Goal: Transaction & Acquisition: Purchase product/service

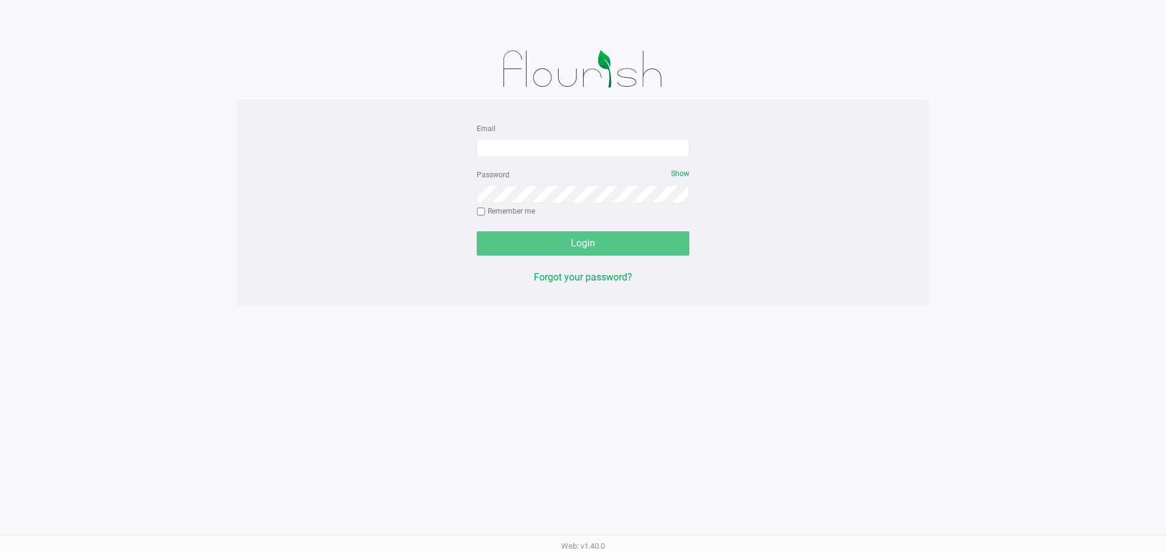
click at [313, 173] on div "Email Password Show Remember me Login Forgot your password?" at bounding box center [583, 203] width 693 height 164
click at [555, 144] on input "Email" at bounding box center [583, 148] width 213 height 18
type input "[EMAIL_ADDRESS][DOMAIN_NAME]"
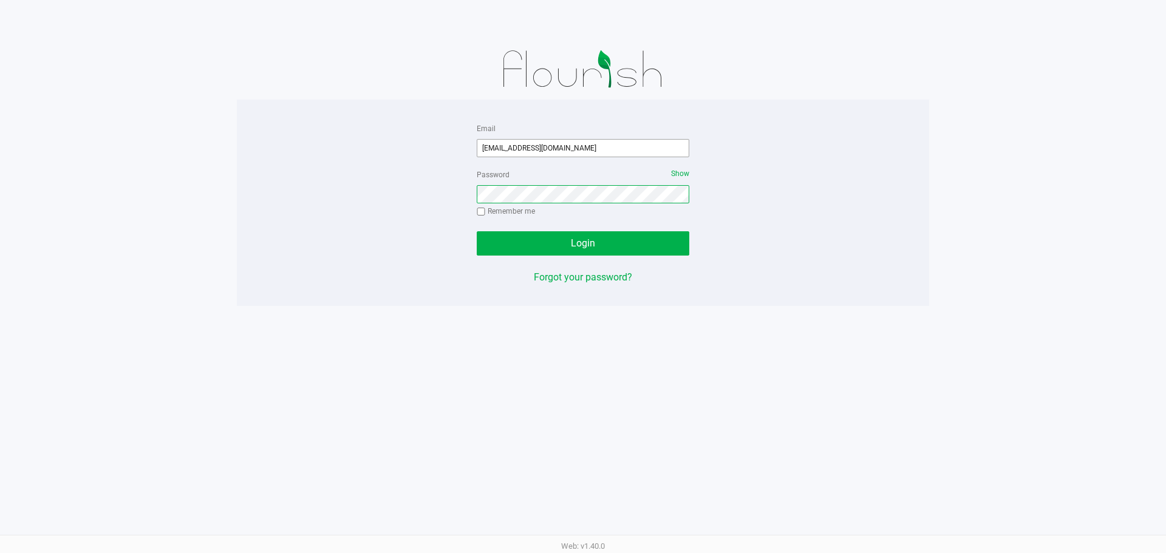
click at [477, 231] on button "Login" at bounding box center [583, 243] width 213 height 24
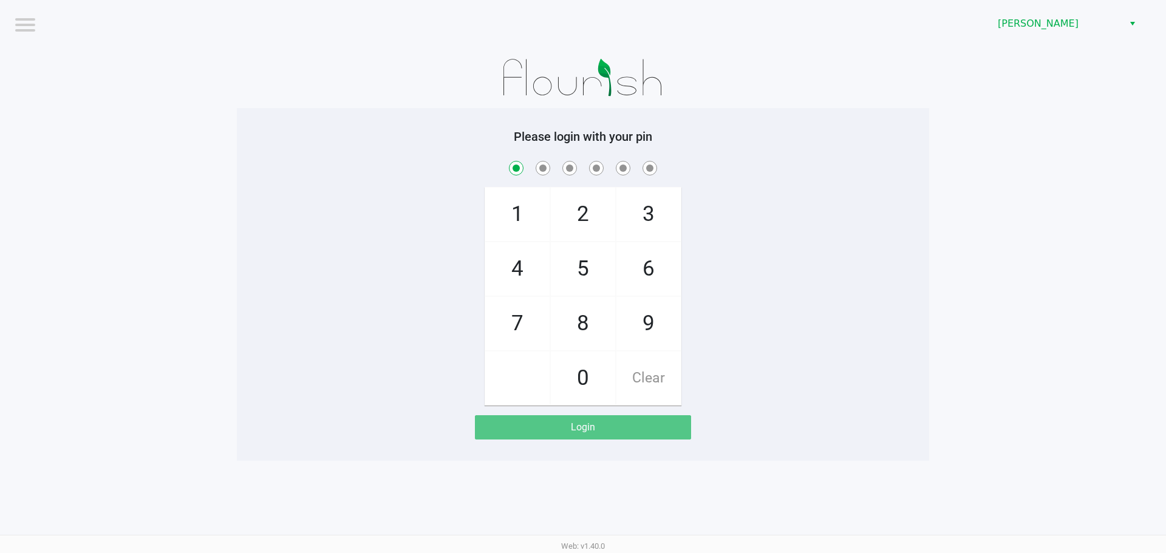
checkbox input "true"
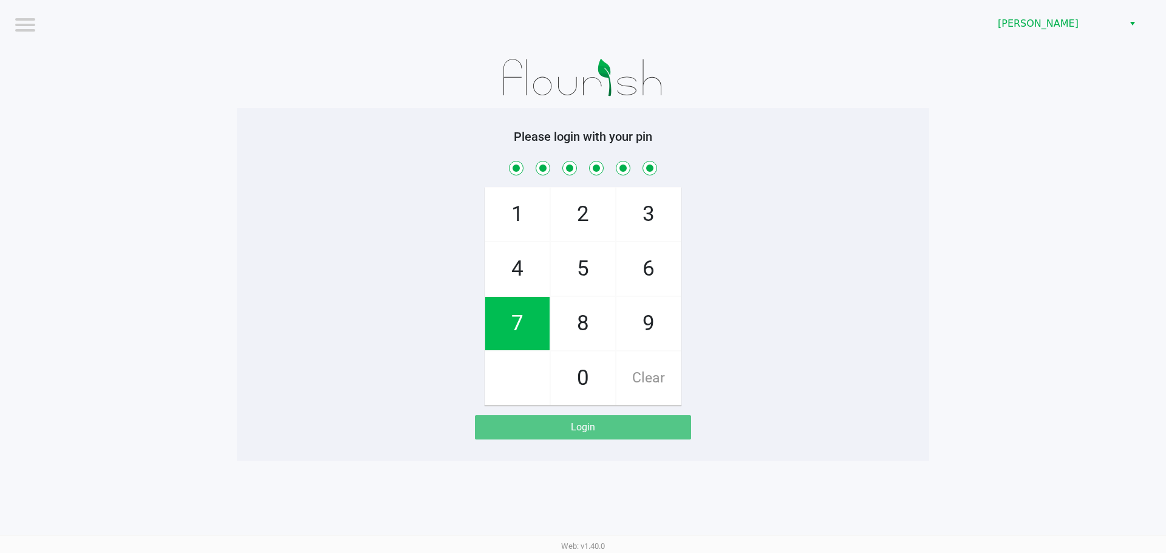
checkbox input "true"
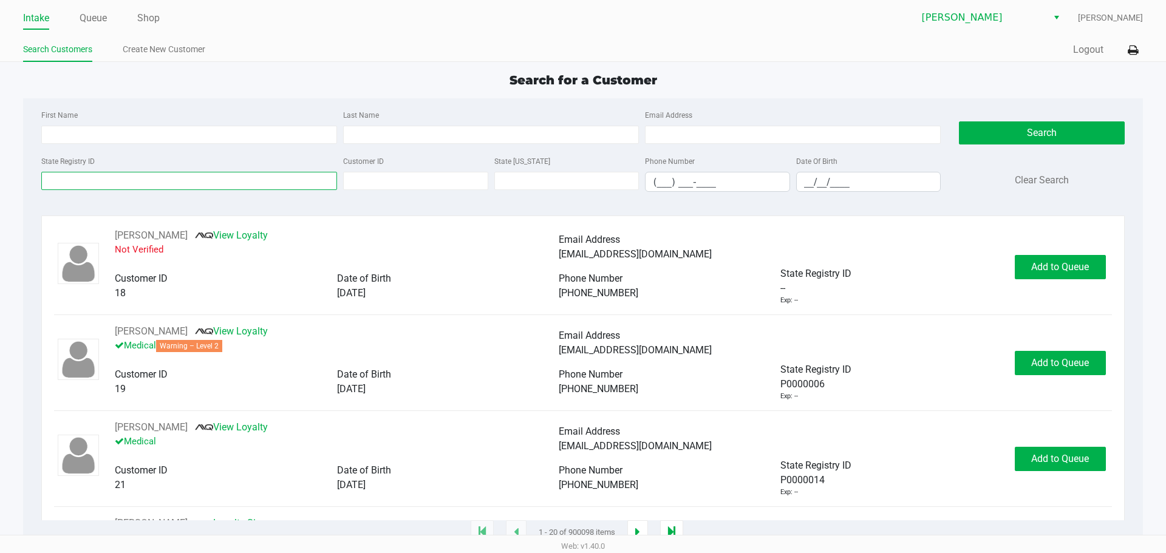
click at [134, 182] on input "State Registry ID" at bounding box center [189, 181] width 296 height 18
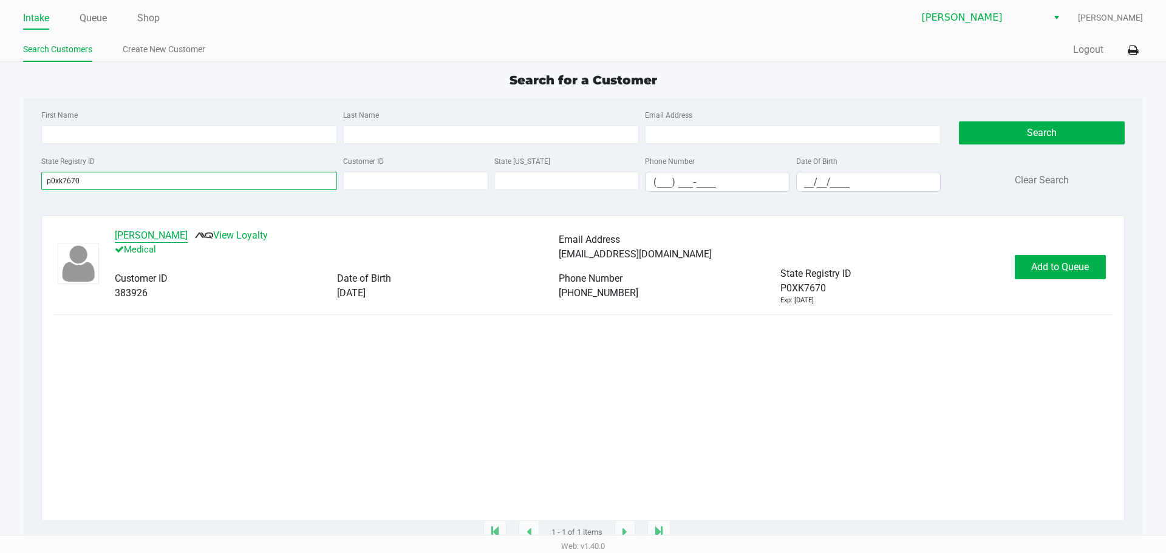
type input "p0xk7670"
click at [157, 232] on button "[PERSON_NAME]" at bounding box center [151, 235] width 73 height 15
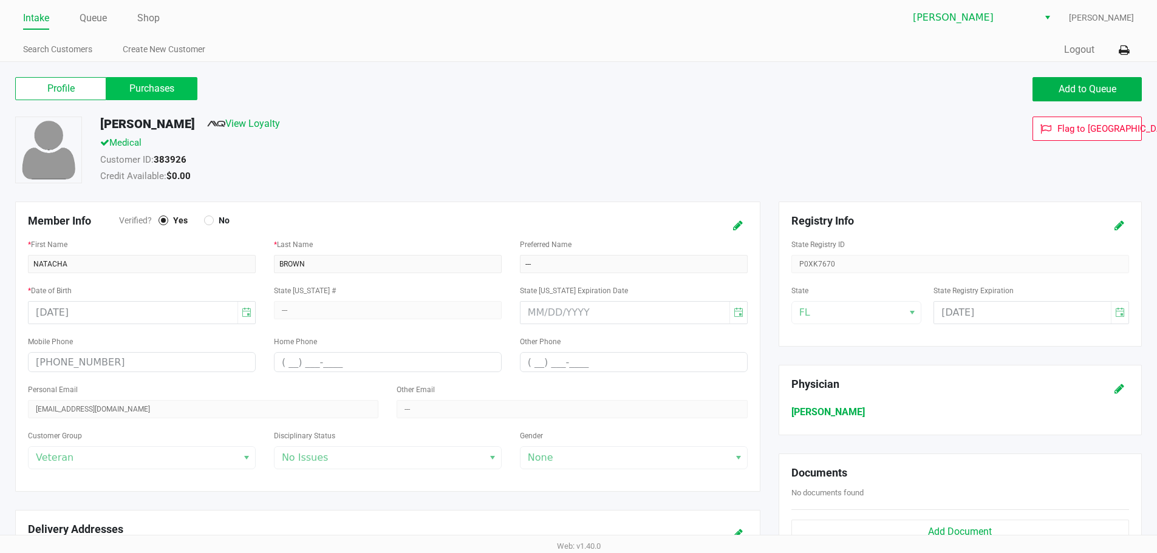
click at [161, 86] on label "Purchases" at bounding box center [151, 88] width 91 height 23
click at [0, 0] on 1 "Purchases" at bounding box center [0, 0] width 0 height 0
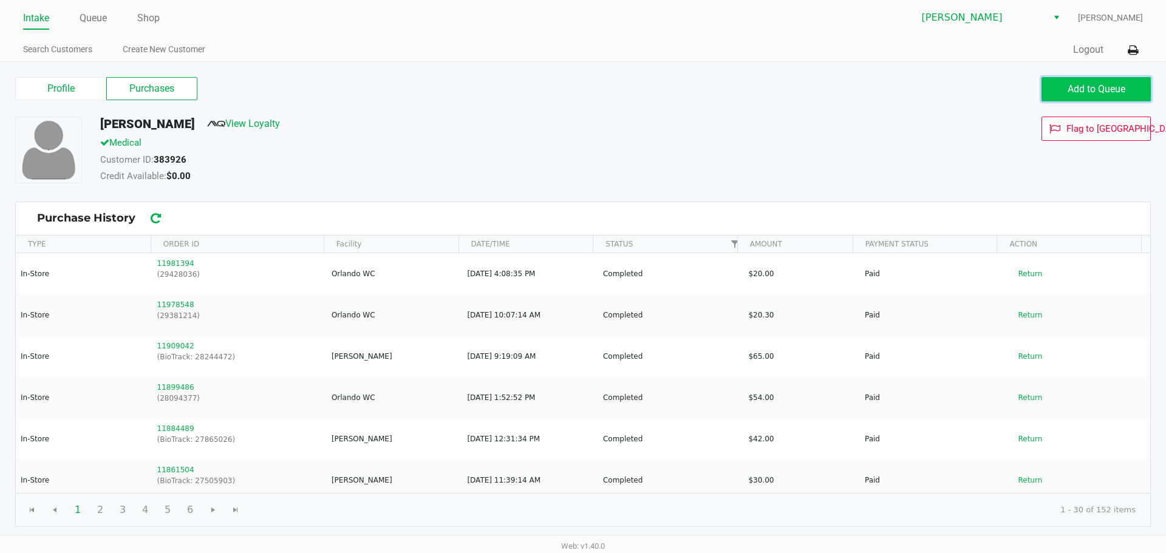
click at [1060, 91] on button "Add to Queue" at bounding box center [1096, 89] width 109 height 24
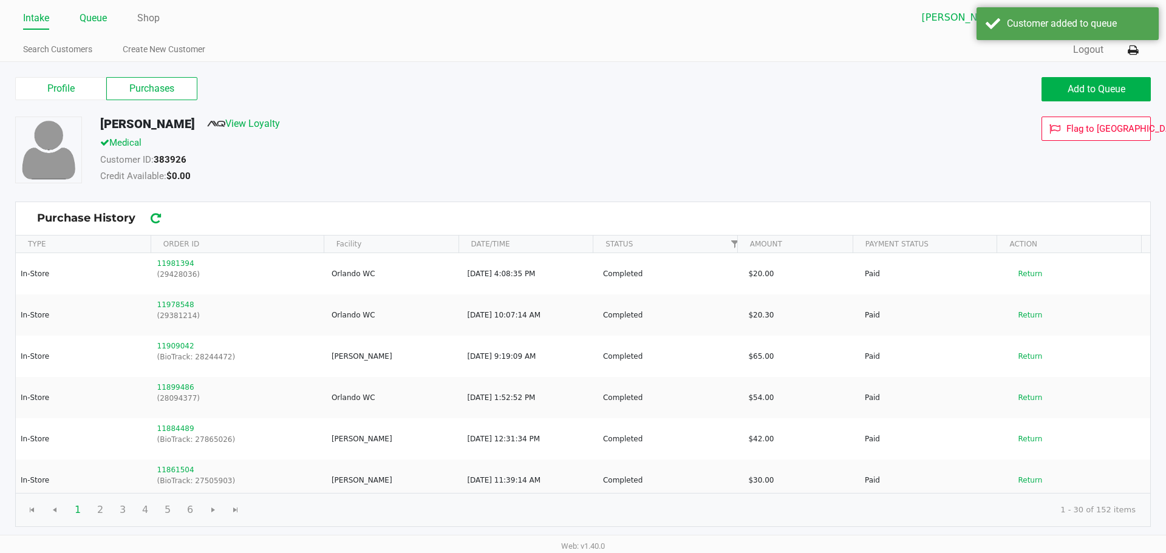
click at [103, 17] on link "Queue" at bounding box center [93, 18] width 27 height 17
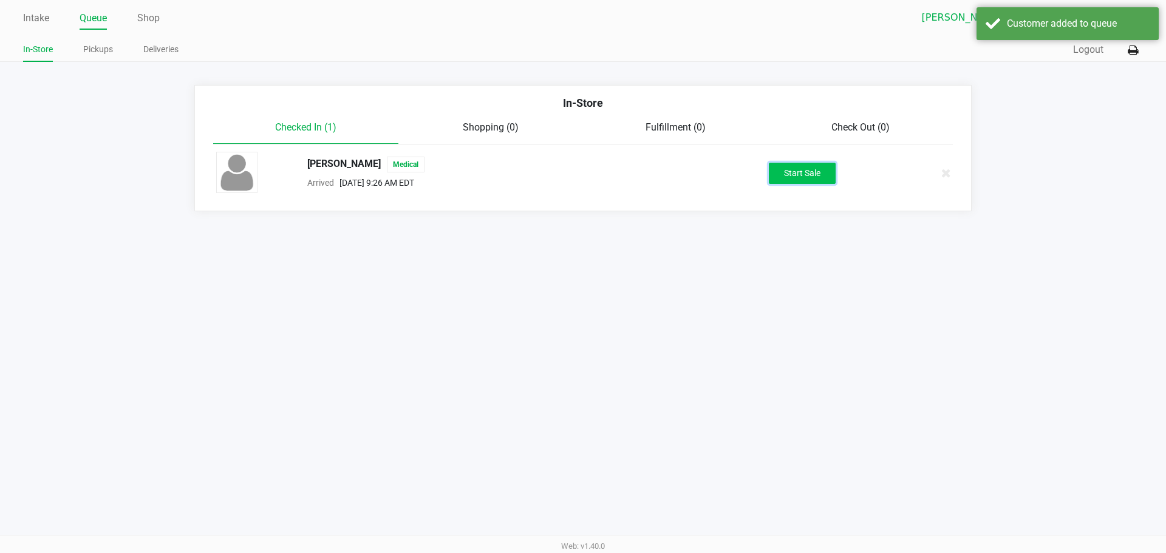
click at [792, 170] on button "Start Sale" at bounding box center [802, 173] width 67 height 21
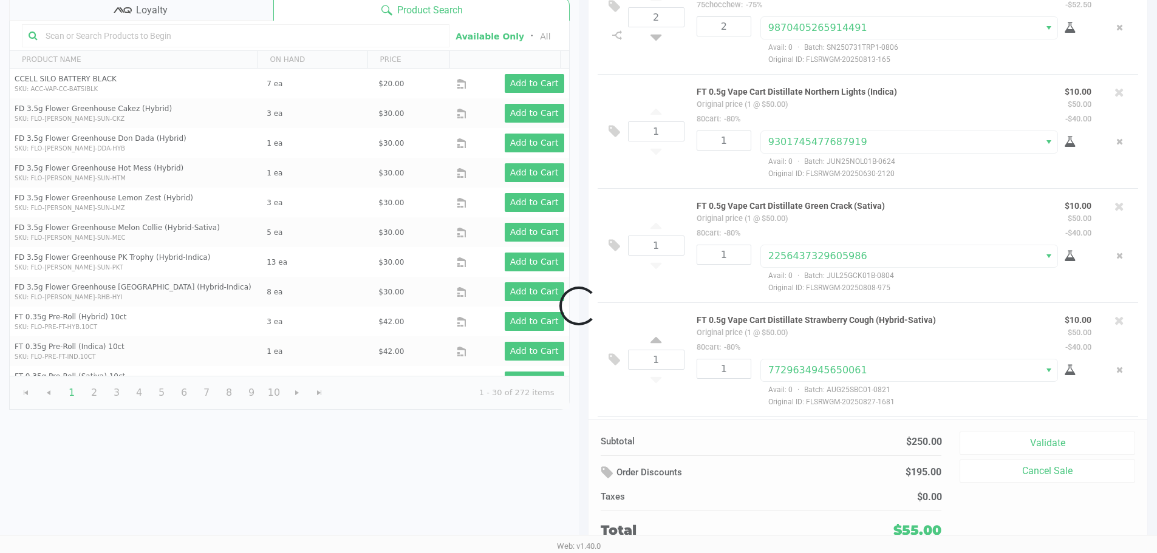
scroll to position [138, 0]
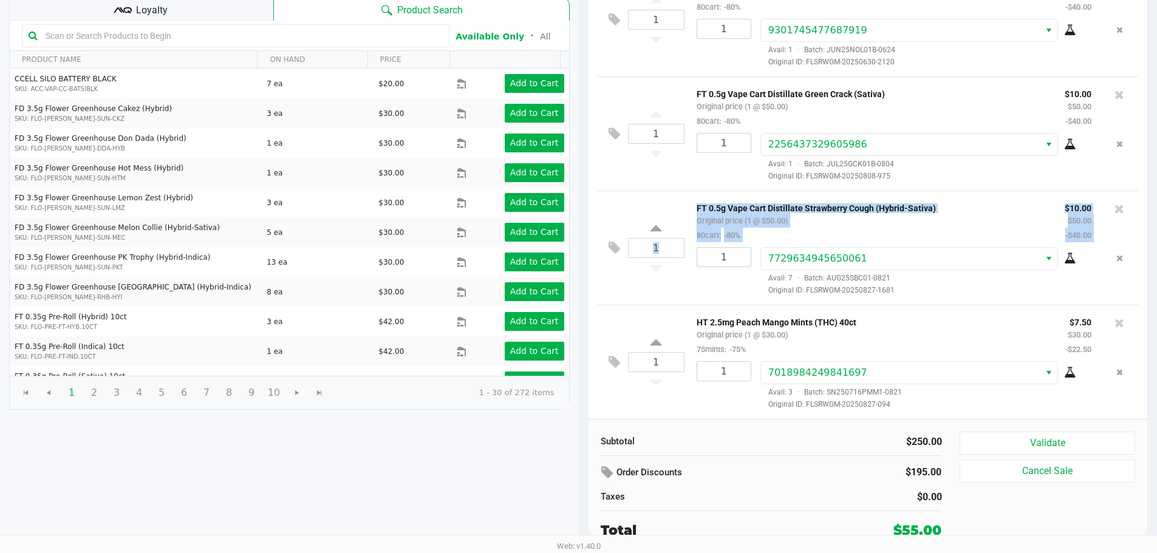
drag, startPoint x: 1147, startPoint y: 199, endPoint x: 1145, endPoint y: 182, distance: 17.2
click at [1145, 182] on div "2 HT 5mg Tropical Mix Chews (Sativa) 20ct Original price (2 @ $35.00) 75chocche…" at bounding box center [869, 201] width 560 height 436
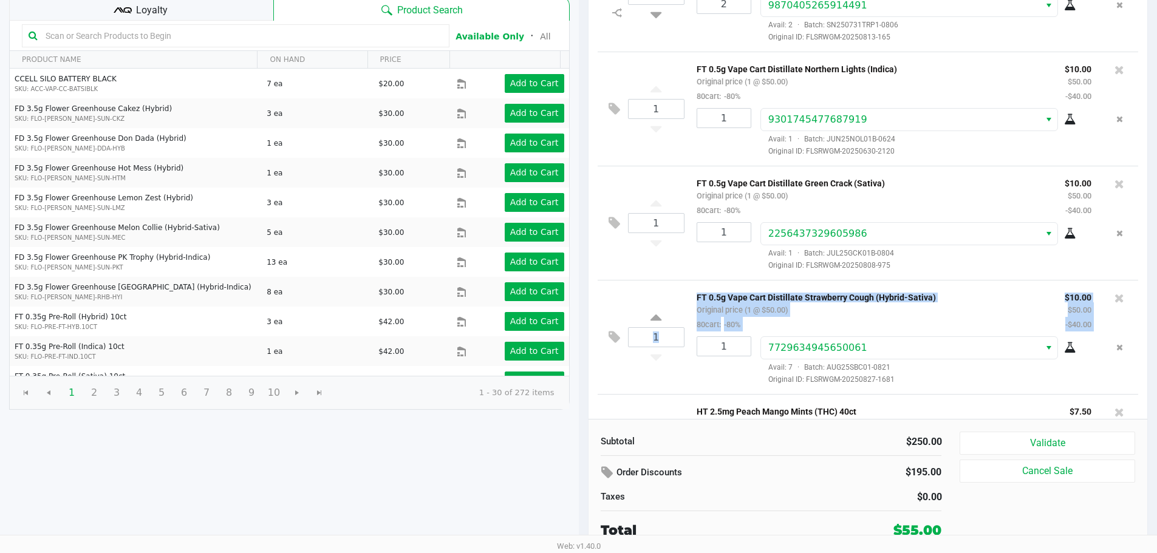
scroll to position [27, 0]
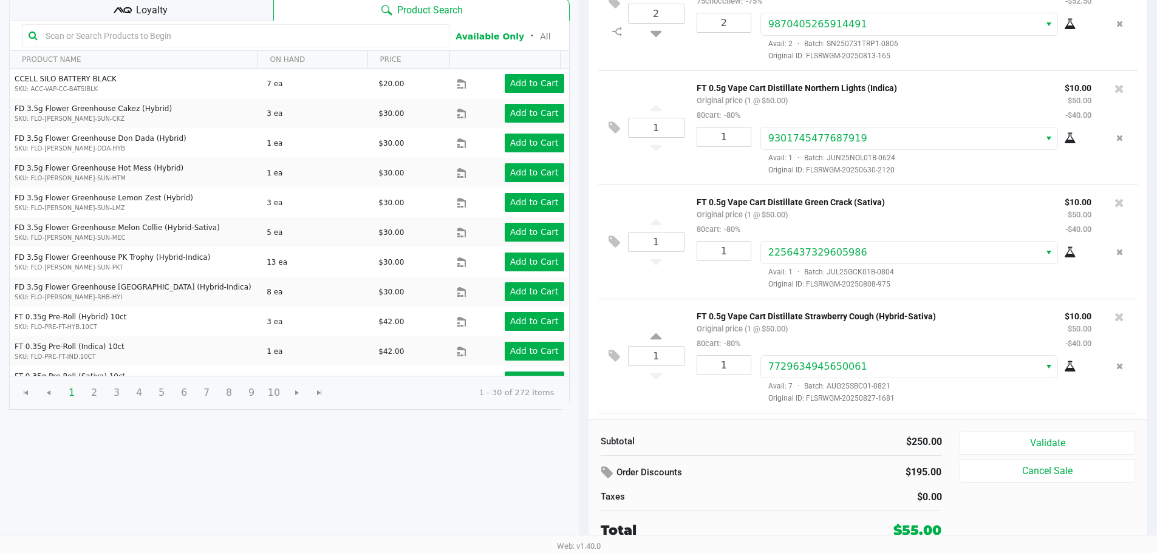
click at [149, 17] on span "Loyalty" at bounding box center [152, 10] width 32 height 15
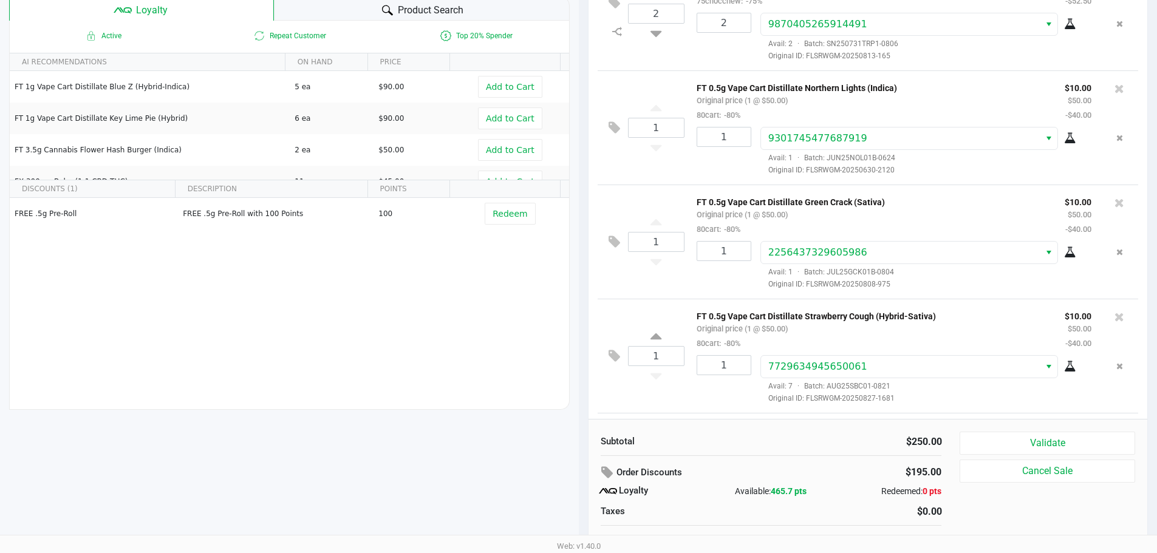
scroll to position [139, 0]
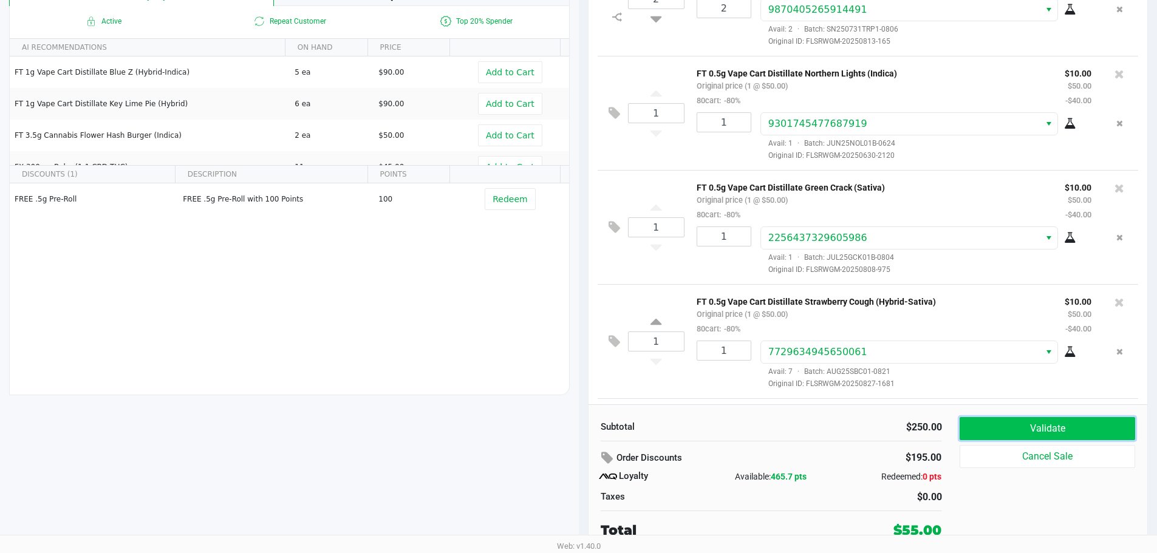
click at [1035, 431] on button "Validate" at bounding box center [1047, 428] width 175 height 23
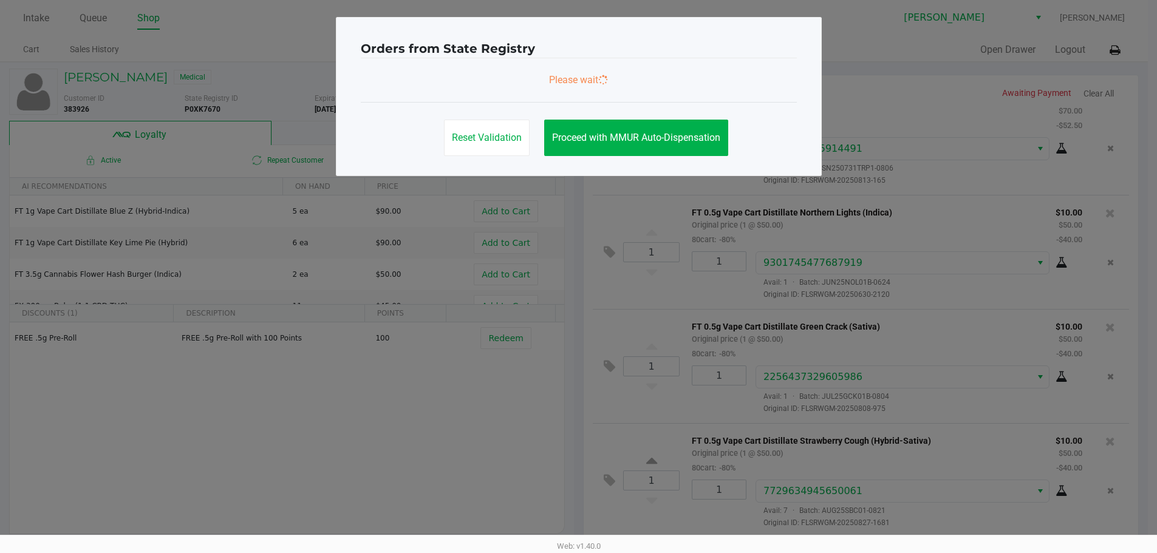
scroll to position [138, 0]
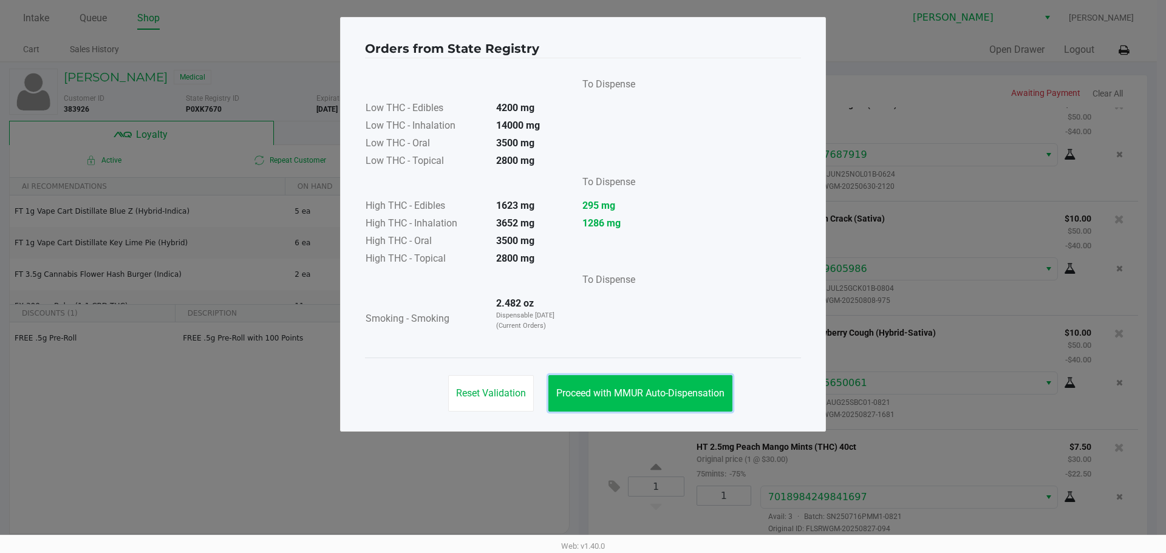
click at [671, 383] on button "Proceed with MMUR Auto-Dispensation" at bounding box center [641, 393] width 184 height 36
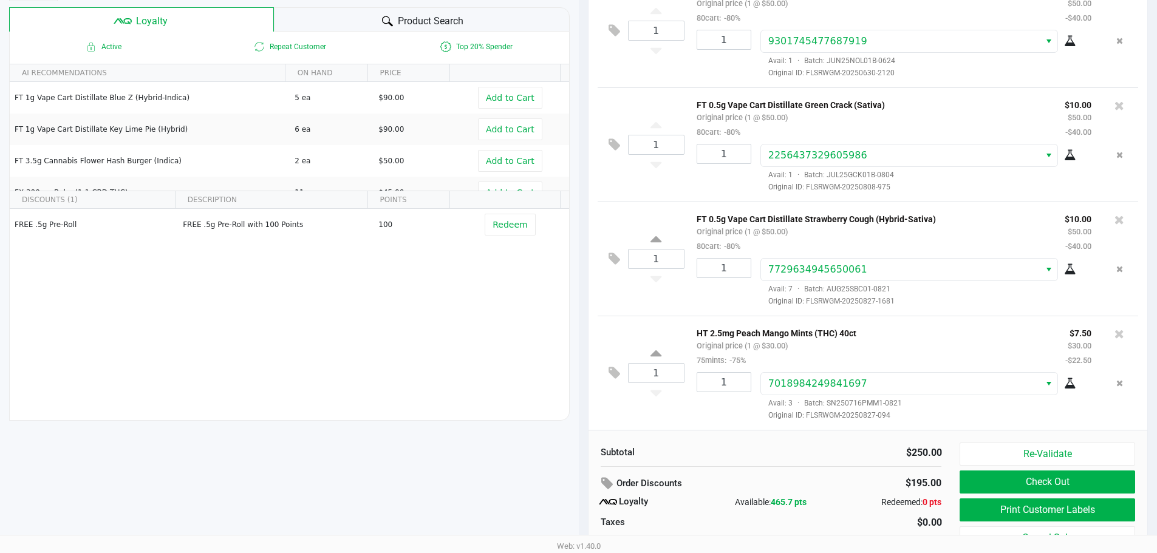
scroll to position [139, 0]
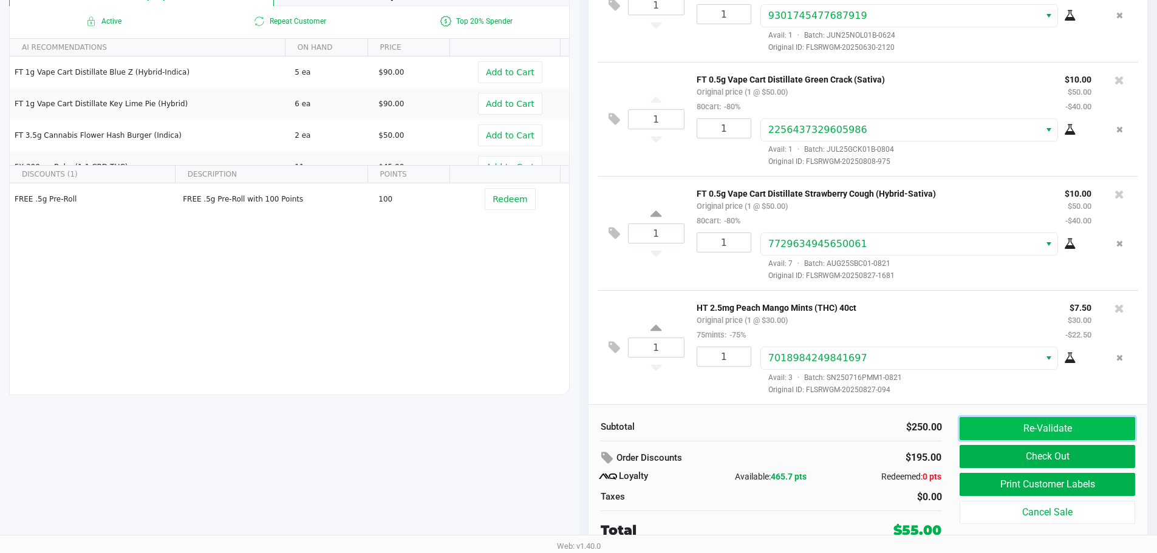
click at [1071, 431] on button "Re-Validate" at bounding box center [1047, 428] width 175 height 23
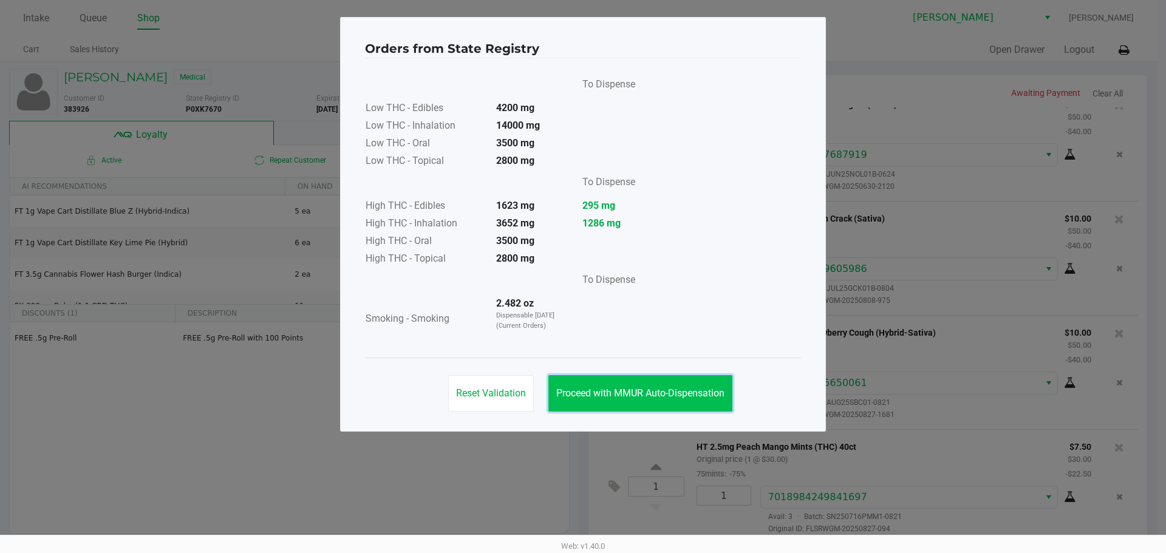
click at [611, 394] on span "Proceed with MMUR Auto-Dispensation" at bounding box center [640, 394] width 168 height 12
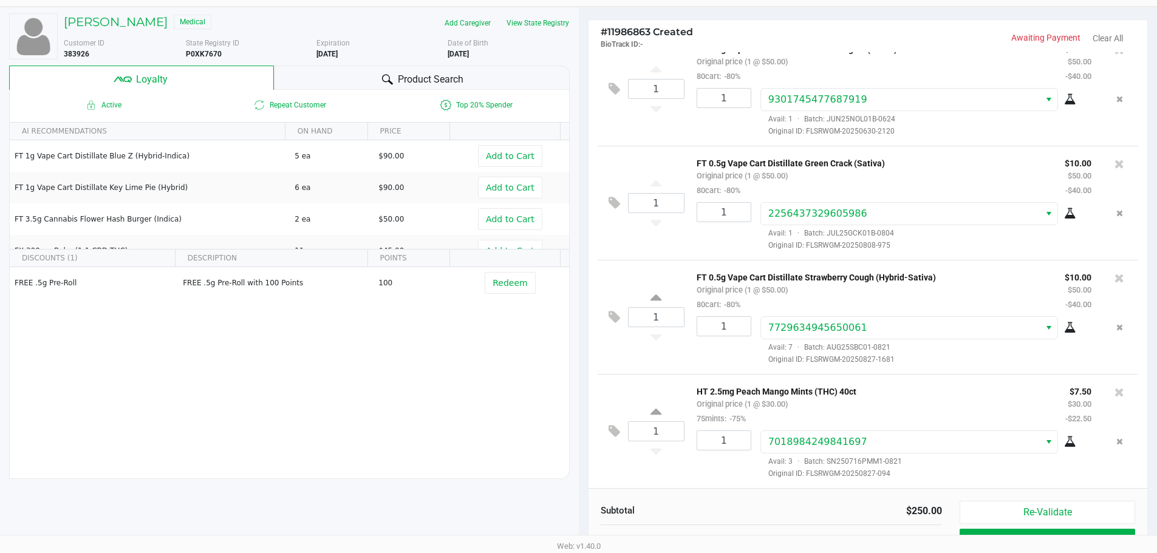
scroll to position [139, 0]
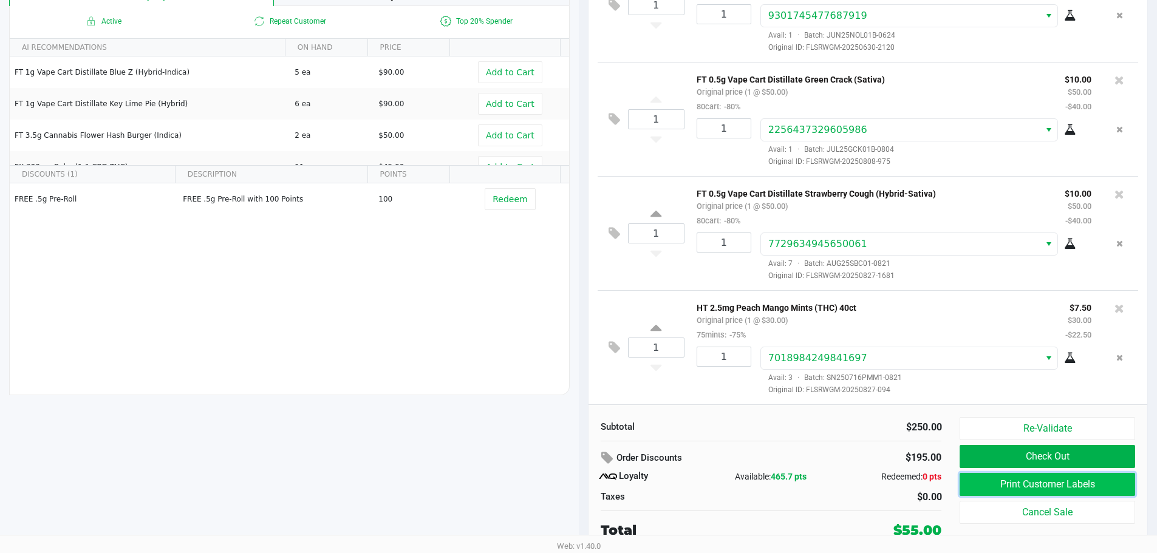
click at [1062, 481] on button "Print Customer Labels" at bounding box center [1047, 484] width 175 height 23
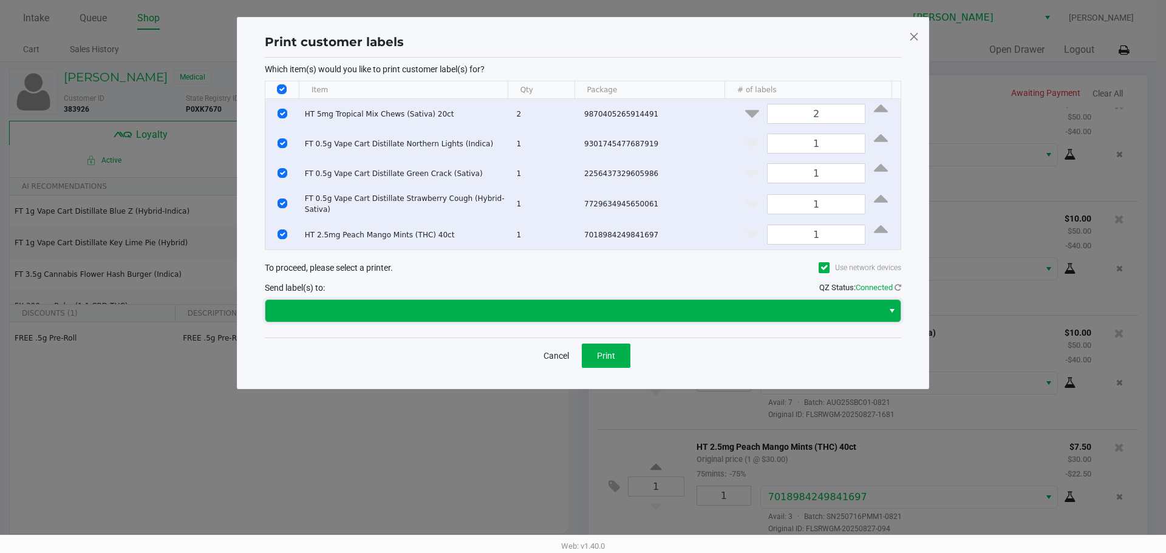
click at [535, 322] on span at bounding box center [574, 311] width 618 height 22
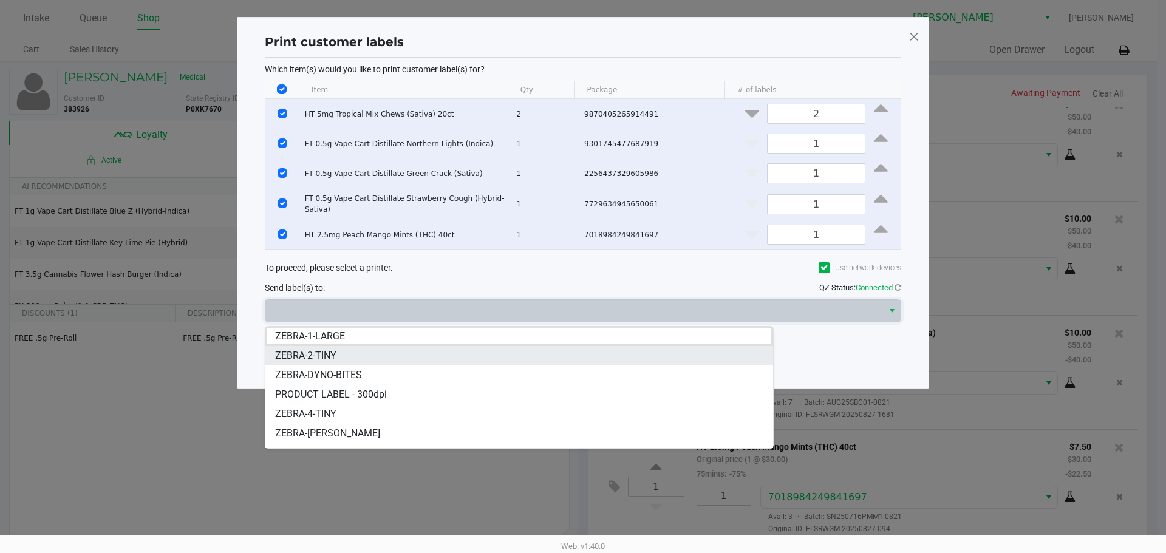
click at [513, 359] on li "ZEBRA-2-TINY" at bounding box center [519, 355] width 508 height 19
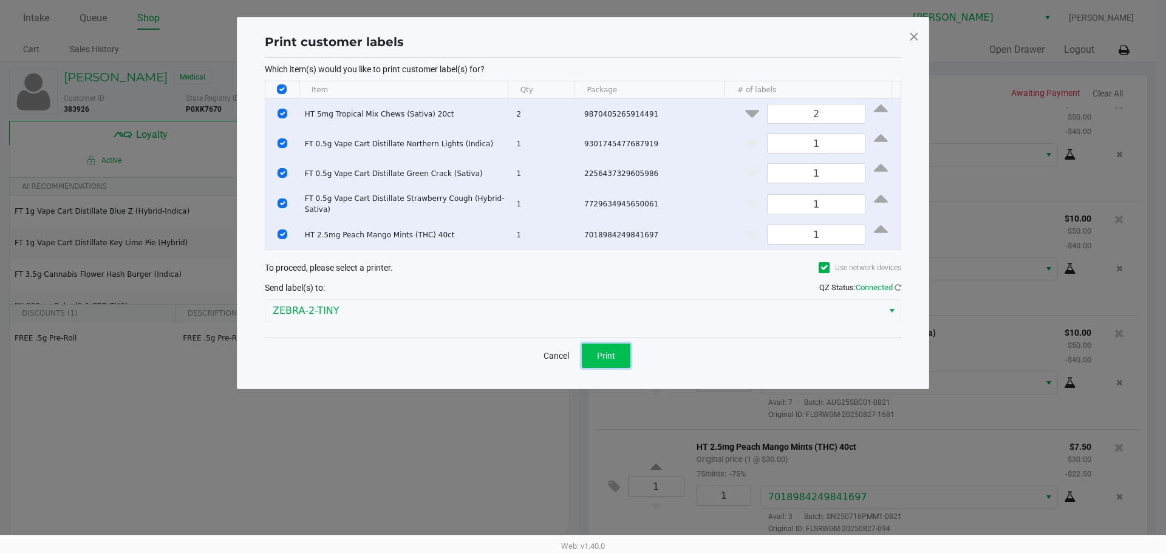
click at [611, 358] on span "Print" at bounding box center [606, 356] width 18 height 10
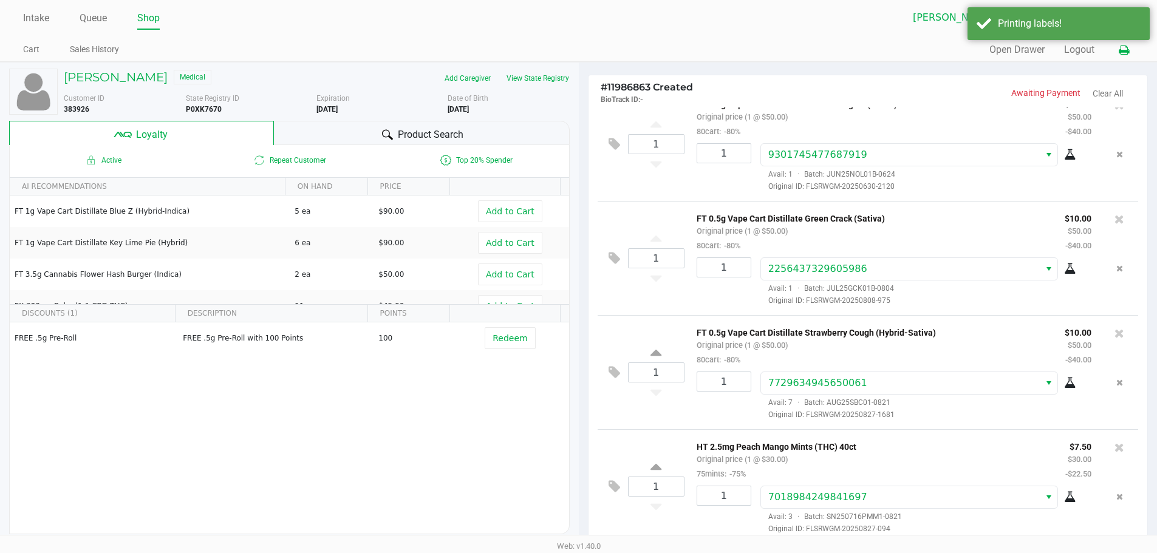
click at [1119, 46] on icon at bounding box center [1124, 50] width 10 height 9
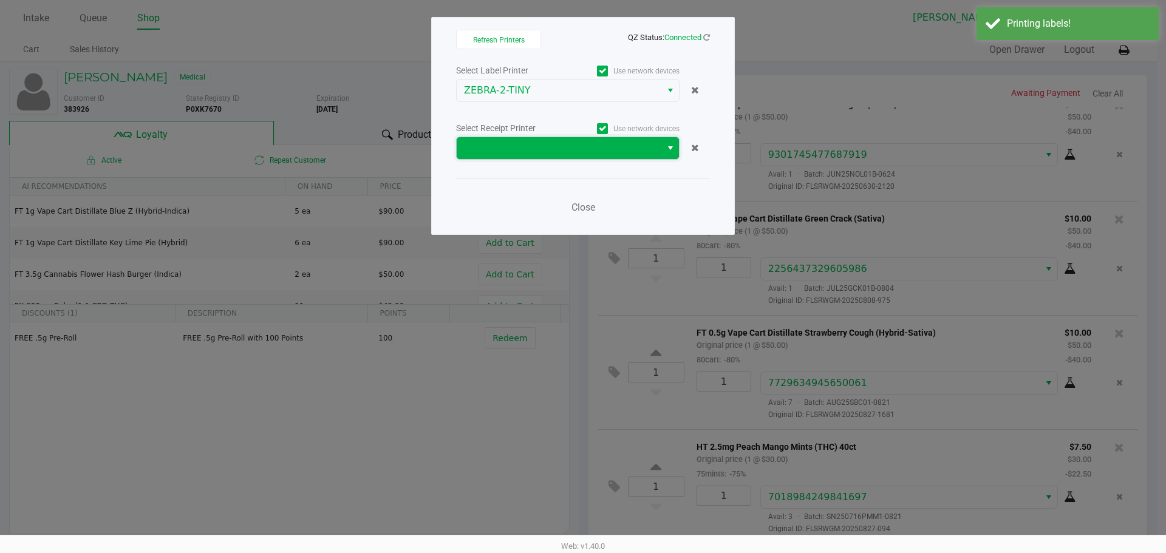
click at [615, 146] on span at bounding box center [559, 148] width 190 height 15
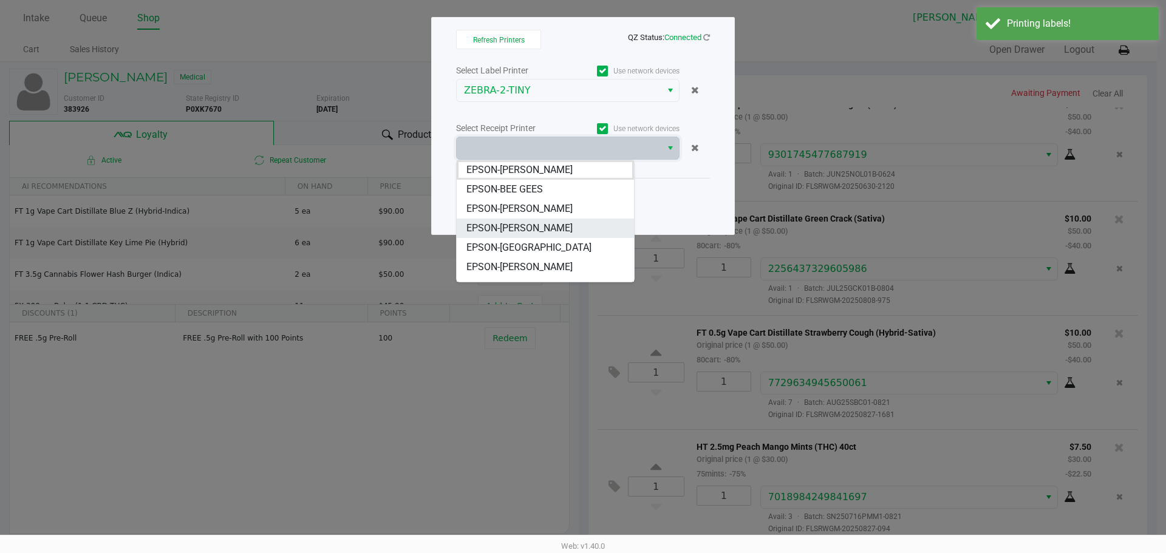
click at [521, 231] on span "EPSON-[PERSON_NAME]" at bounding box center [520, 228] width 106 height 15
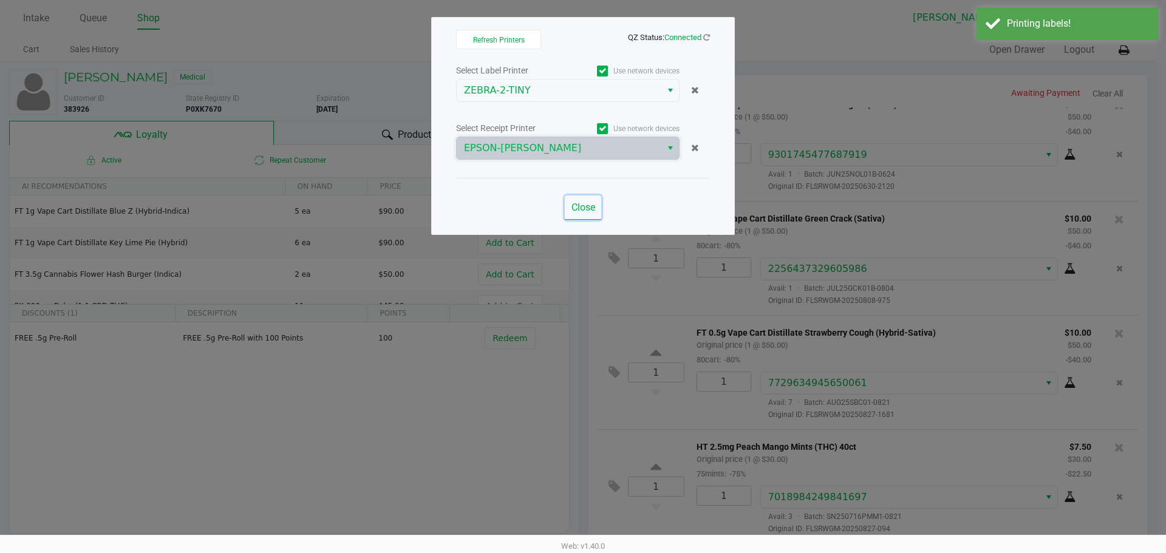
click at [581, 208] on span "Close" at bounding box center [584, 208] width 24 height 12
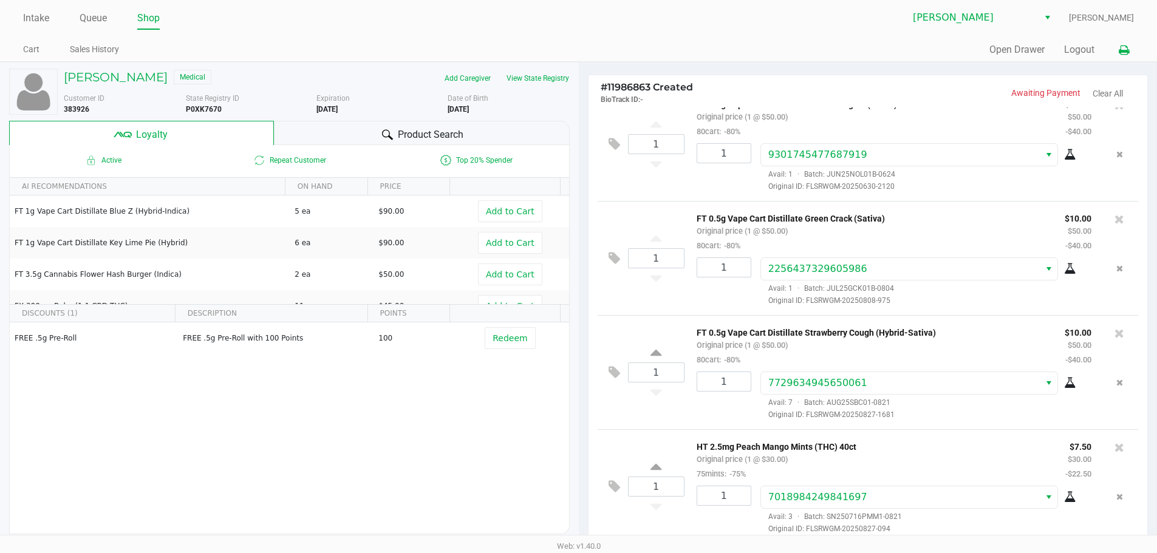
scroll to position [139, 0]
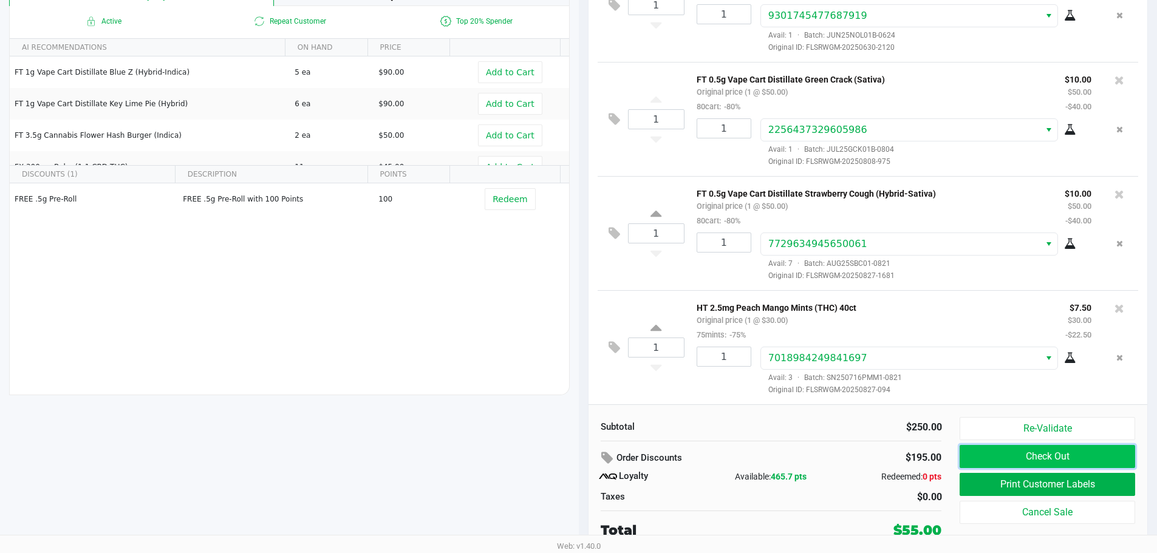
click at [1063, 466] on button "Check Out" at bounding box center [1047, 456] width 175 height 23
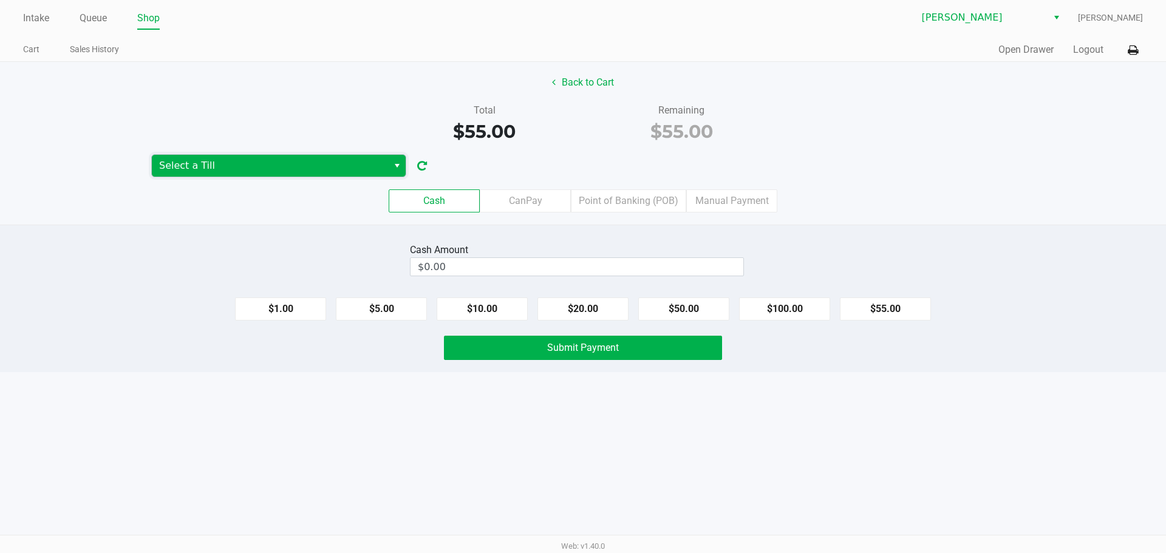
click at [280, 174] on span "Select a Till" at bounding box center [270, 166] width 236 height 22
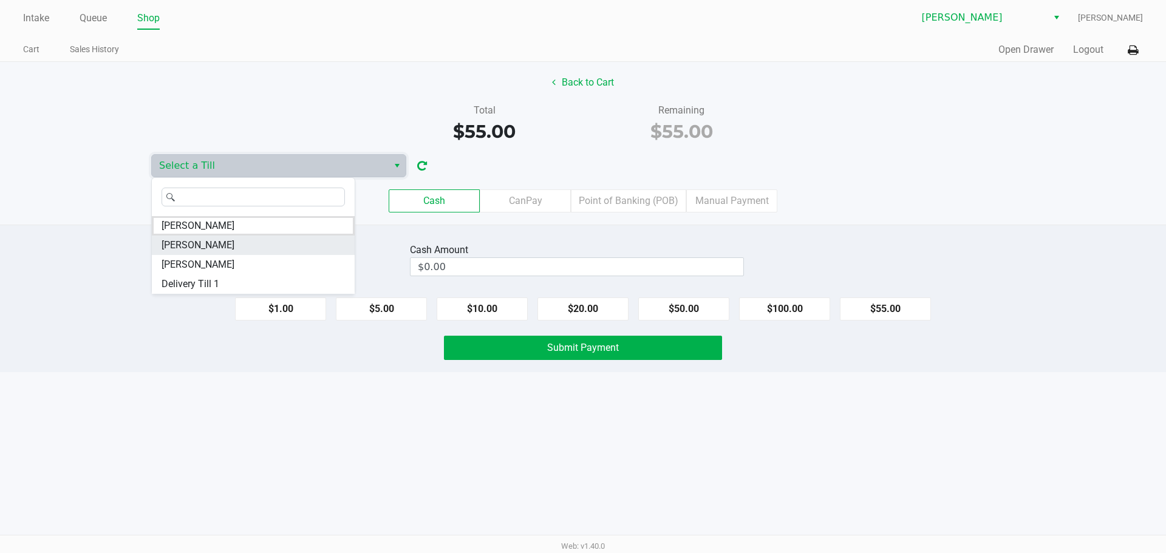
click at [219, 252] on span "[PERSON_NAME]" at bounding box center [198, 245] width 73 height 15
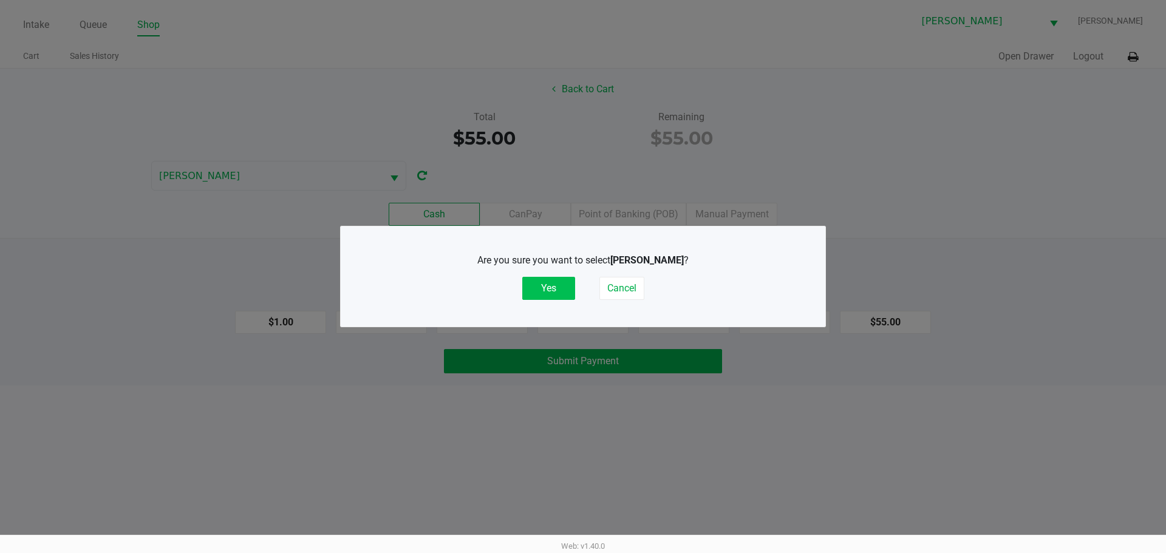
click at [566, 281] on button "Yes" at bounding box center [548, 288] width 53 height 23
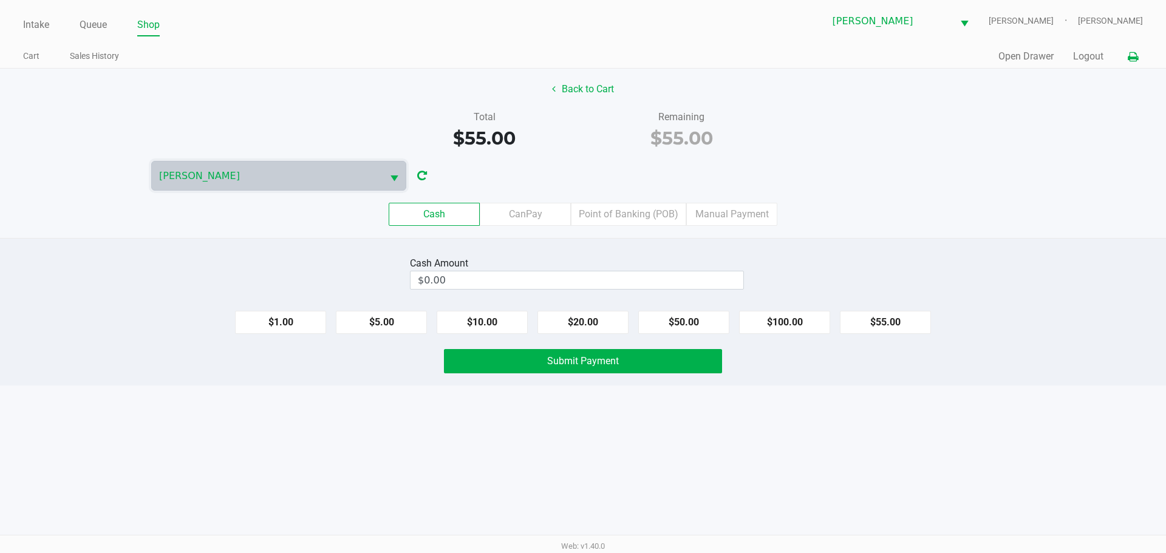
click at [1131, 50] on button at bounding box center [1133, 57] width 20 height 22
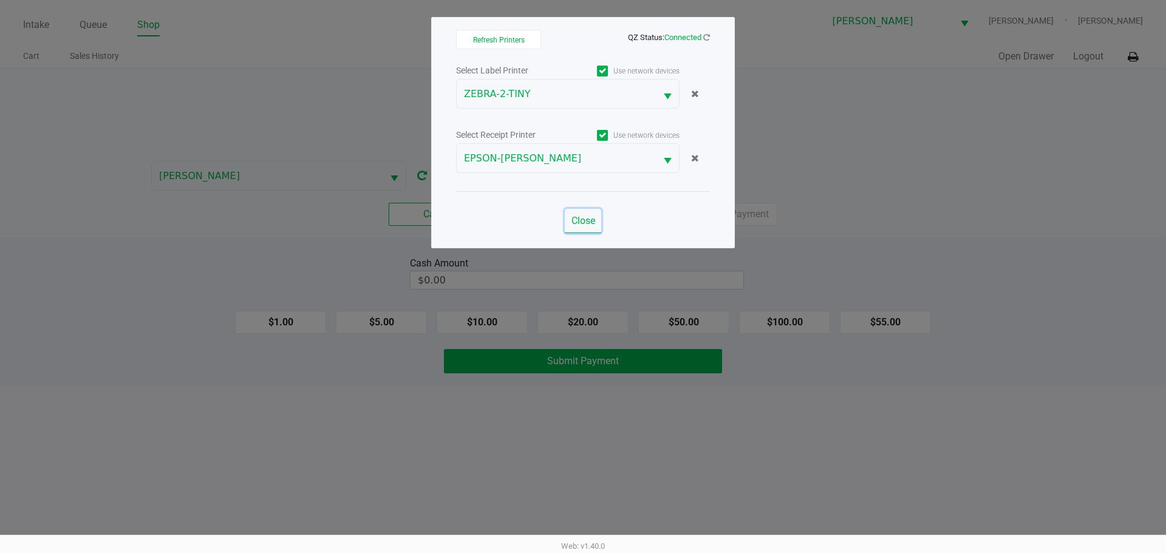
click at [581, 230] on button "Close" at bounding box center [583, 221] width 36 height 24
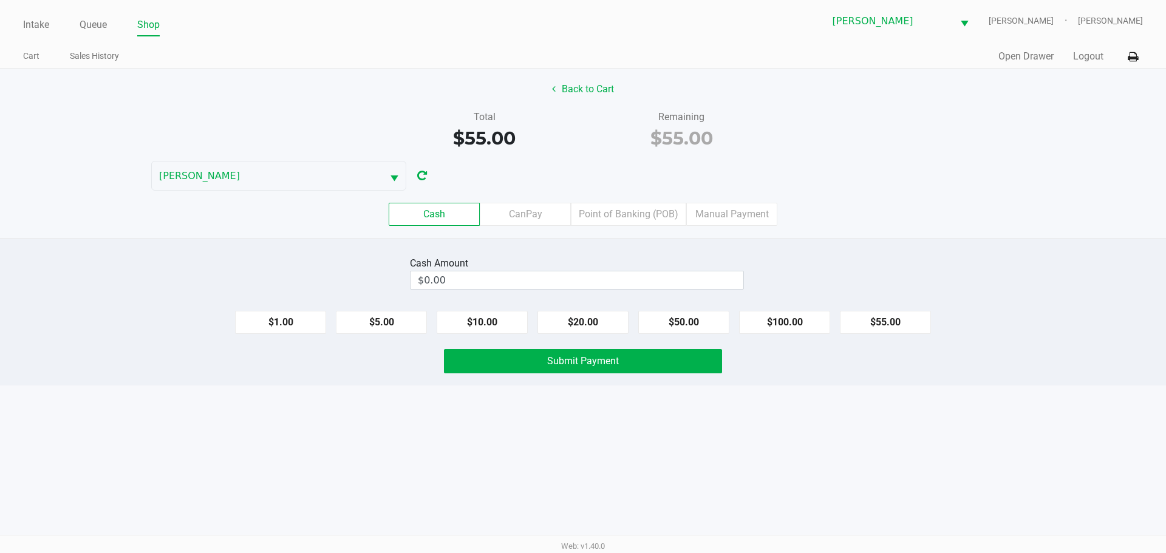
click at [993, 193] on div "Cash CanPay Point of Banking (POB) Manual Payment" at bounding box center [583, 214] width 1185 height 47
click at [561, 270] on div "Cash Amount $0.00" at bounding box center [577, 273] width 334 height 38
click at [584, 278] on input "0" at bounding box center [577, 281] width 333 height 18
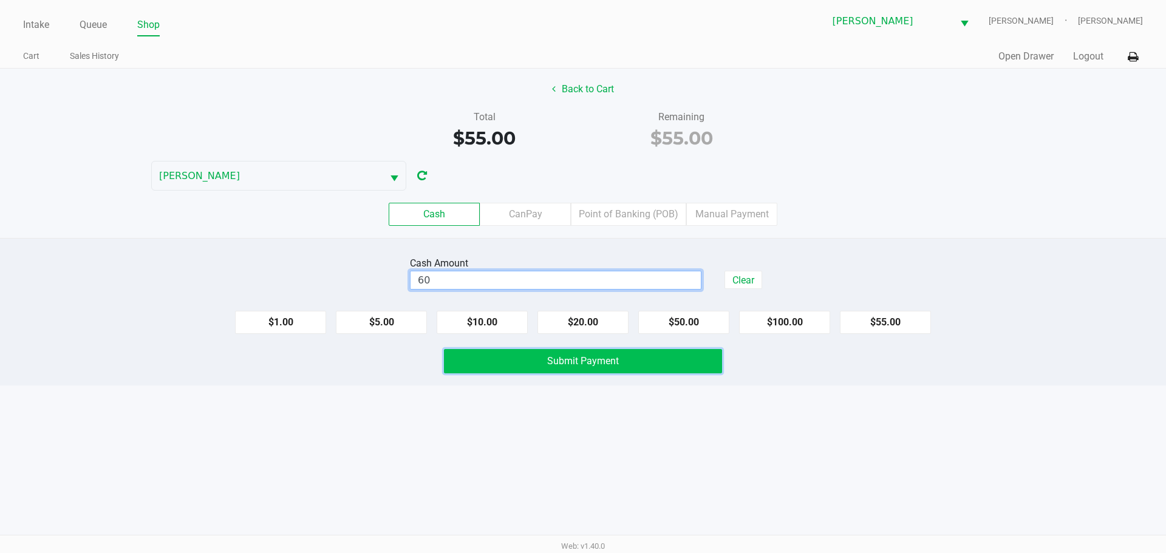
type input "$60.00"
click at [643, 355] on button "Submit Payment" at bounding box center [583, 361] width 278 height 24
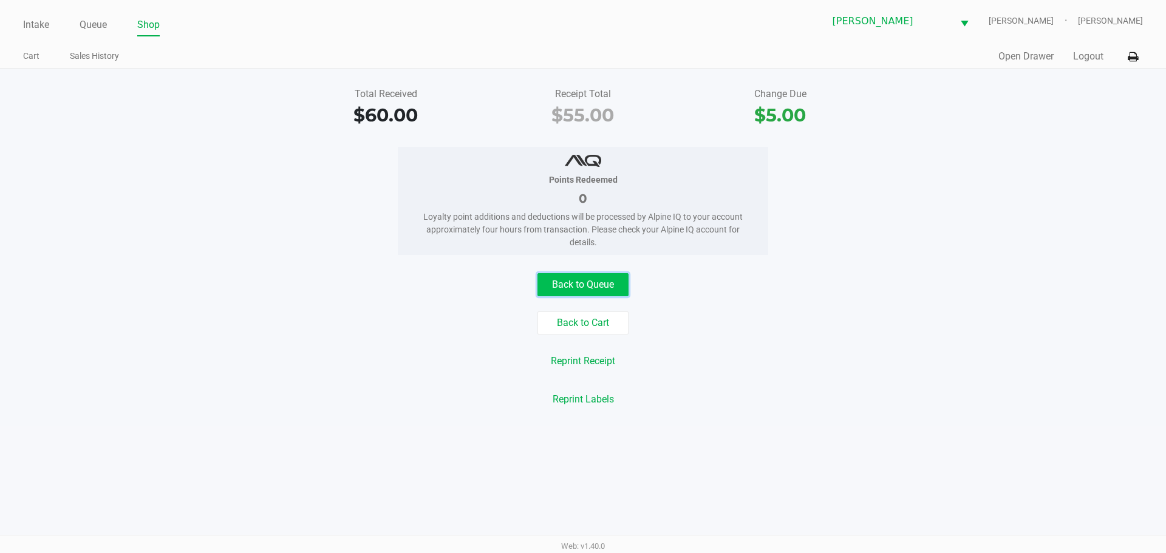
click at [589, 281] on button "Back to Queue" at bounding box center [583, 284] width 91 height 23
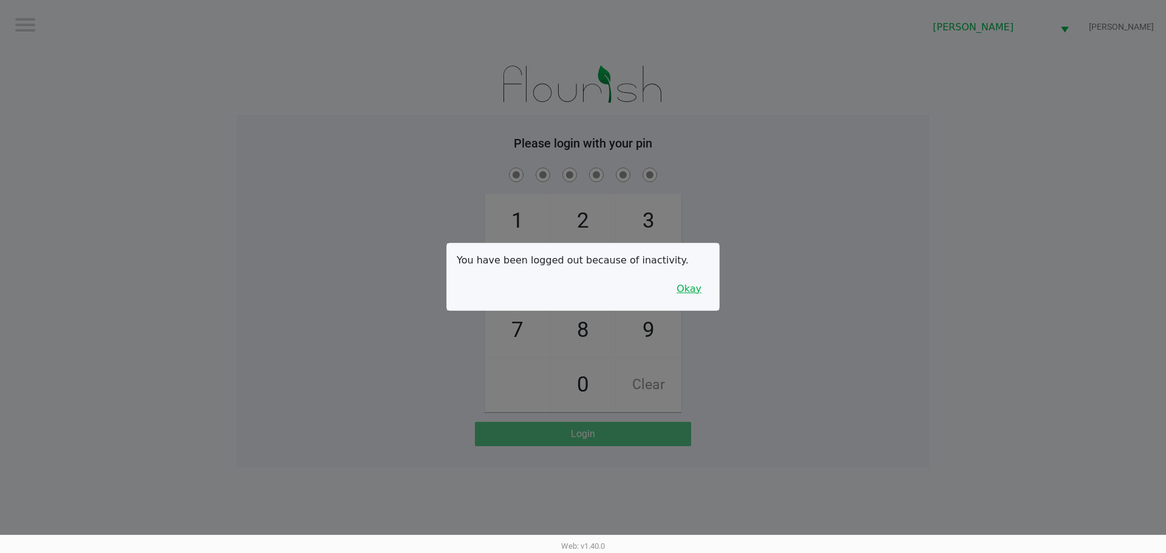
click at [683, 297] on button "Okay" at bounding box center [689, 289] width 41 height 23
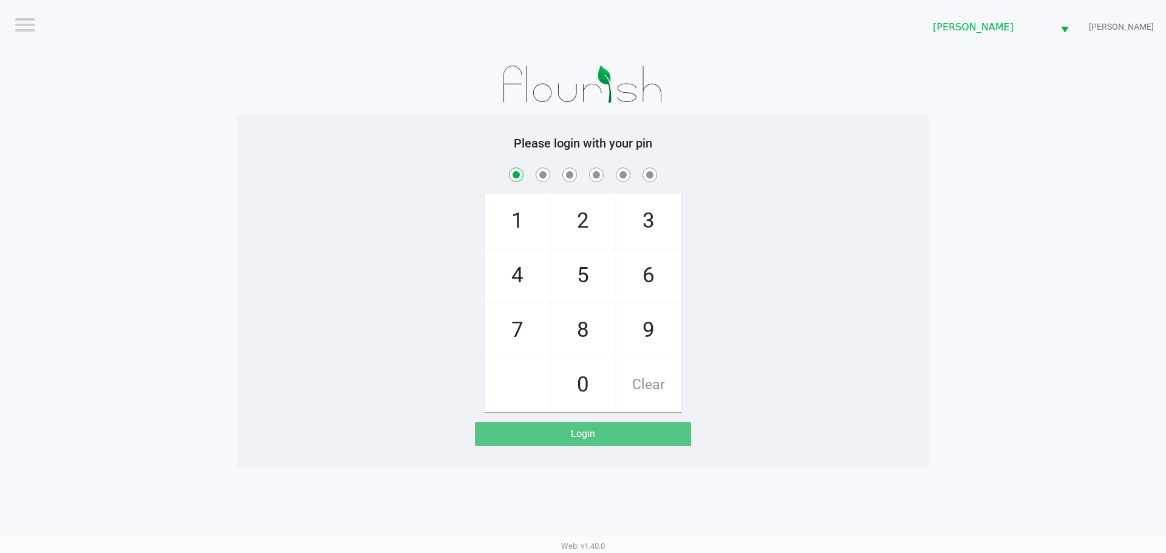
checkbox input "true"
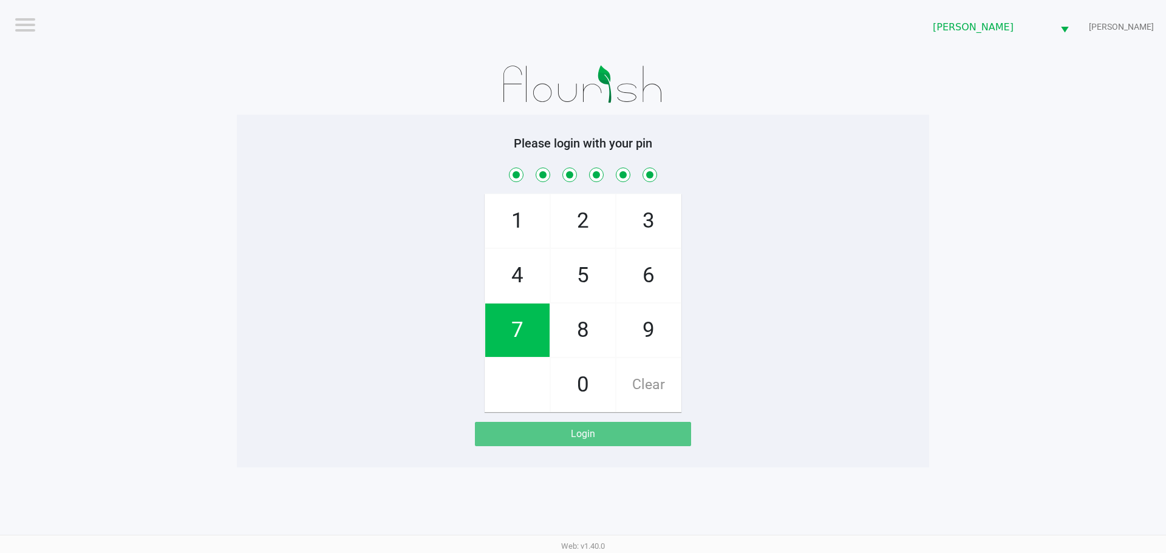
checkbox input "true"
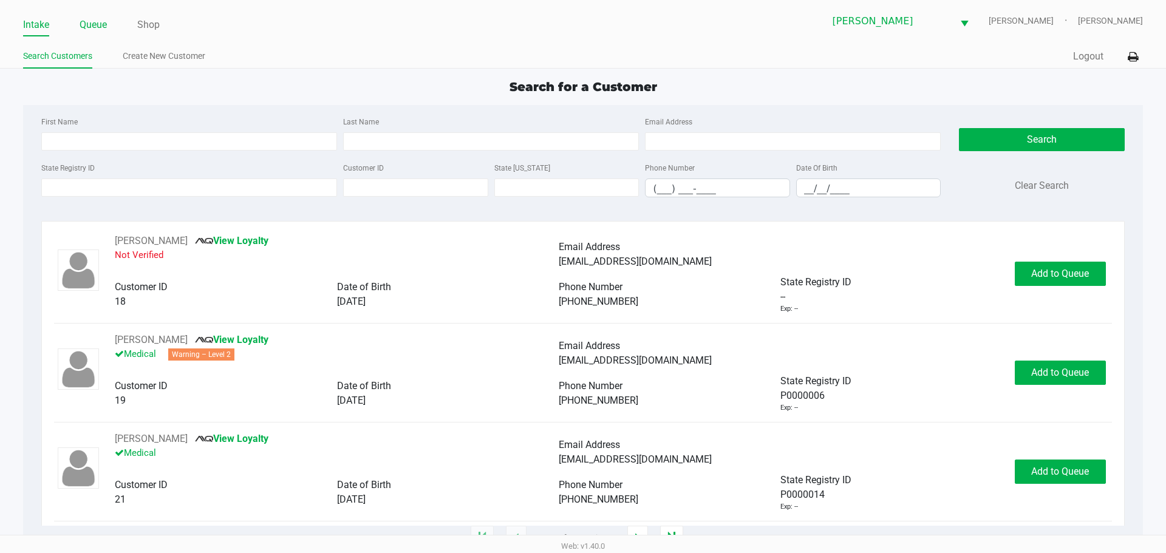
click at [98, 23] on link "Queue" at bounding box center [93, 24] width 27 height 17
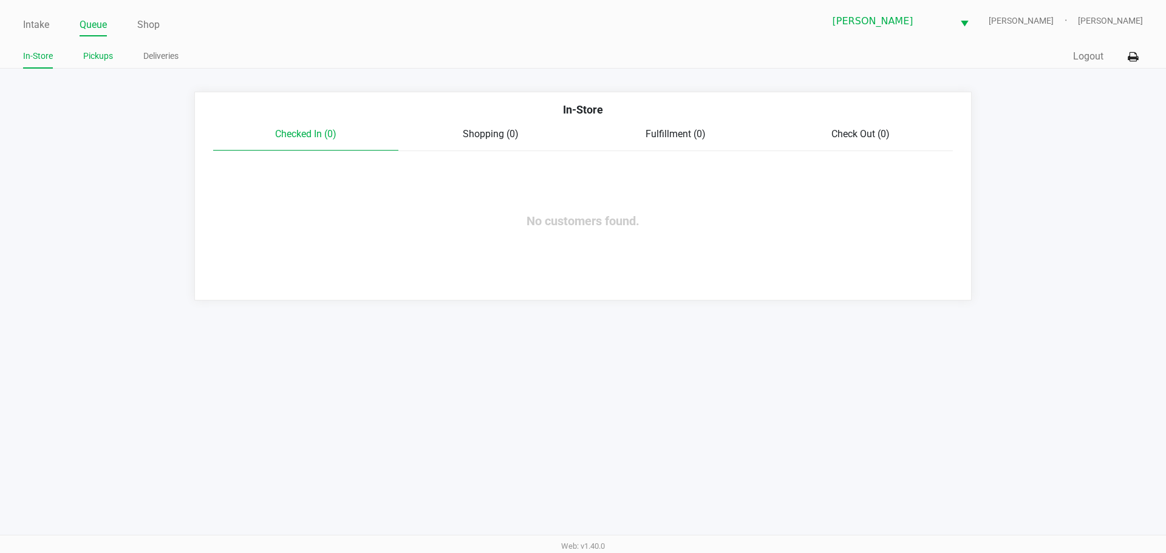
click at [109, 53] on link "Pickups" at bounding box center [98, 56] width 30 height 15
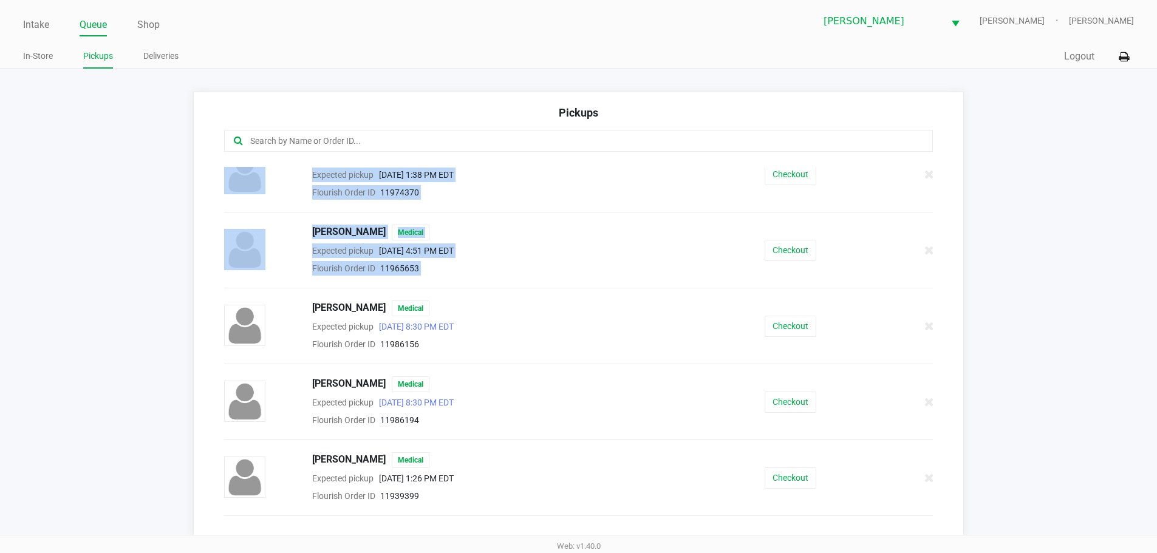
scroll to position [394, 0]
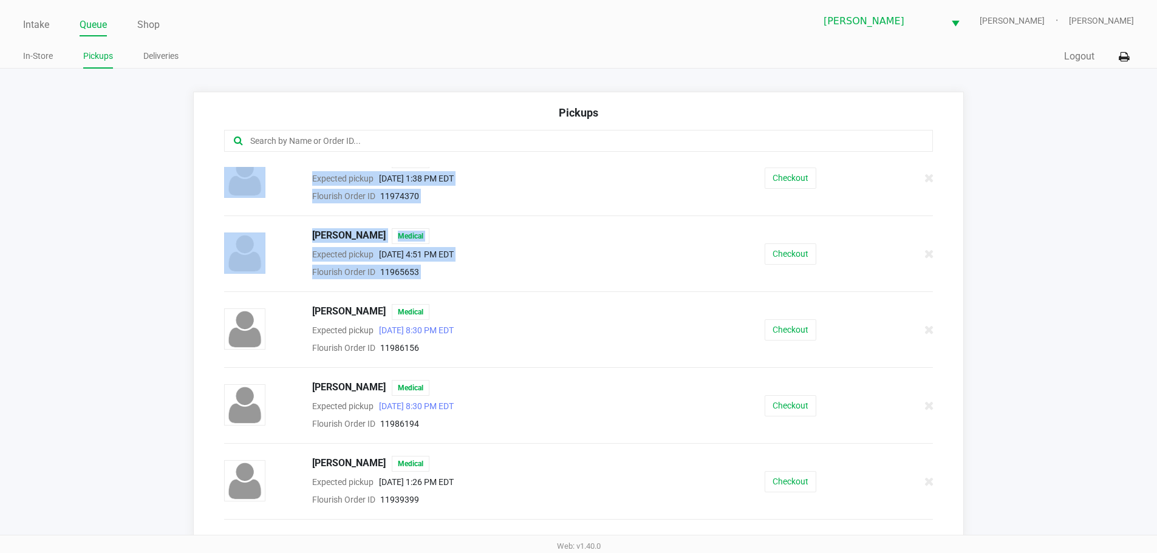
drag, startPoint x: 933, startPoint y: 207, endPoint x: 994, endPoint y: 278, distance: 93.5
click at [994, 278] on app-pickups "Pickups [PERSON_NAME] Medical Expected pickup [DATE] 8:30 PM EDT Flourish Order…" at bounding box center [578, 316] width 1157 height 448
click at [771, 339] on button "Checkout" at bounding box center [791, 330] width 52 height 21
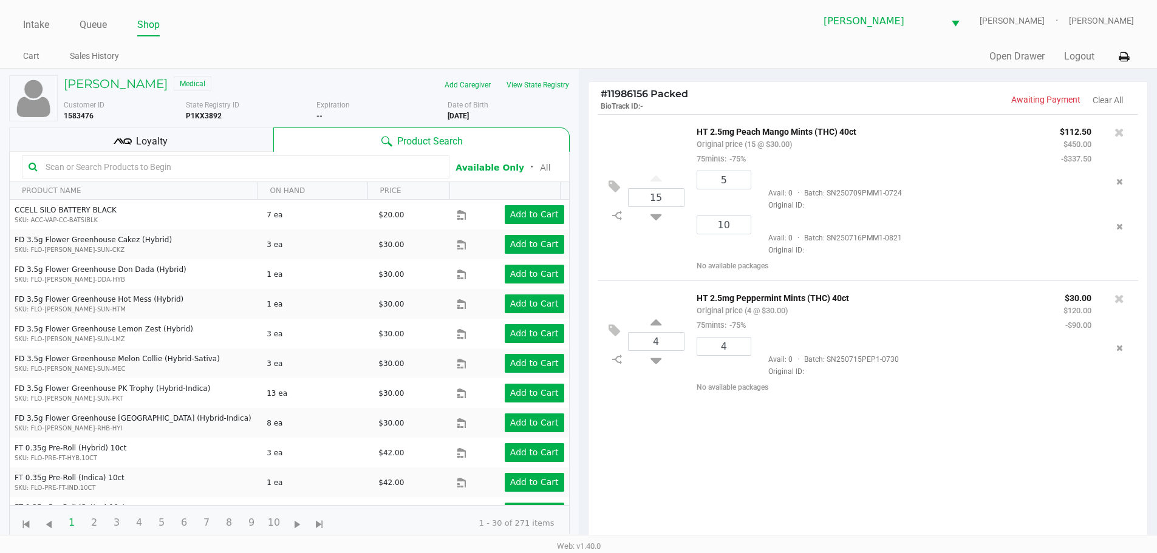
scroll to position [131, 0]
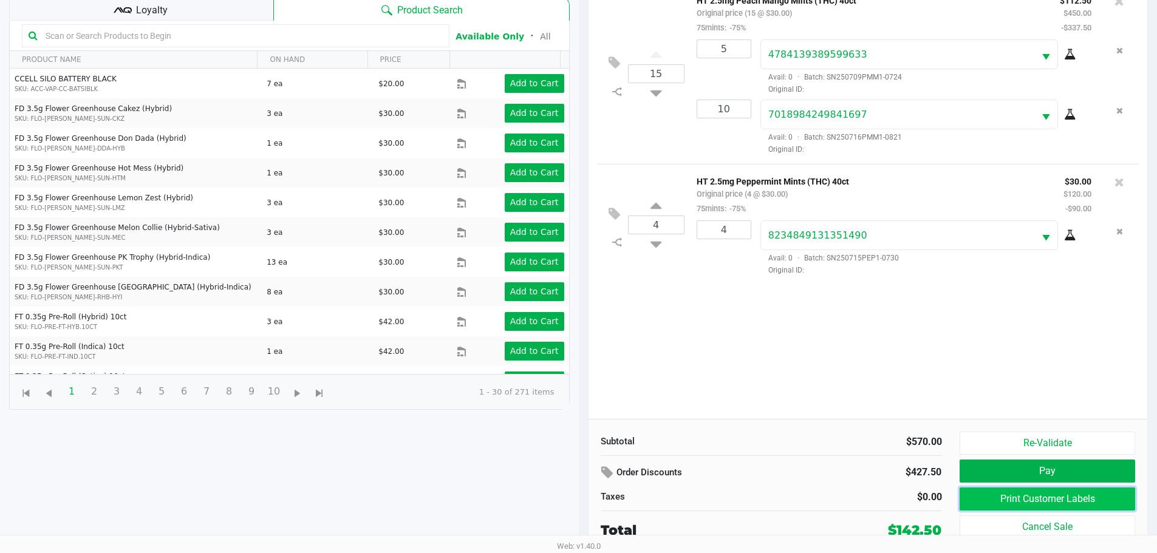
click at [1058, 496] on button "Print Customer Labels" at bounding box center [1047, 499] width 175 height 23
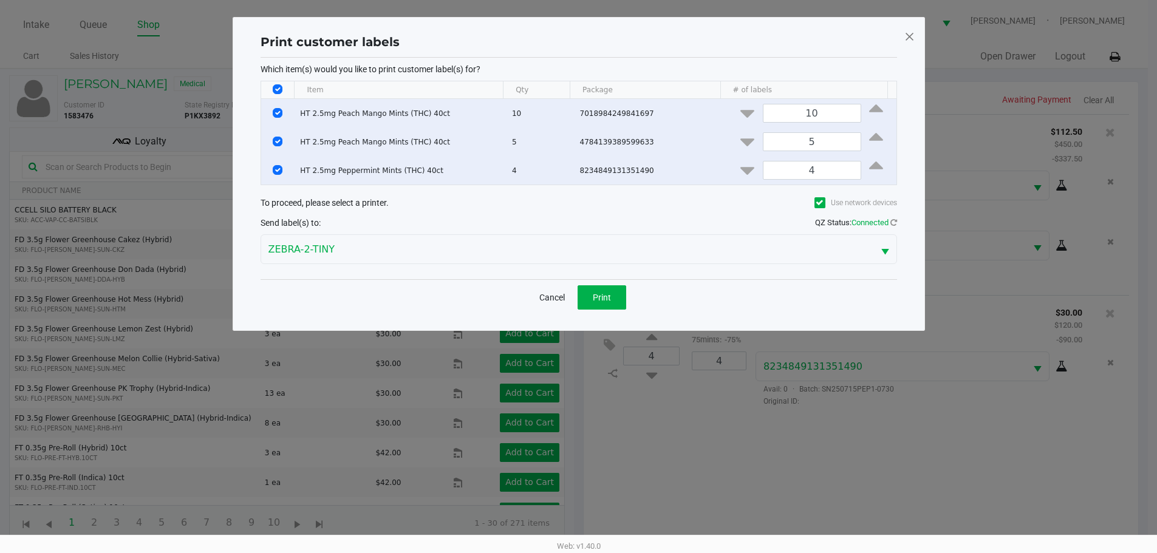
scroll to position [0, 0]
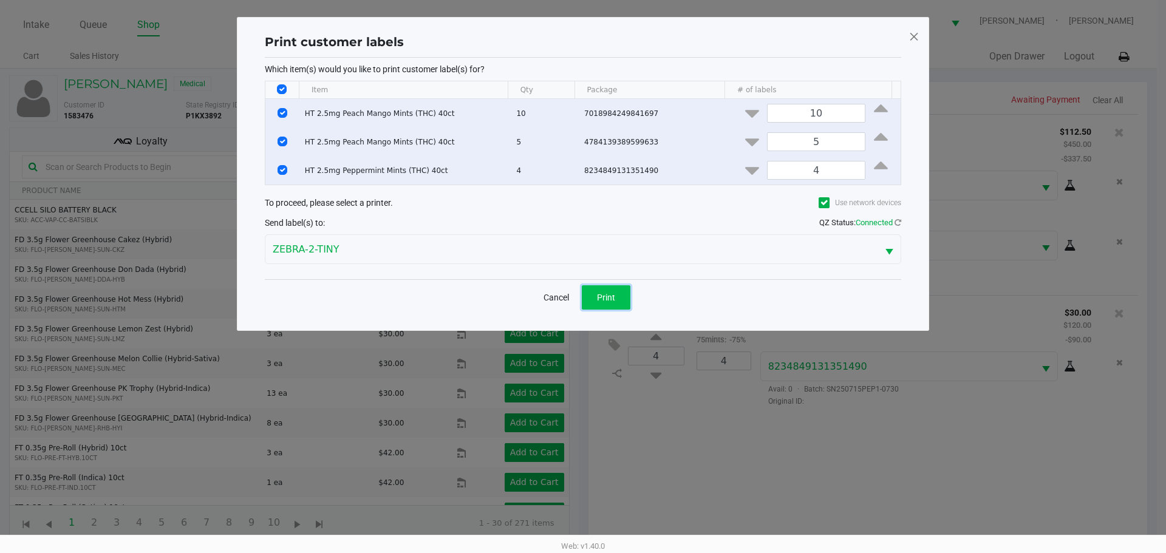
click at [623, 300] on button "Print" at bounding box center [606, 298] width 49 height 24
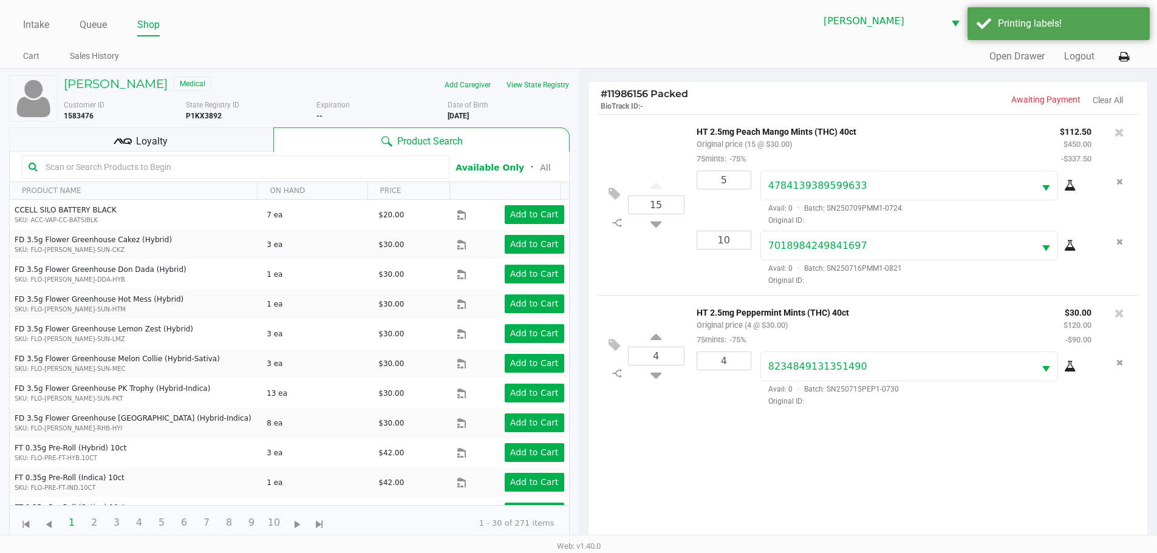
scroll to position [131, 0]
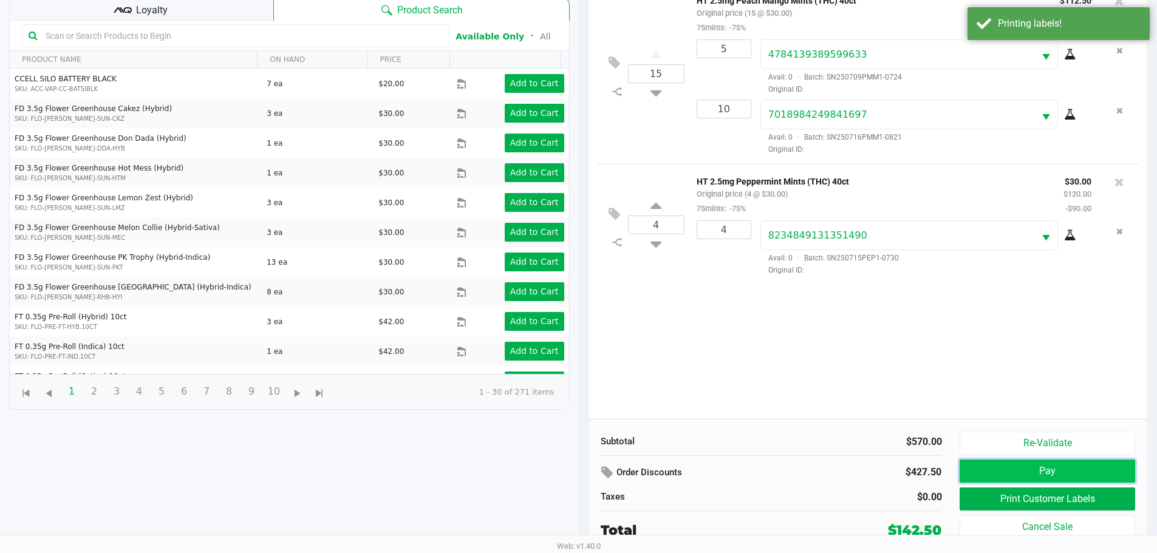
click at [1054, 473] on button "Pay" at bounding box center [1047, 471] width 175 height 23
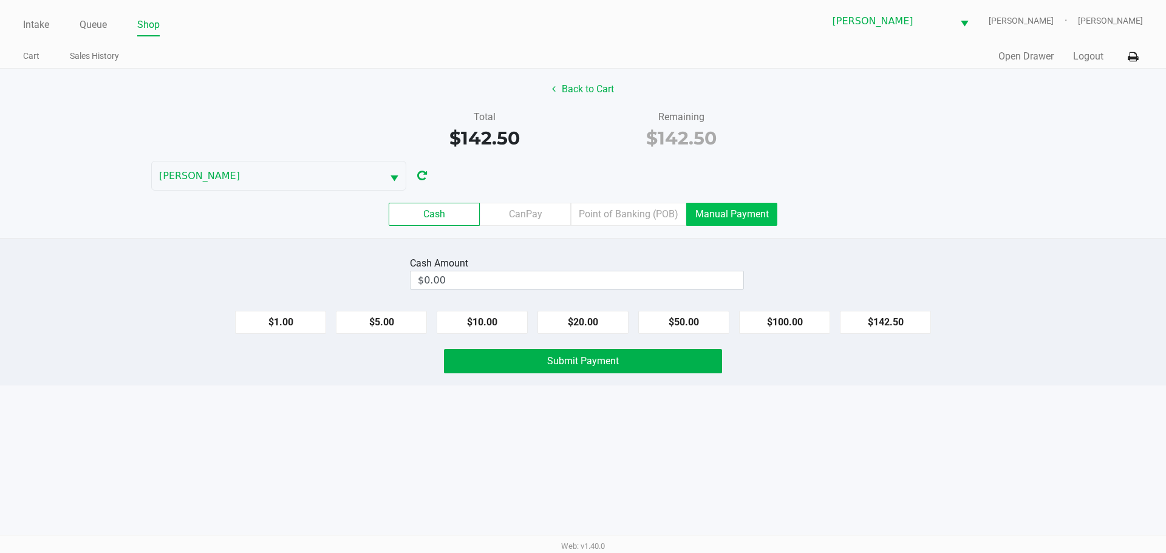
click at [721, 220] on label "Manual Payment" at bounding box center [731, 214] width 91 height 23
click at [0, 0] on 8 "Manual Payment" at bounding box center [0, 0] width 0 height 0
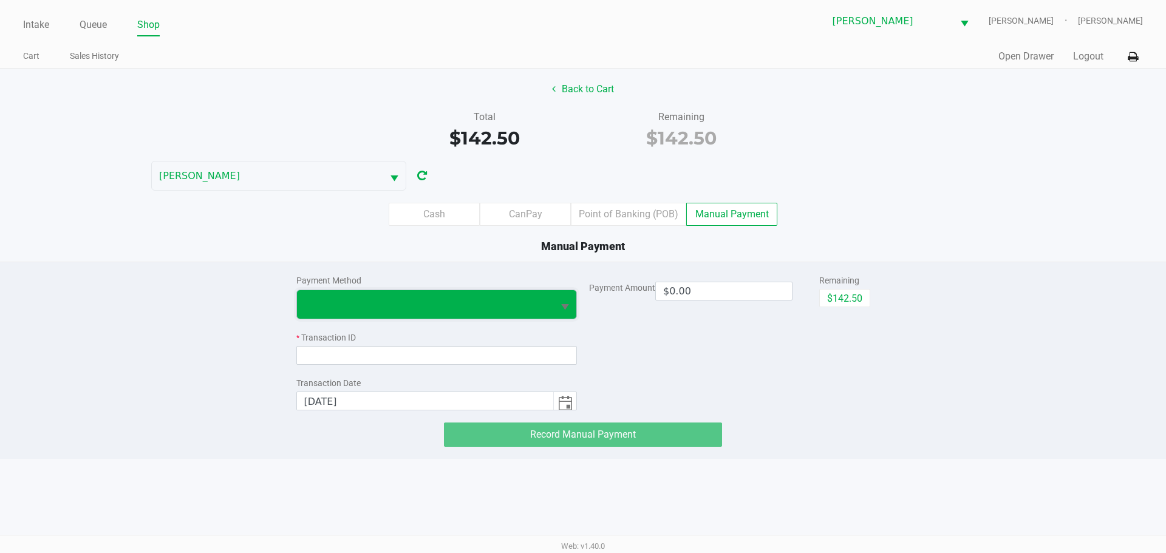
click at [482, 300] on span at bounding box center [425, 304] width 242 height 15
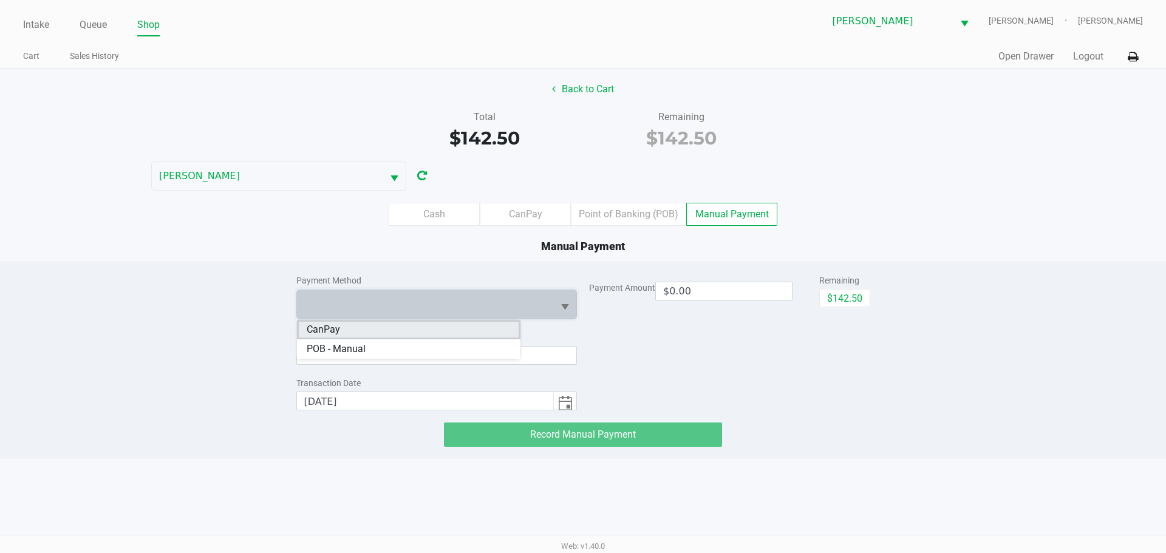
click at [421, 332] on li "CanPay" at bounding box center [409, 329] width 224 height 19
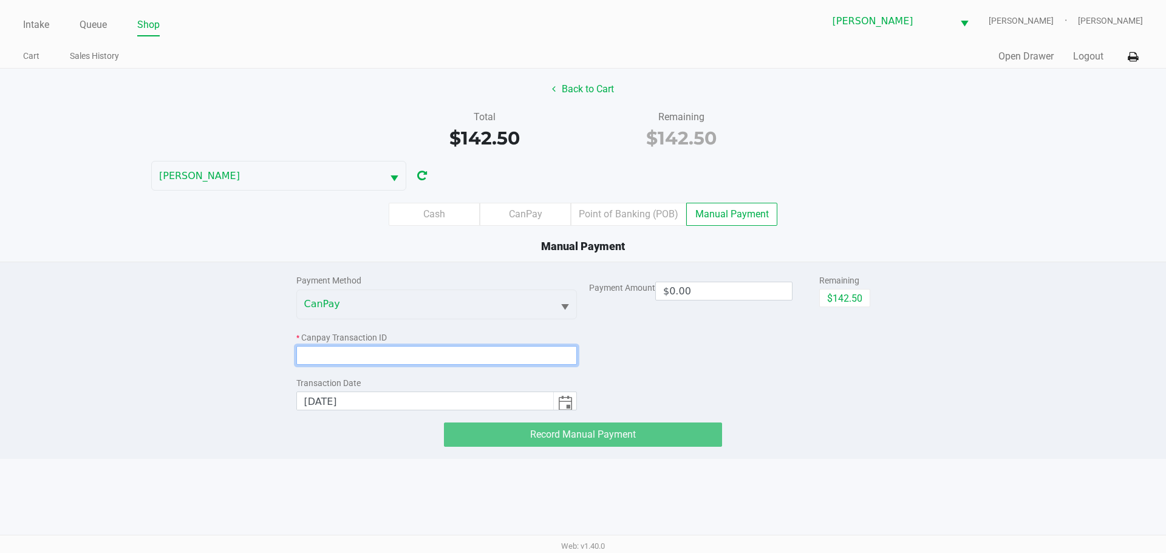
drag, startPoint x: 414, startPoint y: 352, endPoint x: 418, endPoint y: 357, distance: 6.9
click at [417, 355] on input at bounding box center [436, 355] width 281 height 19
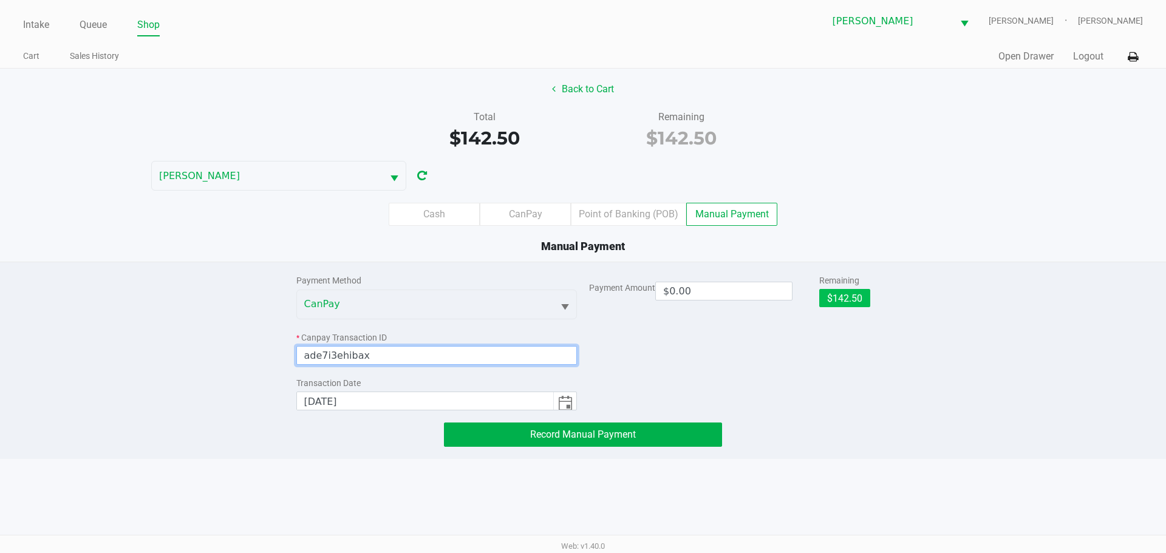
type input "ade7i3ehibax"
click at [853, 299] on button "$142.50" at bounding box center [845, 298] width 51 height 18
type input "$142.50"
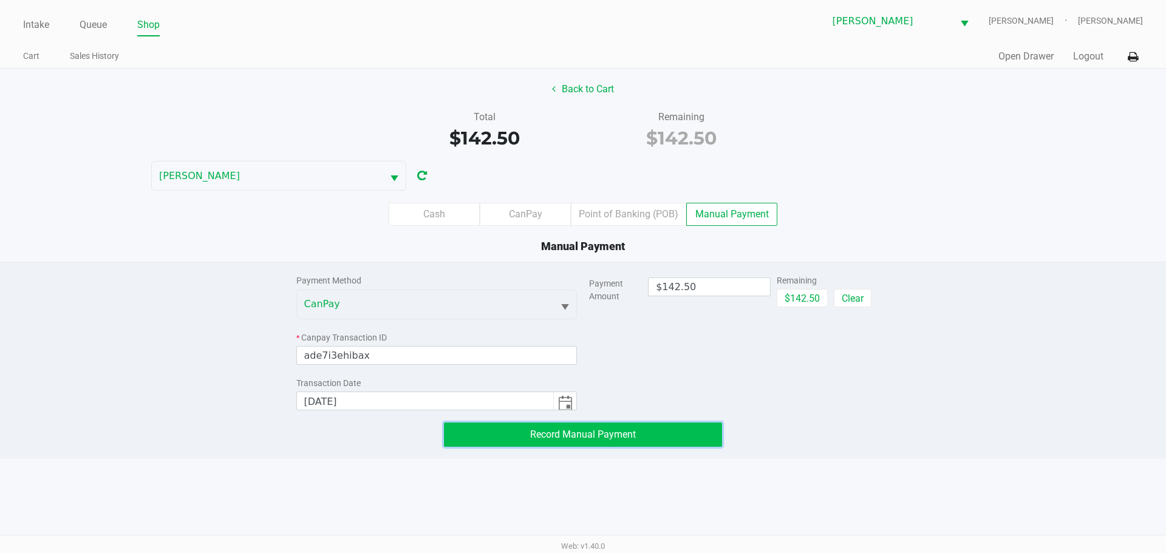
click at [590, 434] on span "Record Manual Payment" at bounding box center [583, 435] width 106 height 12
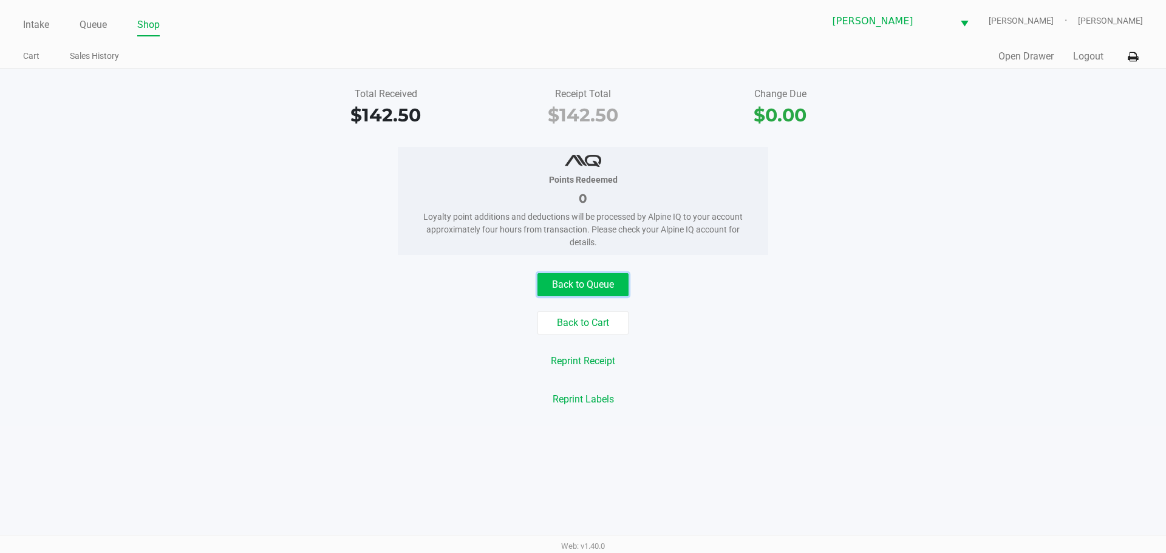
click at [581, 279] on button "Back to Queue" at bounding box center [583, 284] width 91 height 23
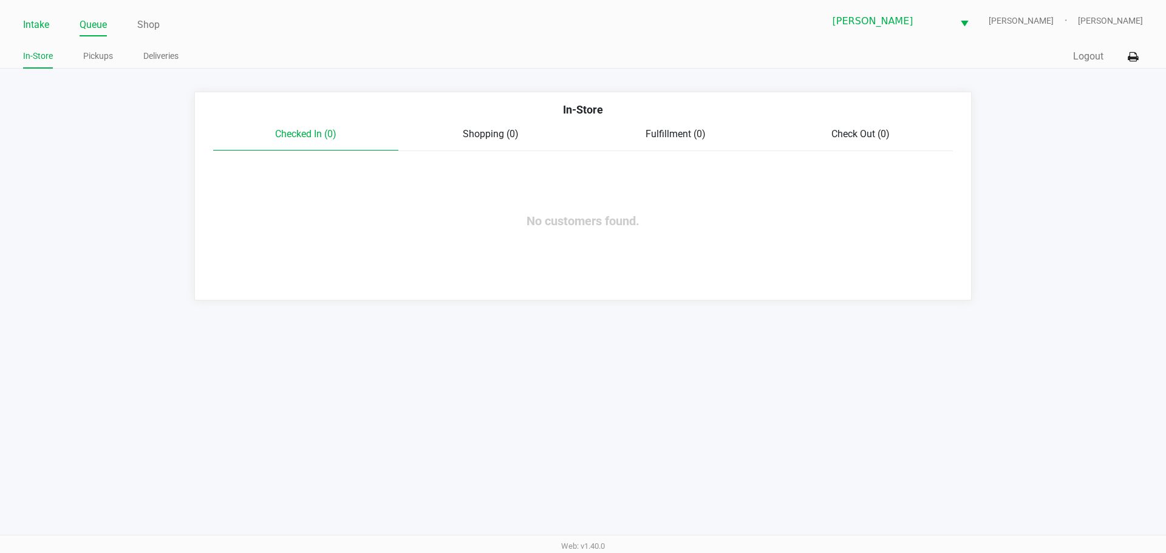
click at [32, 29] on link "Intake" at bounding box center [36, 24] width 26 height 17
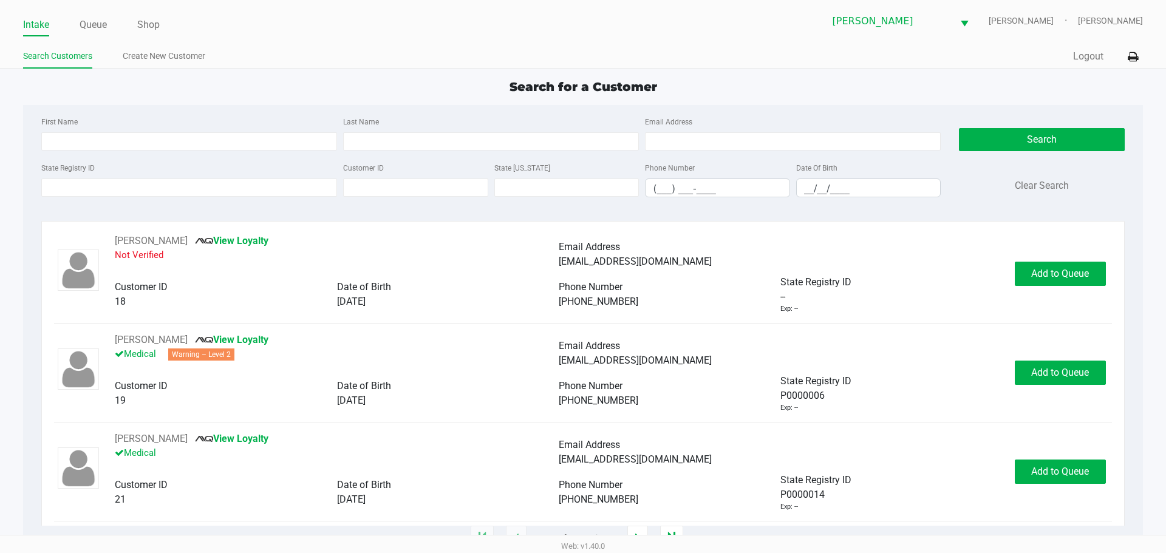
click at [112, 123] on div "First Name" at bounding box center [189, 132] width 302 height 36
click at [122, 89] on div "Search for a Customer" at bounding box center [583, 87] width 1138 height 18
click at [95, 29] on link "Queue" at bounding box center [93, 24] width 27 height 17
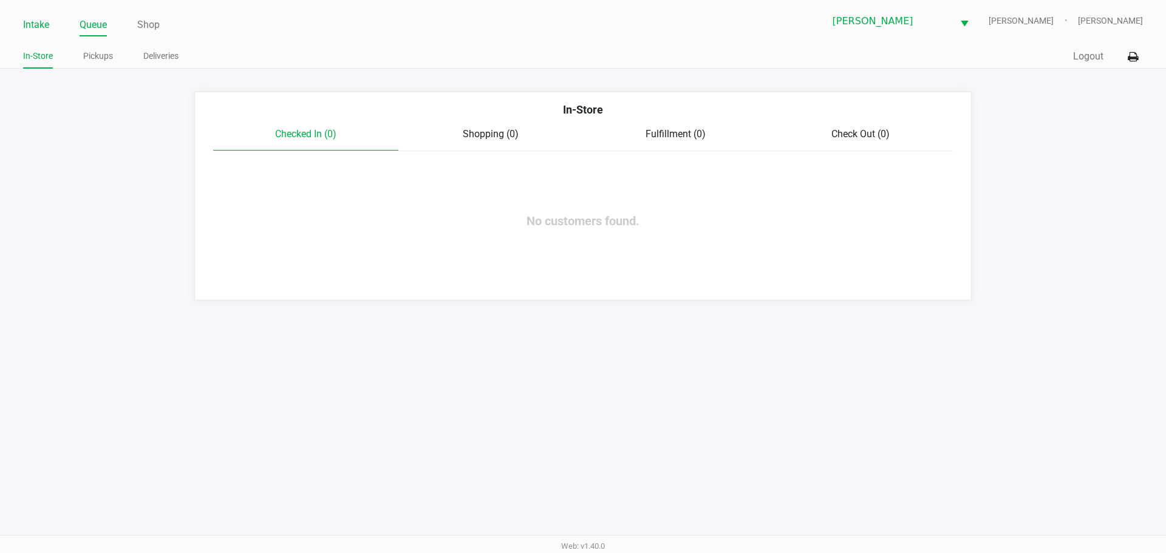
click at [36, 22] on link "Intake" at bounding box center [36, 24] width 26 height 17
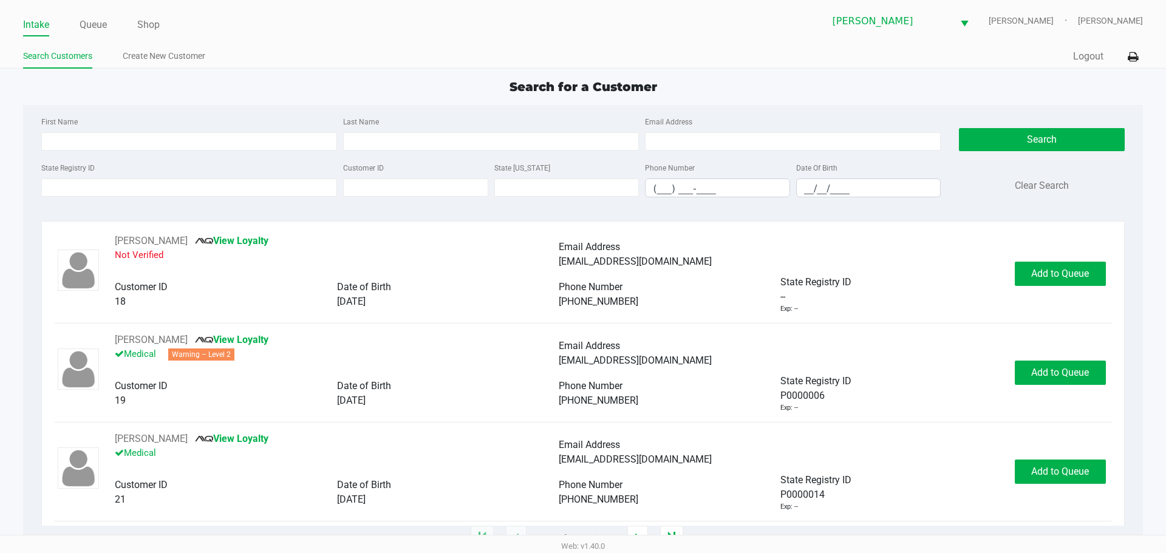
click at [133, 200] on div "State Registry ID Customer ID State [US_STATE] Phone Number (___) ___-____ Date…" at bounding box center [491, 183] width 906 height 47
click at [127, 192] on input "State Registry ID" at bounding box center [189, 188] width 296 height 18
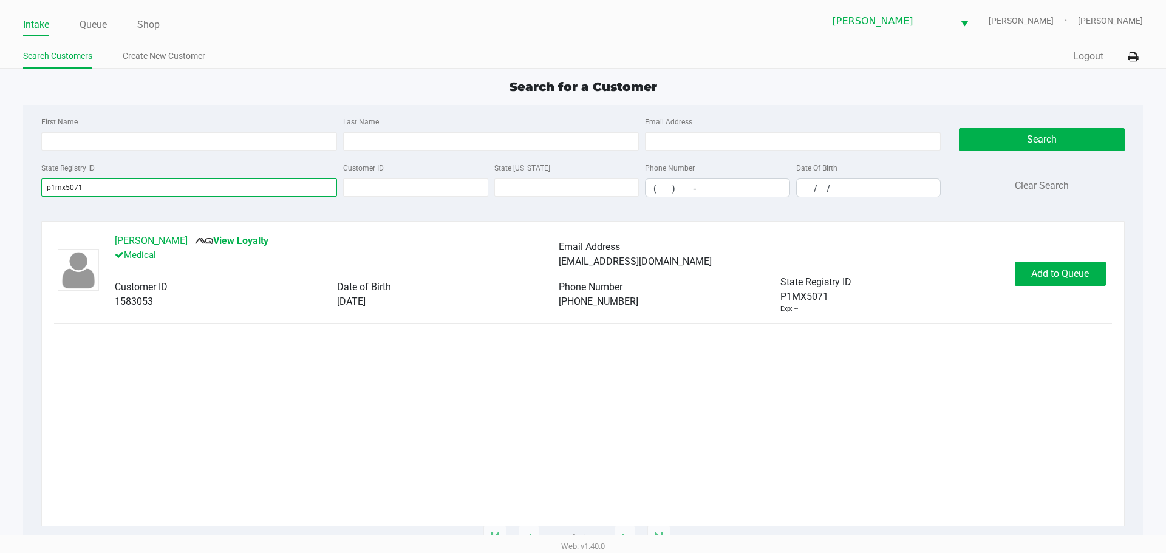
type input "p1mx5071"
click at [152, 243] on button "[PERSON_NAME]" at bounding box center [151, 241] width 73 height 15
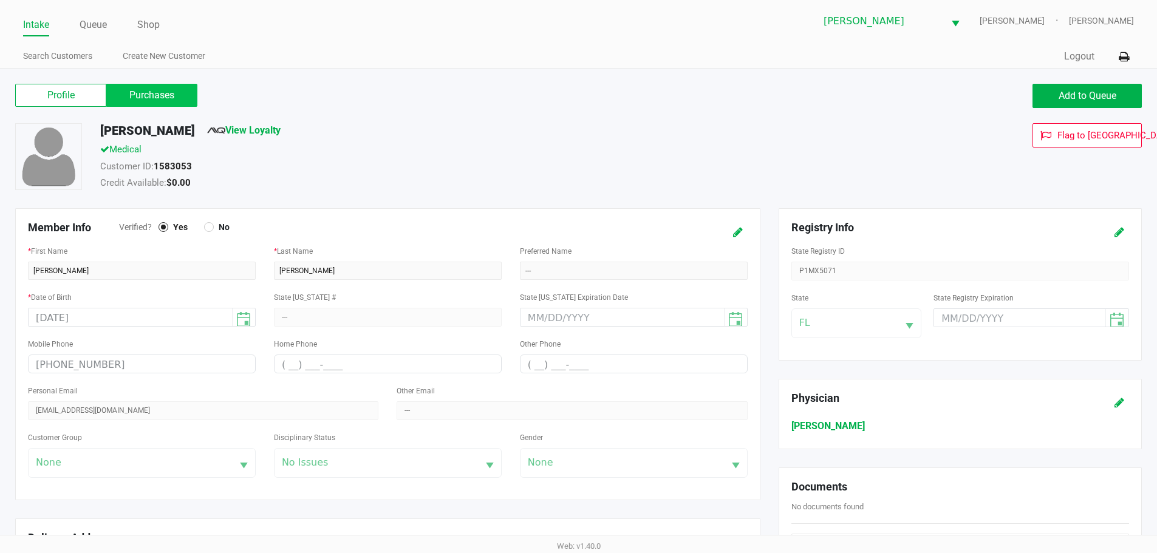
click at [142, 104] on label "Purchases" at bounding box center [151, 95] width 91 height 23
click at [0, 0] on 1 "Purchases" at bounding box center [0, 0] width 0 height 0
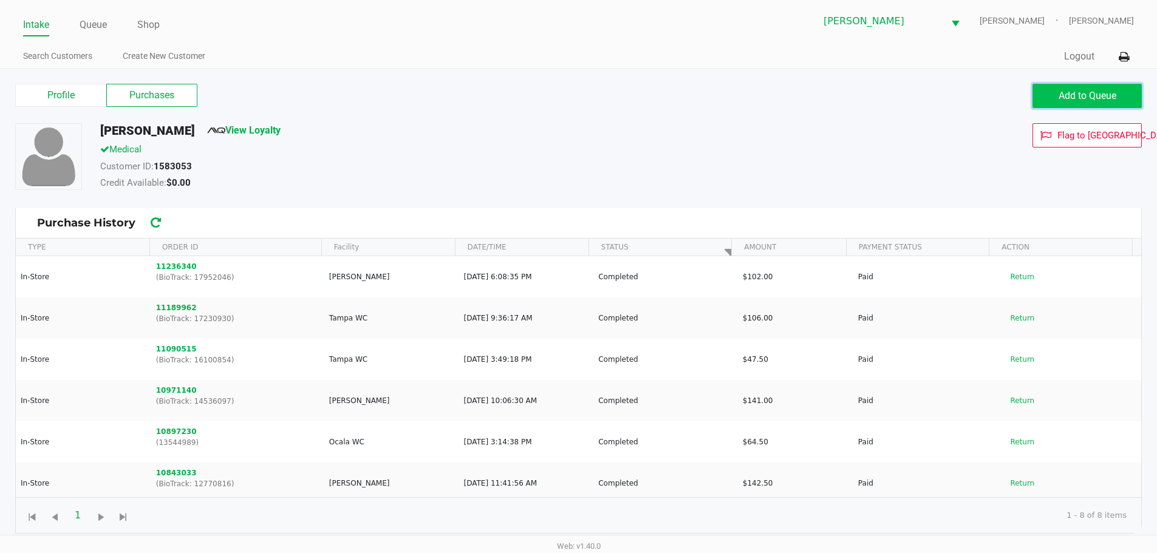
click at [1098, 97] on span "Add to Queue" at bounding box center [1088, 96] width 58 height 12
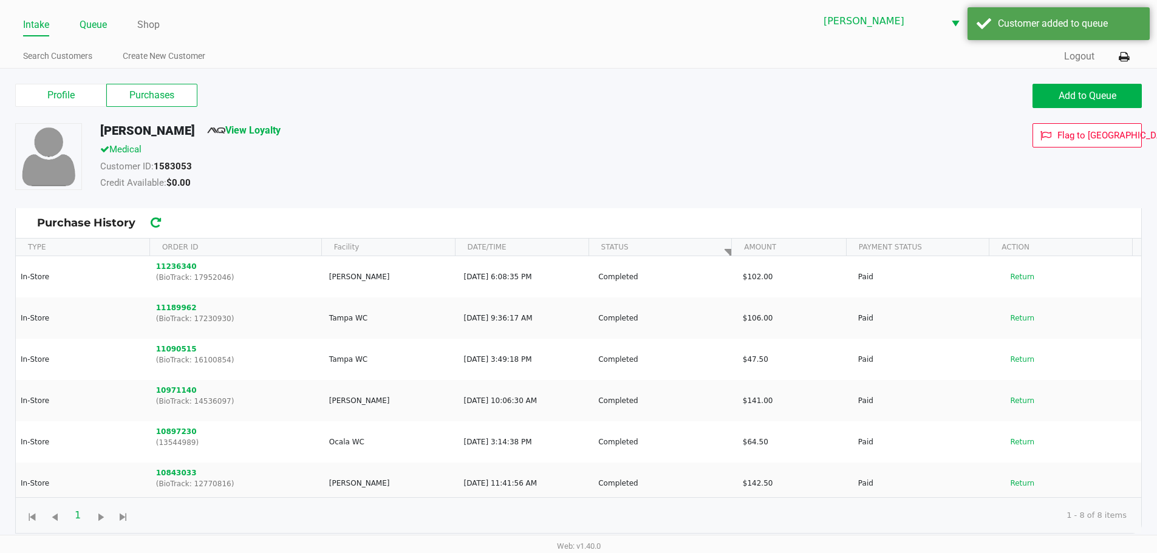
click at [95, 22] on link "Queue" at bounding box center [93, 24] width 27 height 17
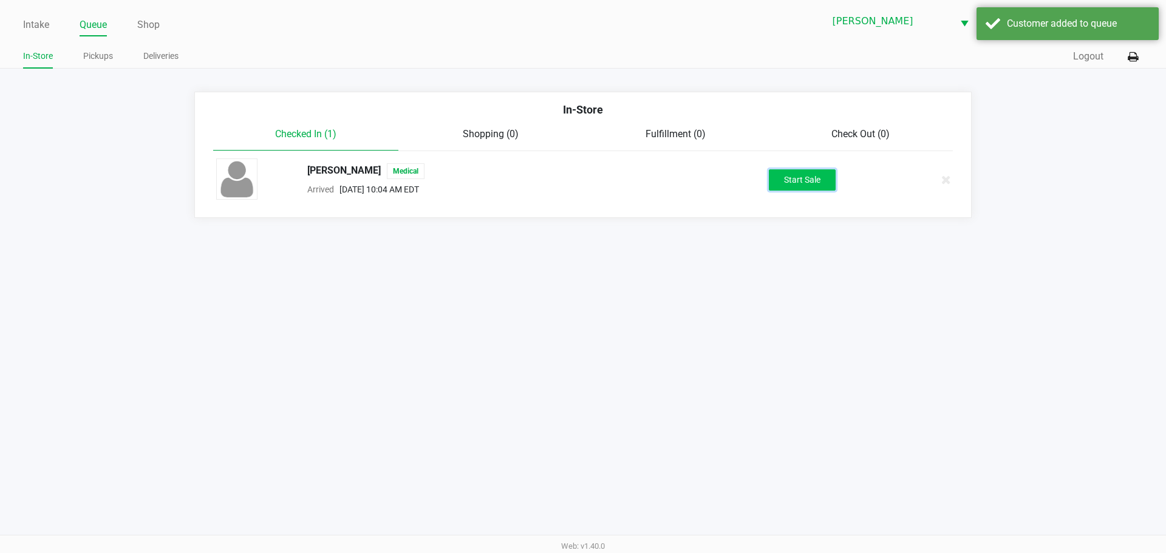
click at [815, 186] on button "Start Sale" at bounding box center [802, 179] width 67 height 21
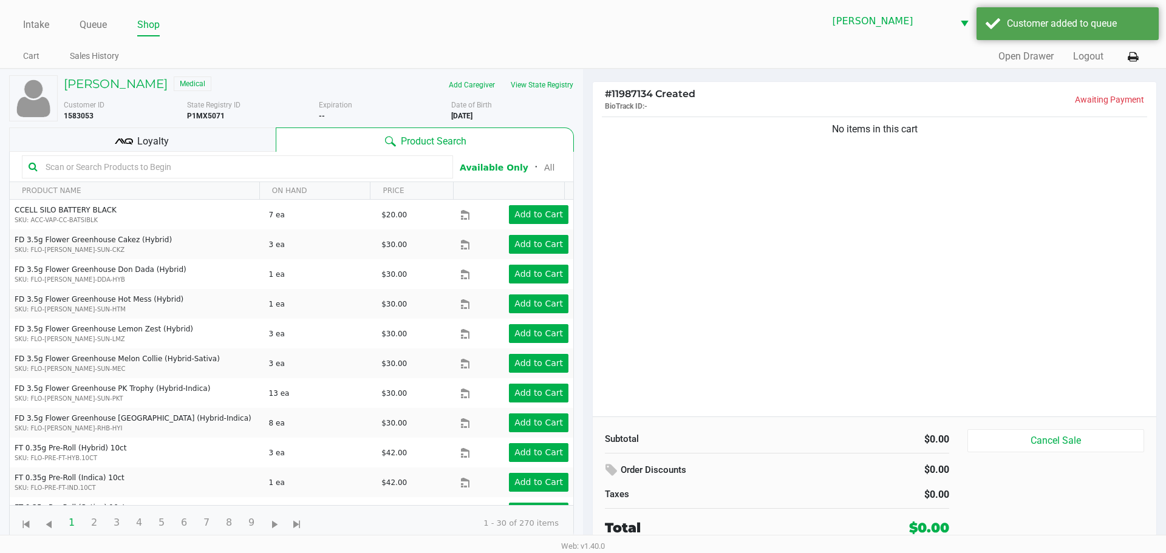
click at [735, 197] on div "No items in this cart" at bounding box center [875, 265] width 564 height 303
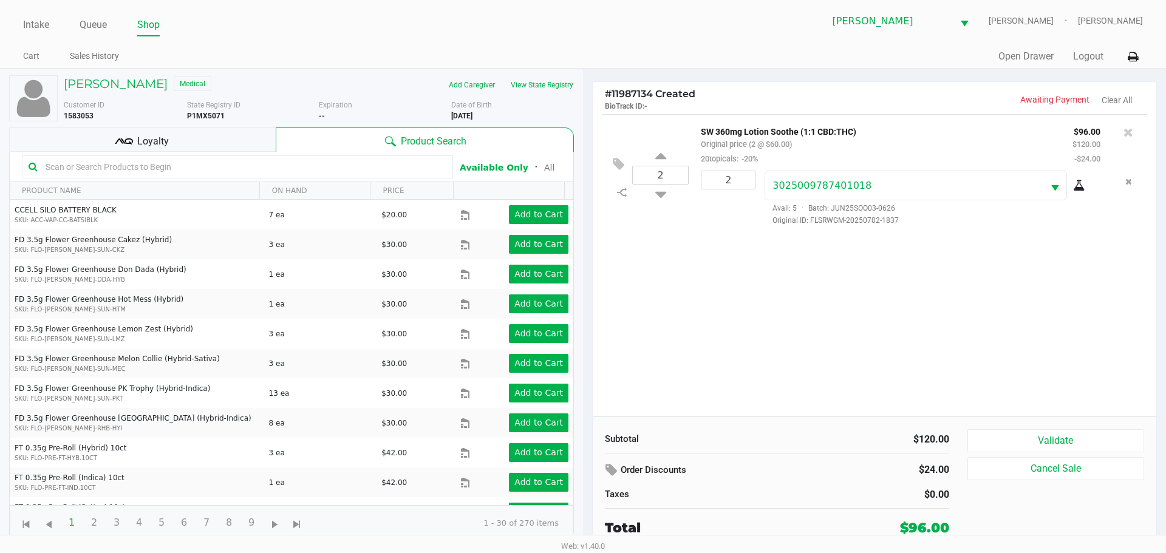
click at [233, 139] on div "Loyalty" at bounding box center [142, 140] width 267 height 24
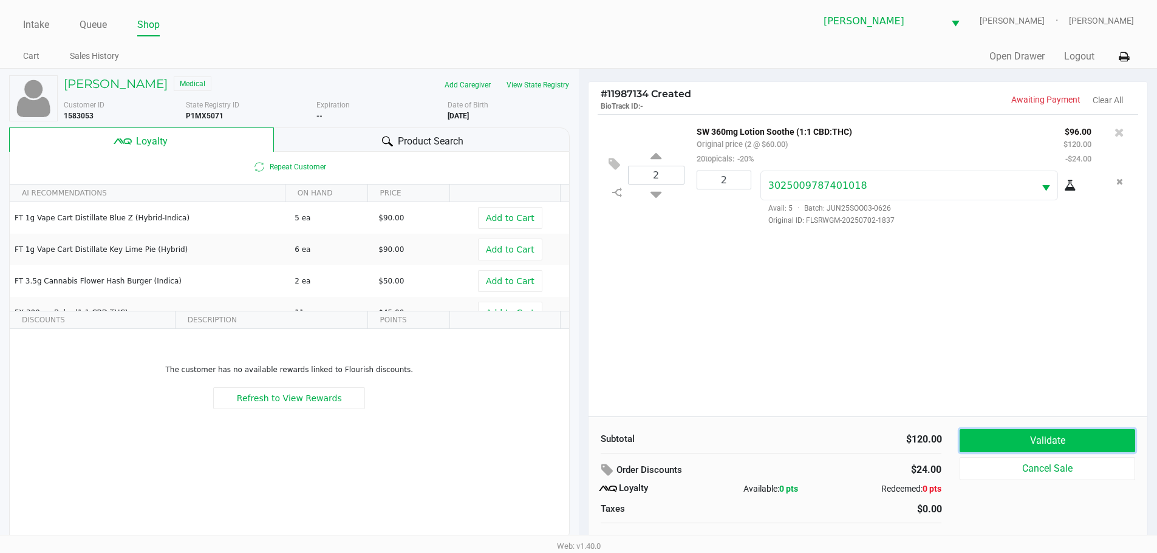
click at [1084, 439] on button "Validate" at bounding box center [1047, 441] width 175 height 23
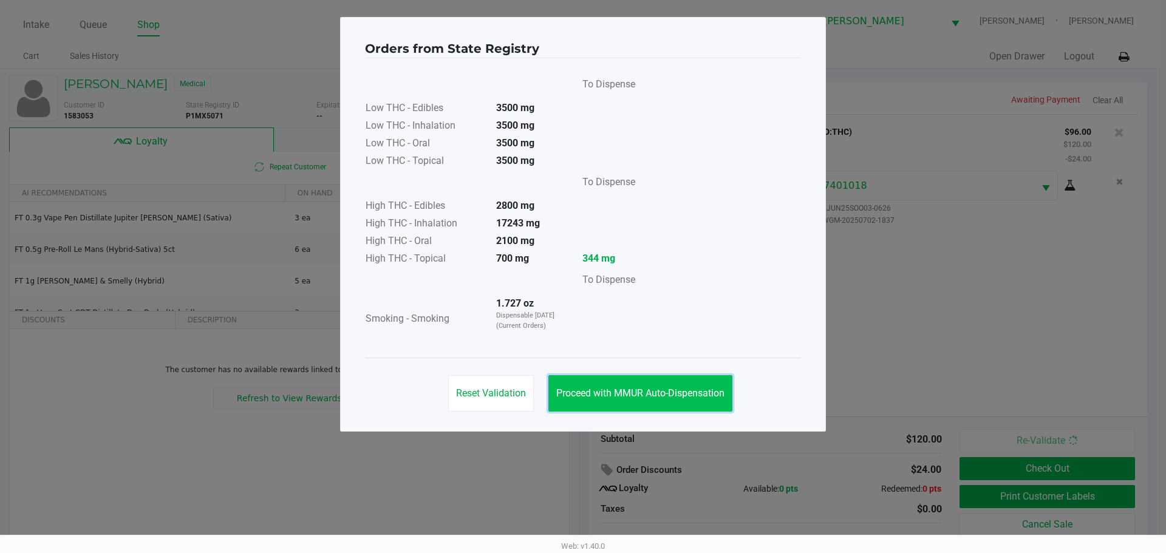
click at [642, 388] on span "Proceed with MMUR Auto-Dispensation" at bounding box center [640, 394] width 168 height 12
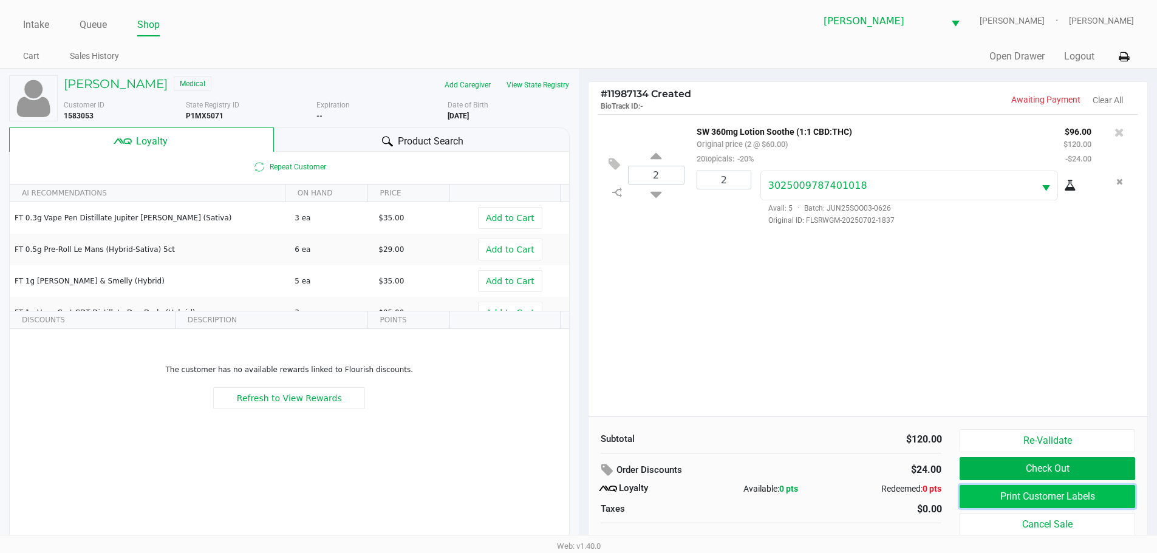
click at [1064, 498] on button "Print Customer Labels" at bounding box center [1047, 496] width 175 height 23
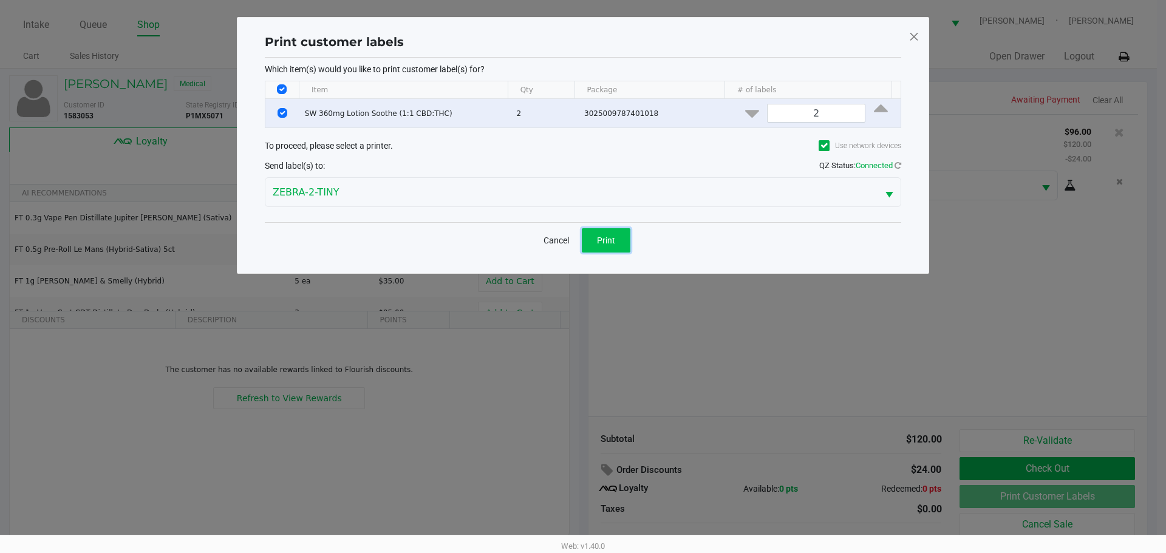
click at [612, 244] on span "Print" at bounding box center [606, 241] width 18 height 10
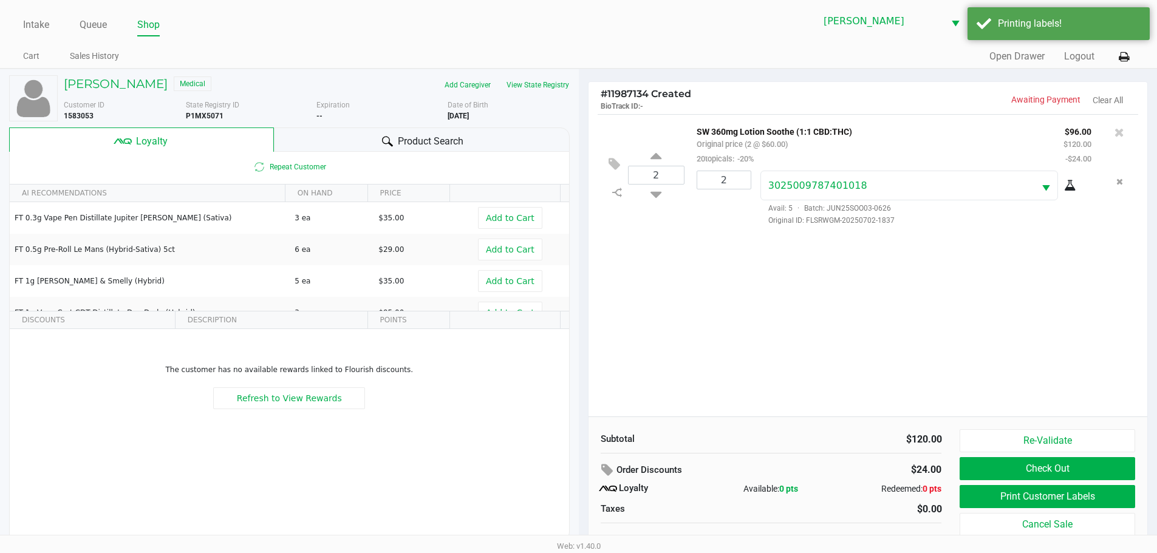
click at [993, 298] on div "2 SW 360mg Lotion Soothe (1:1 CBD:THC) Original price (2 @ $60.00) 20topicals: …" at bounding box center [869, 265] width 560 height 303
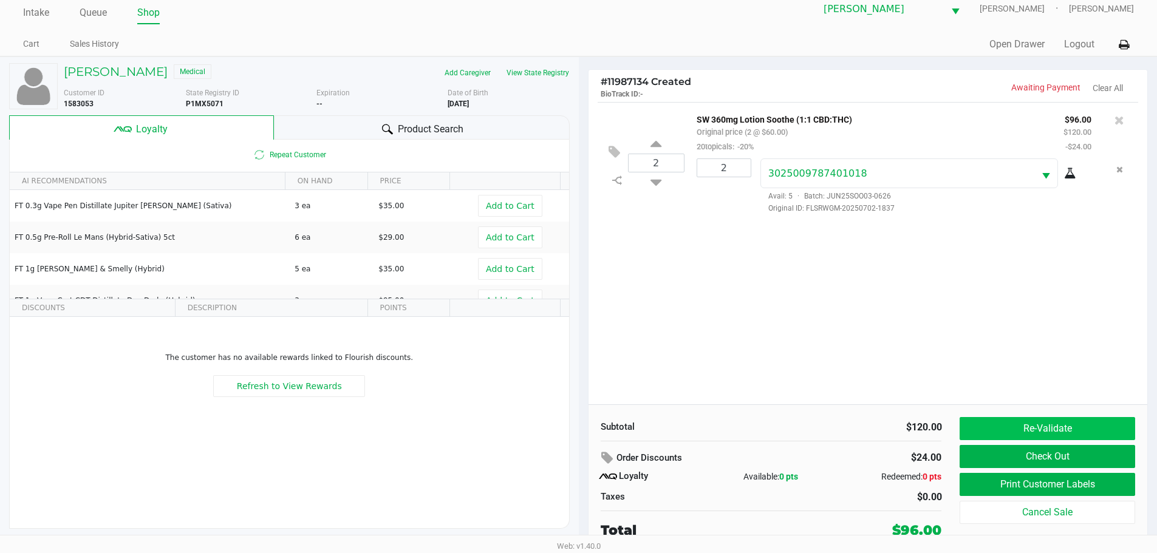
click at [1070, 431] on button "Re-Validate" at bounding box center [1047, 428] width 175 height 23
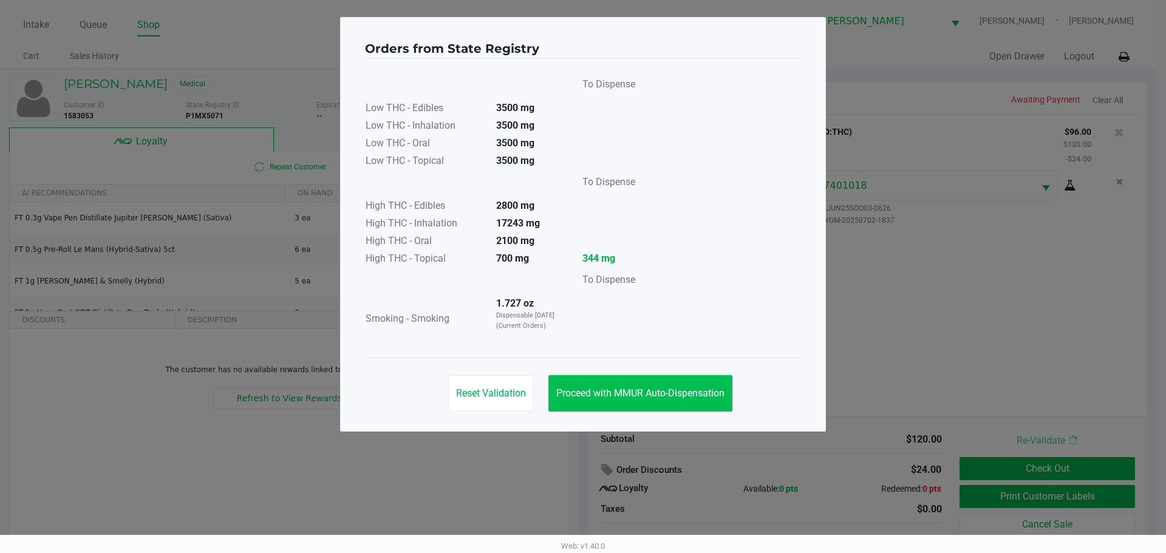
click at [686, 391] on span "Proceed with MMUR Auto-Dispensation" at bounding box center [640, 394] width 168 height 12
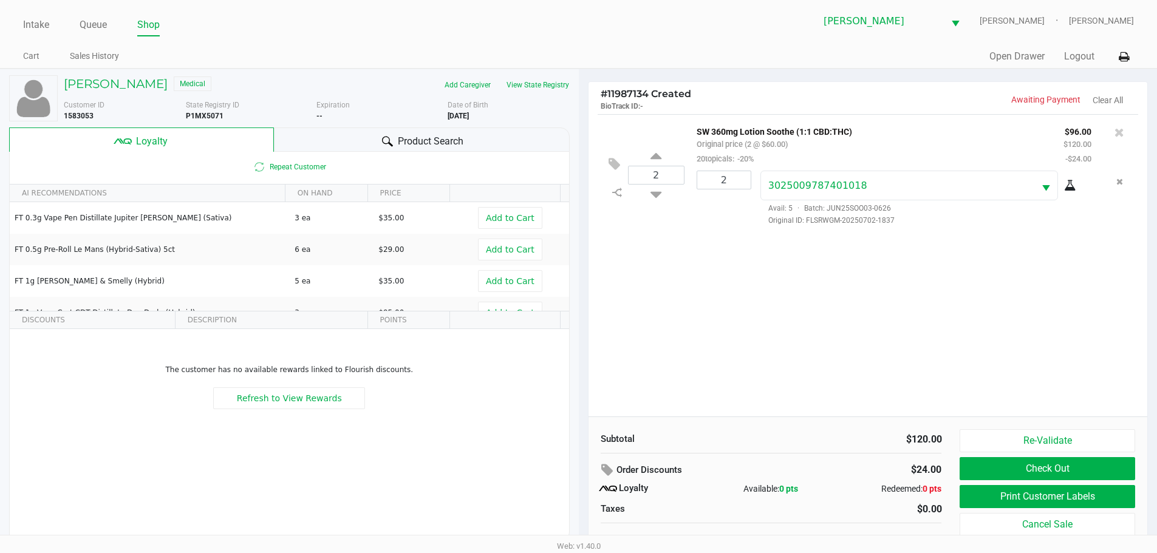
scroll to position [12, 0]
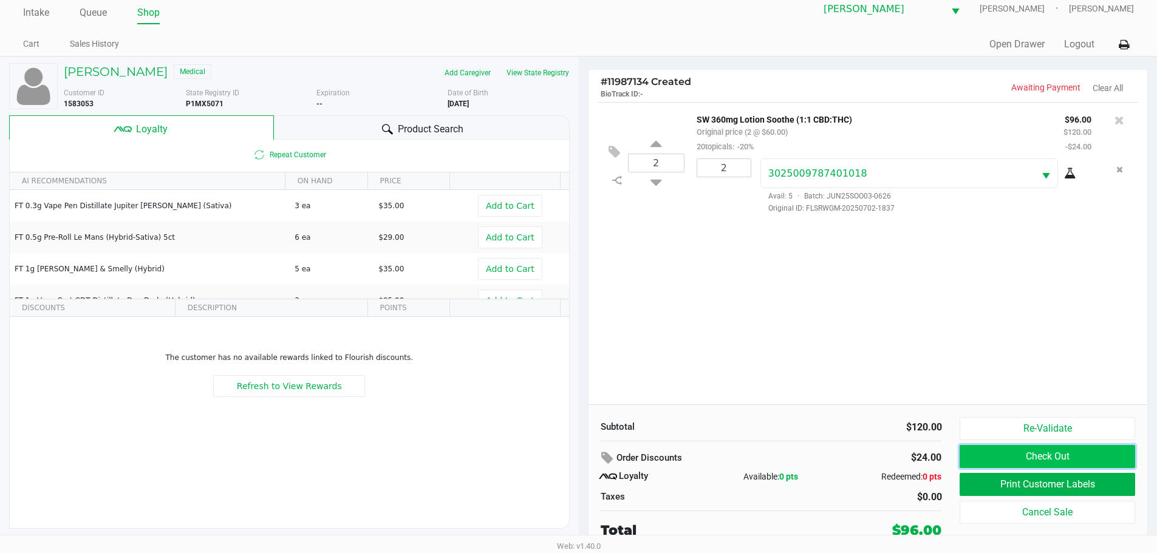
click at [1064, 457] on button "Check Out" at bounding box center [1047, 456] width 175 height 23
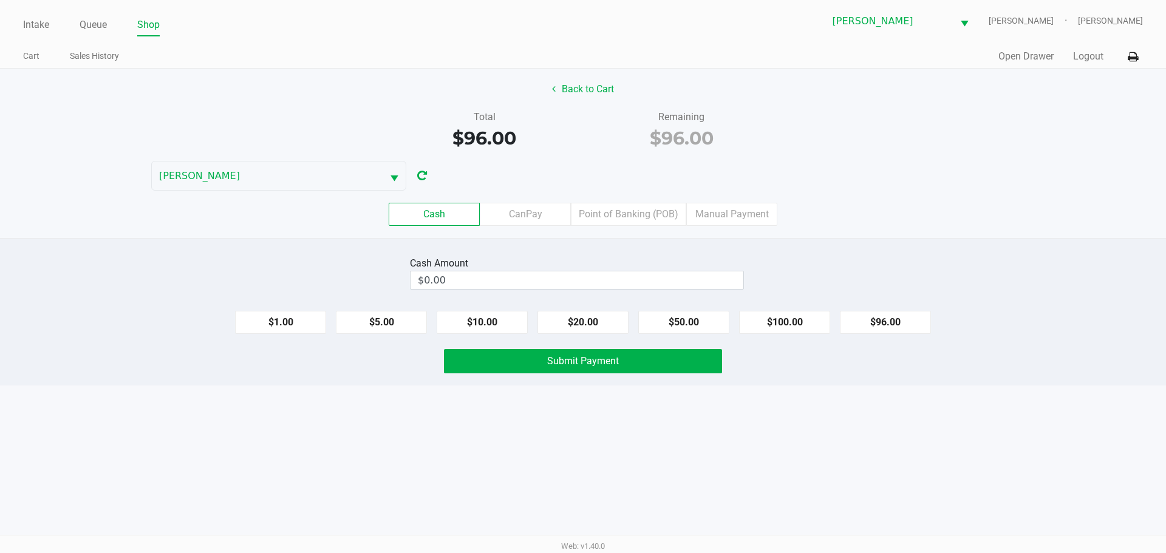
click at [638, 215] on label "Point of Banking (POB)" at bounding box center [628, 214] width 115 height 23
click at [0, 0] on 7 "Point of Banking (POB)" at bounding box center [0, 0] width 0 height 0
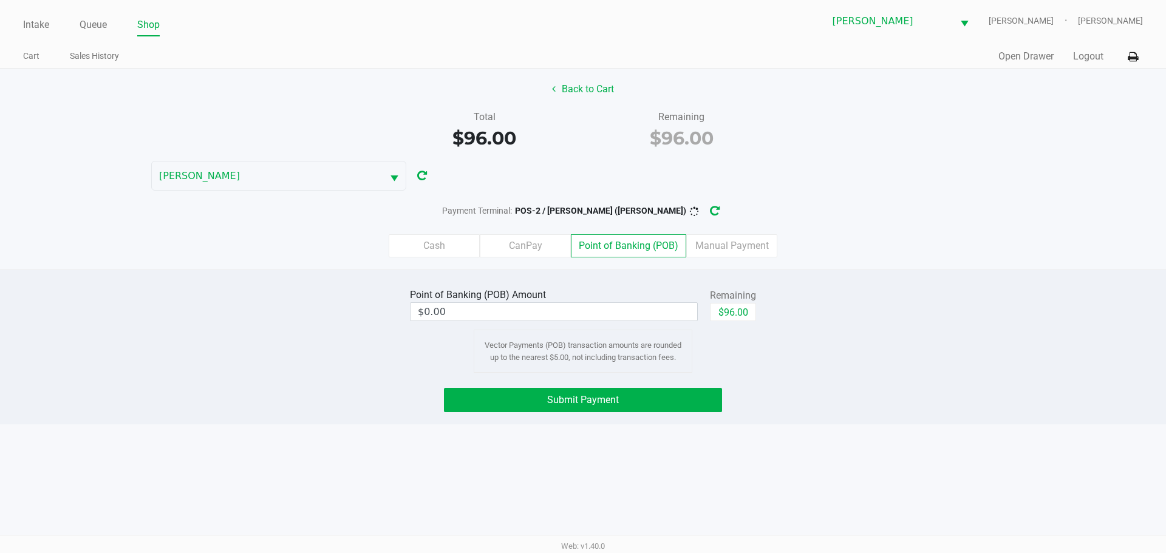
click at [819, 303] on div "Point of Banking (POB) Amount $0.00 Remaining $96.00 Vector Payments (POB) tran…" at bounding box center [583, 329] width 1185 height 87
click at [729, 310] on button "$96.00" at bounding box center [733, 312] width 46 height 18
type input "$96.00"
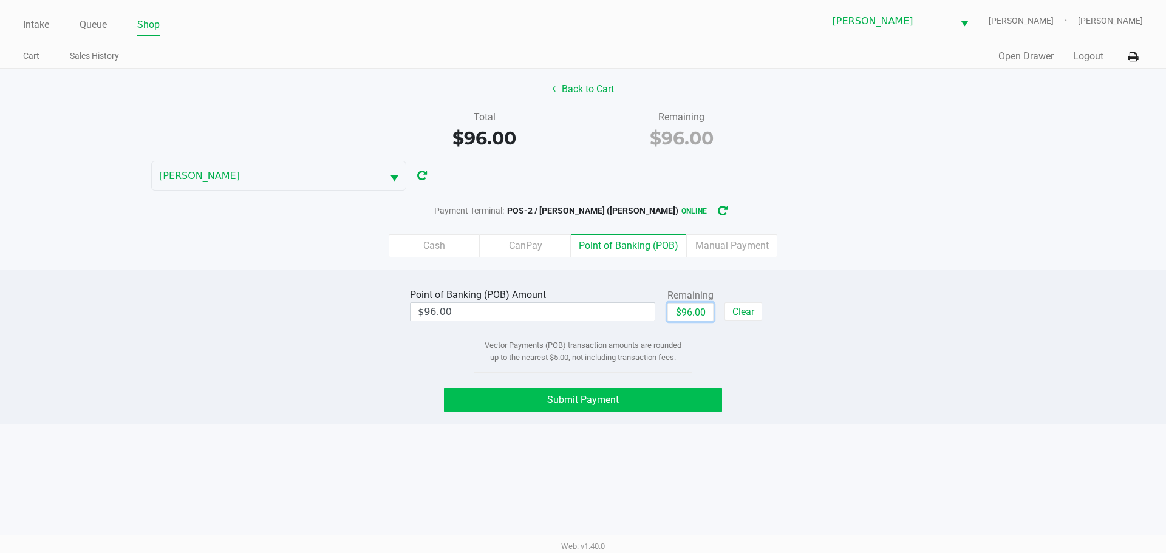
click at [665, 402] on button "Submit Payment" at bounding box center [583, 400] width 278 height 24
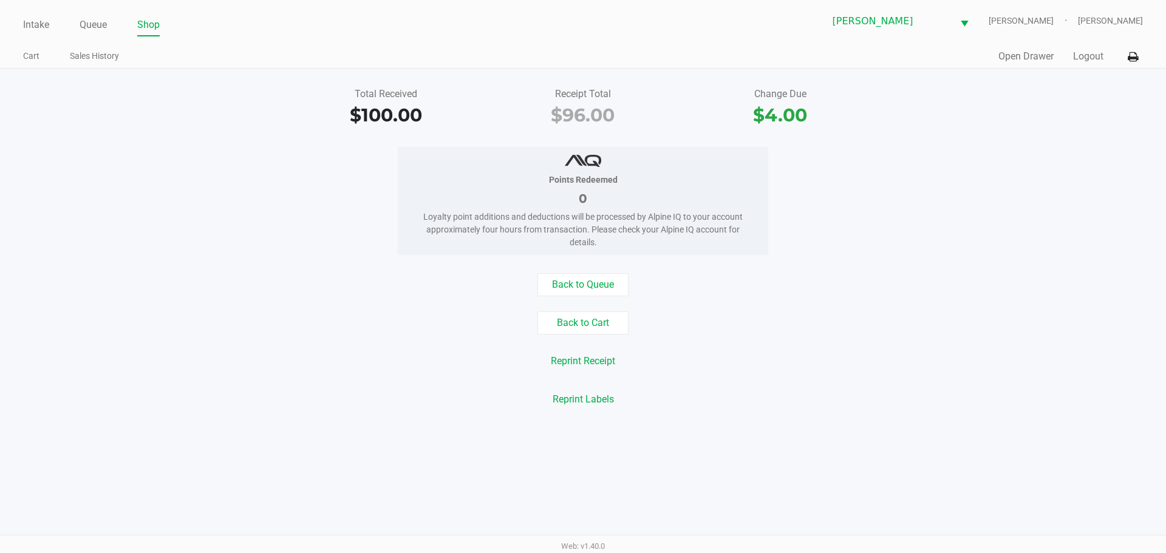
click at [587, 297] on div "Back to Queue Back to Cart Reprint Receipt Reprint Labels" at bounding box center [583, 342] width 1185 height 138
click at [573, 289] on button "Back to Queue" at bounding box center [583, 284] width 91 height 23
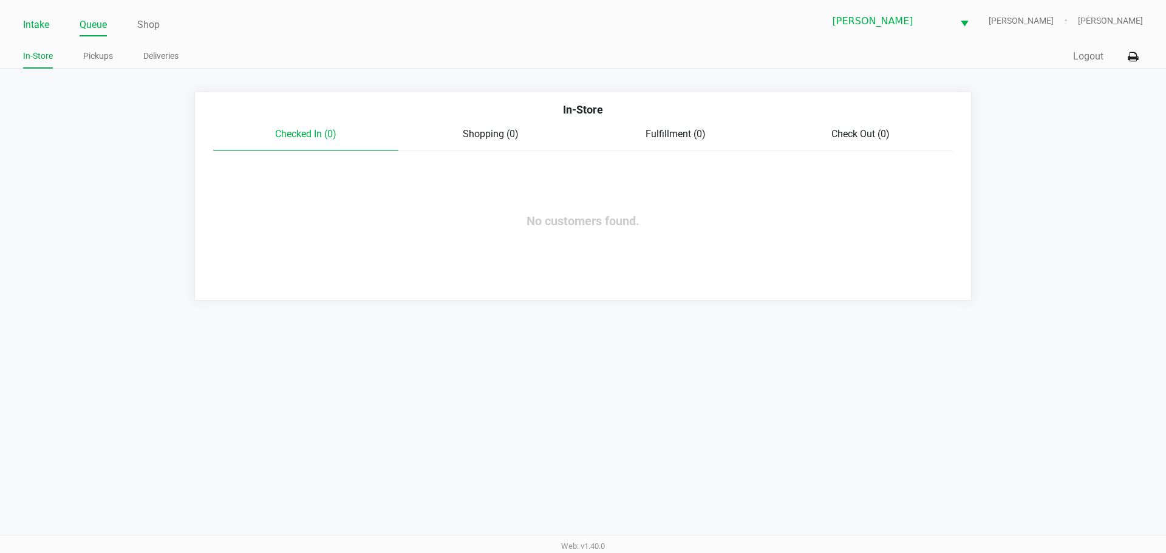
click at [47, 25] on link "Intake" at bounding box center [36, 24] width 26 height 17
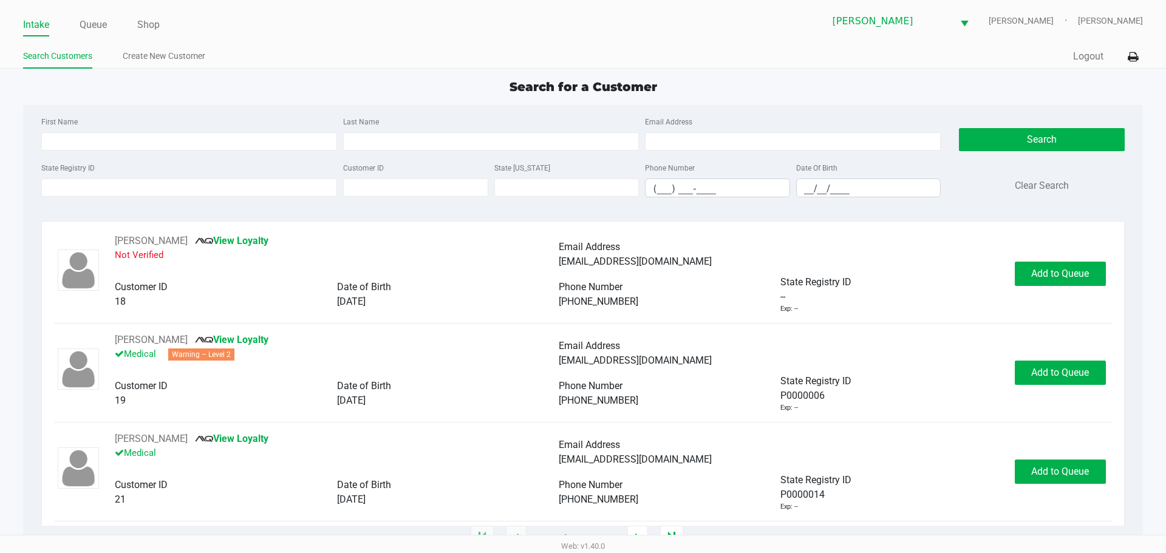
click at [272, 61] on ul "Search Customers Create New Customer" at bounding box center [303, 57] width 560 height 21
click at [198, 107] on div "First Name Last Name Email Address State Registry ID Customer ID State [US_STAT…" at bounding box center [582, 160] width 1101 height 111
click at [213, 185] on input "State Registry ID" at bounding box center [189, 188] width 296 height 18
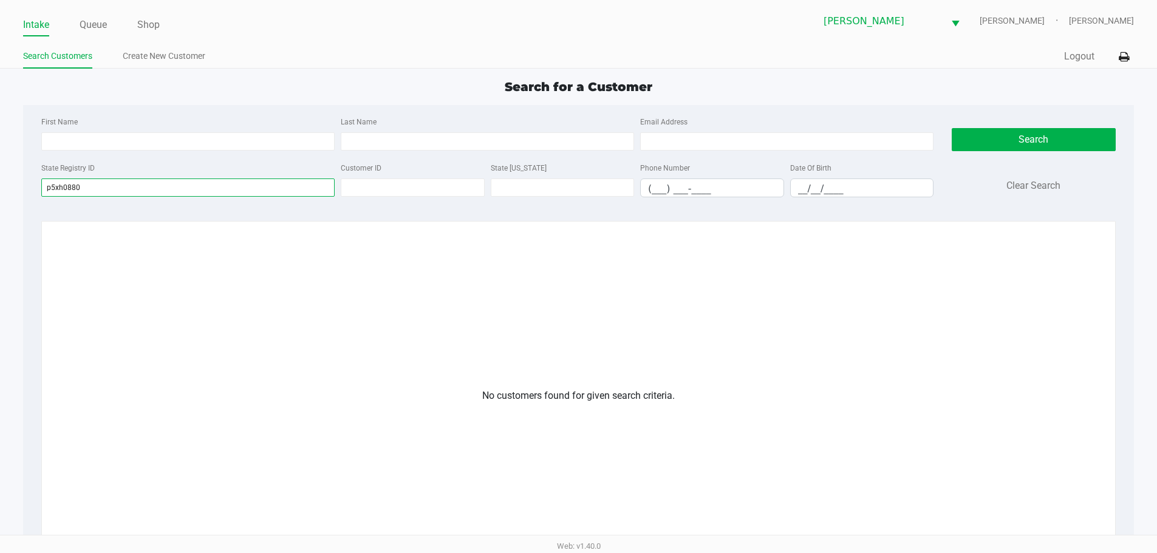
click at [61, 187] on input "p5xh0880" at bounding box center [187, 188] width 293 height 18
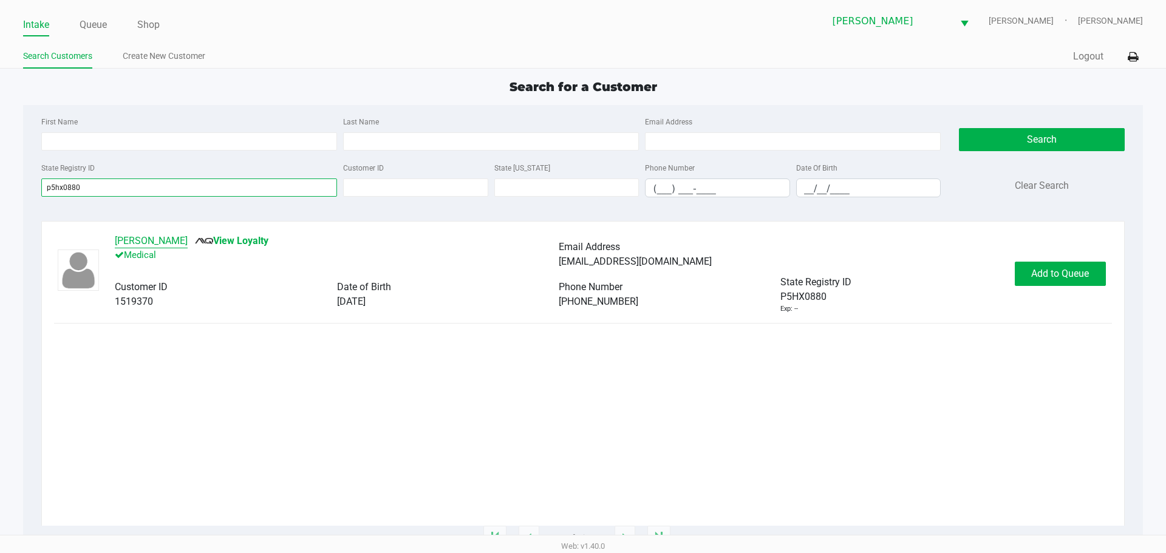
type input "p5hx0880"
click at [166, 241] on button "[PERSON_NAME]" at bounding box center [151, 241] width 73 height 15
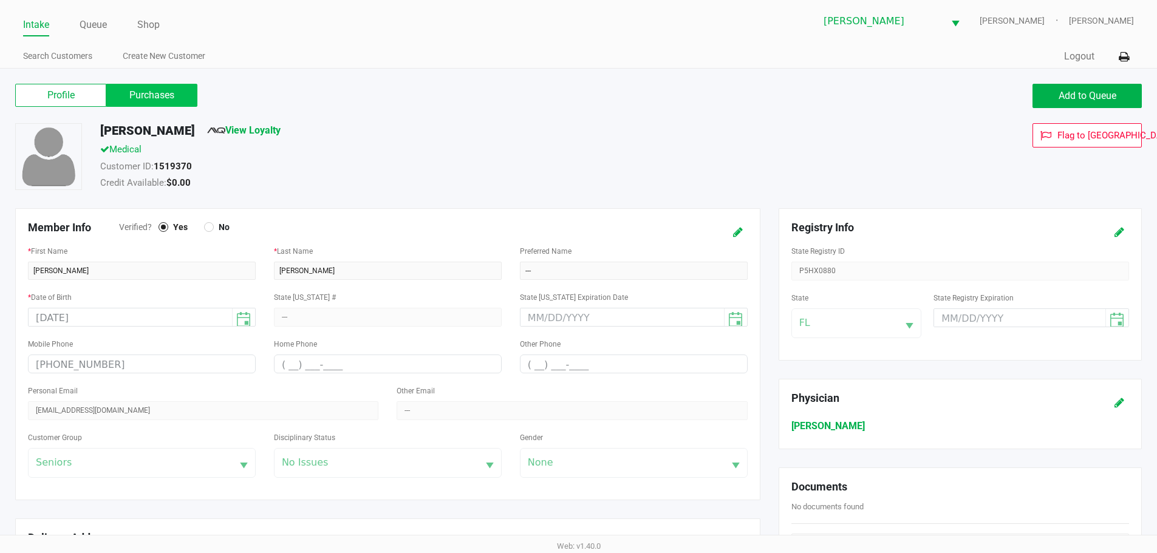
click at [137, 84] on label "Purchases" at bounding box center [151, 95] width 91 height 23
click at [0, 0] on 1 "Purchases" at bounding box center [0, 0] width 0 height 0
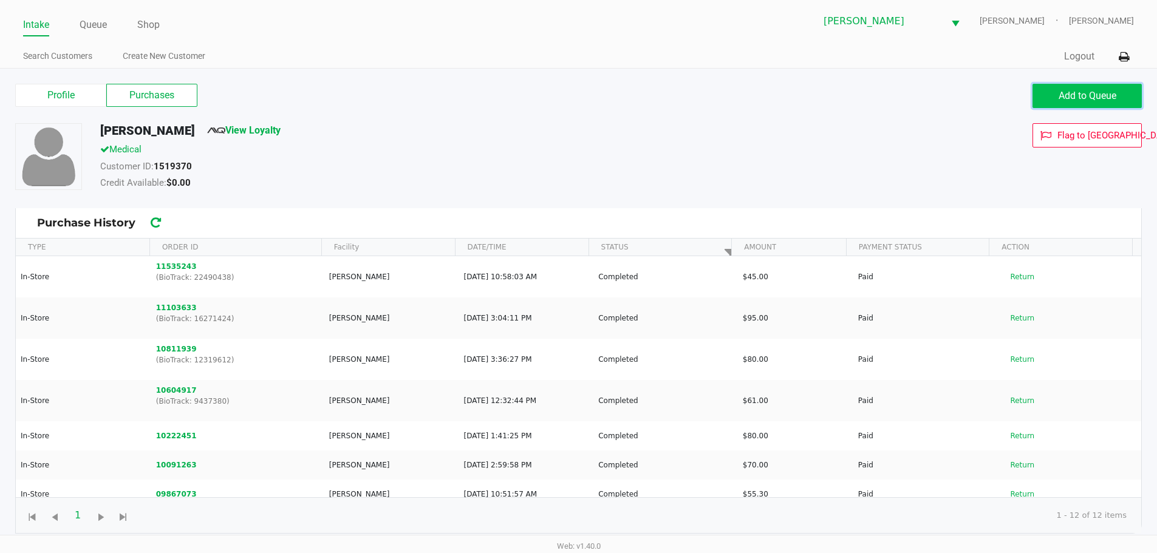
click at [1106, 95] on span "Add to Queue" at bounding box center [1088, 96] width 58 height 12
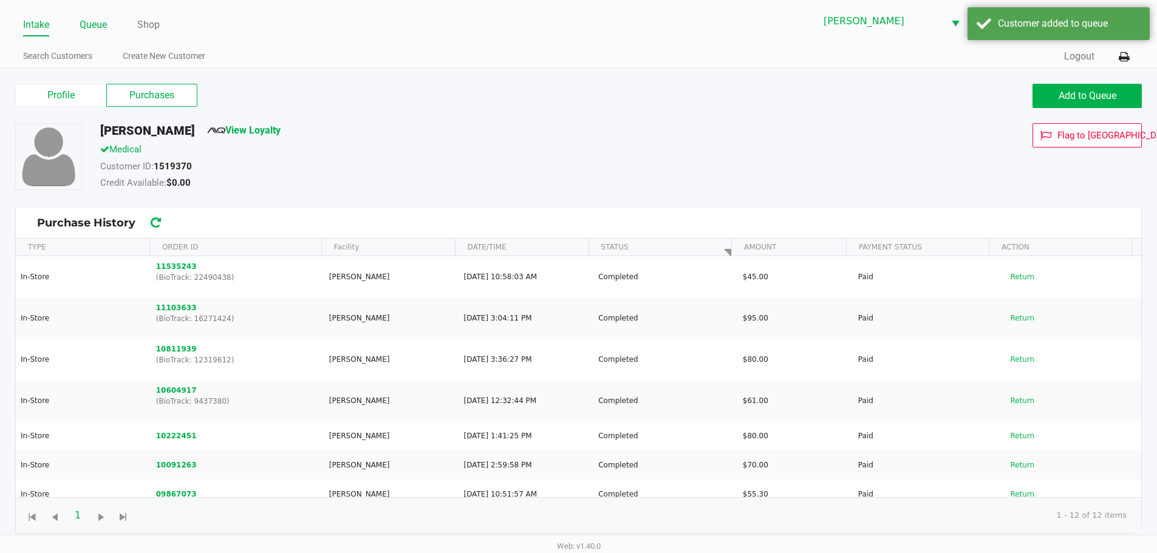
click at [82, 19] on link "Queue" at bounding box center [93, 24] width 27 height 17
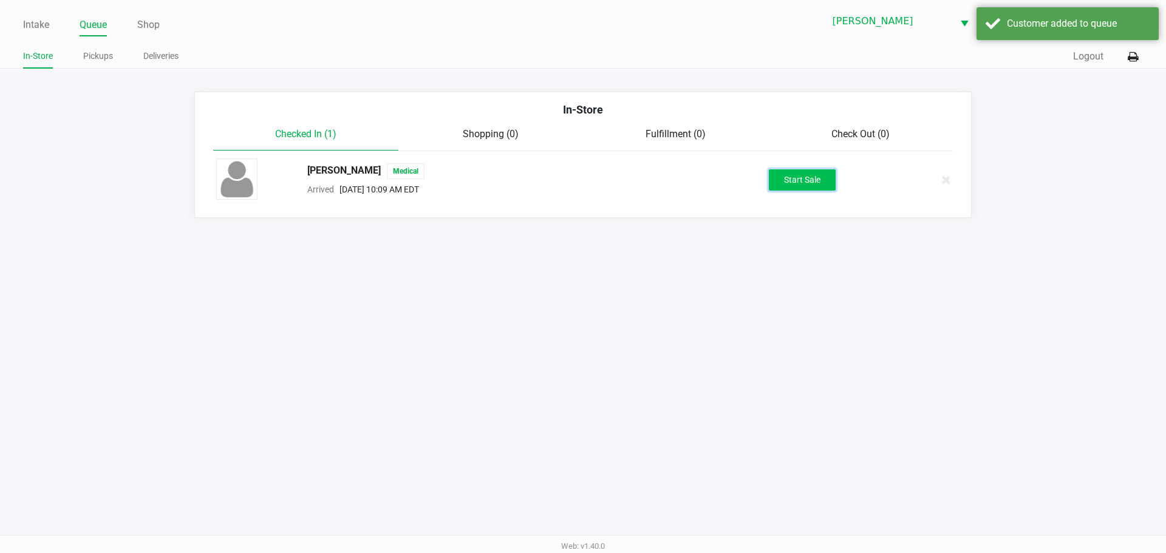
click at [801, 177] on button "Start Sale" at bounding box center [802, 179] width 67 height 21
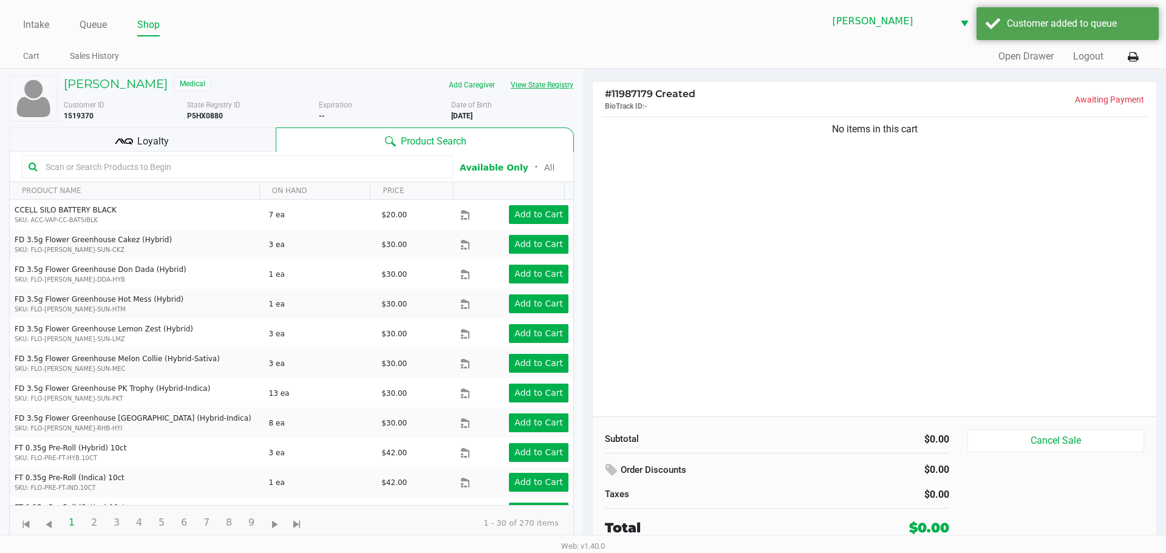
click at [552, 83] on button "View State Registry" at bounding box center [538, 84] width 71 height 19
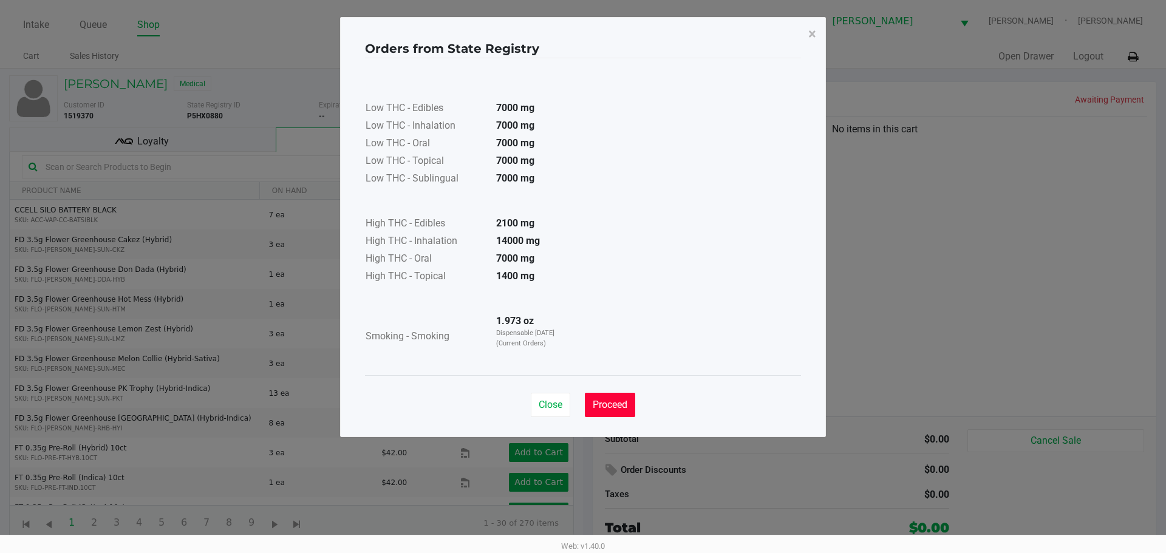
click at [618, 403] on span "Proceed" at bounding box center [610, 405] width 35 height 12
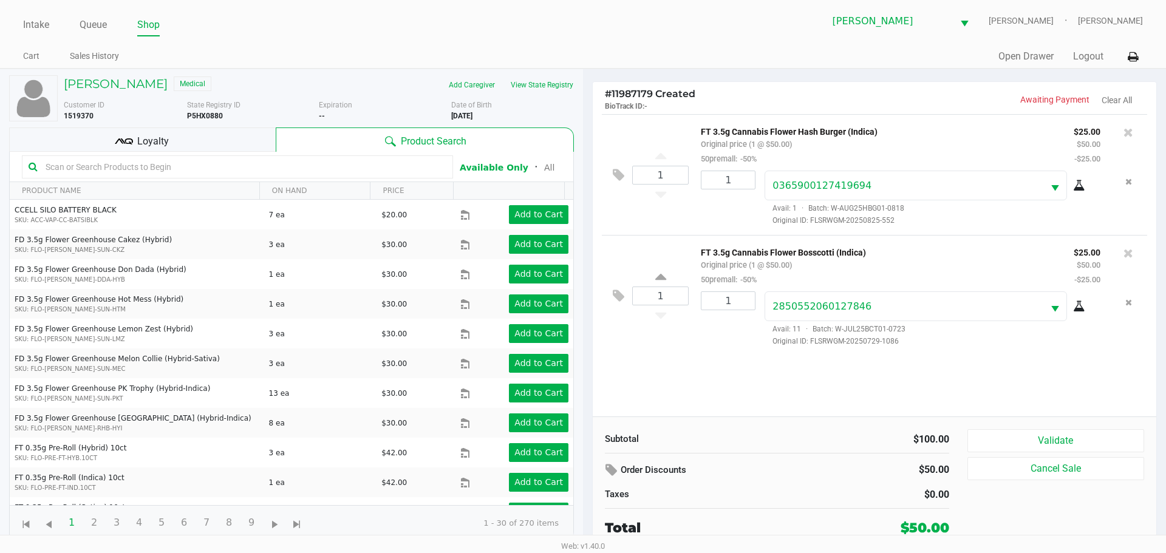
click at [146, 135] on span "Loyalty" at bounding box center [153, 141] width 32 height 15
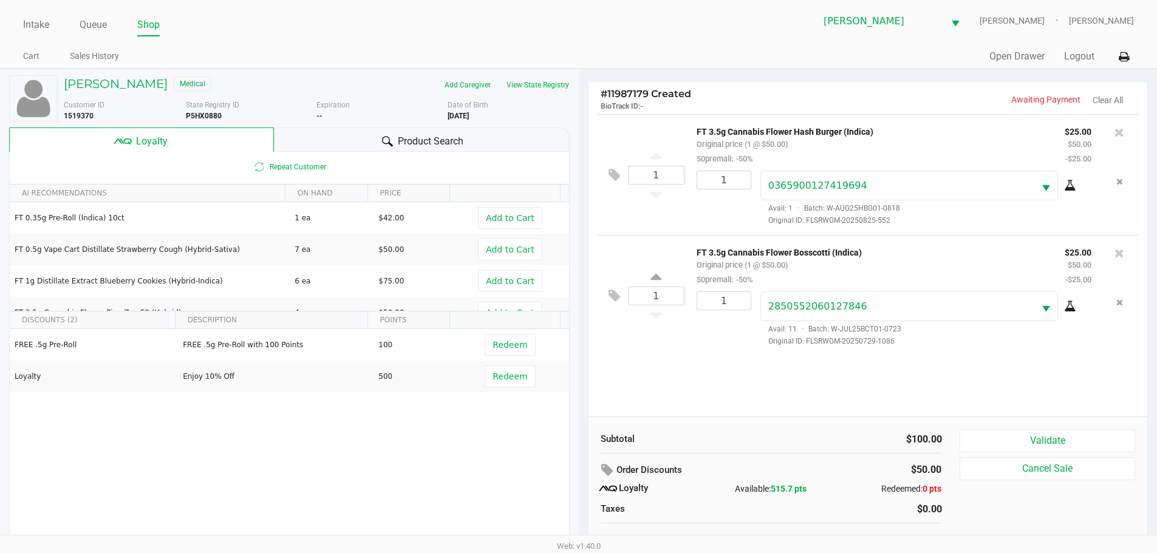
click at [638, 374] on div "1 FT 3.5g Cannabis Flower Hash Burger (Indica) Original price (1 @ $50.00) 50pr…" at bounding box center [869, 265] width 560 height 303
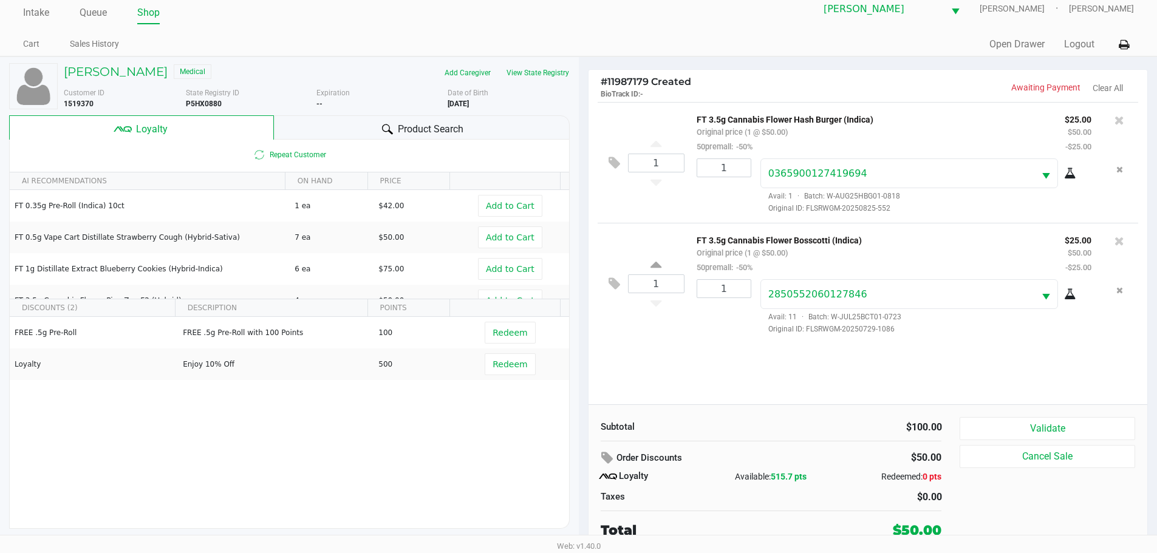
click at [775, 402] on div "1 FT 3.5g Cannabis Flower Hash Burger (Indica) Original price (1 @ $50.00) 50pr…" at bounding box center [869, 253] width 560 height 303
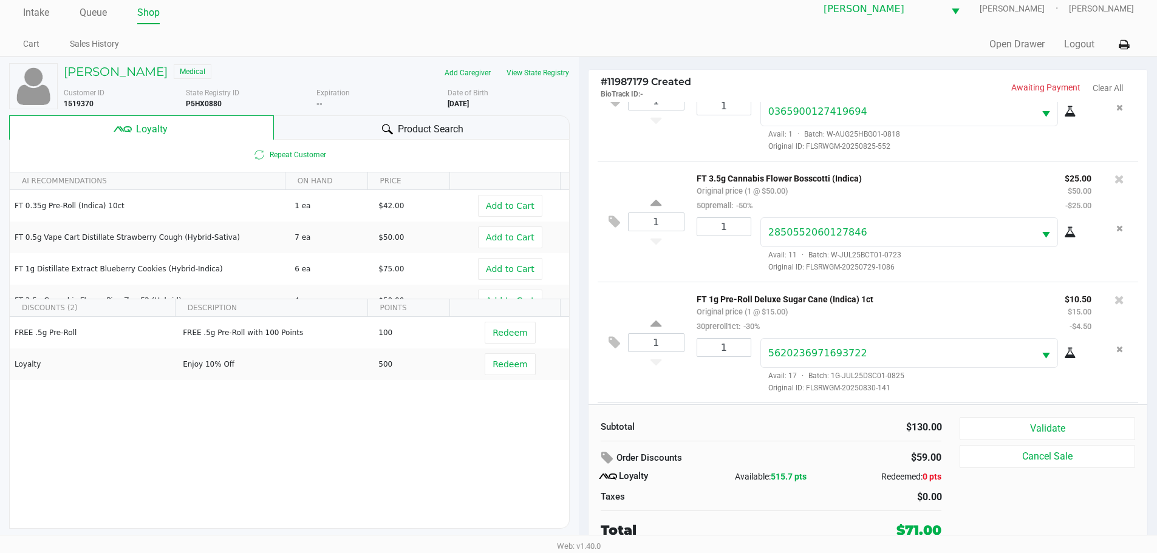
scroll to position [183, 0]
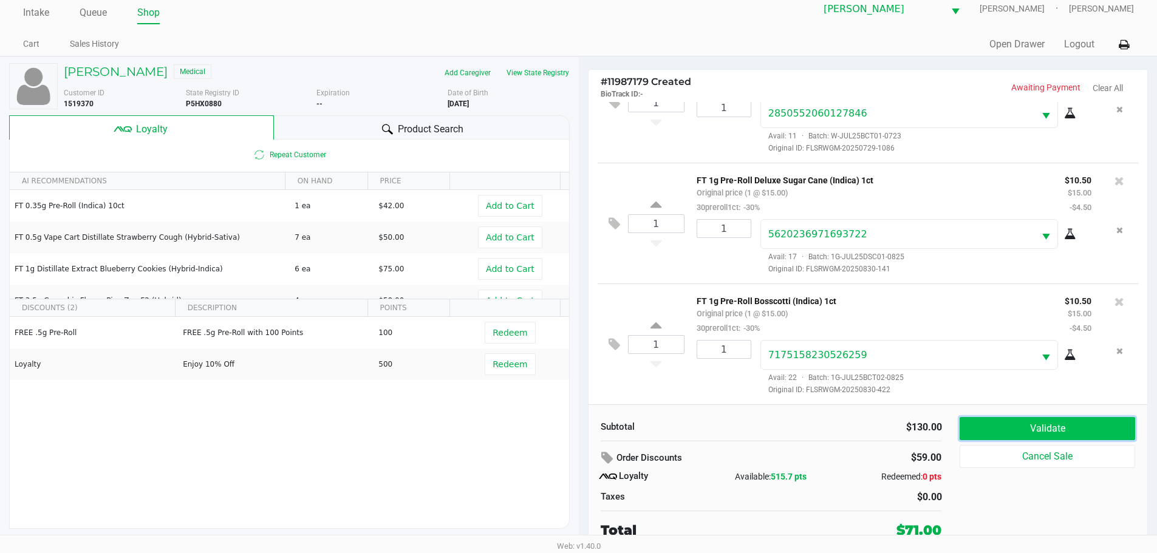
click at [1066, 432] on button "Validate" at bounding box center [1047, 428] width 175 height 23
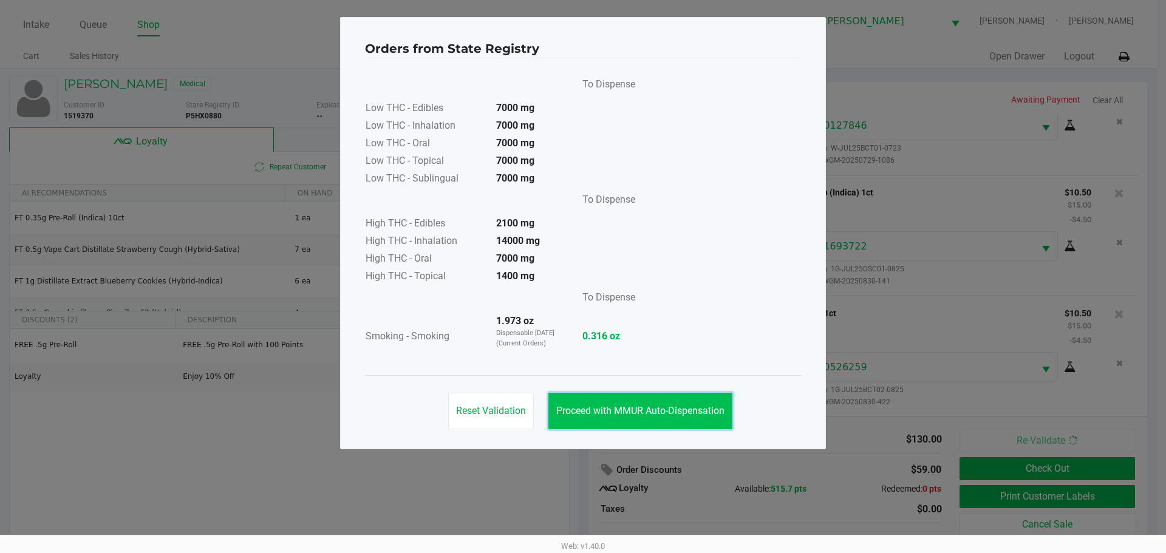
click at [649, 403] on button "Proceed with MMUR Auto-Dispensation" at bounding box center [641, 411] width 184 height 36
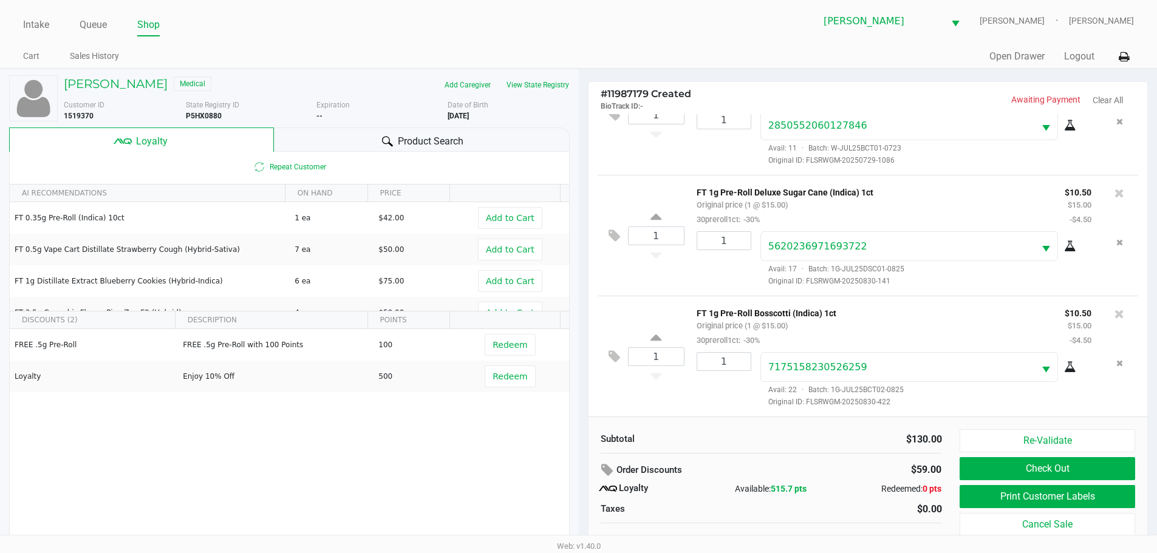
scroll to position [12, 0]
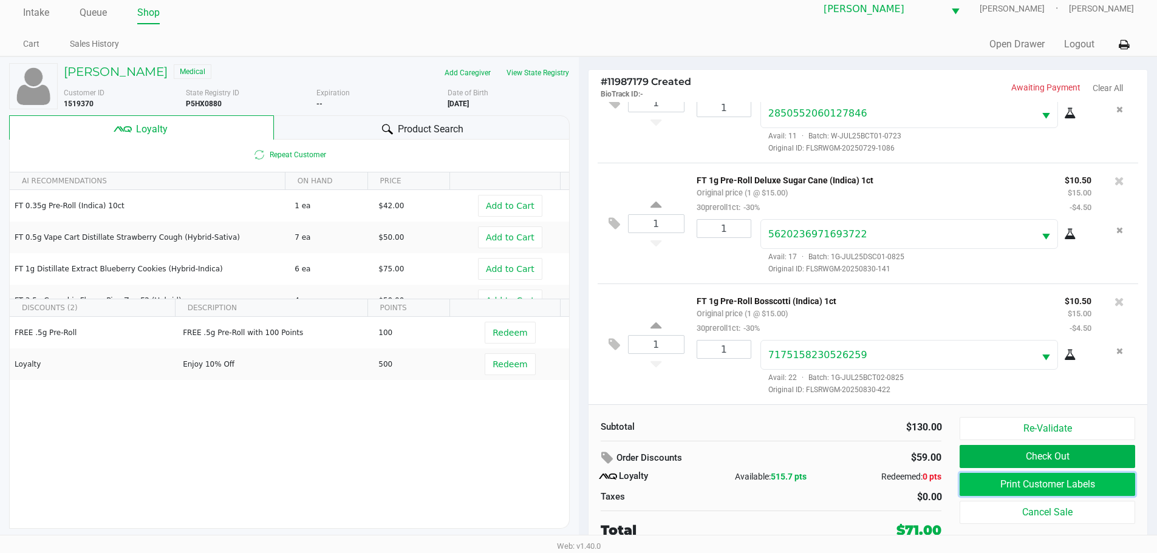
click at [1058, 481] on button "Print Customer Labels" at bounding box center [1047, 484] width 175 height 23
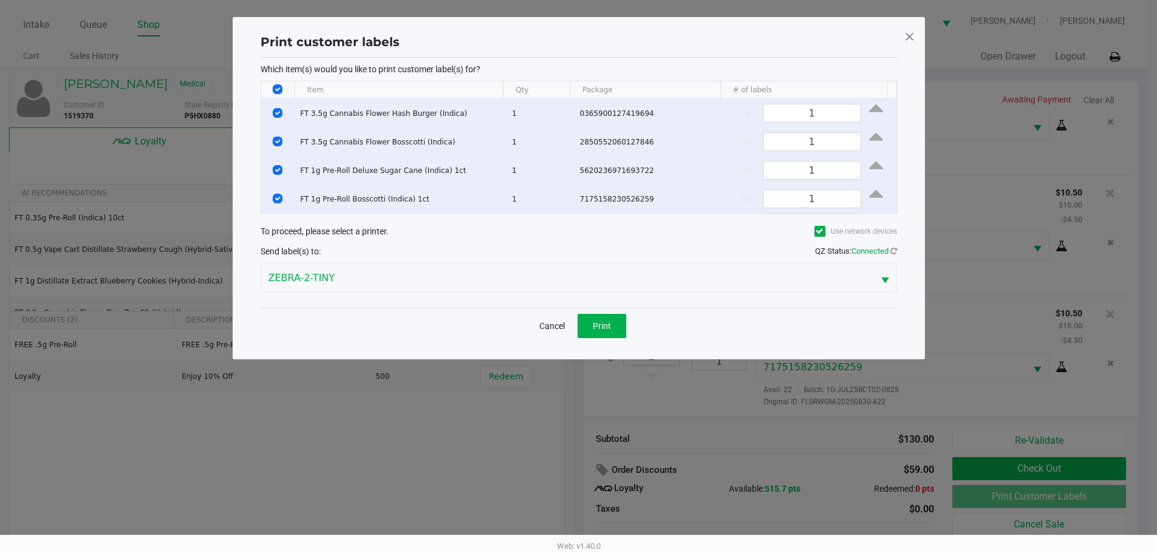
scroll to position [0, 0]
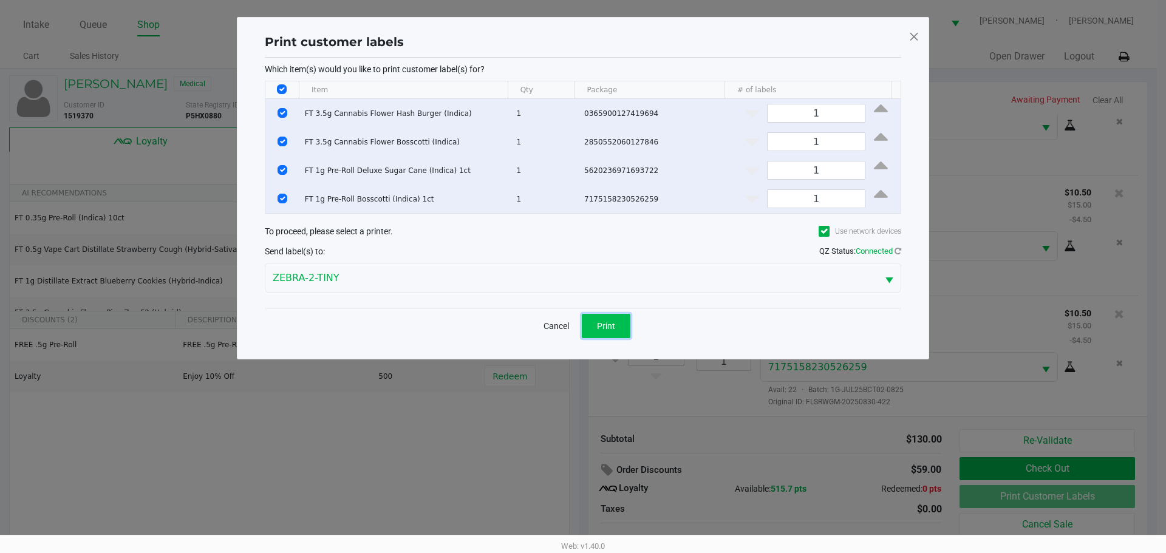
click at [612, 332] on button "Print" at bounding box center [606, 326] width 49 height 24
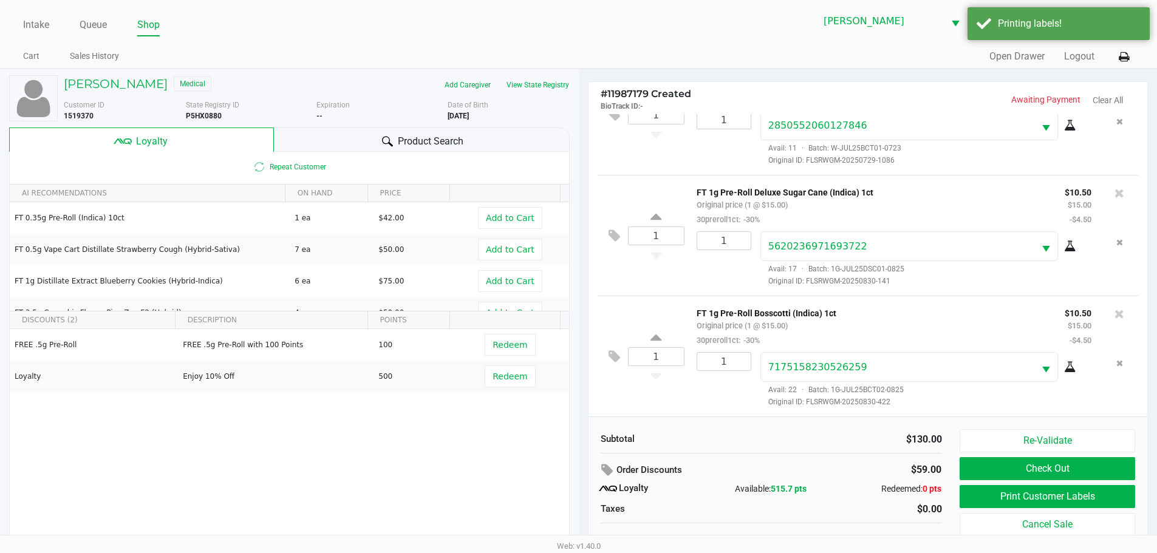
scroll to position [12, 0]
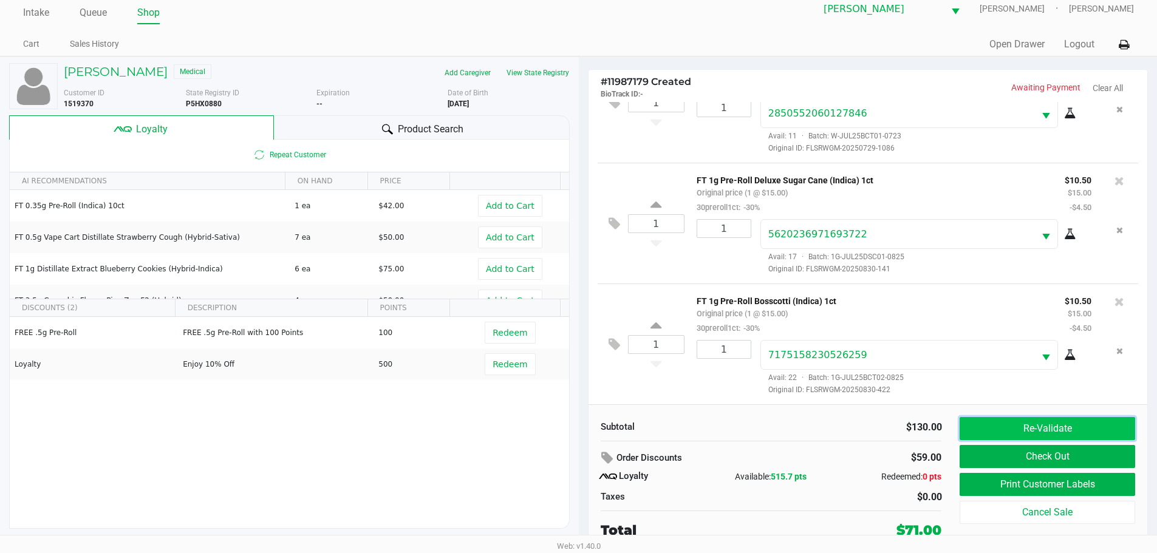
click at [1064, 431] on button "Re-Validate" at bounding box center [1047, 428] width 175 height 23
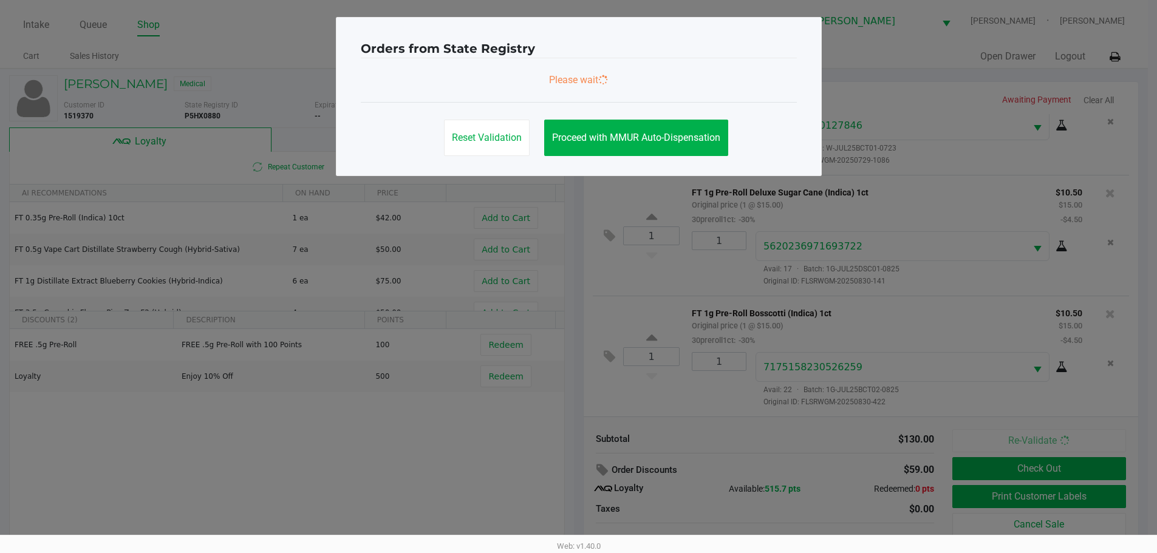
scroll to position [0, 0]
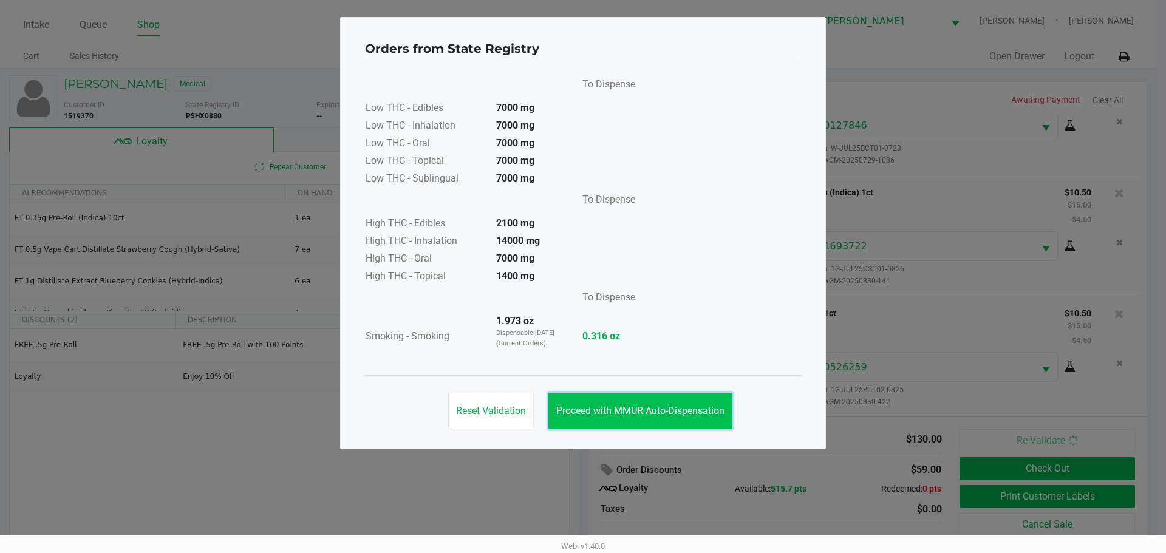
click at [674, 408] on span "Proceed with MMUR Auto-Dispensation" at bounding box center [640, 411] width 168 height 12
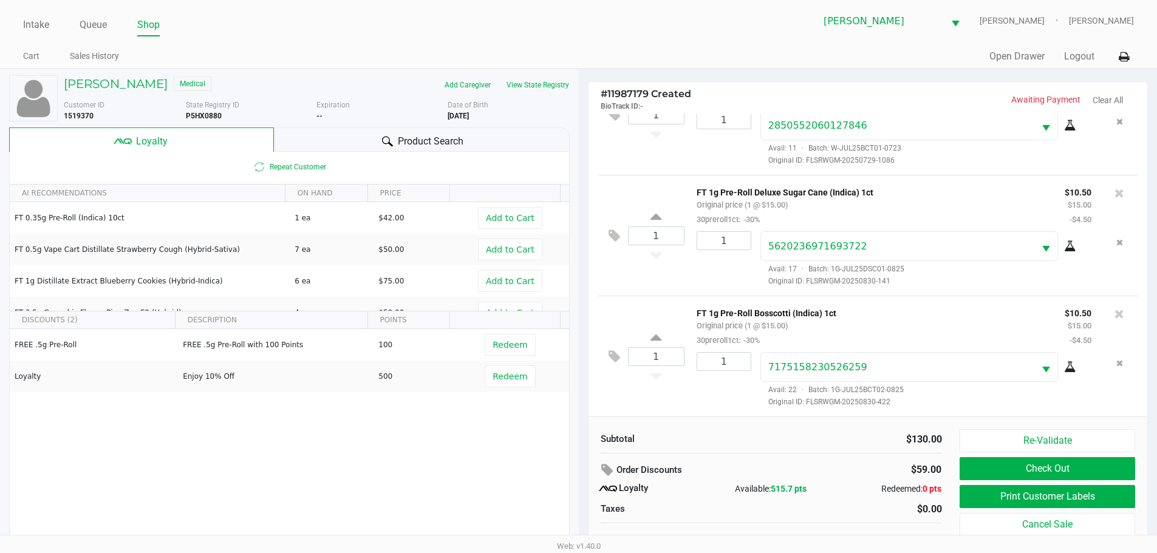
click at [1013, 456] on div "Re-Validate Check Out Print Customer Labels Cancel Sale" at bounding box center [1052, 491] width 184 height 123
click at [1018, 466] on button "Check Out" at bounding box center [1047, 468] width 175 height 23
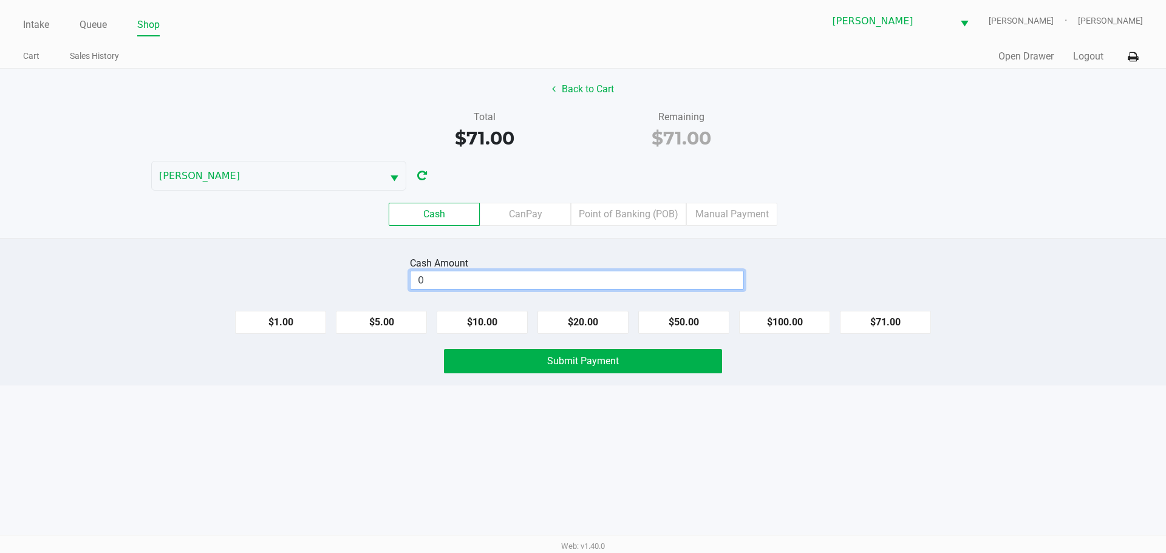
click at [512, 288] on input "0" at bounding box center [577, 281] width 333 height 18
type input "$81.00"
click at [617, 361] on span "Submit Payment" at bounding box center [583, 361] width 72 height 12
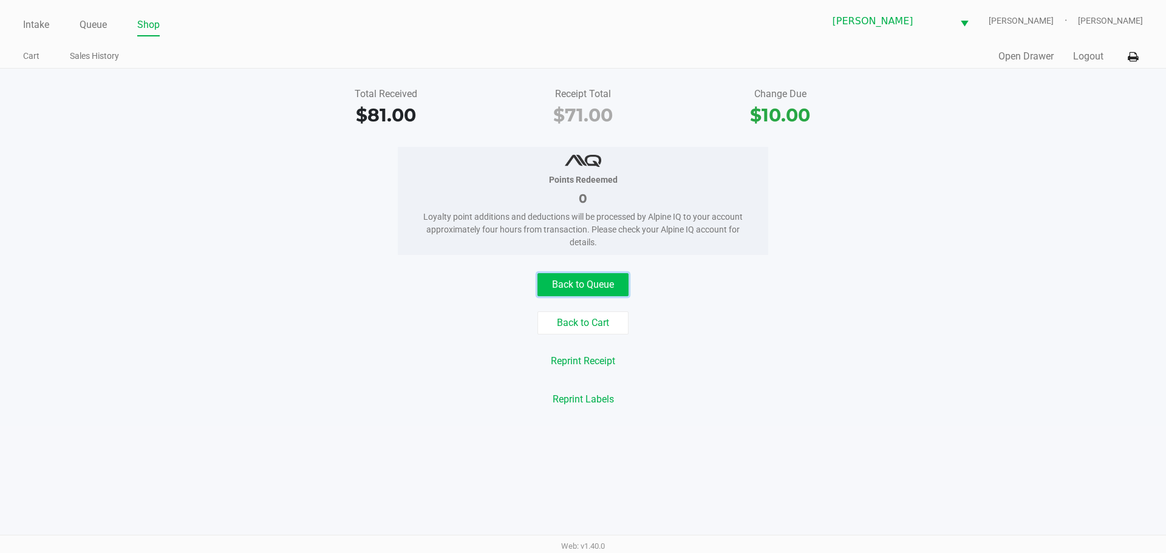
click at [600, 281] on button "Back to Queue" at bounding box center [583, 284] width 91 height 23
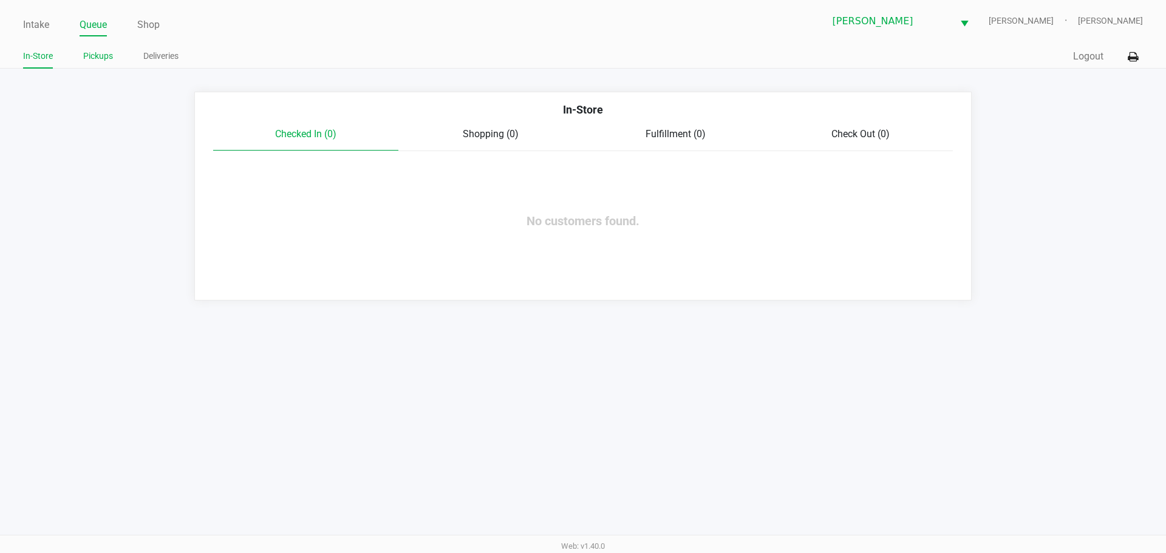
click at [103, 58] on link "Pickups" at bounding box center [98, 56] width 30 height 15
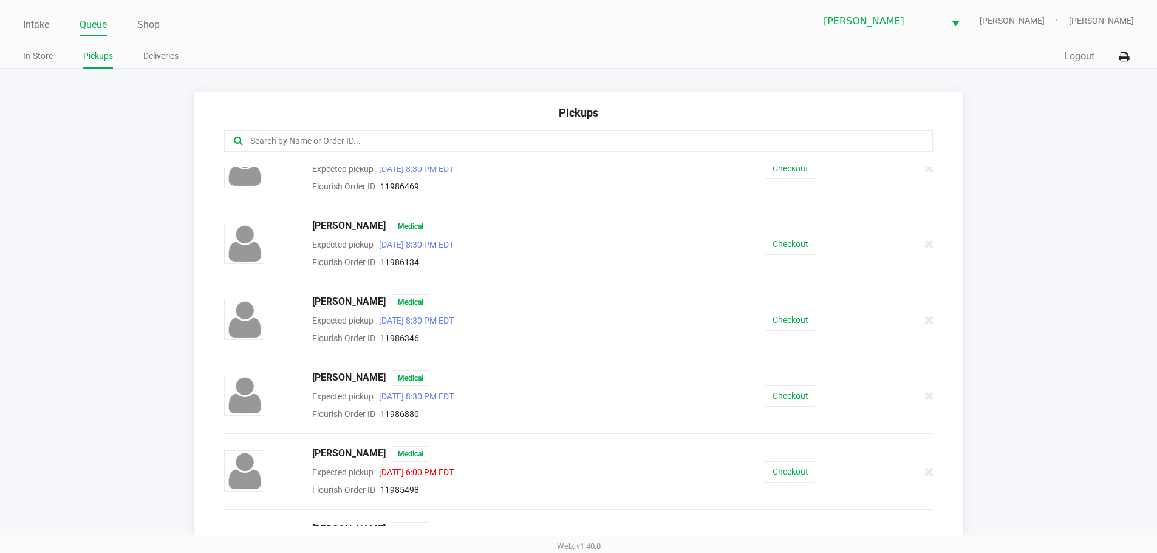
scroll to position [1485, 0]
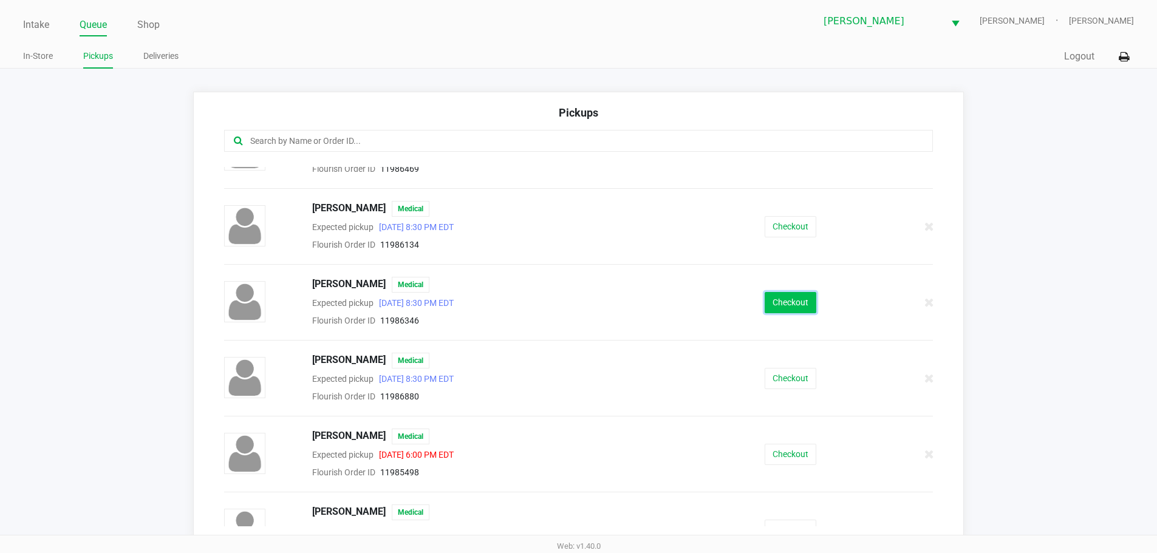
click at [789, 305] on button "Checkout" at bounding box center [791, 302] width 52 height 21
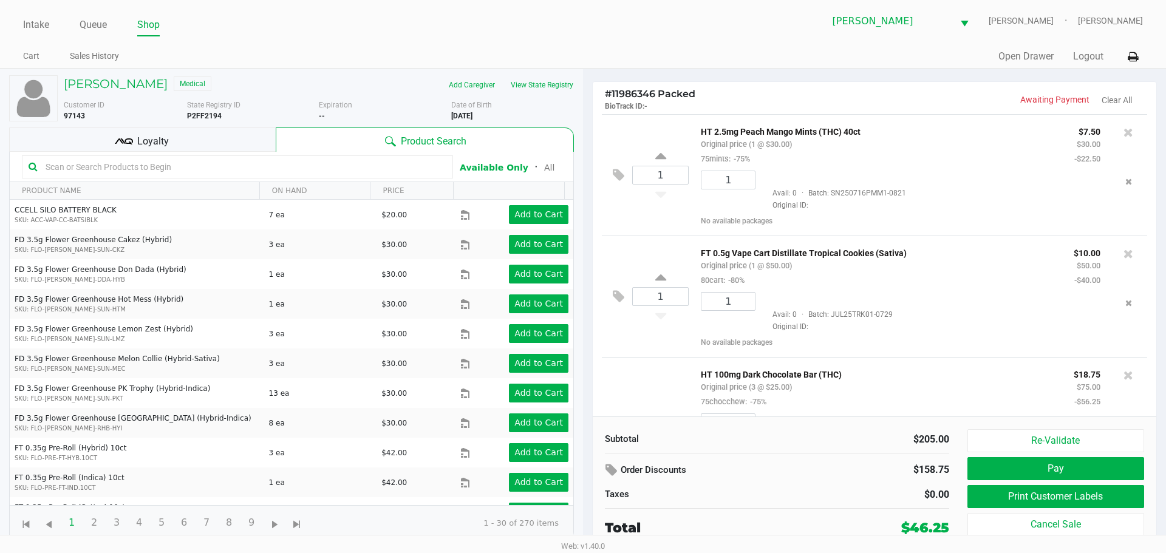
click at [103, 139] on div "Loyalty" at bounding box center [142, 140] width 267 height 24
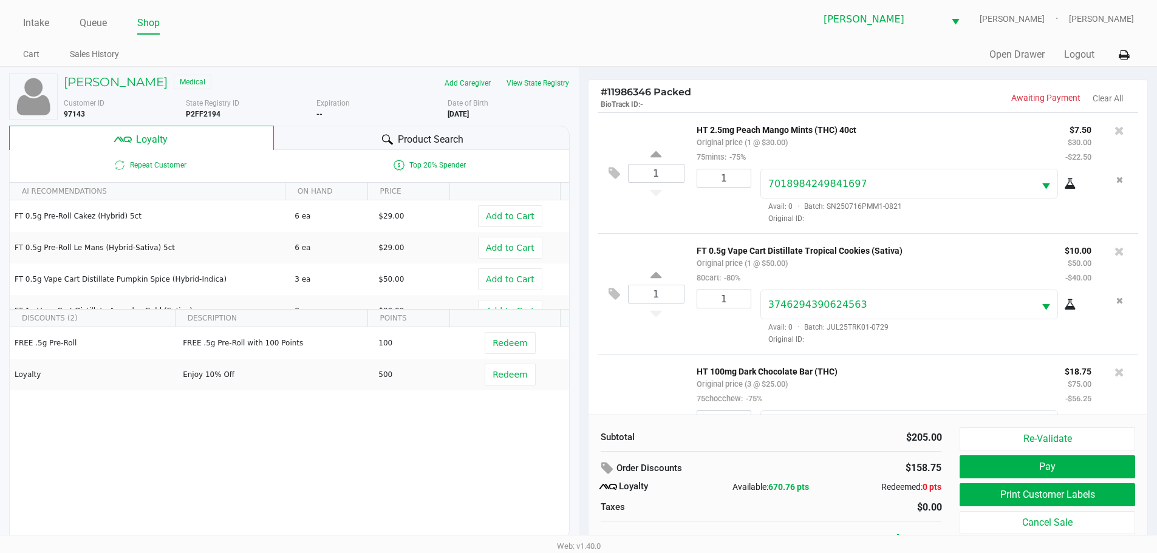
scroll to position [12, 0]
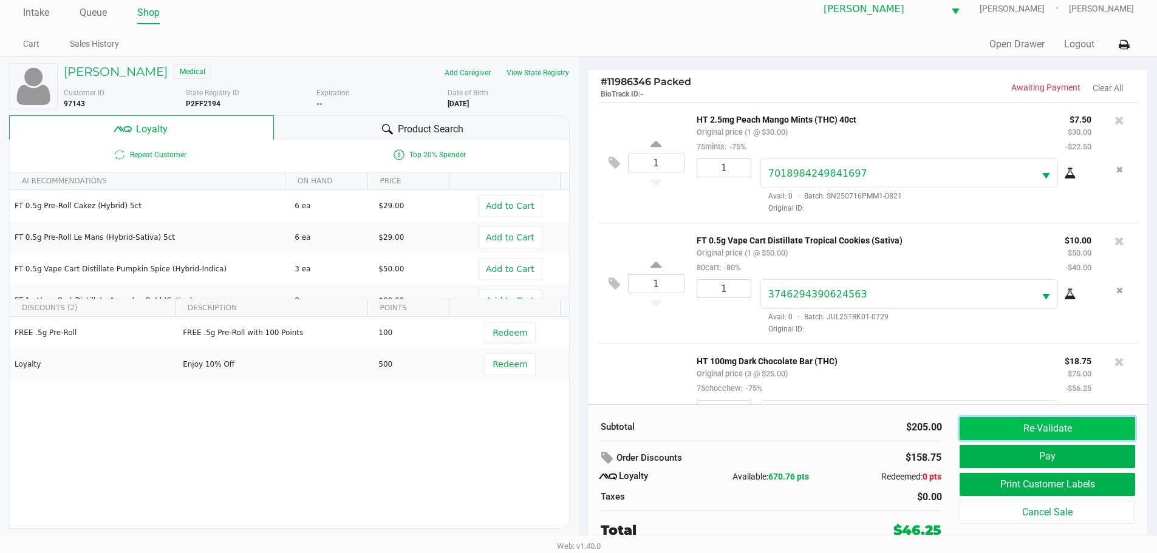
click at [1039, 423] on button "Re-Validate" at bounding box center [1047, 428] width 175 height 23
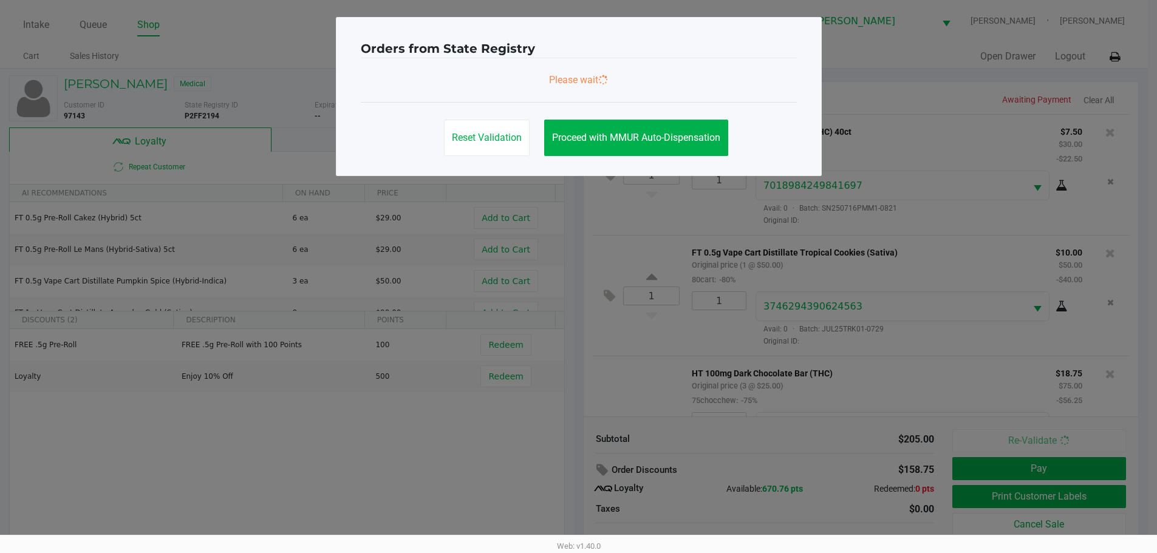
scroll to position [244, 0]
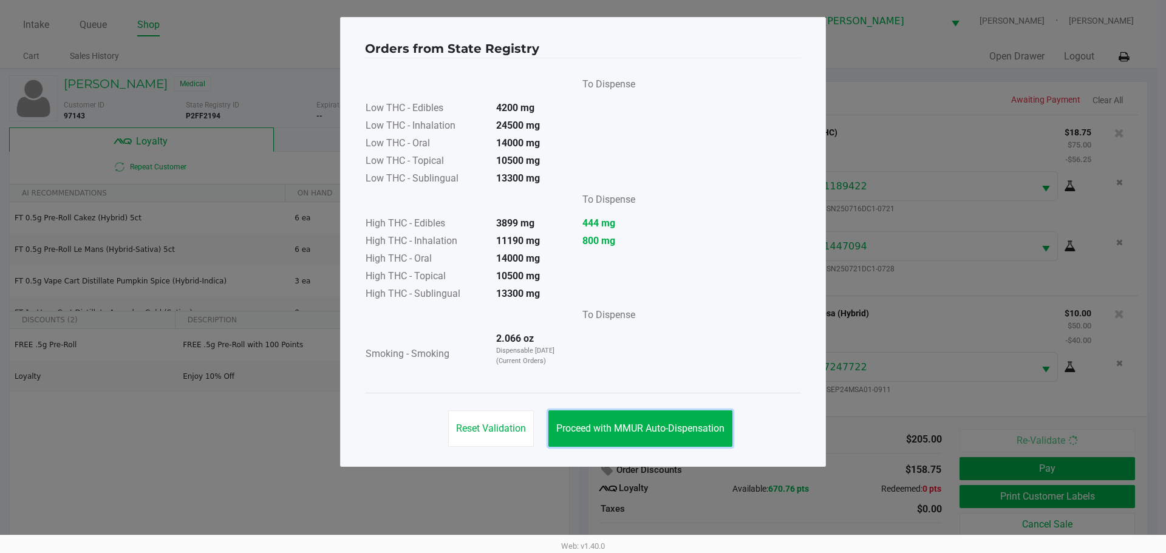
click at [619, 414] on button "Proceed with MMUR Auto-Dispensation" at bounding box center [641, 429] width 184 height 36
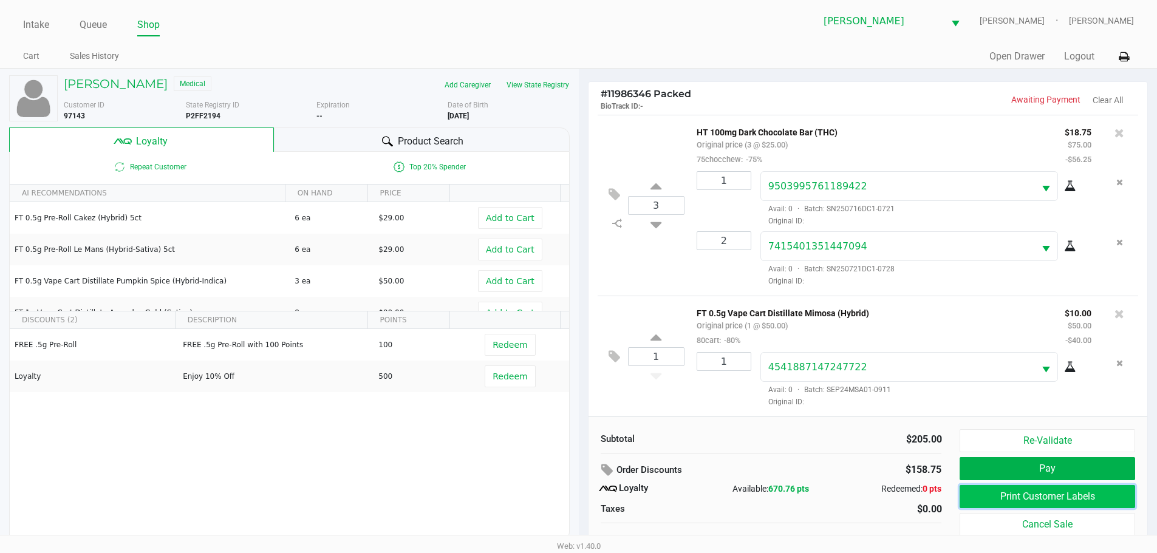
click at [1065, 496] on button "Print Customer Labels" at bounding box center [1047, 496] width 175 height 23
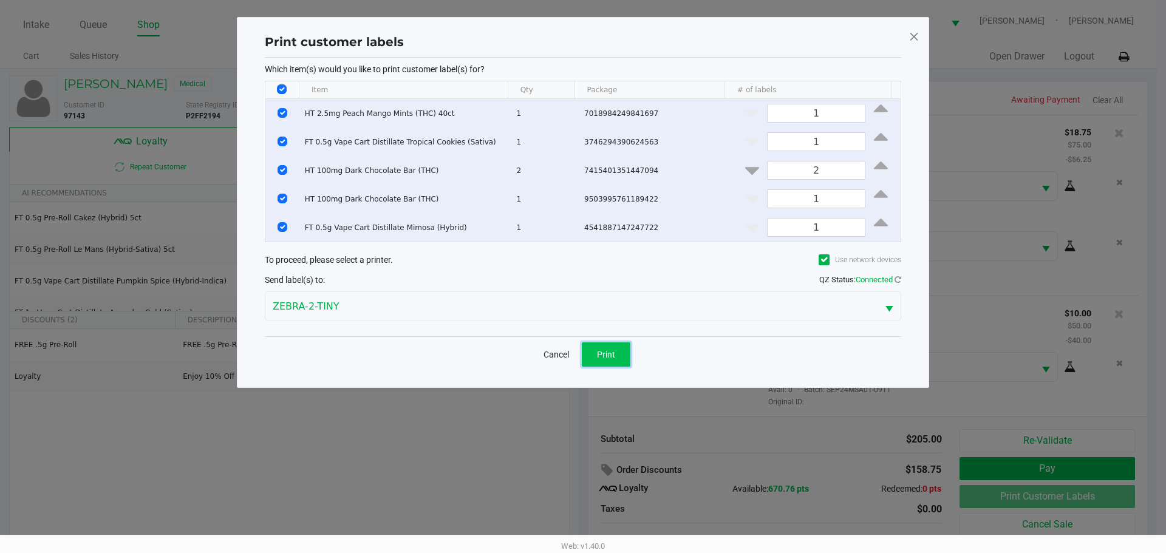
click at [604, 357] on span "Print" at bounding box center [606, 355] width 18 height 10
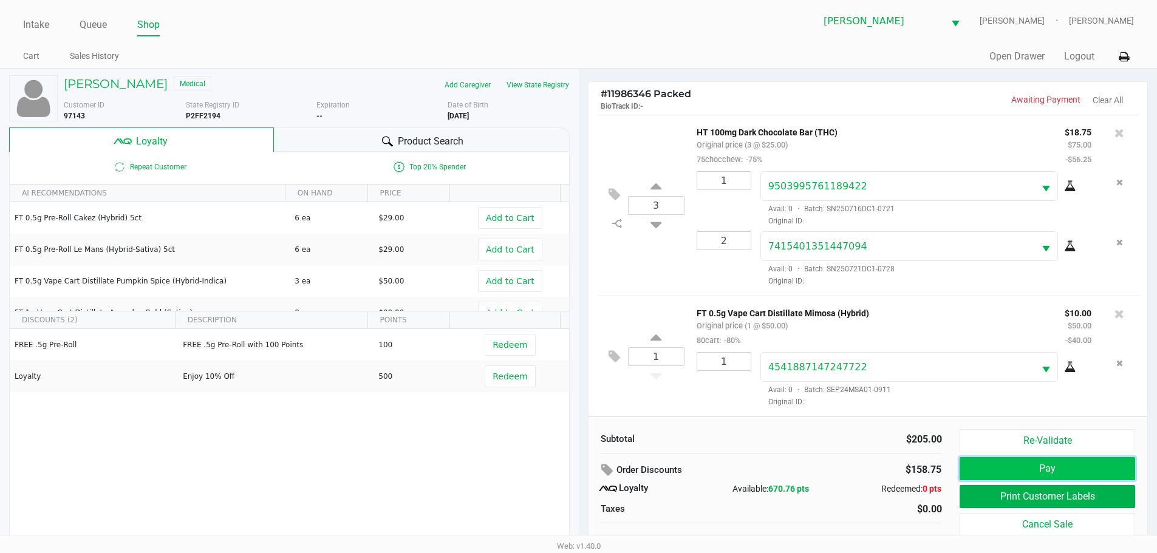
click at [1084, 477] on button "Pay" at bounding box center [1047, 468] width 175 height 23
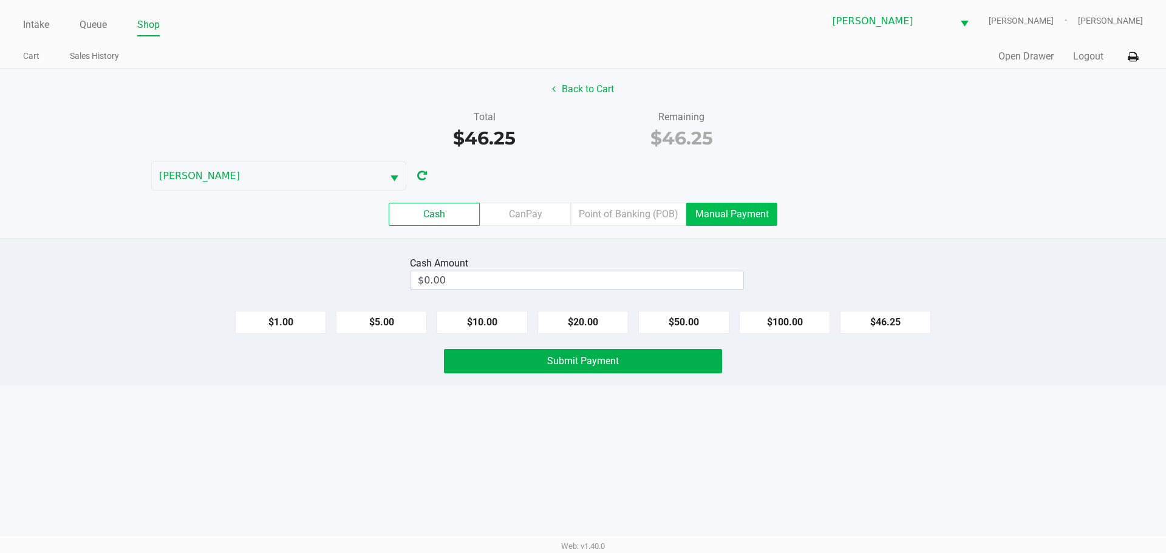
click at [698, 210] on label "Manual Payment" at bounding box center [731, 214] width 91 height 23
click at [0, 0] on 8 "Manual Payment" at bounding box center [0, 0] width 0 height 0
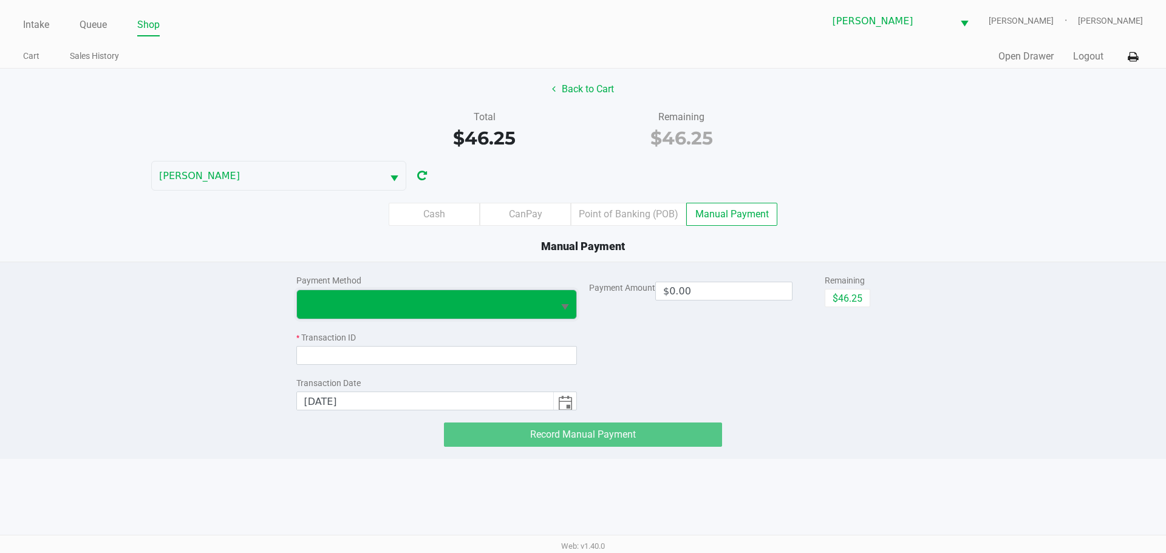
click at [380, 296] on span at bounding box center [425, 304] width 257 height 29
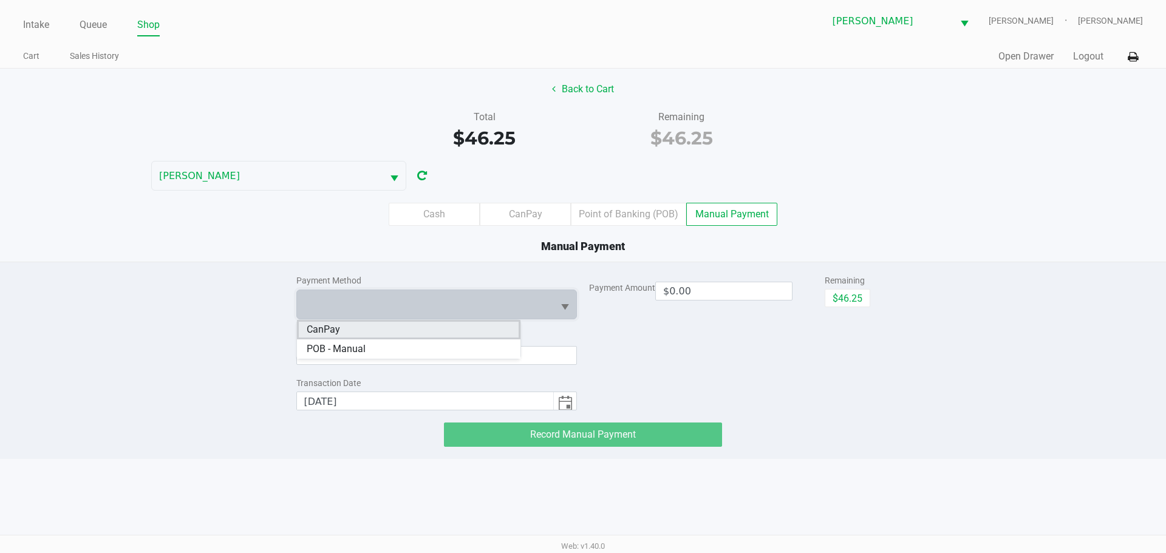
click at [357, 330] on li "CanPay" at bounding box center [409, 329] width 224 height 19
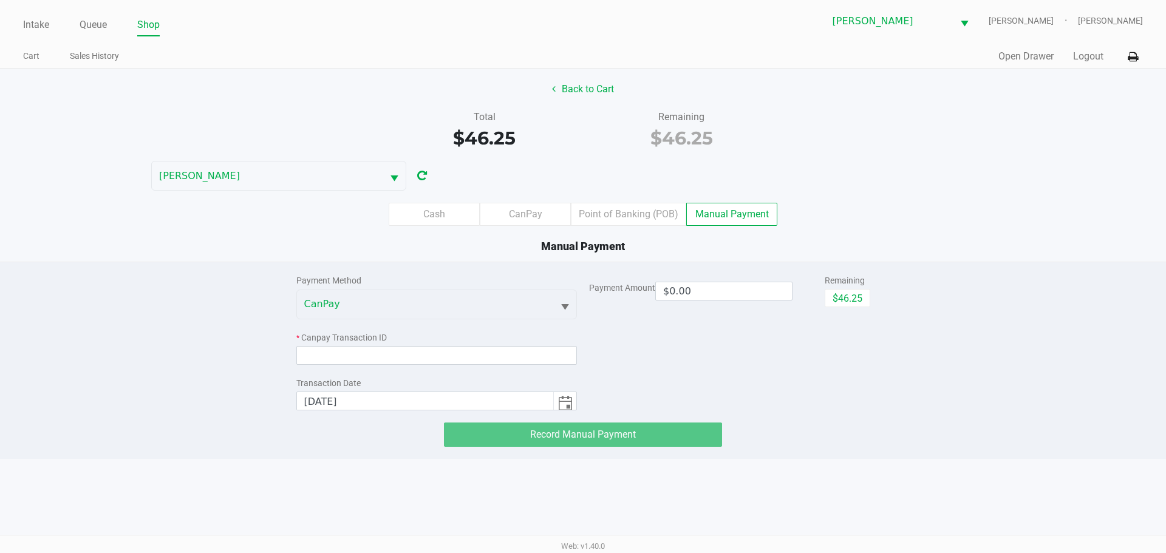
click at [346, 367] on div "Payment Method CanPay * Canpay Transaction ID Transaction Date [DATE]" at bounding box center [436, 336] width 281 height 148
click at [346, 351] on input at bounding box center [436, 355] width 281 height 19
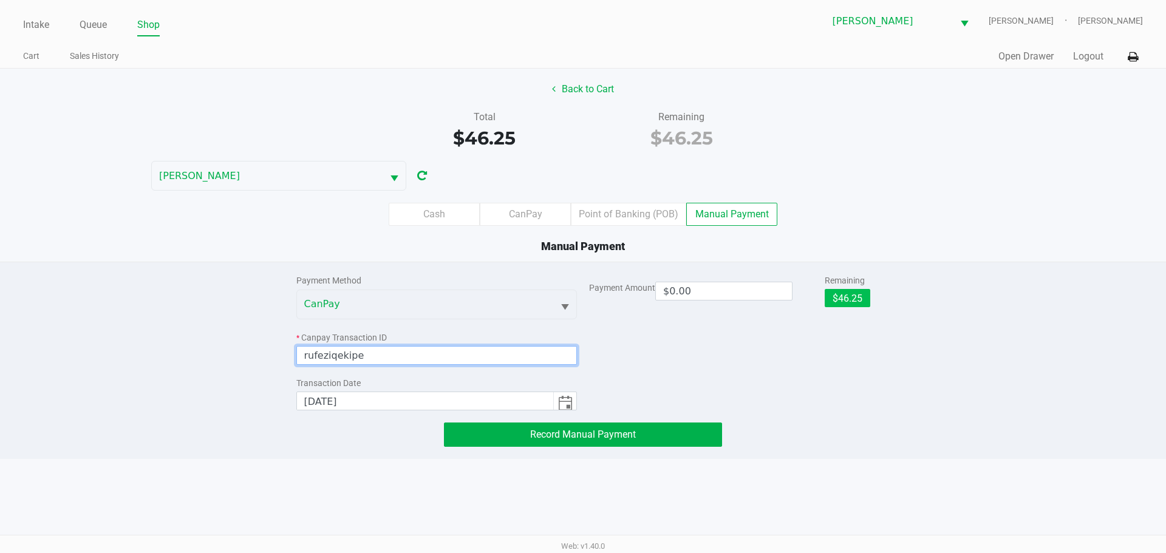
type input "rufeziqekipe"
click at [849, 297] on button "$46.25" at bounding box center [848, 298] width 46 height 18
type input "$46.25"
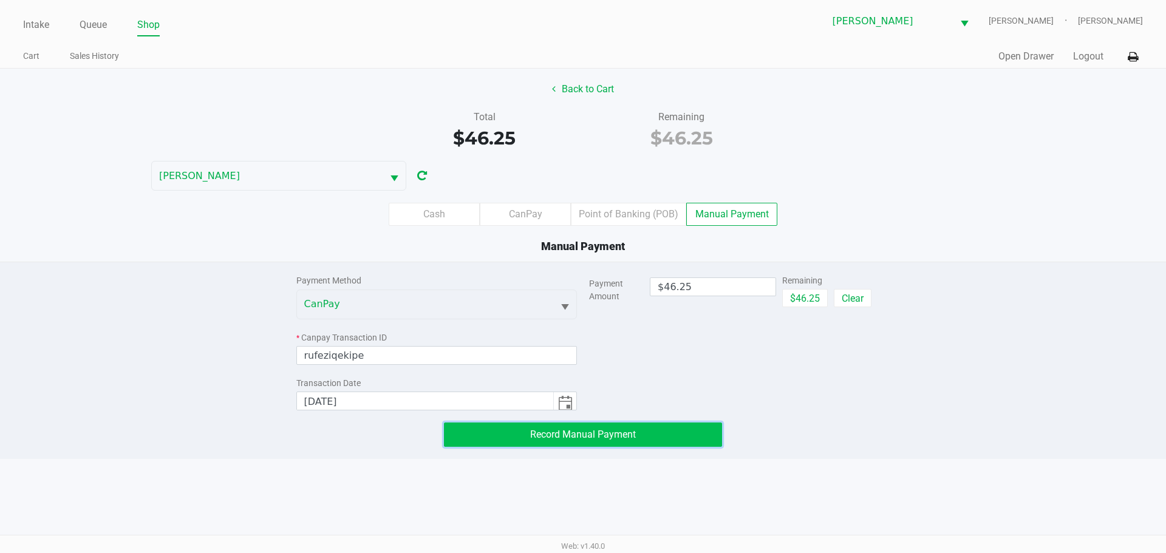
click at [656, 436] on button "Record Manual Payment" at bounding box center [583, 435] width 278 height 24
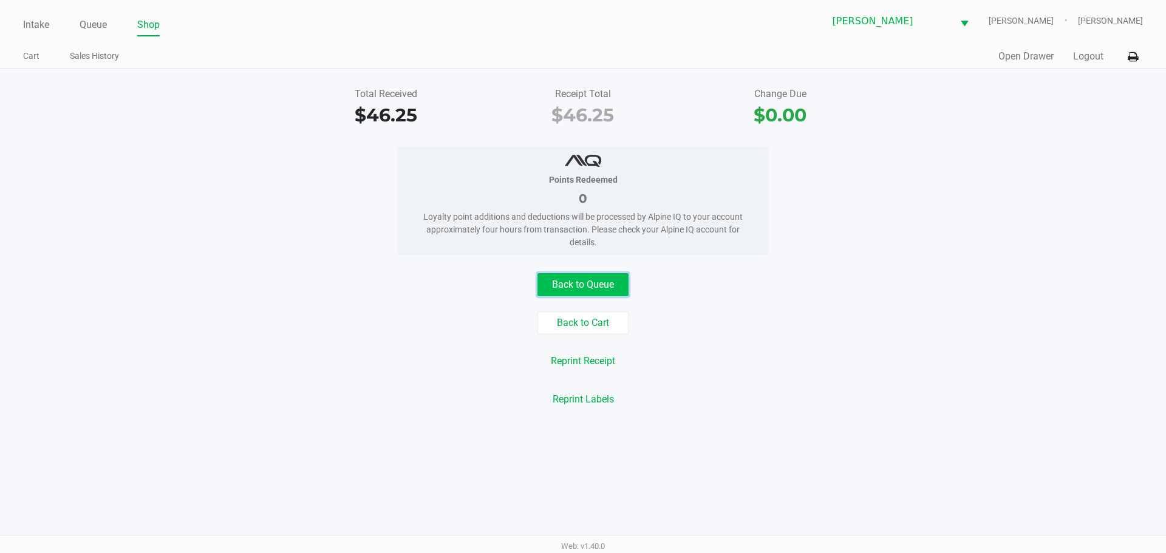
click at [591, 287] on button "Back to Queue" at bounding box center [583, 284] width 91 height 23
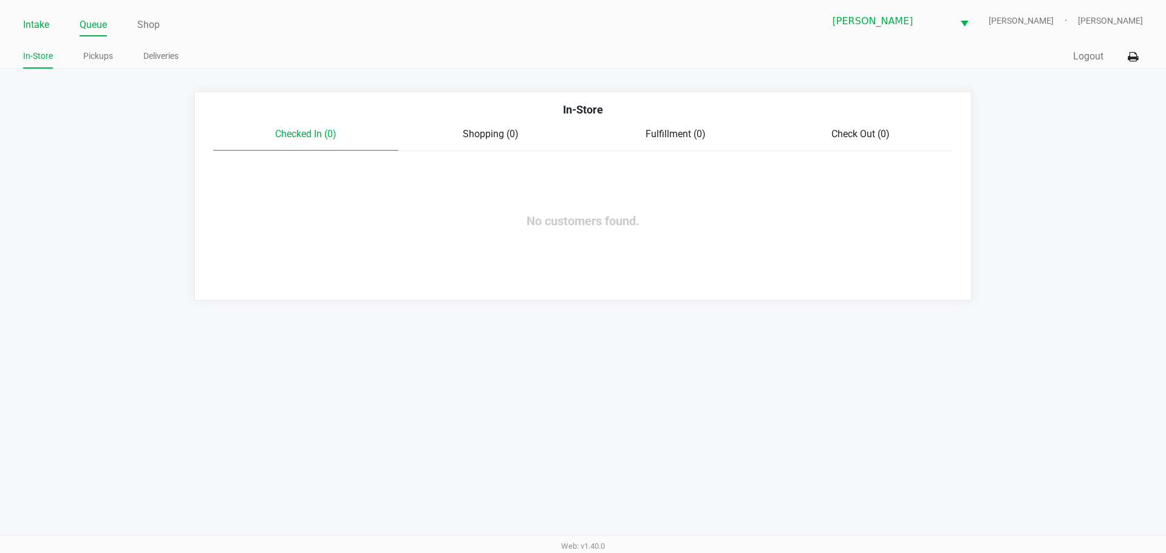
click at [32, 27] on link "Intake" at bounding box center [36, 24] width 26 height 17
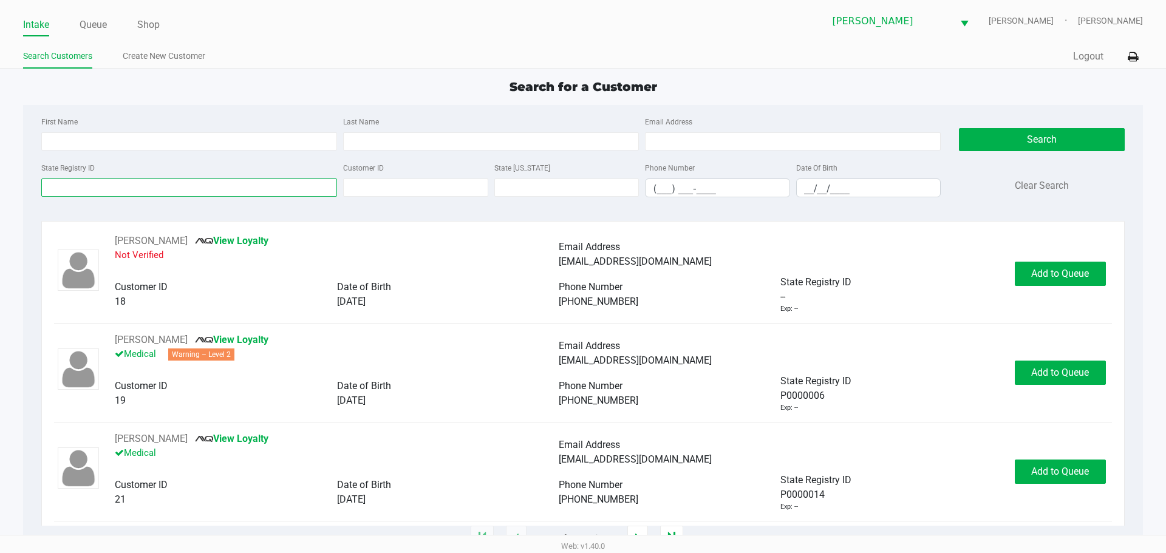
click at [115, 186] on input "State Registry ID" at bounding box center [189, 188] width 296 height 18
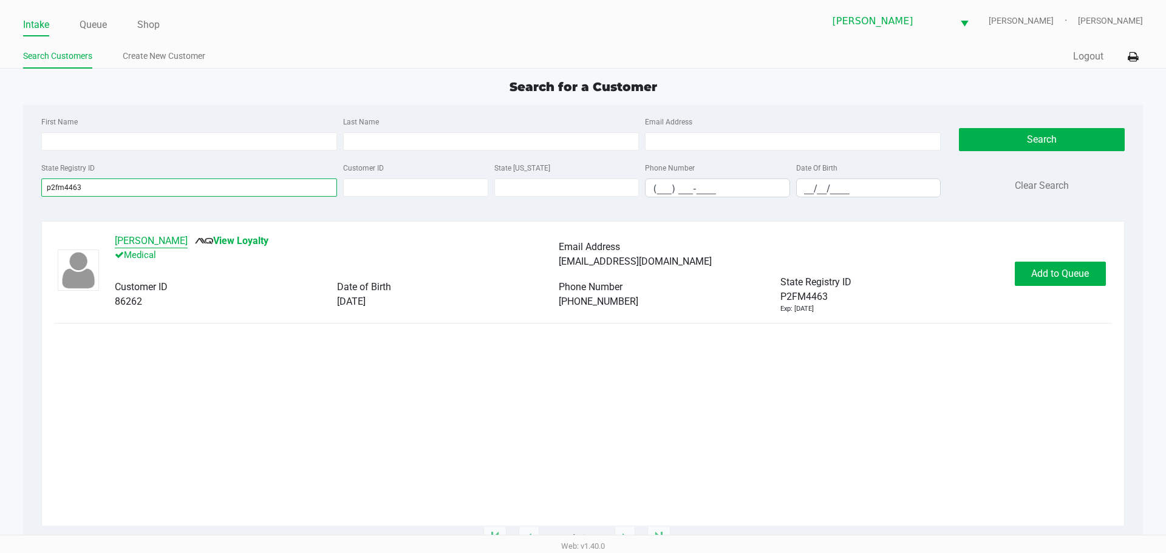
type input "p2fm4463"
click at [164, 241] on button "[PERSON_NAME]" at bounding box center [151, 241] width 73 height 15
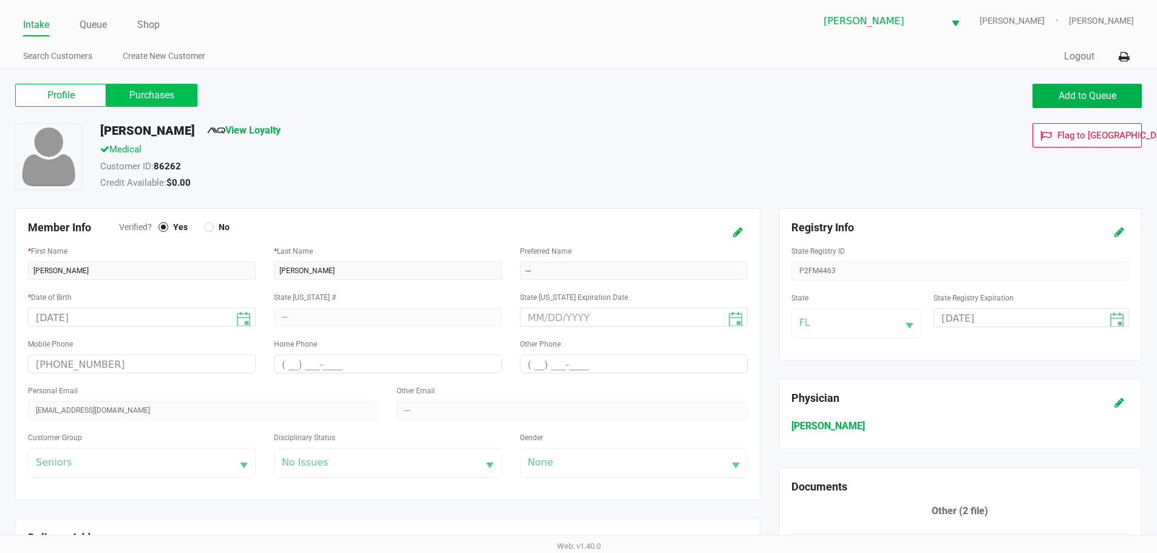
click at [146, 108] on div "Profile Purchases Add to Queue" at bounding box center [578, 102] width 1145 height 43
click at [151, 100] on label "Purchases" at bounding box center [151, 95] width 91 height 23
click at [0, 0] on 1 "Purchases" at bounding box center [0, 0] width 0 height 0
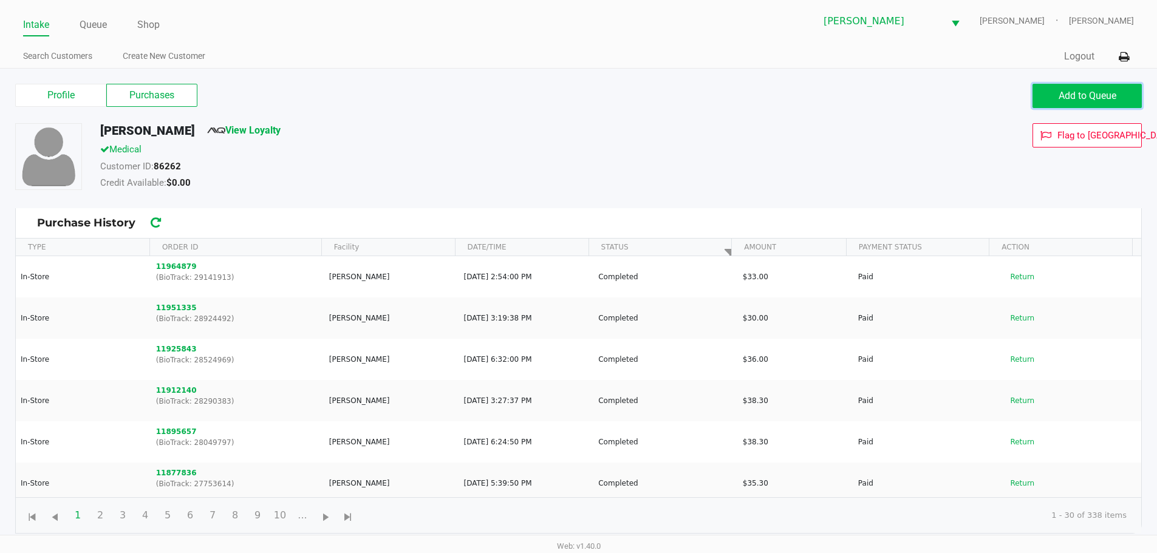
click at [1082, 89] on button "Add to Queue" at bounding box center [1087, 96] width 109 height 24
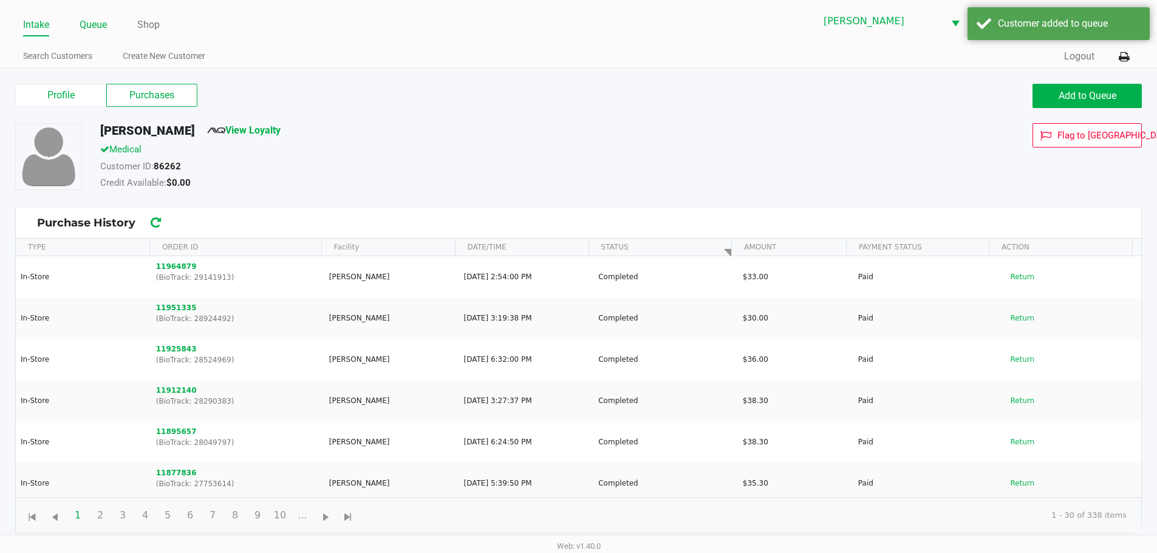
click at [97, 22] on link "Queue" at bounding box center [93, 24] width 27 height 17
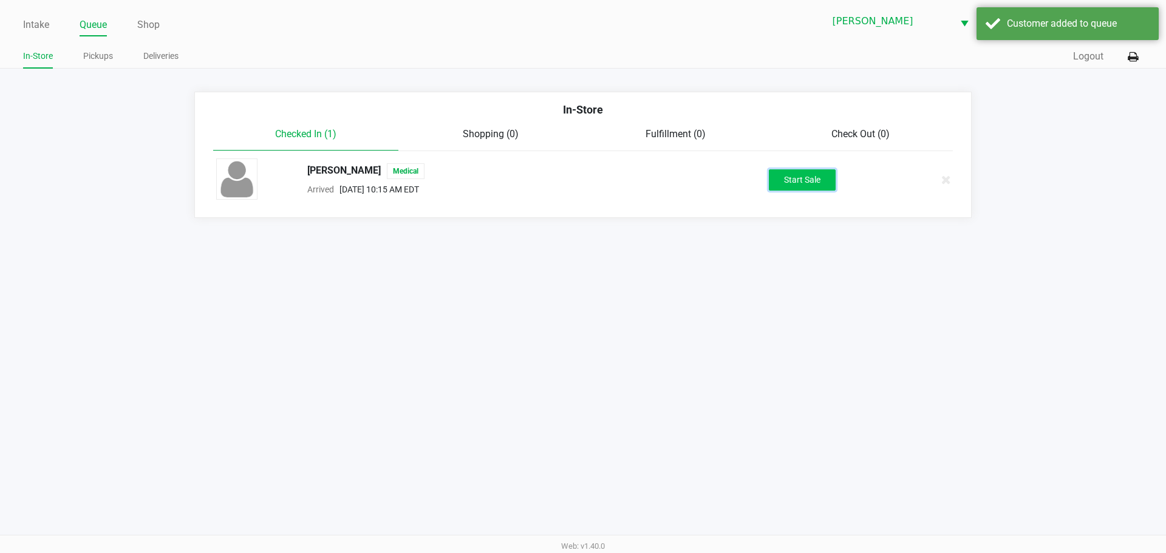
click at [793, 177] on button "Start Sale" at bounding box center [802, 179] width 67 height 21
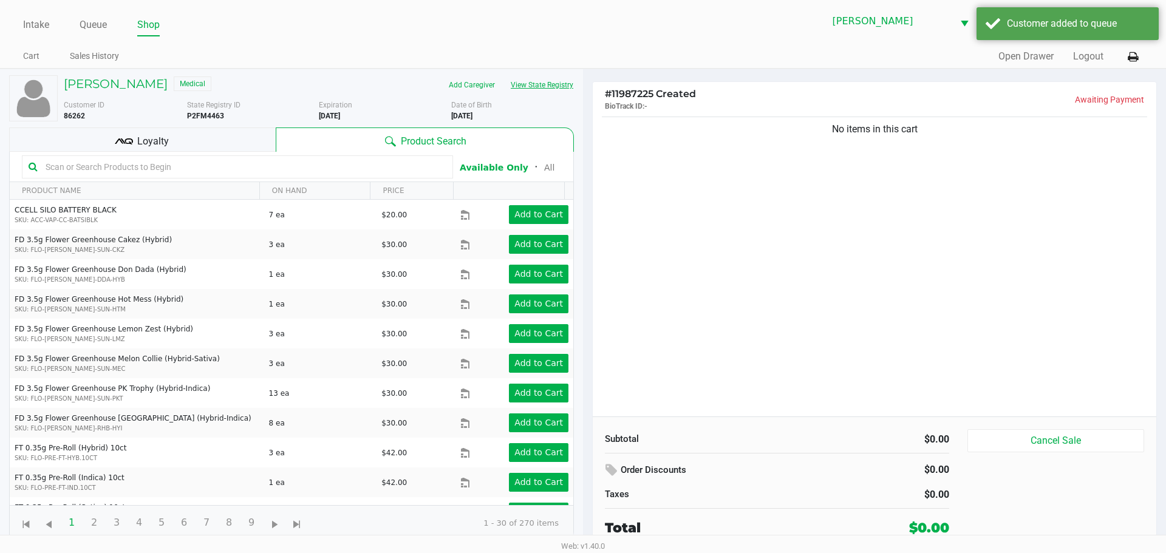
drag, startPoint x: 553, startPoint y: 71, endPoint x: 547, endPoint y: 87, distance: 16.9
click at [553, 72] on div "[PERSON_NAME] Medical Add Caregiver View State Registry Customer ID 86262 State…" at bounding box center [291, 308] width 565 height 478
click at [547, 87] on button "View State Registry" at bounding box center [538, 84] width 71 height 19
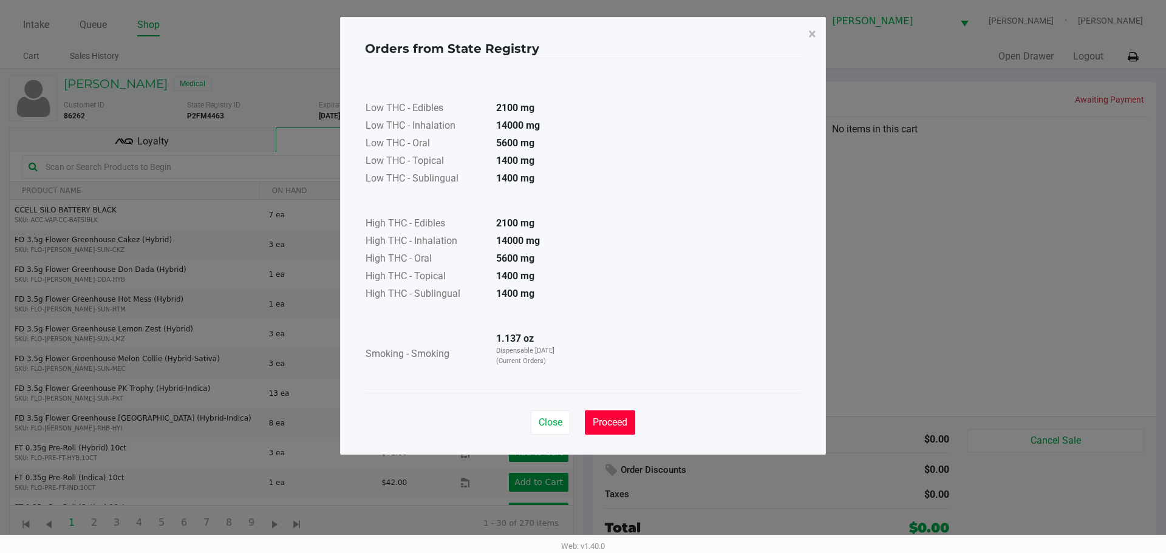
drag, startPoint x: 605, startPoint y: 426, endPoint x: 595, endPoint y: 422, distance: 10.4
click at [604, 426] on span "Proceed" at bounding box center [610, 423] width 35 height 12
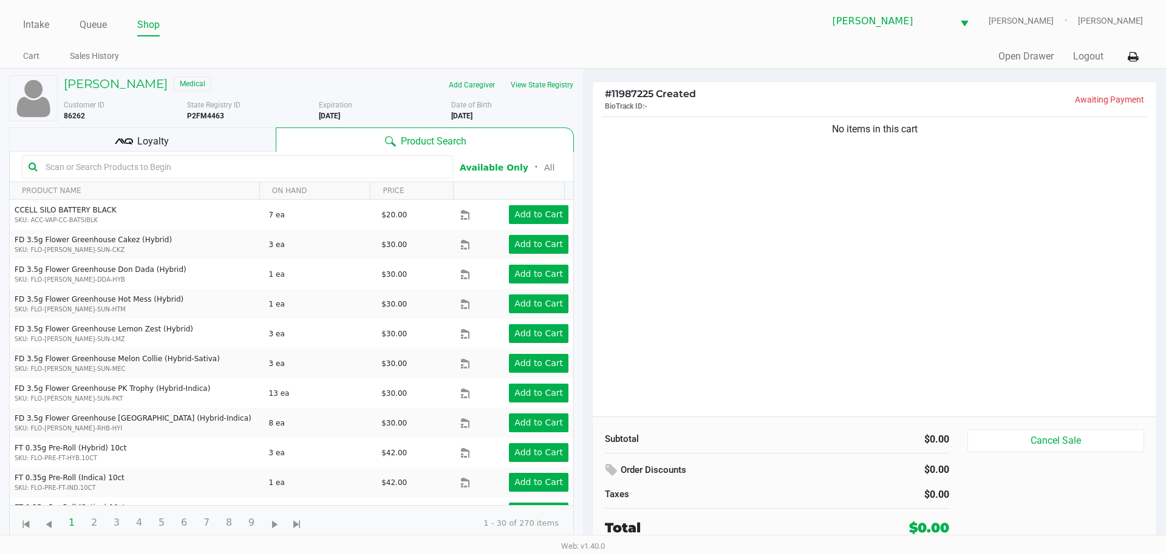
click at [149, 137] on span "Loyalty" at bounding box center [153, 141] width 32 height 15
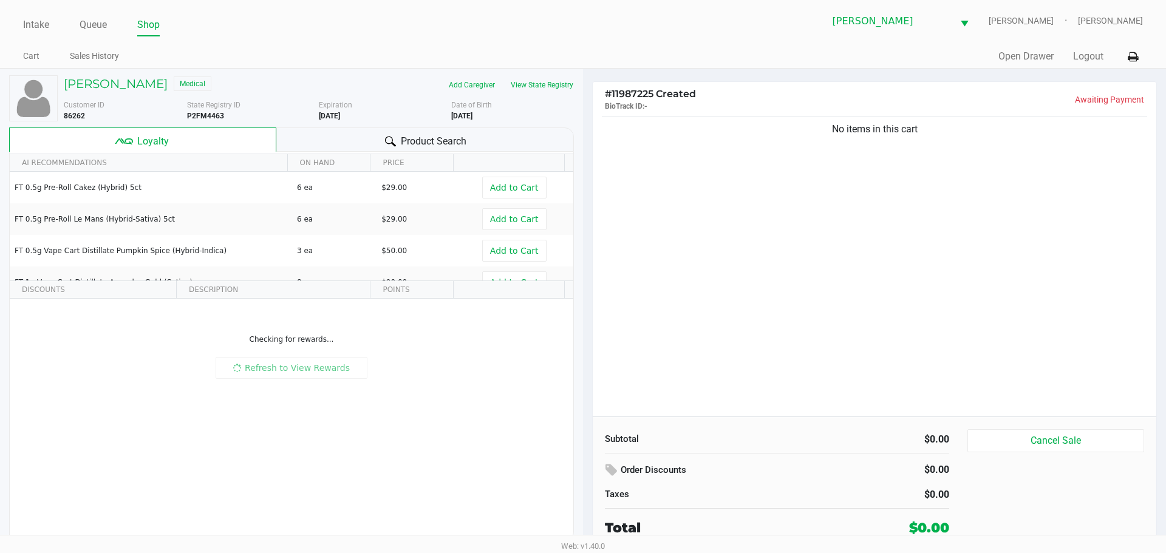
click at [963, 250] on div "No items in this cart" at bounding box center [875, 265] width 564 height 303
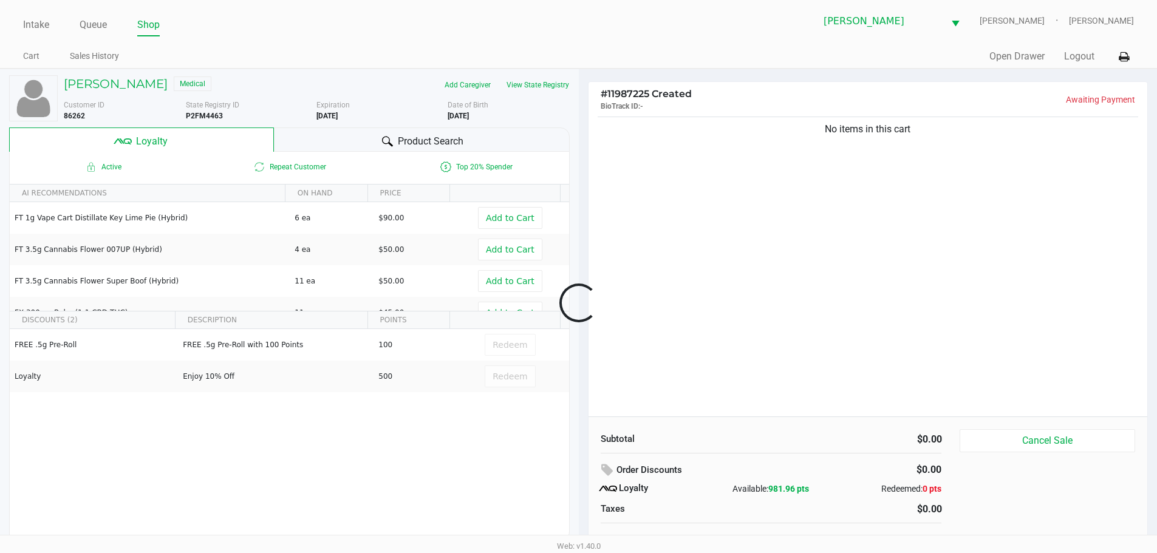
scroll to position [12, 0]
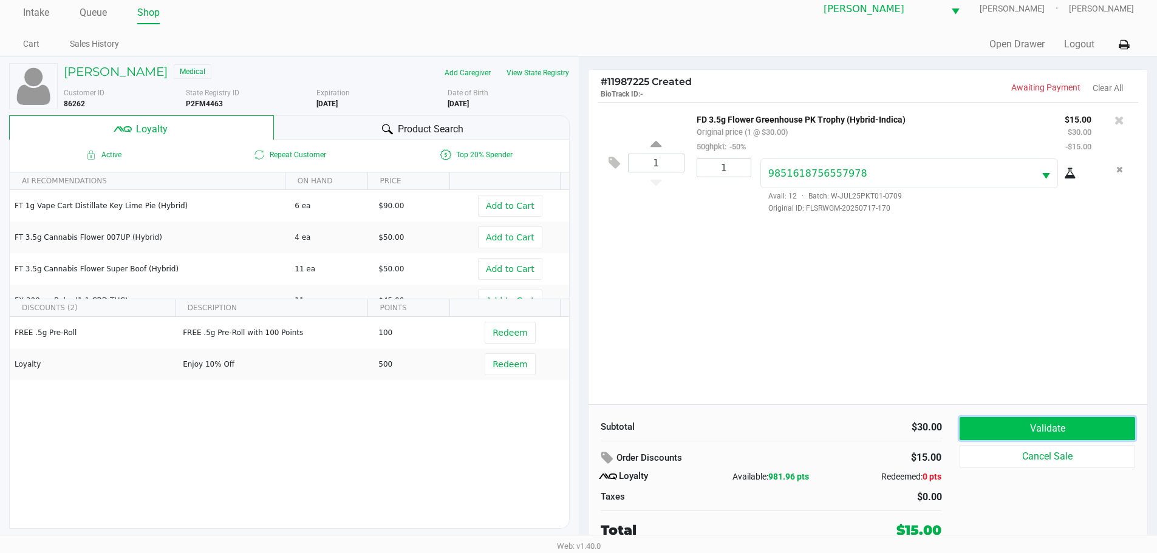
click at [1065, 430] on button "Validate" at bounding box center [1047, 428] width 175 height 23
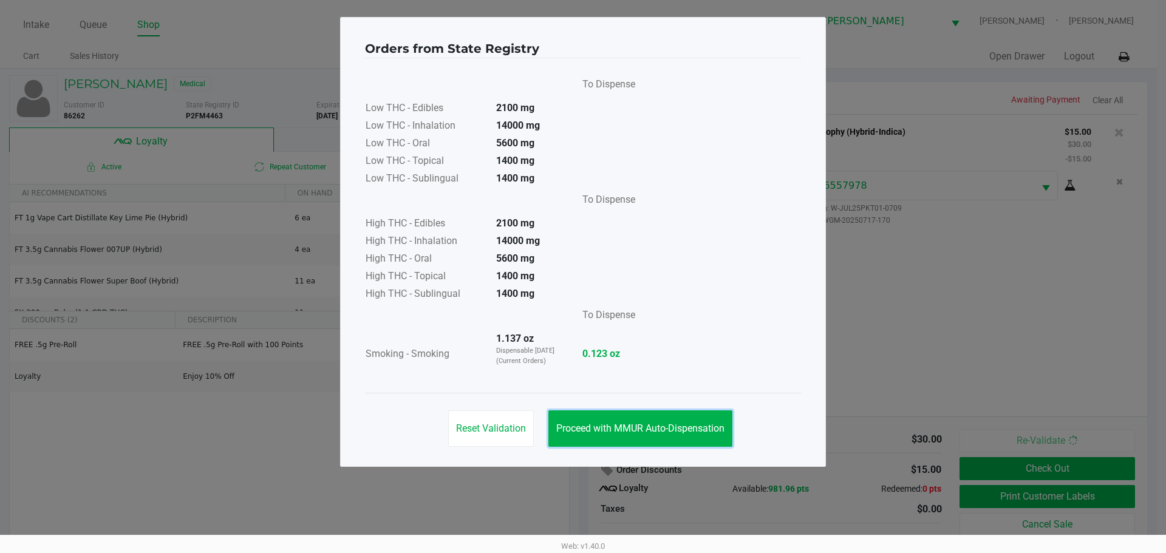
drag, startPoint x: 667, startPoint y: 426, endPoint x: 741, endPoint y: 437, distance: 74.3
click at [670, 426] on span "Proceed with MMUR Auto-Dispensation" at bounding box center [640, 429] width 168 height 12
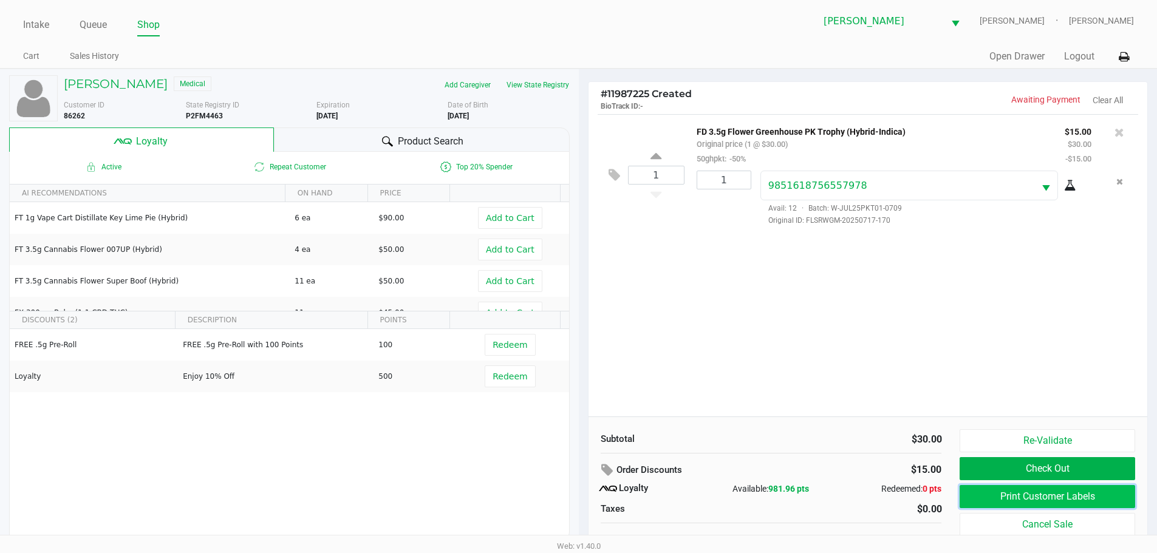
click at [1056, 488] on button "Print Customer Labels" at bounding box center [1047, 496] width 175 height 23
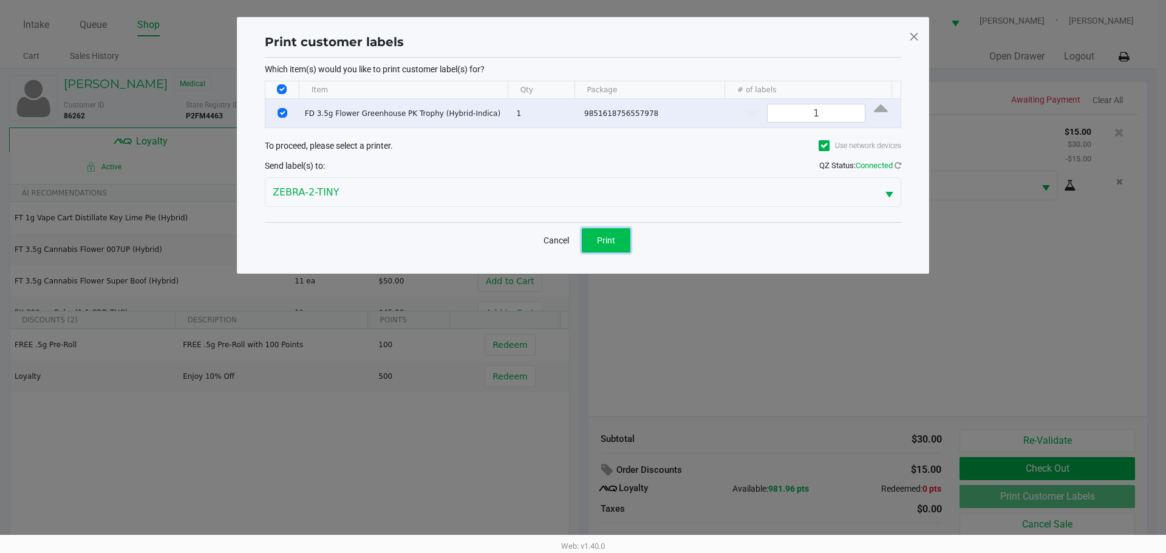
click at [603, 242] on span "Print" at bounding box center [606, 241] width 18 height 10
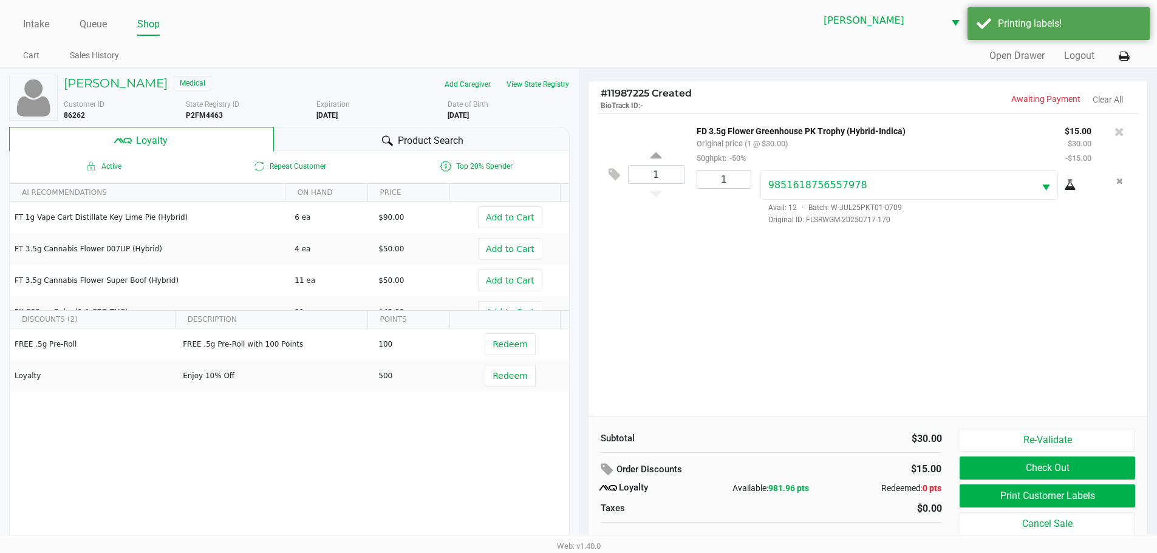
scroll to position [12, 0]
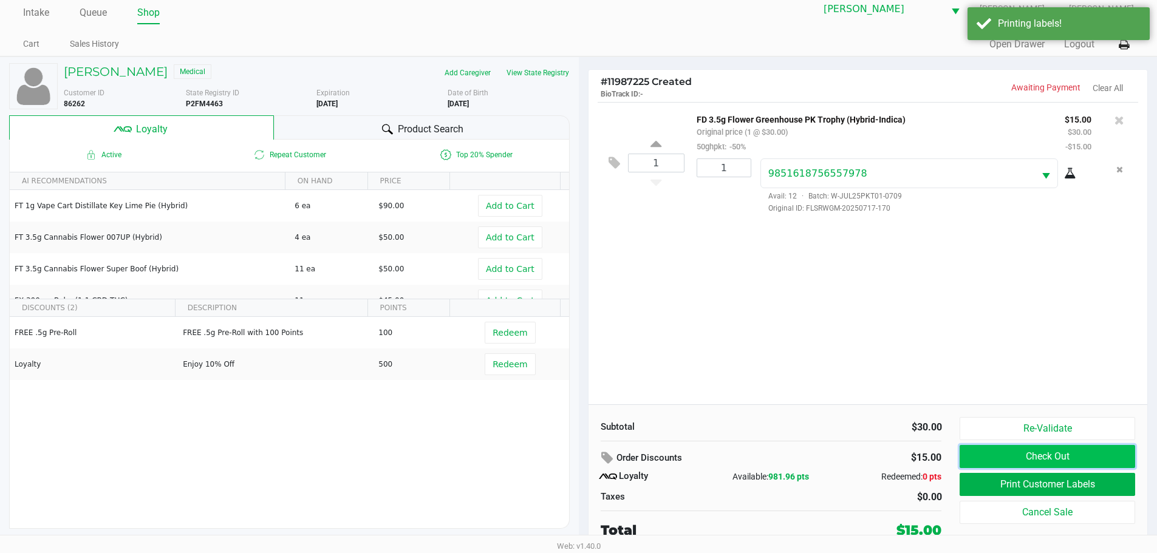
click at [1055, 458] on button "Check Out" at bounding box center [1047, 456] width 175 height 23
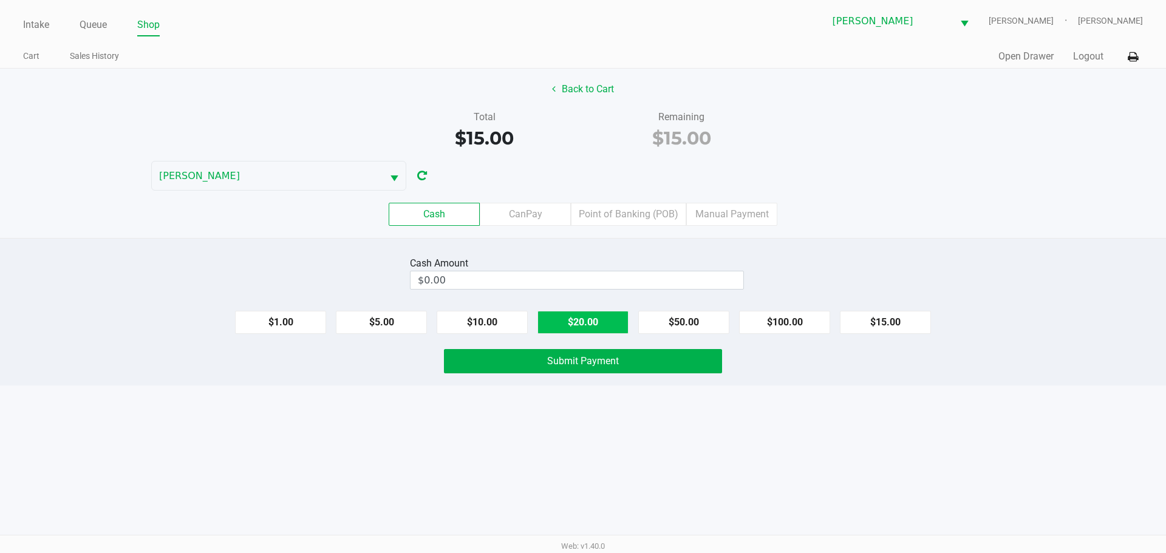
click at [575, 317] on button "$20.00" at bounding box center [583, 322] width 91 height 23
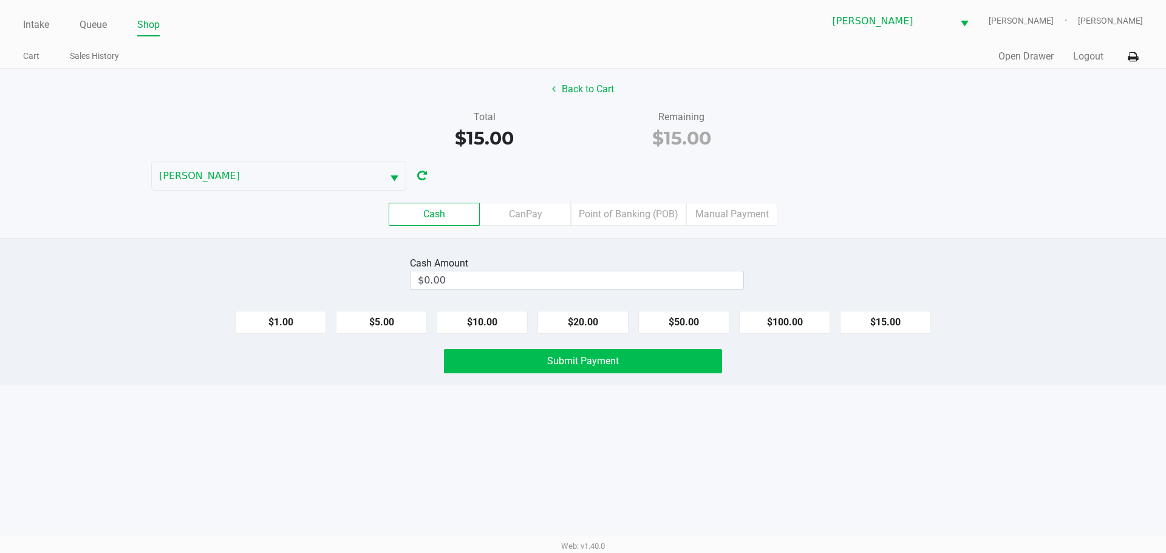
type input "$20.00"
click at [626, 383] on div "Cash Amount $20.00 Clear $1.00 $5.00 $10.00 $20.00 $50.00 $100.00 $15.00 Submit…" at bounding box center [583, 312] width 1166 height 148
click at [614, 369] on button "Submit Payment" at bounding box center [583, 361] width 278 height 24
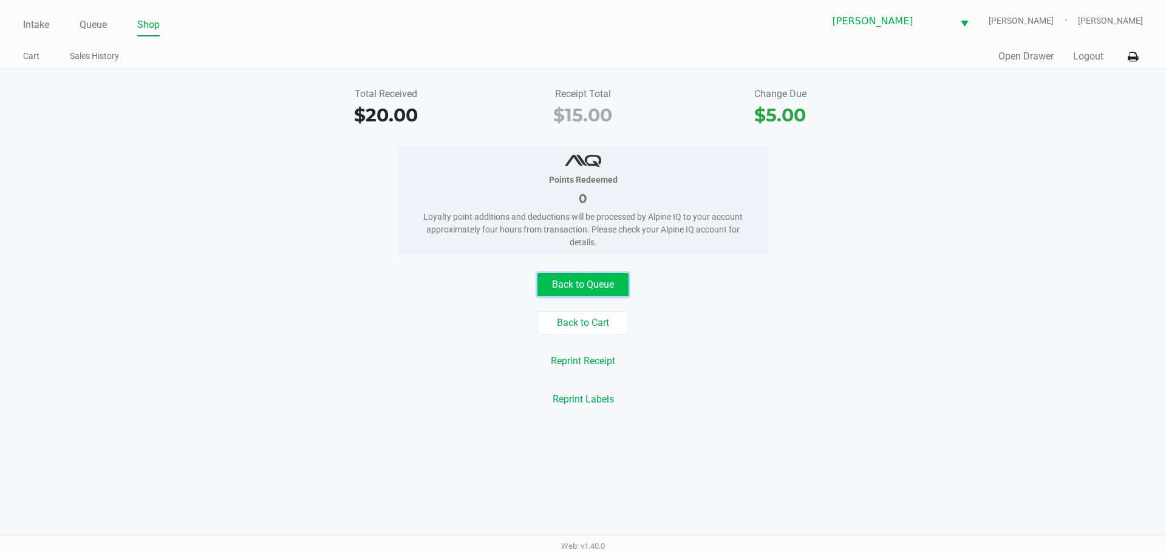
click at [586, 281] on button "Back to Queue" at bounding box center [583, 284] width 91 height 23
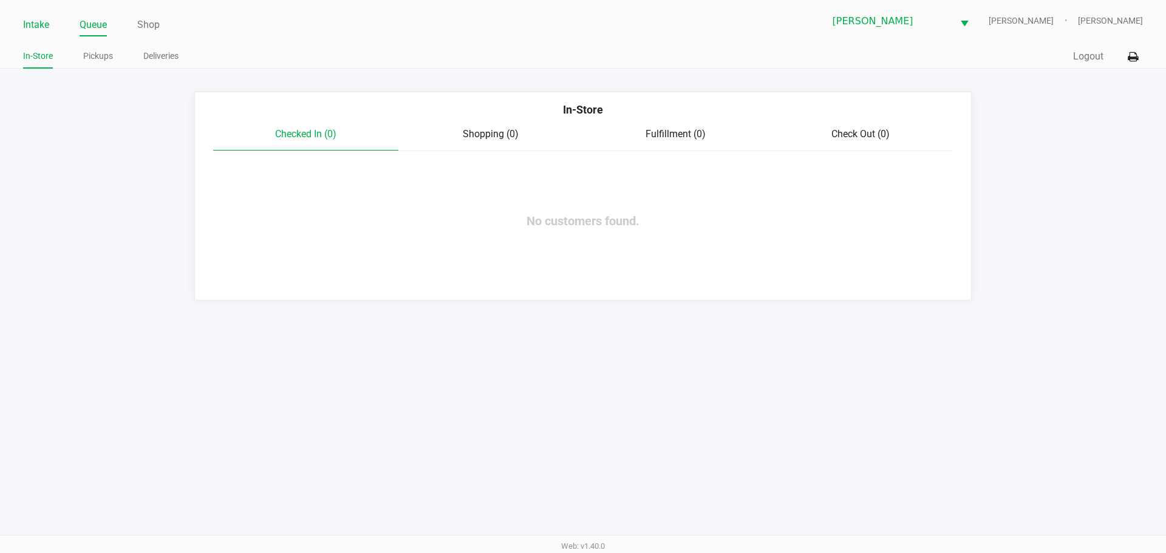
click at [31, 27] on link "Intake" at bounding box center [36, 24] width 26 height 17
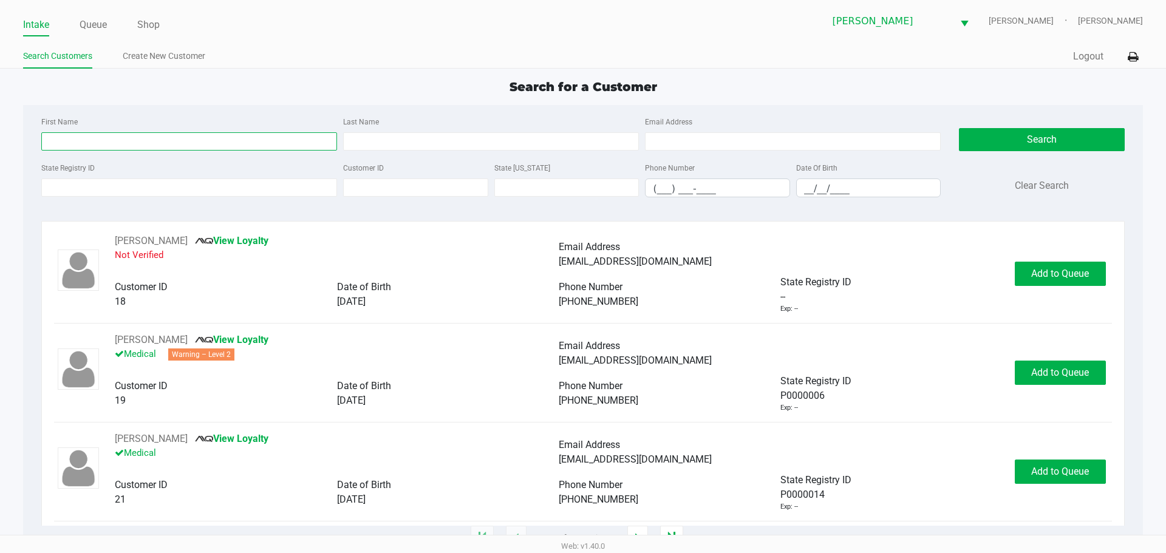
click at [116, 139] on input "First Name" at bounding box center [189, 141] width 296 height 18
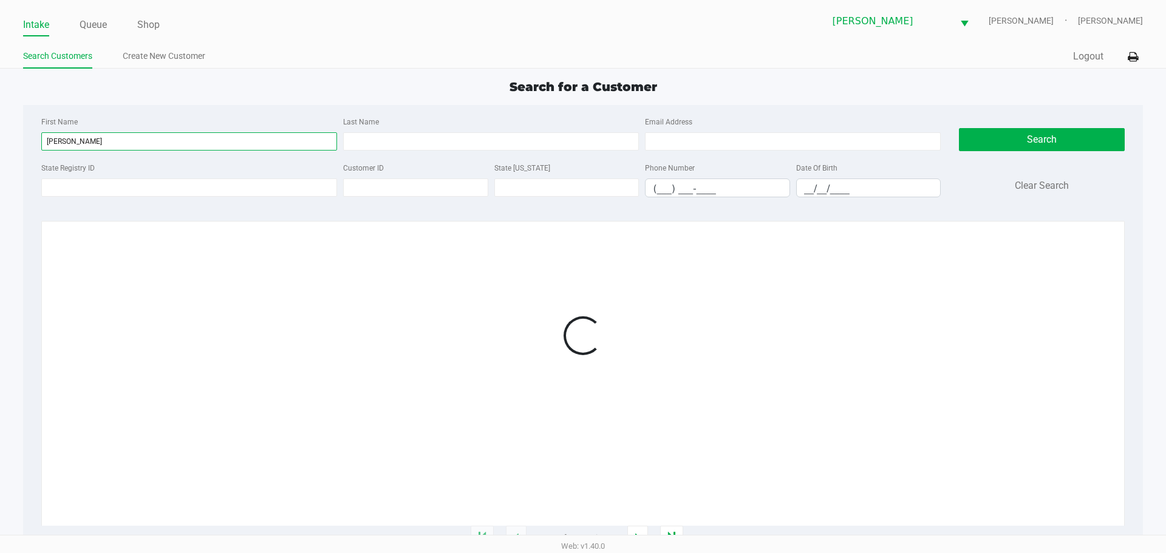
drag, startPoint x: 137, startPoint y: 140, endPoint x: 0, endPoint y: 151, distance: 137.7
click at [0, 149] on app-all-customers "Search for a Customer First Name [PERSON_NAME] Last Name Email Address State Re…" at bounding box center [583, 308] width 1166 height 461
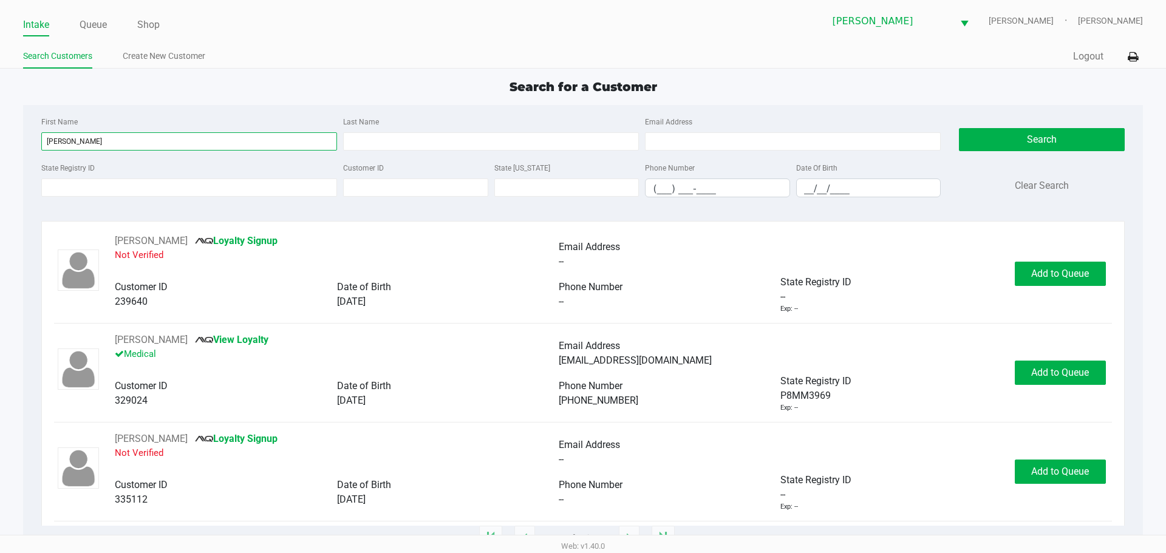
type input "[PERSON_NAME]"
drag, startPoint x: 421, startPoint y: 121, endPoint x: 425, endPoint y: 131, distance: 11.0
click at [421, 122] on div "Last Name" at bounding box center [491, 132] width 302 height 36
click at [425, 134] on input "Last Name" at bounding box center [491, 141] width 296 height 18
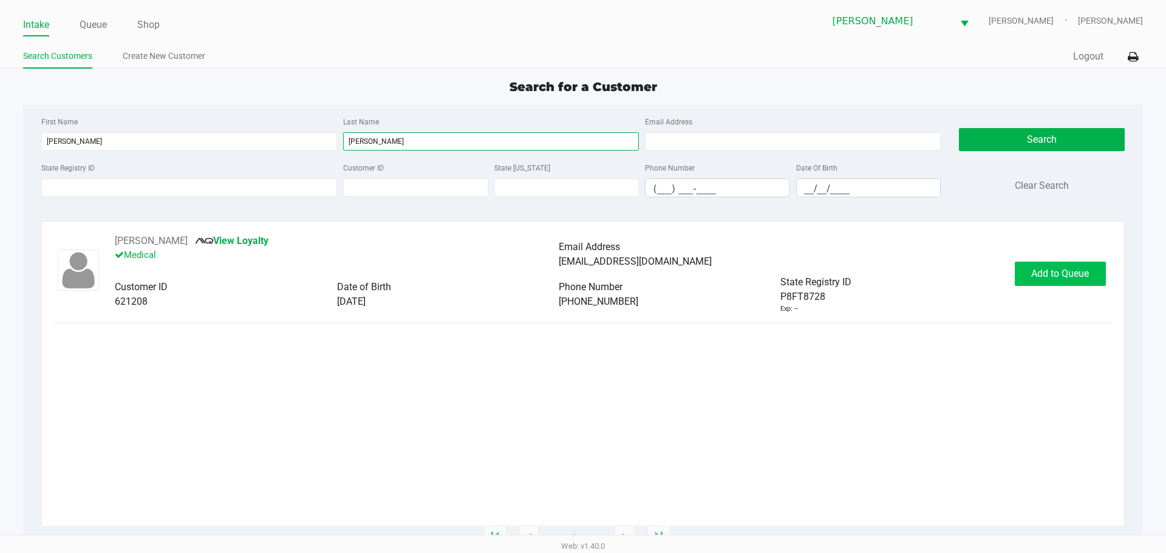
type input "[PERSON_NAME]"
click at [1048, 271] on span "Add to Queue" at bounding box center [1061, 274] width 58 height 12
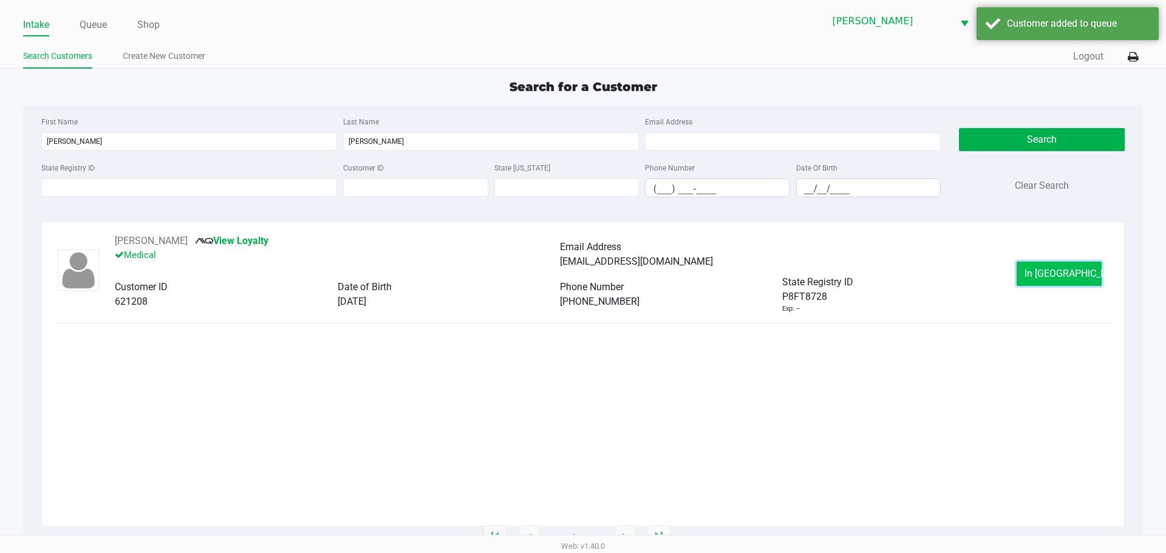
click at [1044, 273] on span "In [GEOGRAPHIC_DATA]" at bounding box center [1076, 274] width 102 height 12
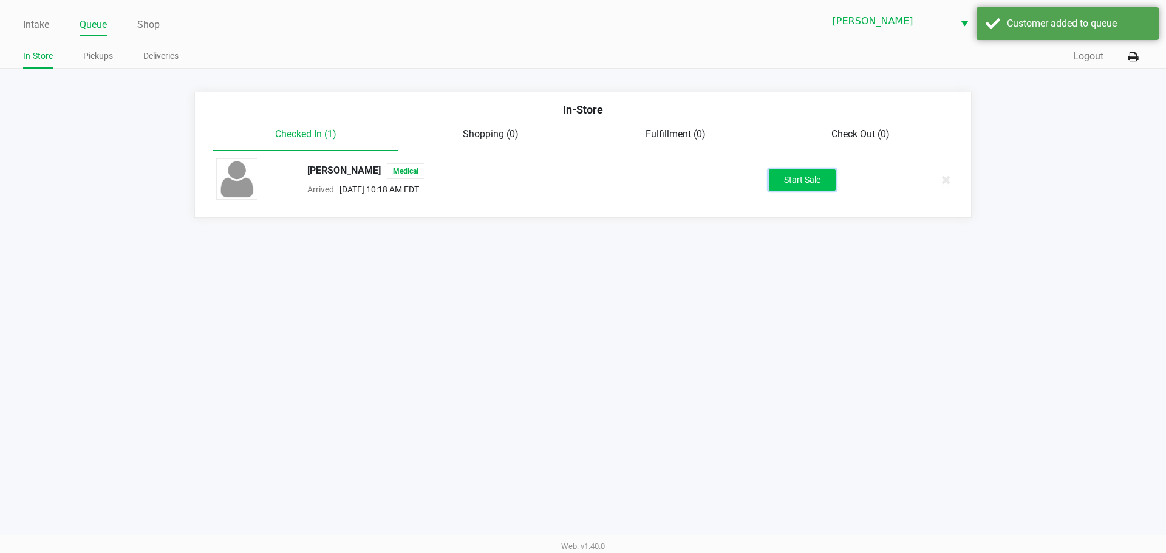
click at [773, 186] on button "Start Sale" at bounding box center [802, 179] width 67 height 21
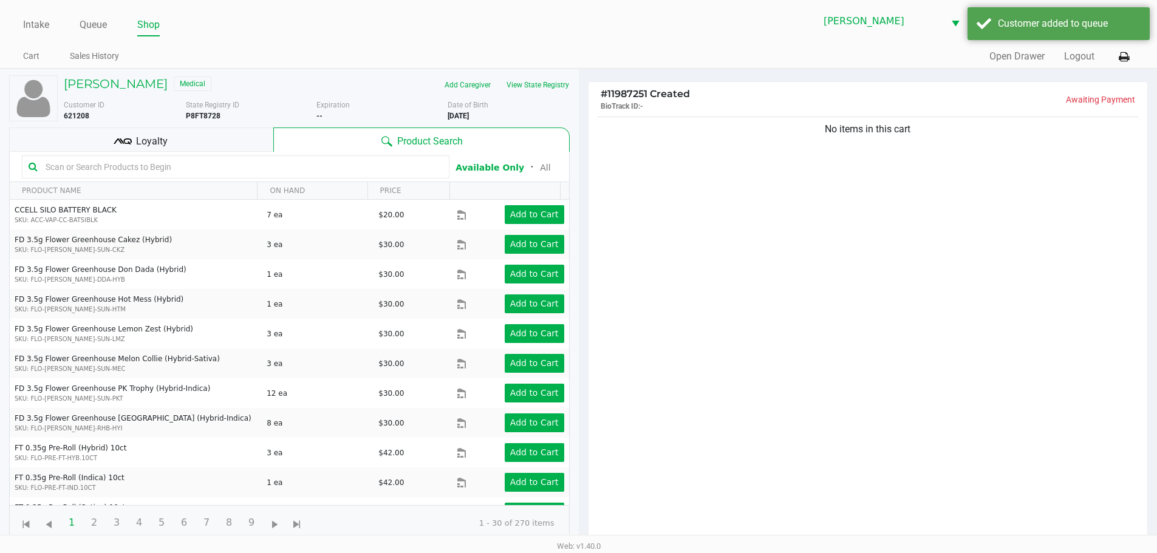
click at [677, 205] on div "No items in this cart" at bounding box center [869, 332] width 560 height 436
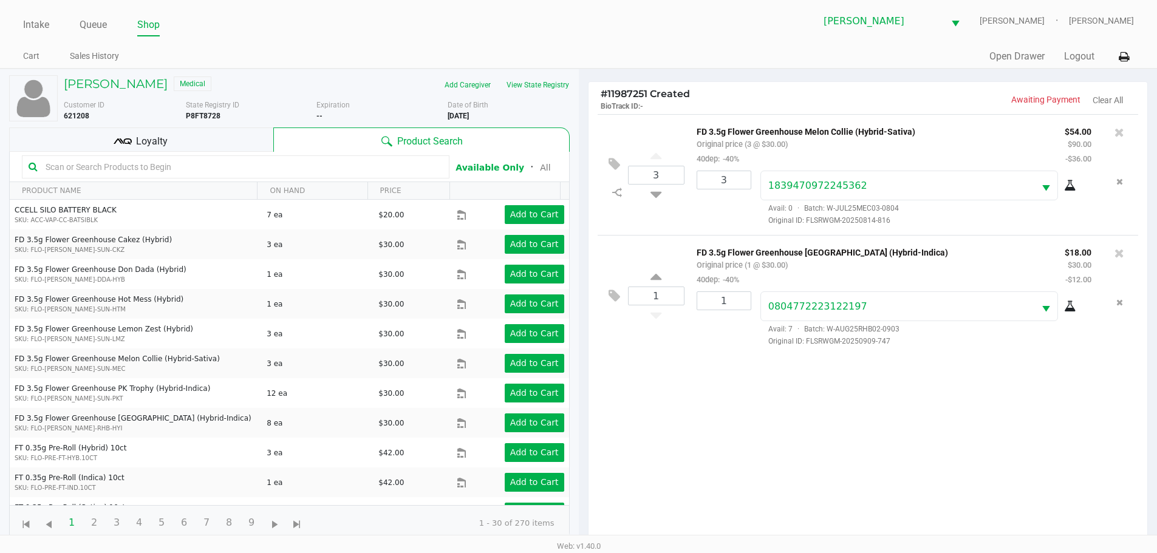
scroll to position [131, 0]
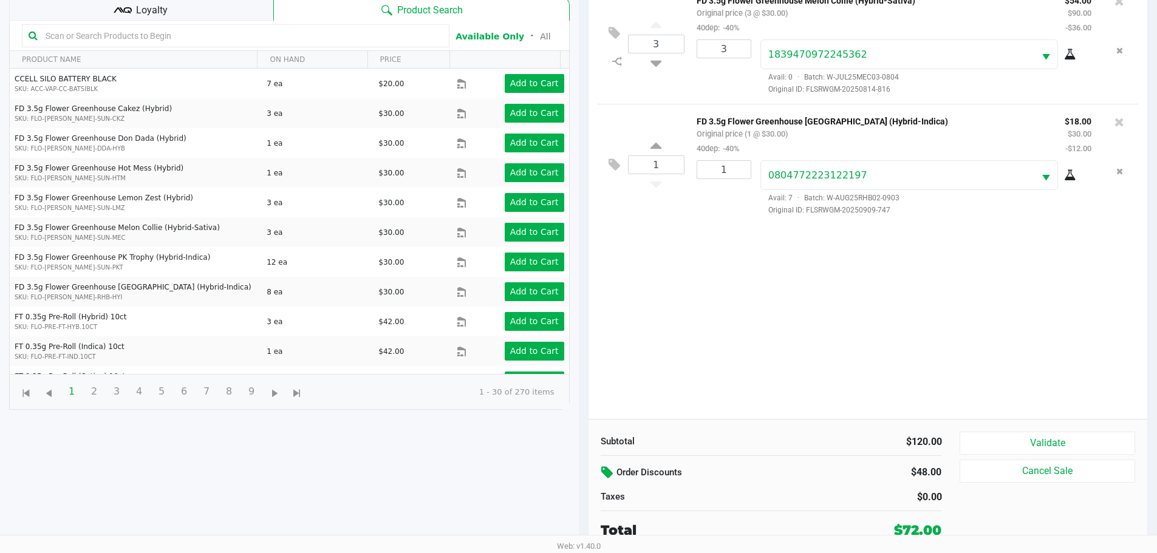
click at [608, 470] on icon at bounding box center [608, 473] width 15 height 14
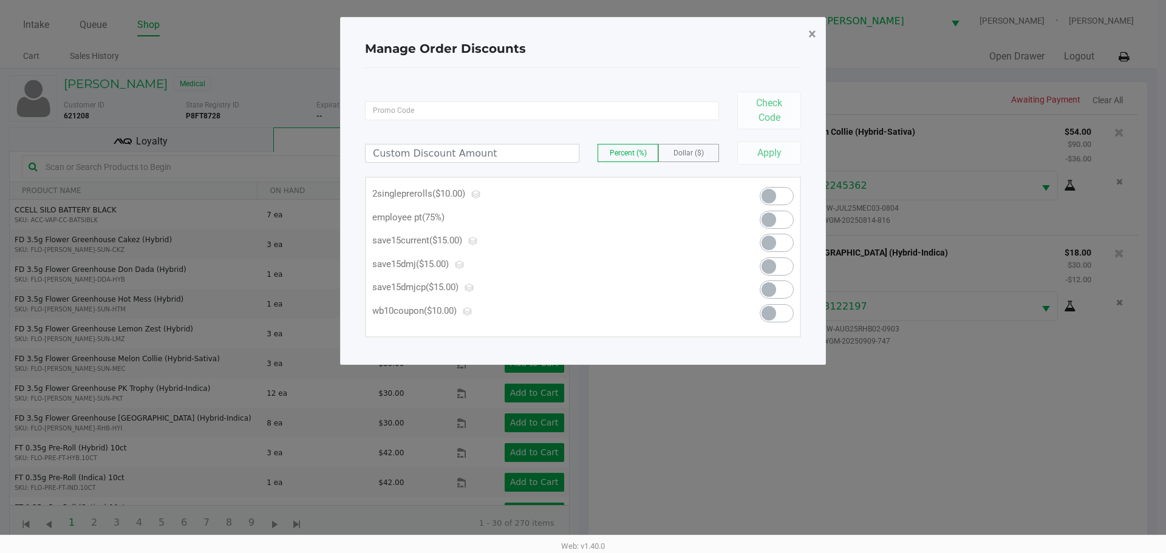
click at [809, 27] on span "×" at bounding box center [813, 34] width 8 height 17
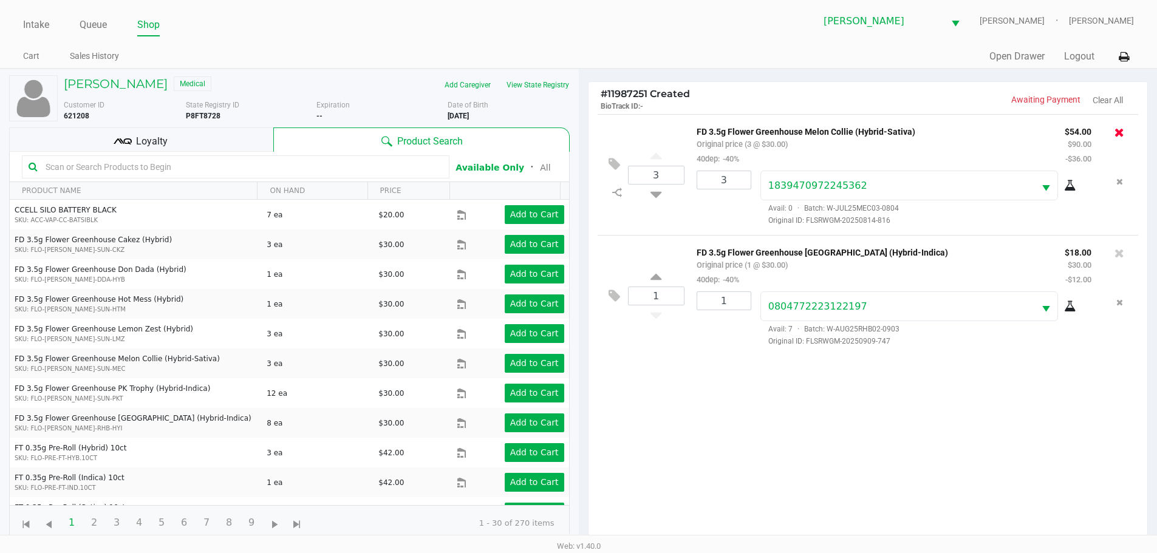
click at [1120, 128] on icon at bounding box center [1120, 132] width 10 height 12
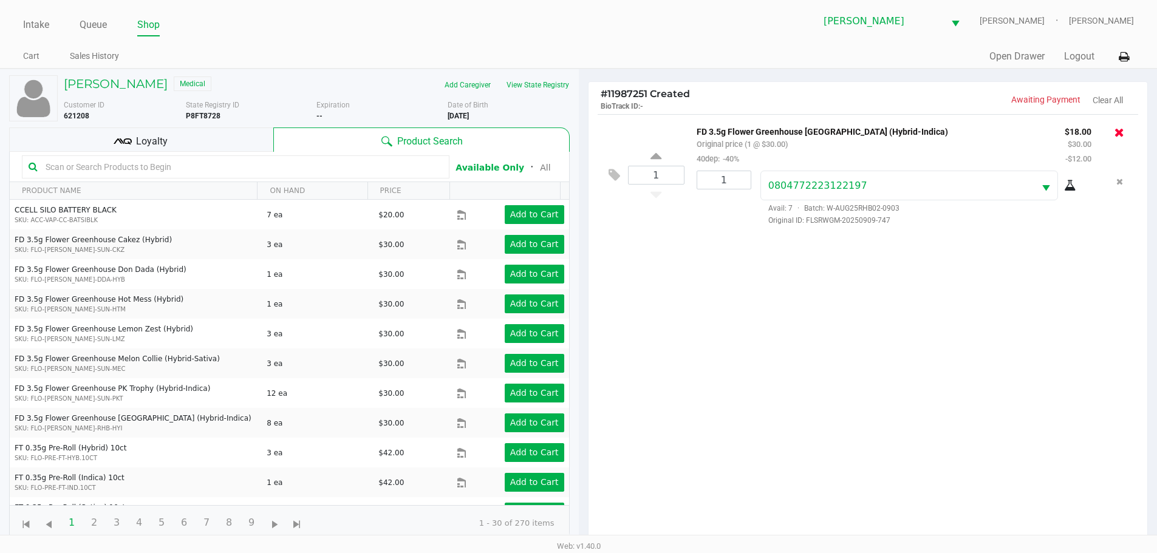
click at [1122, 133] on icon at bounding box center [1120, 132] width 10 height 12
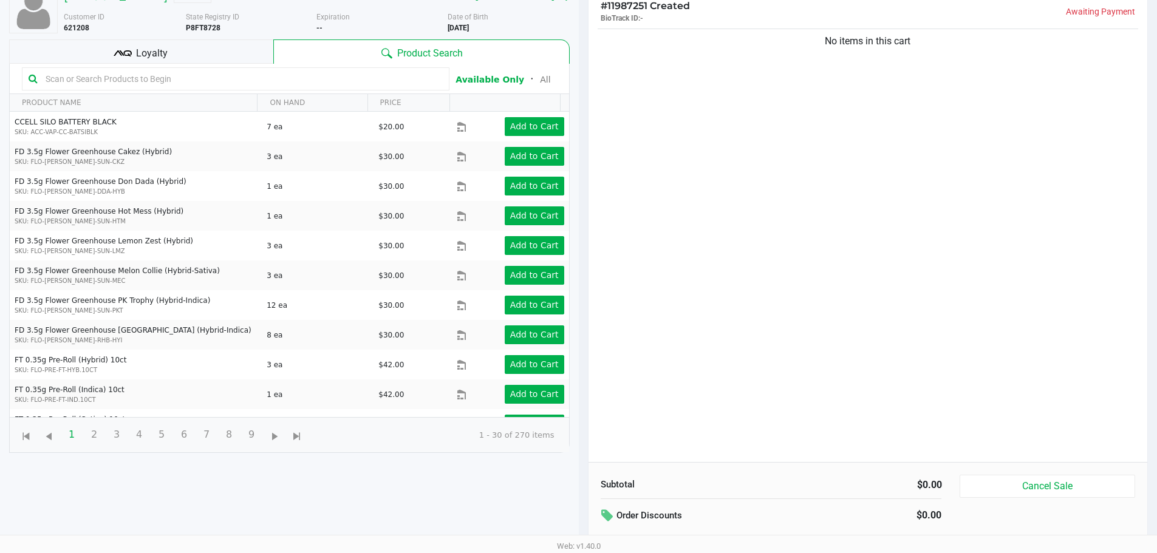
scroll to position [131, 0]
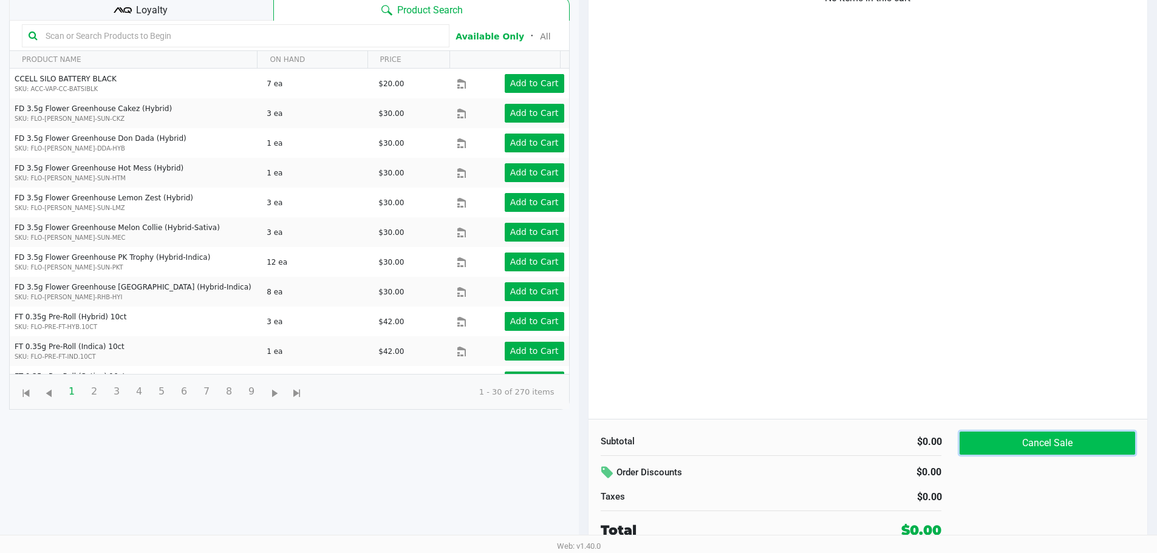
click at [1043, 447] on button "Cancel Sale" at bounding box center [1047, 443] width 175 height 23
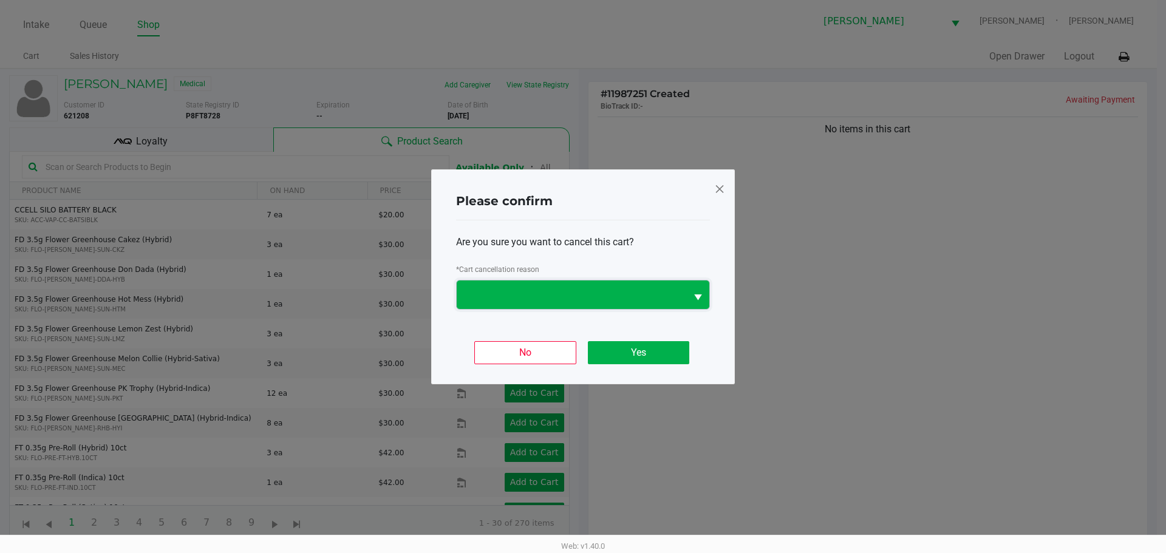
click at [628, 303] on span at bounding box center [572, 295] width 230 height 29
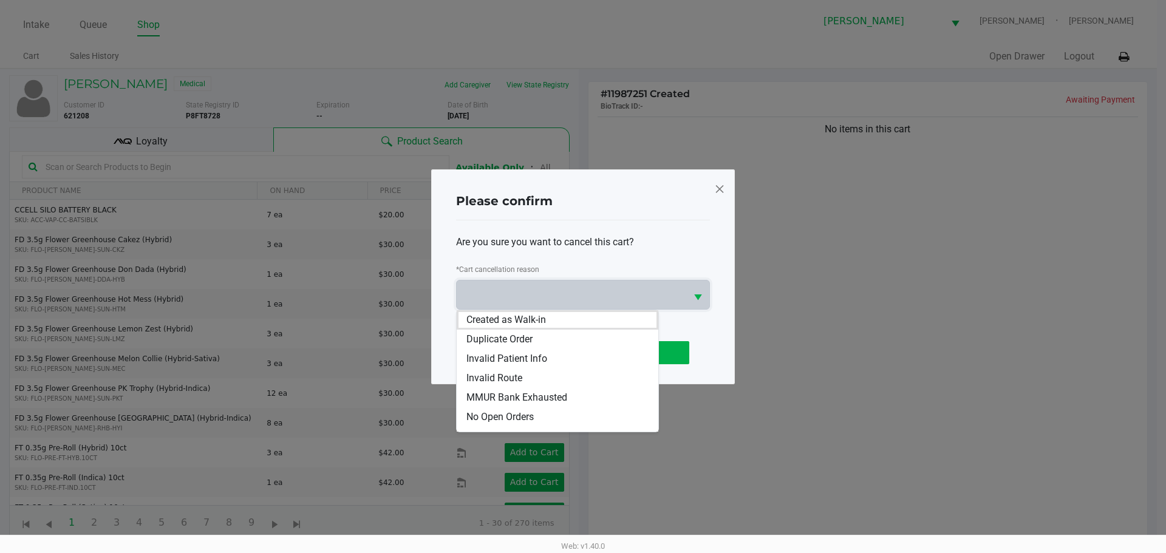
scroll to position [73, 0]
click at [528, 383] on li "Other" at bounding box center [558, 383] width 202 height 19
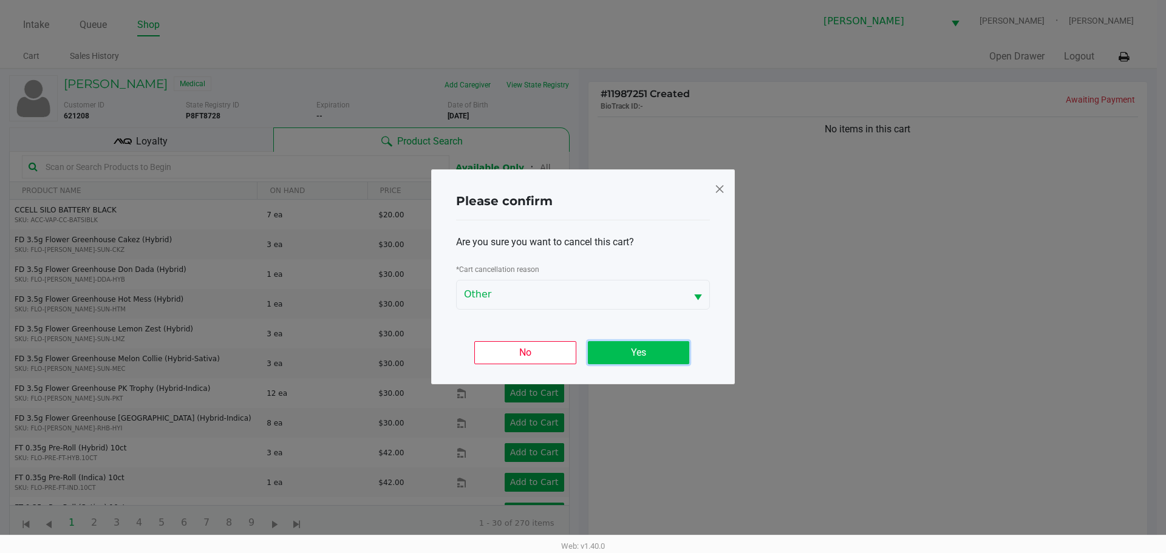
click at [641, 360] on button "Yes" at bounding box center [638, 352] width 101 height 23
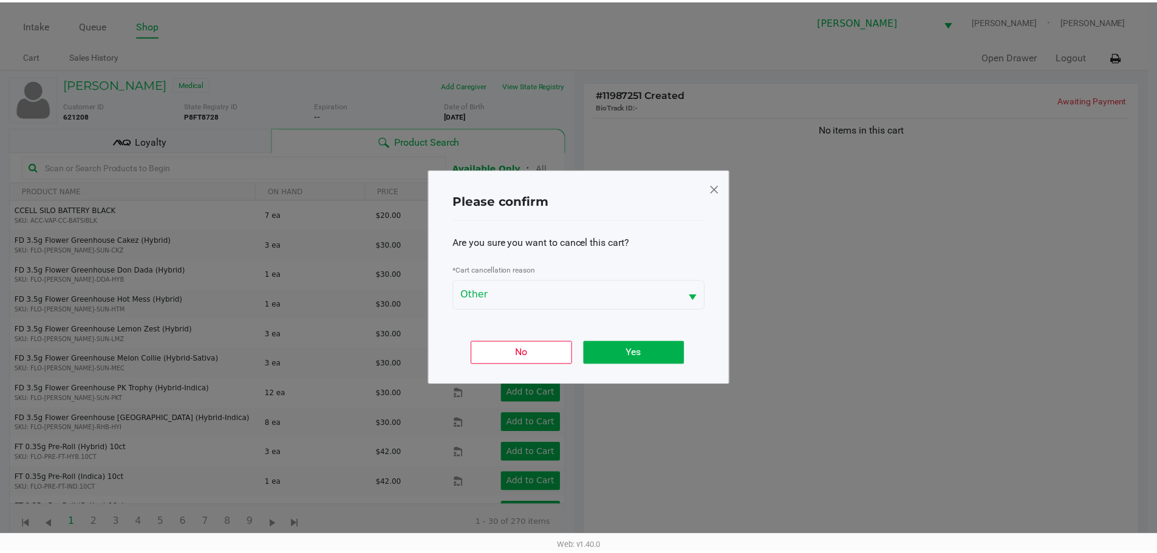
scroll to position [131, 0]
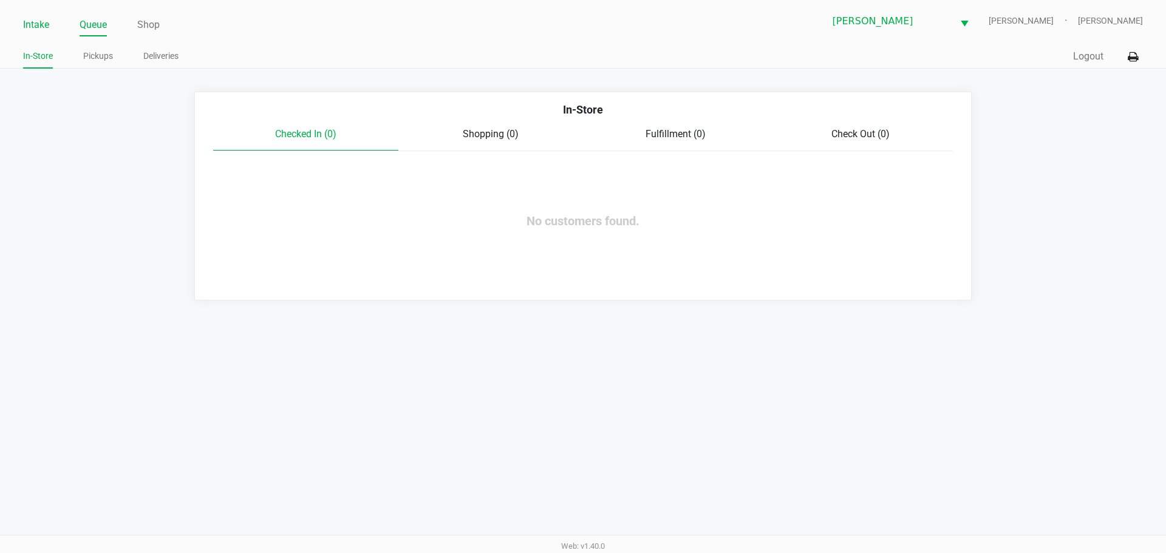
click at [36, 24] on link "Intake" at bounding box center [36, 24] width 26 height 17
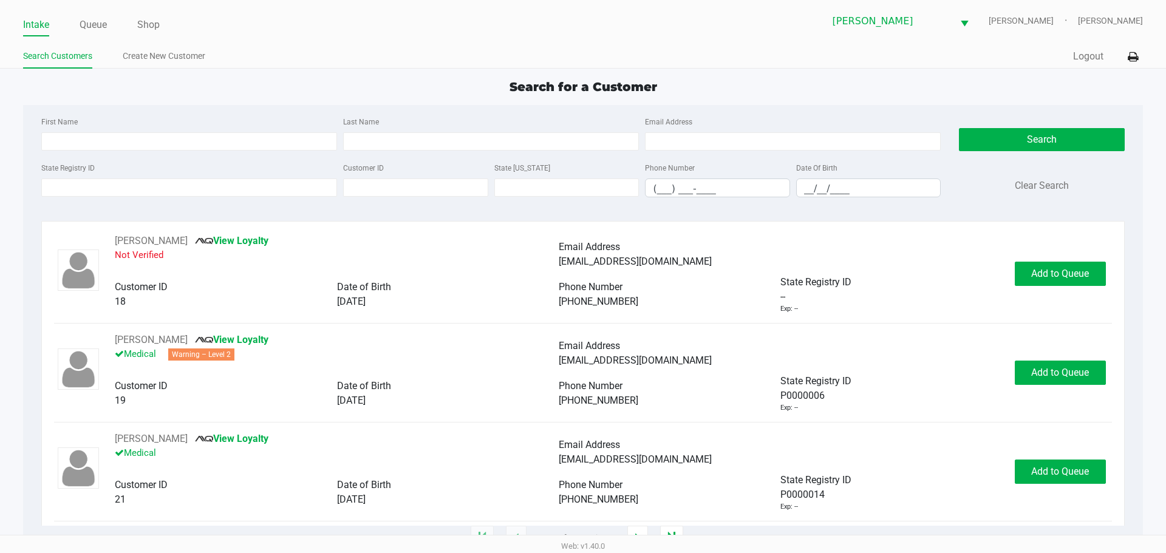
click at [173, 177] on div "State Registry ID" at bounding box center [189, 178] width 302 height 37
click at [164, 195] on input "State Registry ID" at bounding box center [189, 188] width 296 height 18
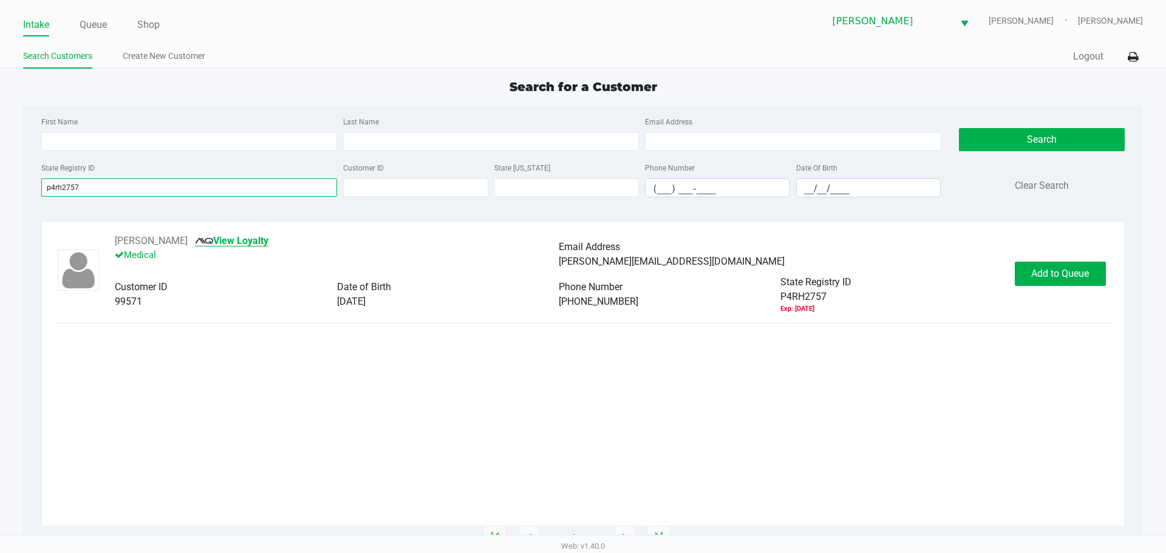
type input "p4rh2757"
click at [250, 241] on link "View Loyalty" at bounding box center [232, 241] width 74 height 12
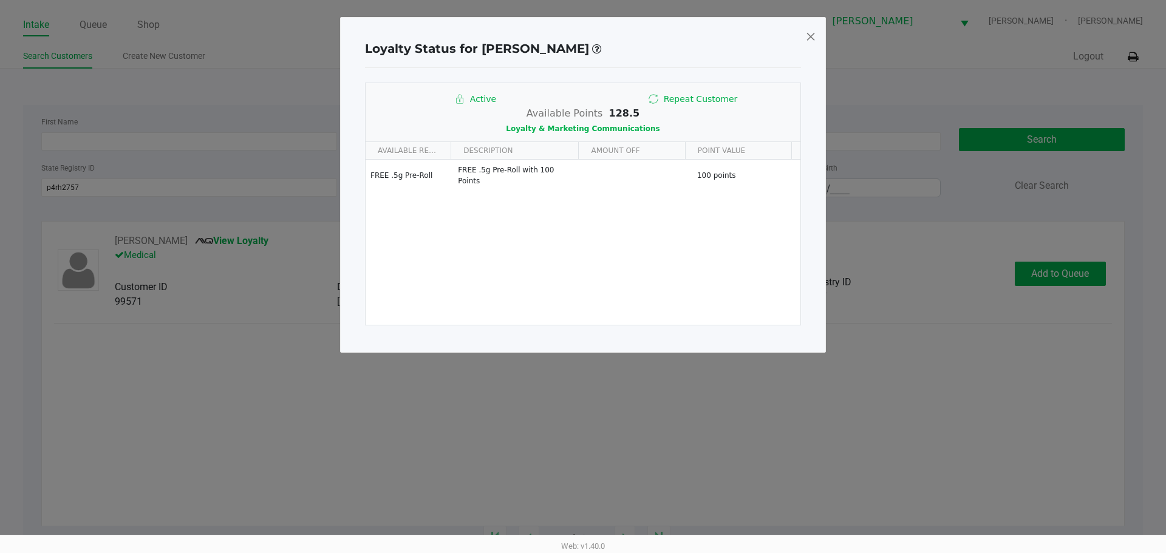
click at [815, 42] on span at bounding box center [811, 36] width 11 height 19
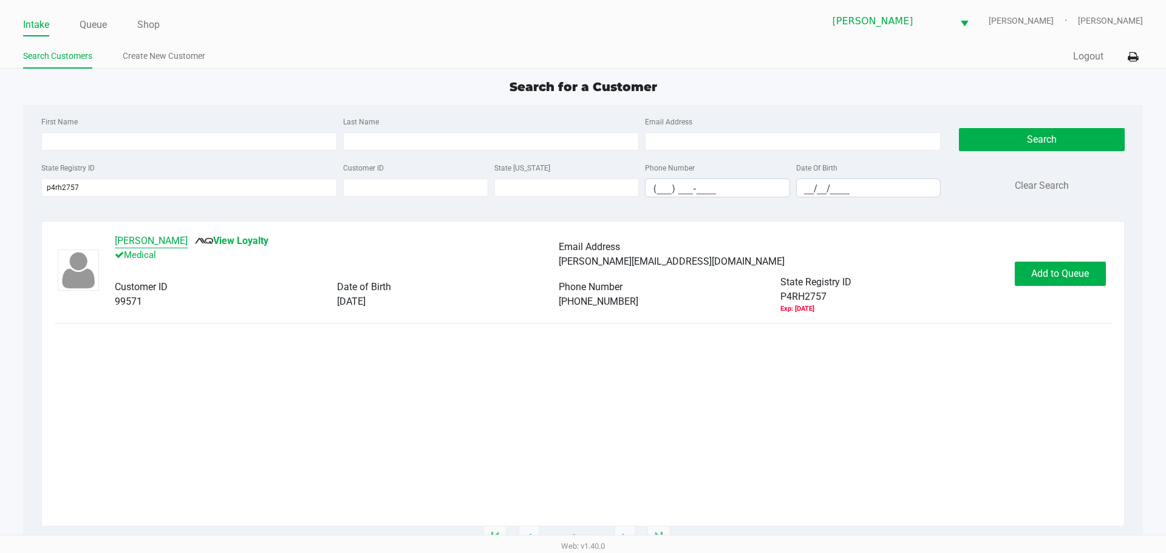
click at [188, 238] on button "[PERSON_NAME]" at bounding box center [151, 241] width 73 height 15
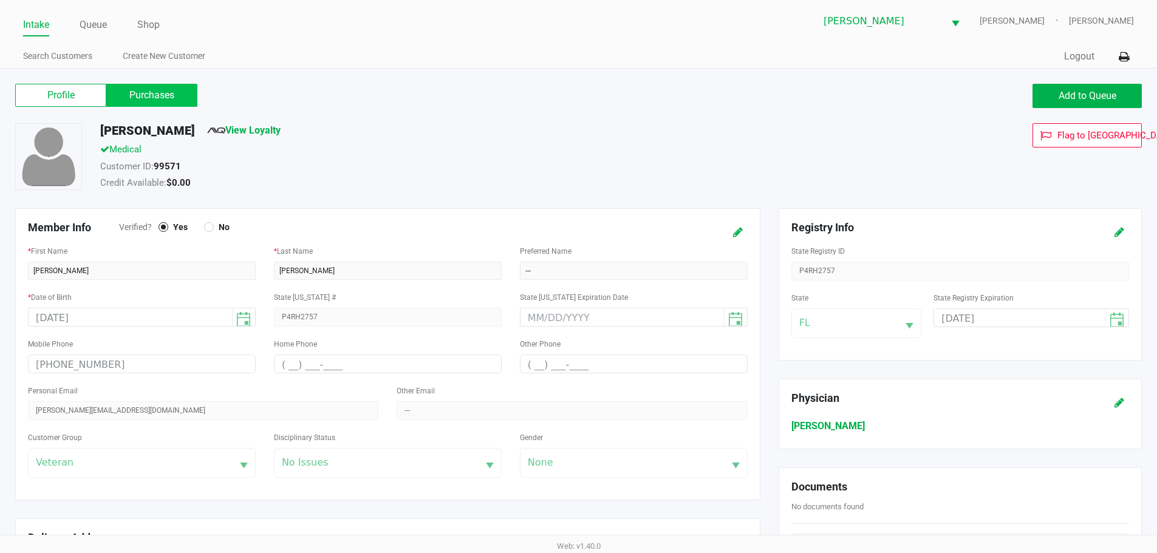
click at [177, 103] on label "Purchases" at bounding box center [151, 95] width 91 height 23
click at [0, 0] on 1 "Purchases" at bounding box center [0, 0] width 0 height 0
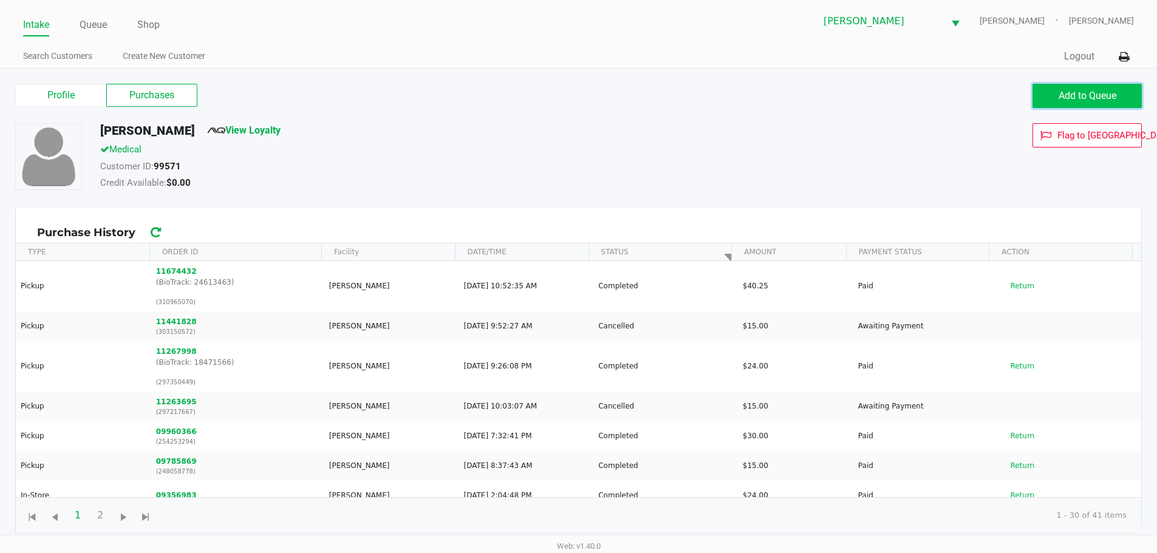
click at [1121, 99] on button "Add to Queue" at bounding box center [1087, 96] width 109 height 24
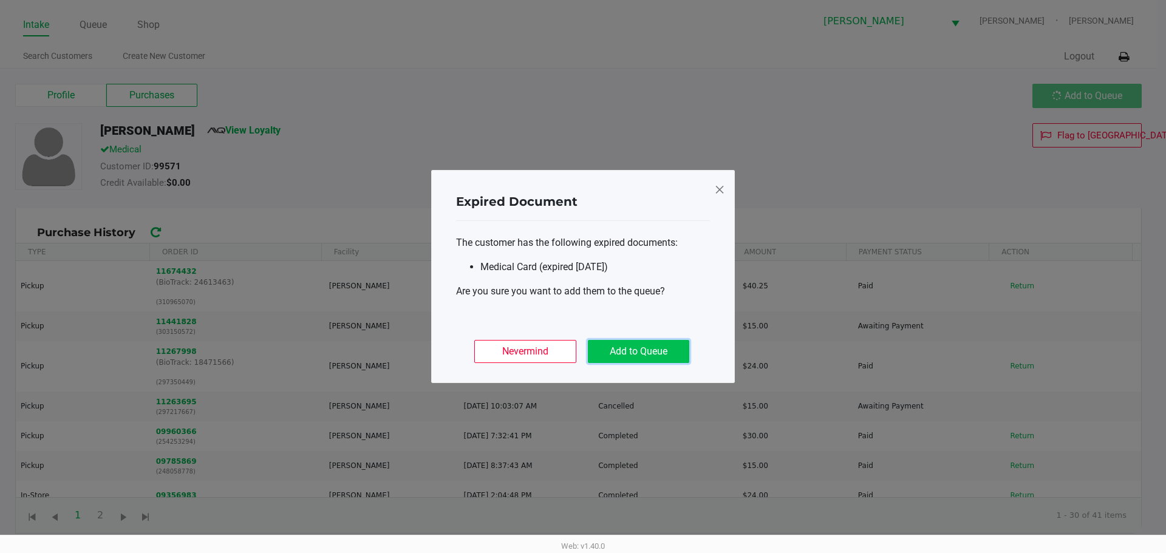
click at [634, 348] on button "Add to Queue" at bounding box center [638, 351] width 101 height 23
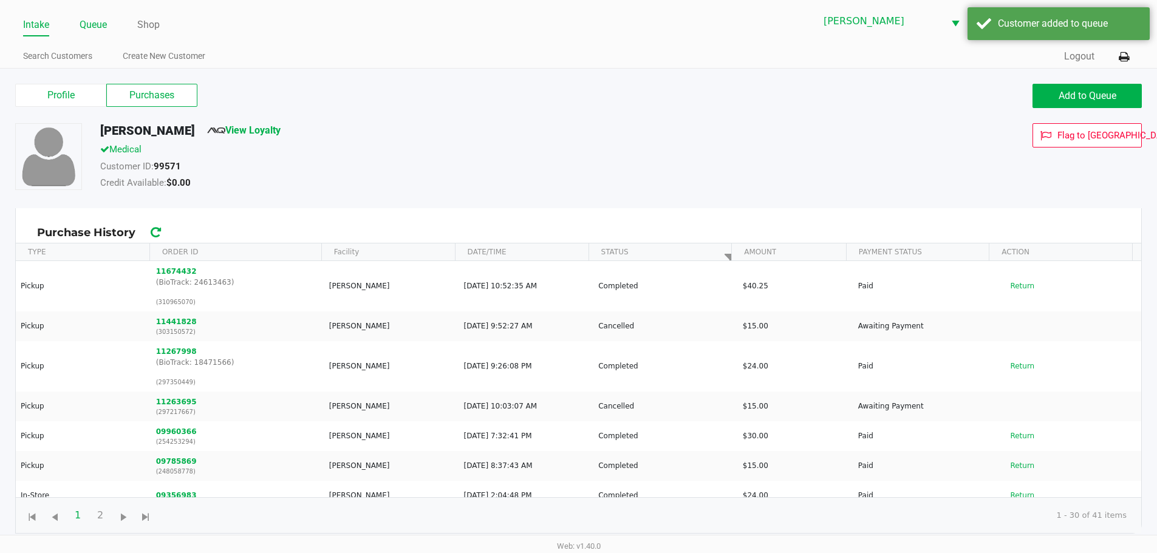
click at [85, 16] on link "Queue" at bounding box center [93, 24] width 27 height 17
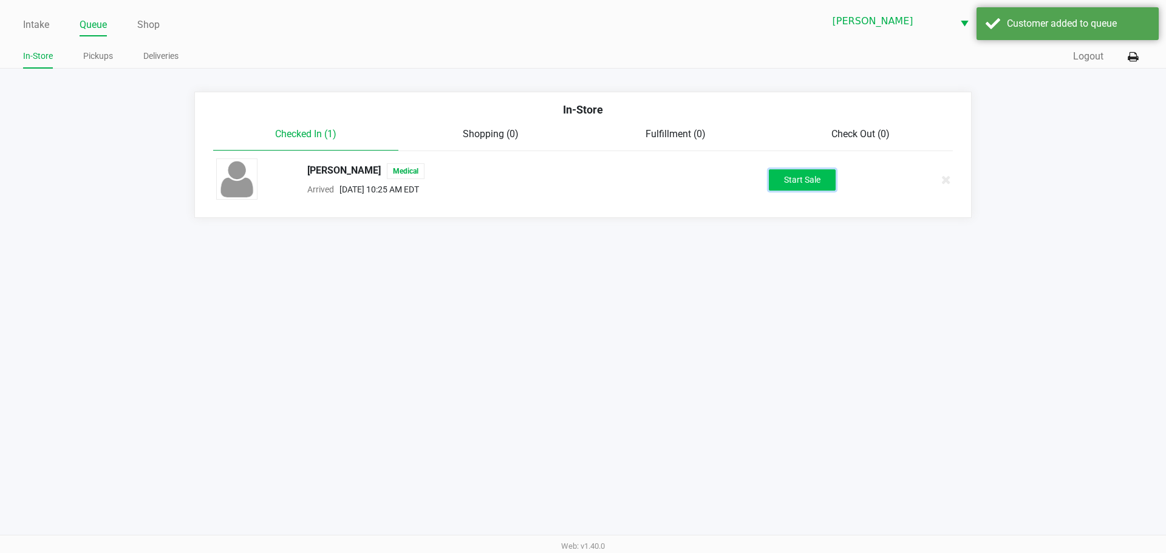
drag, startPoint x: 810, startPoint y: 177, endPoint x: 811, endPoint y: 169, distance: 8.0
click at [811, 177] on button "Start Sale" at bounding box center [802, 179] width 67 height 21
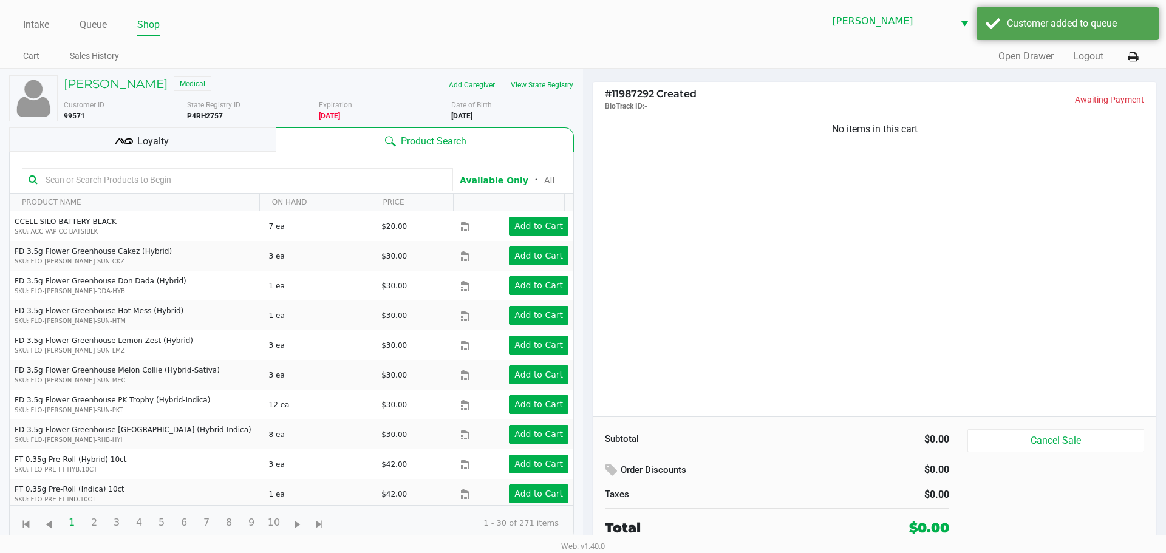
click at [165, 139] on span "Loyalty" at bounding box center [153, 141] width 32 height 15
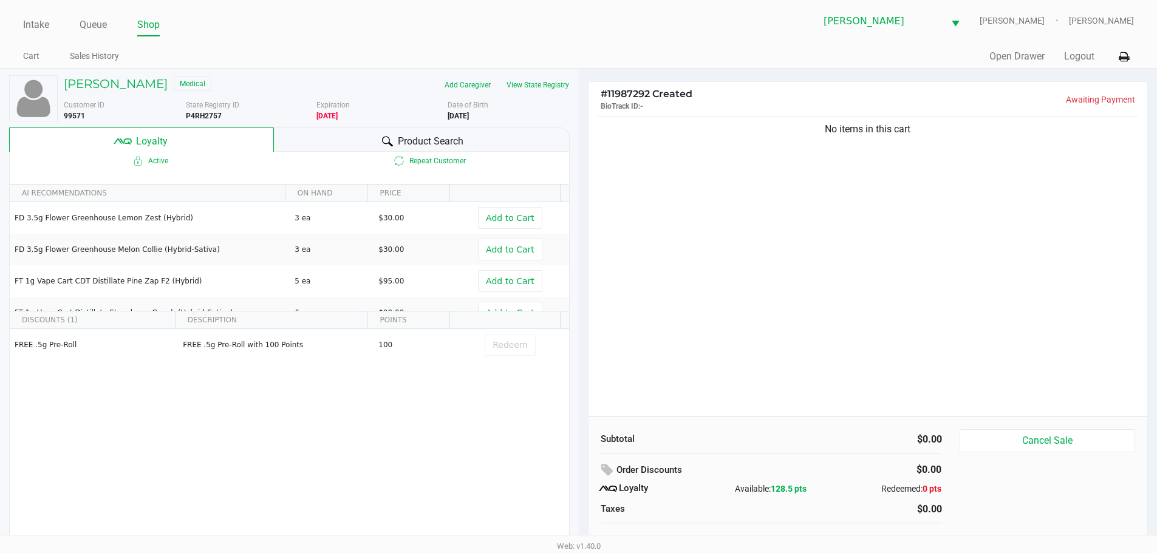
click at [722, 252] on div "No items in this cart" at bounding box center [869, 265] width 560 height 303
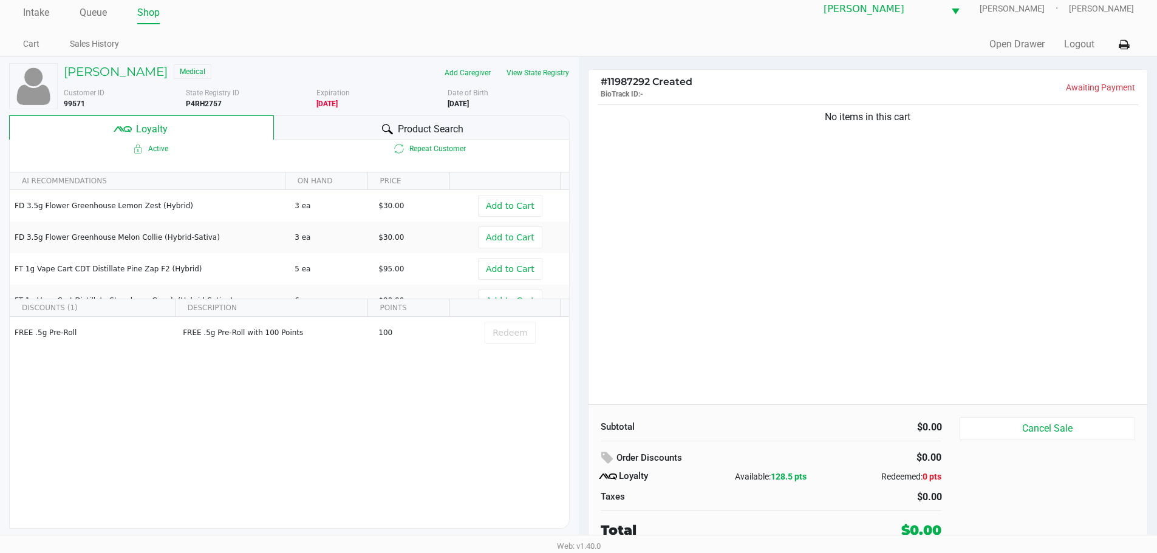
drag, startPoint x: 771, startPoint y: 412, endPoint x: 791, endPoint y: 426, distance: 24.8
click at [771, 416] on div "Subtotal $0.00 Order Discounts $0.00 Loyalty Available: 128.5 pts Redeemed: 0 p…" at bounding box center [869, 479] width 560 height 148
click at [744, 289] on div "No items in this cart" at bounding box center [869, 253] width 560 height 303
click at [114, 81] on div "[PERSON_NAME] Medical" at bounding box center [186, 72] width 262 height 19
click at [111, 71] on h5 "[PERSON_NAME]" at bounding box center [116, 71] width 104 height 15
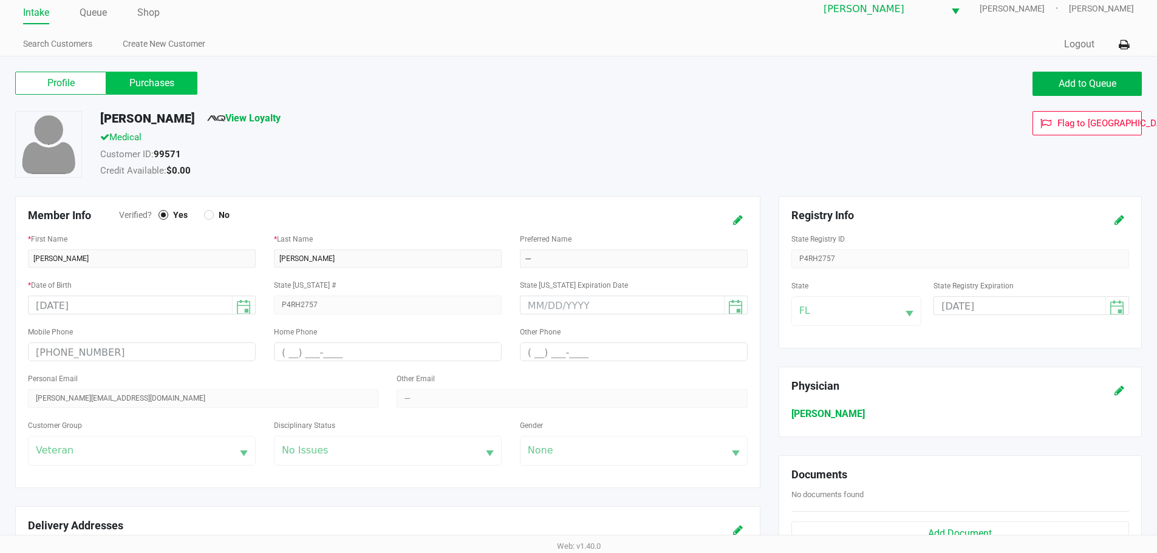
click at [139, 81] on label "Purchases" at bounding box center [151, 83] width 91 height 23
click at [0, 0] on 1 "Purchases" at bounding box center [0, 0] width 0 height 0
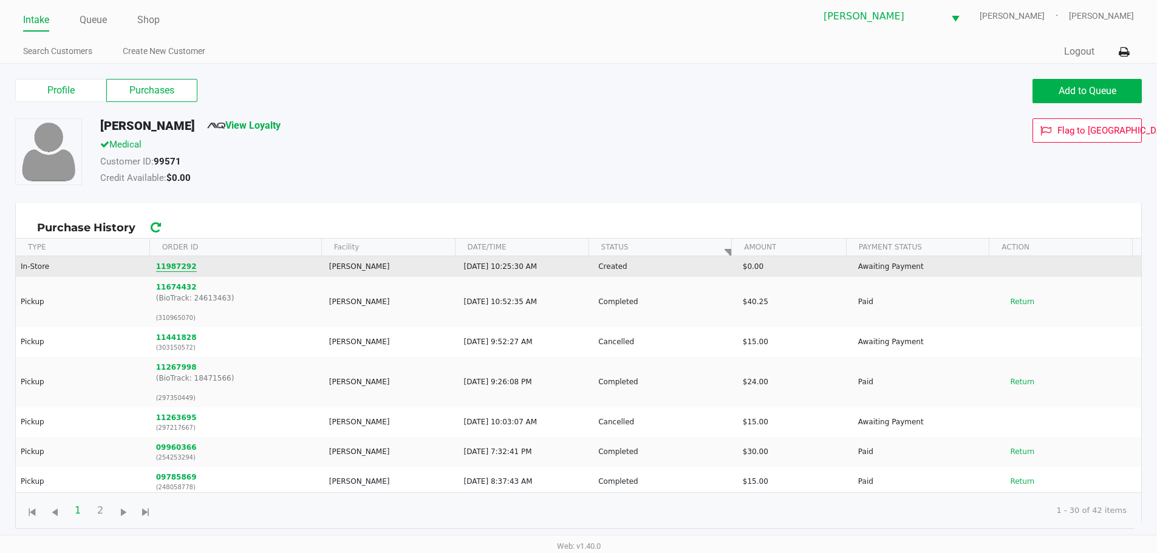
click at [183, 270] on button "11987292" at bounding box center [176, 266] width 41 height 11
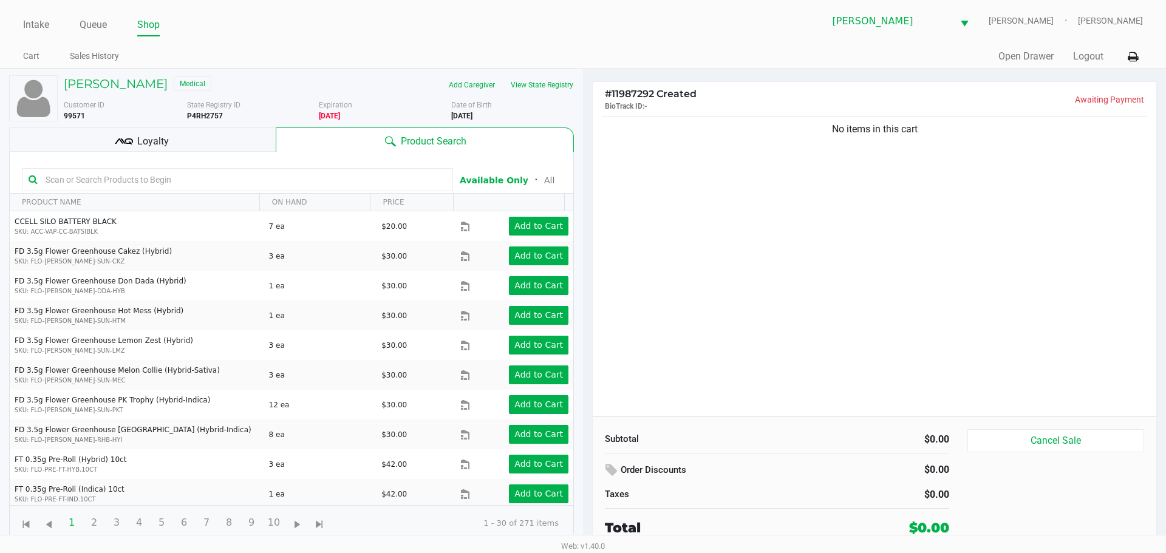
click at [669, 258] on div "No items in this cart" at bounding box center [875, 265] width 564 height 303
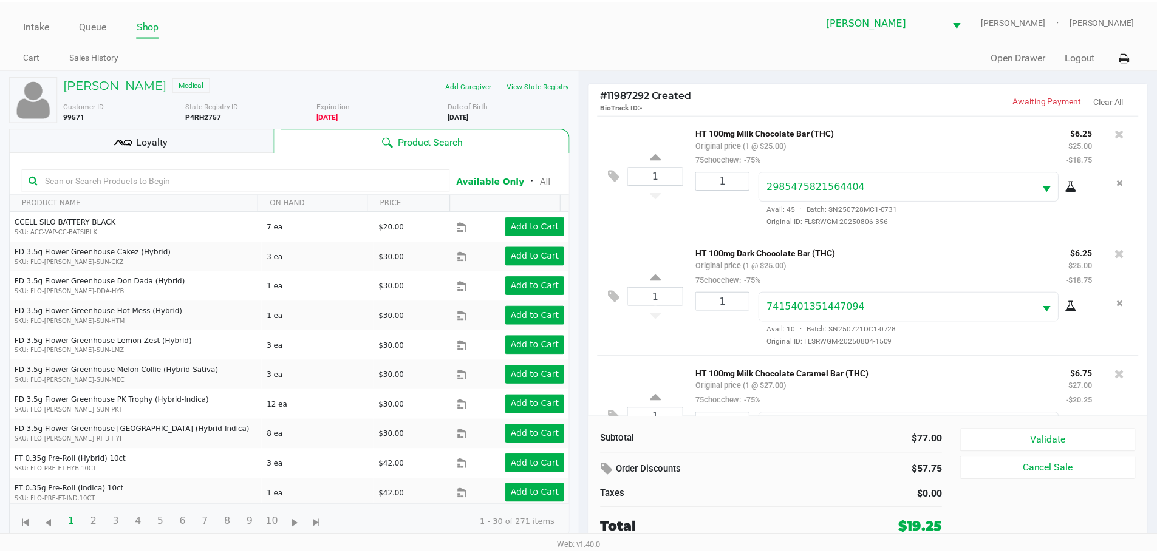
scroll to position [62, 0]
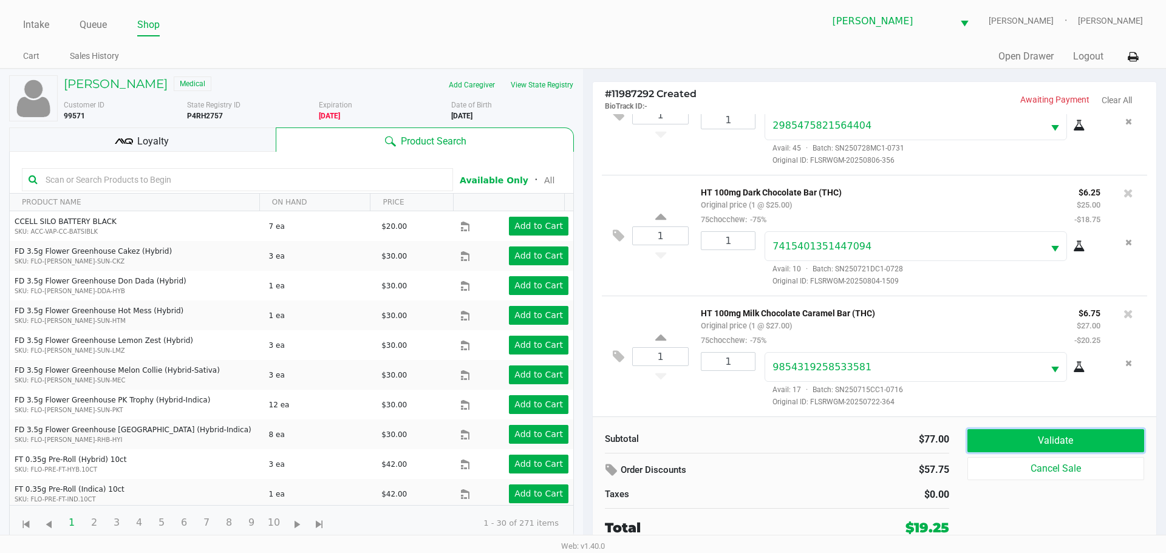
click at [1061, 436] on button "Validate" at bounding box center [1056, 441] width 177 height 23
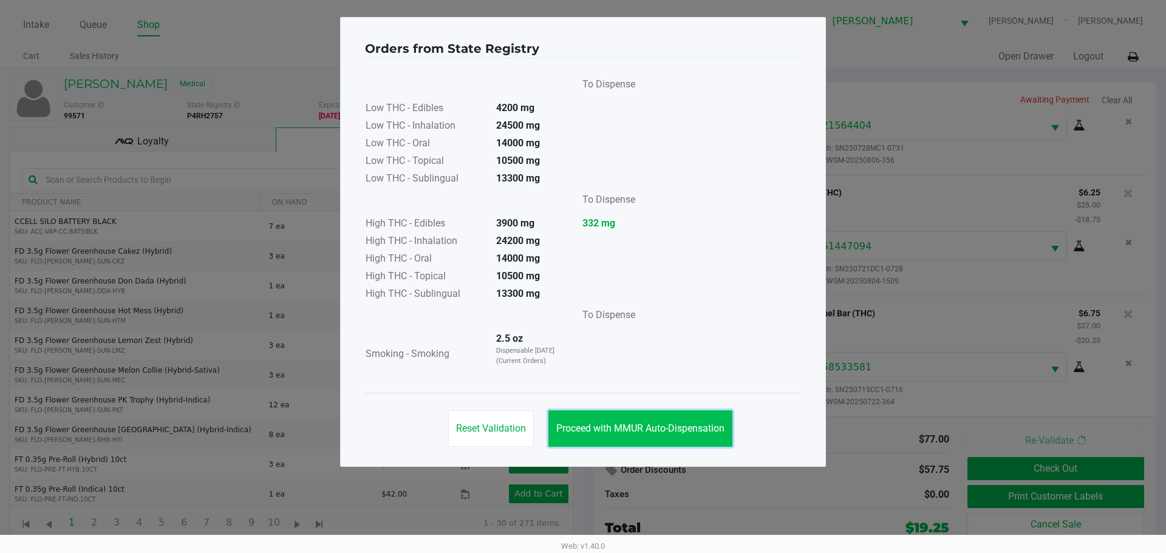
click at [641, 422] on button "Proceed with MMUR Auto-Dispensation" at bounding box center [641, 429] width 184 height 36
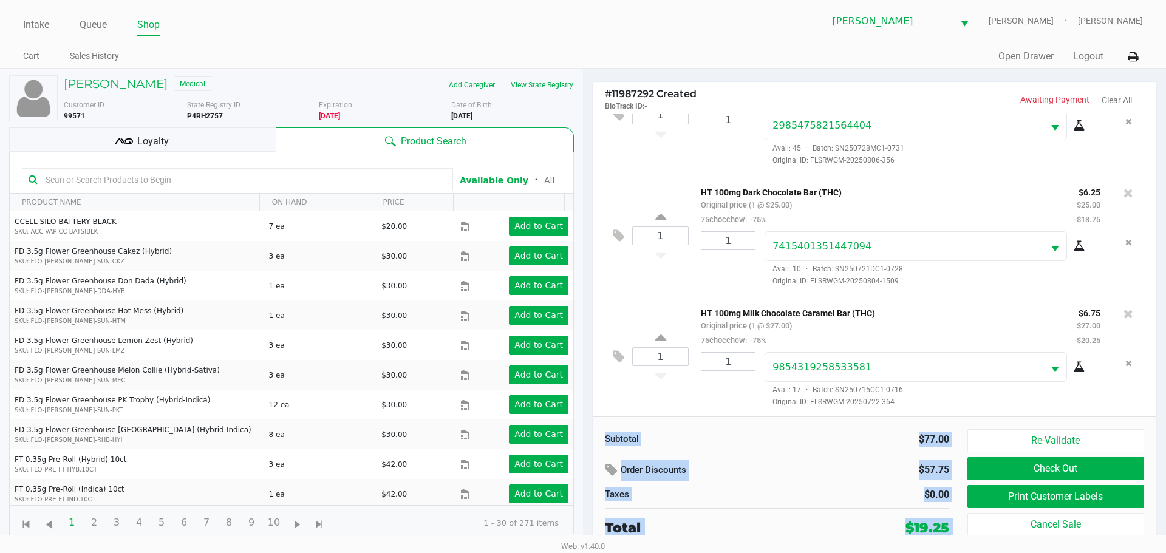
drag, startPoint x: 1166, startPoint y: 389, endPoint x: 1165, endPoint y: 451, distance: 62.0
click at [1166, 449] on div "# 11987292 Created BioTrack ID: - Awaiting Payment Clear All 1 HT 100mg Milk Ch…" at bounding box center [874, 310] width 583 height 482
click at [870, 478] on div "$57.75" at bounding box center [898, 470] width 103 height 21
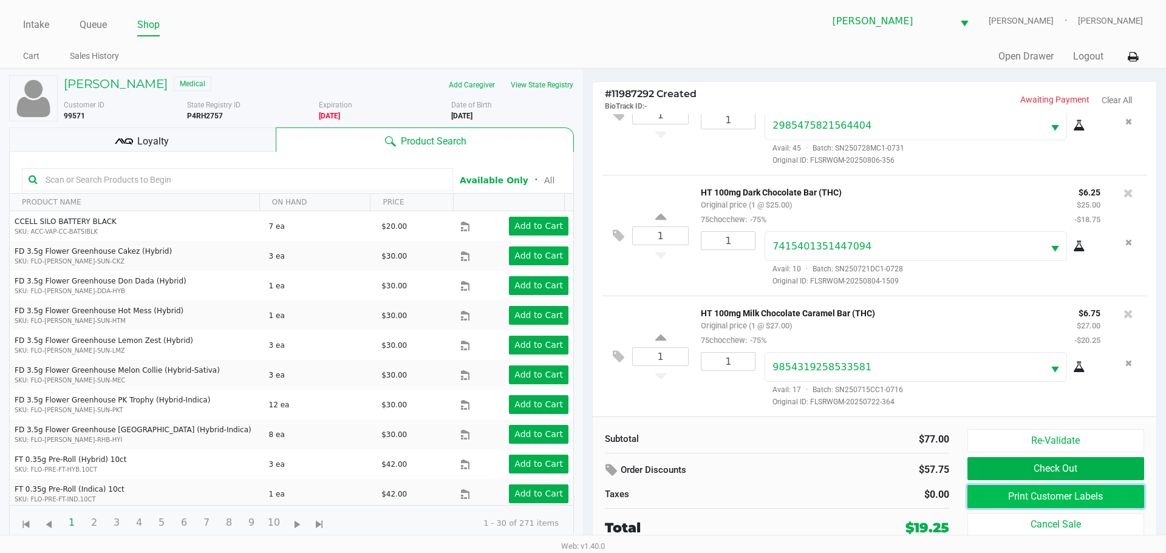
click at [1050, 487] on button "Print Customer Labels" at bounding box center [1056, 496] width 177 height 23
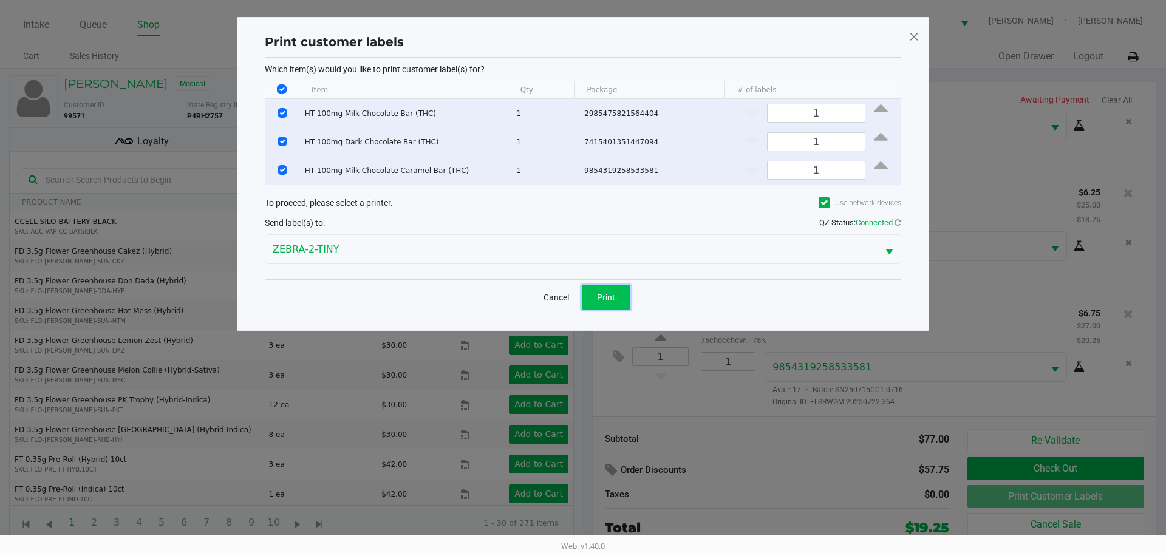
click at [608, 299] on span "Print" at bounding box center [606, 298] width 18 height 10
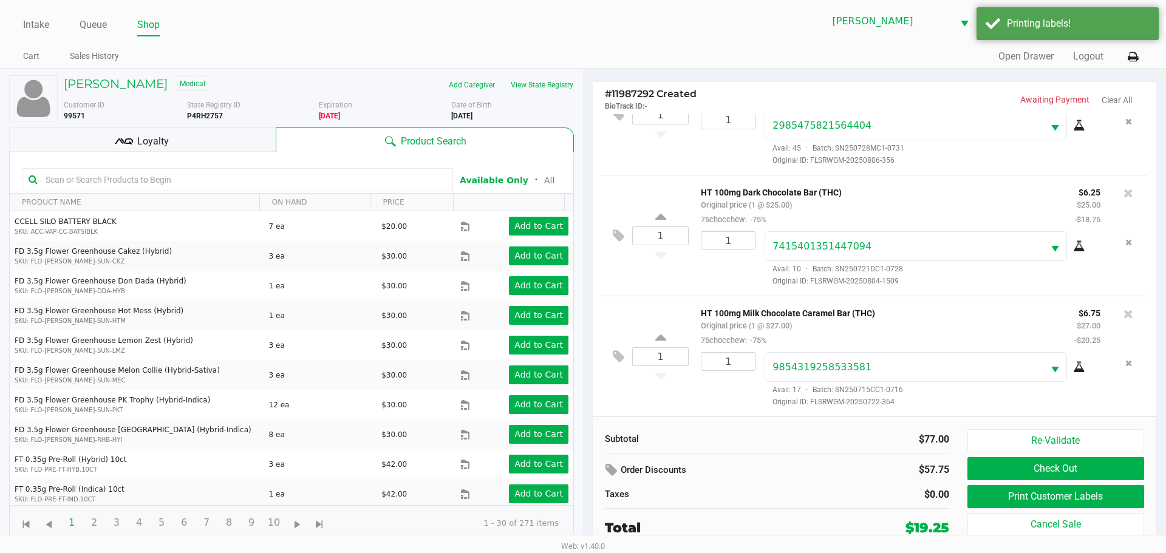
click at [200, 129] on div "Loyalty" at bounding box center [142, 140] width 267 height 24
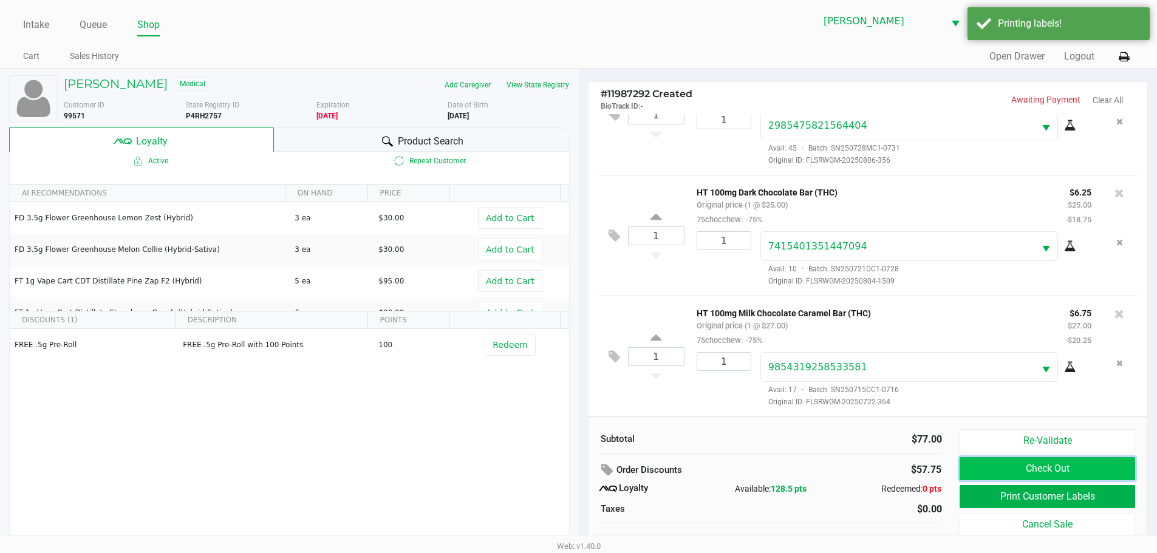
click at [1053, 467] on button "Check Out" at bounding box center [1047, 468] width 175 height 23
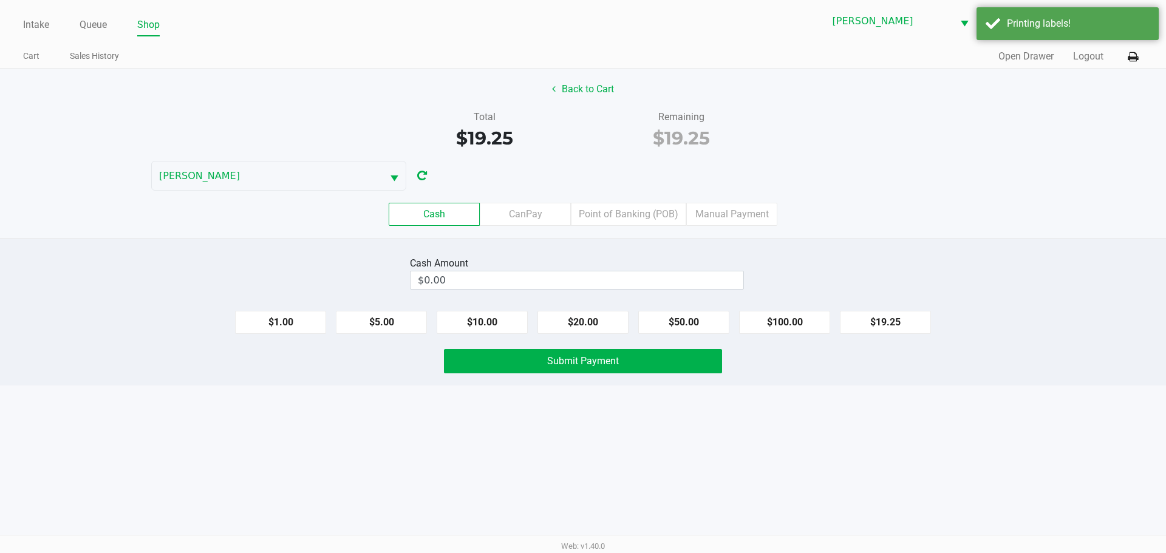
click at [926, 204] on div "Cash CanPay Point of Banking (POB) Manual Payment" at bounding box center [583, 214] width 1166 height 23
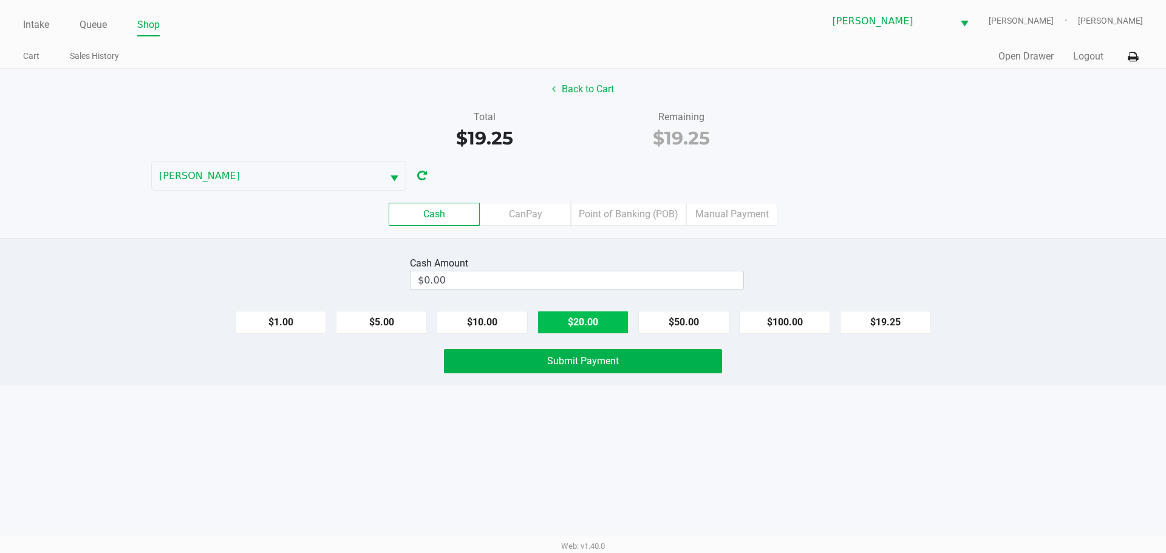
click at [586, 325] on button "$20.00" at bounding box center [583, 322] width 91 height 23
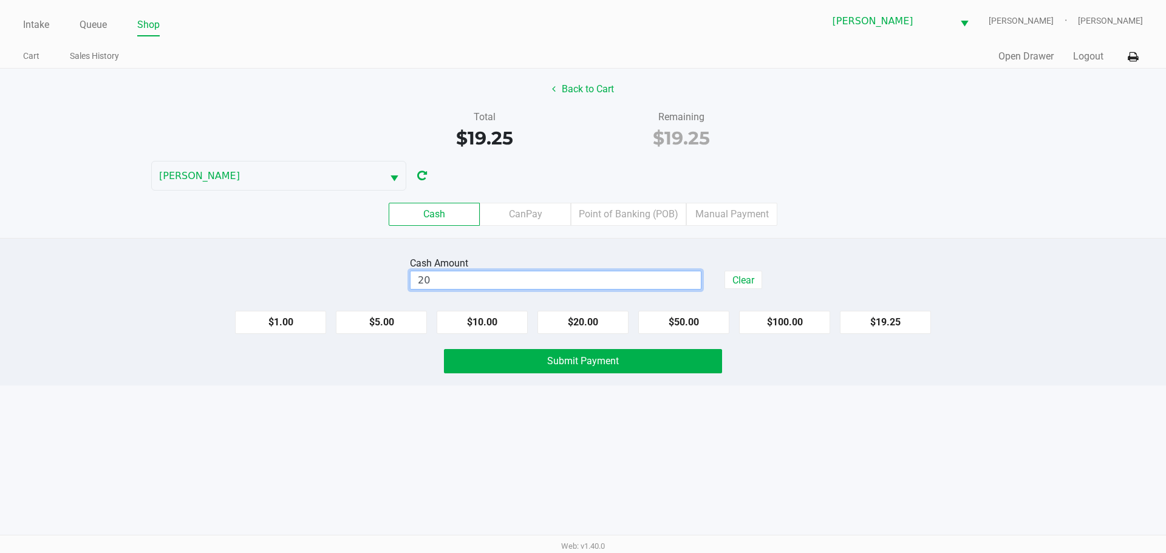
click at [518, 286] on input "20" at bounding box center [556, 281] width 290 height 18
type input "$20.25"
click at [919, 215] on div "Cash CanPay Point of Banking (POB) Manual Payment" at bounding box center [583, 214] width 1166 height 23
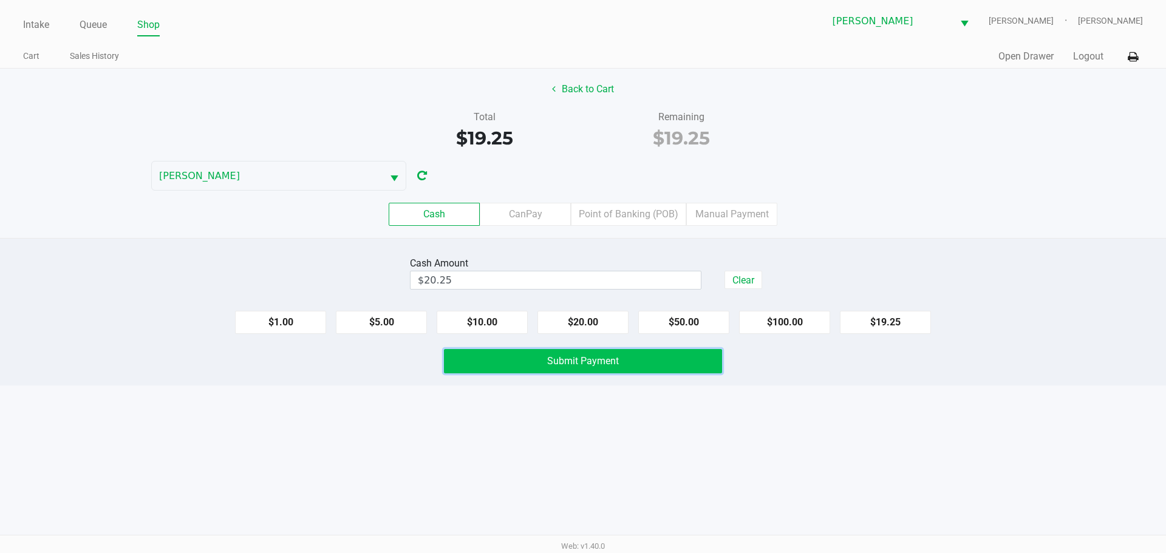
click at [600, 360] on span "Submit Payment" at bounding box center [583, 361] width 72 height 12
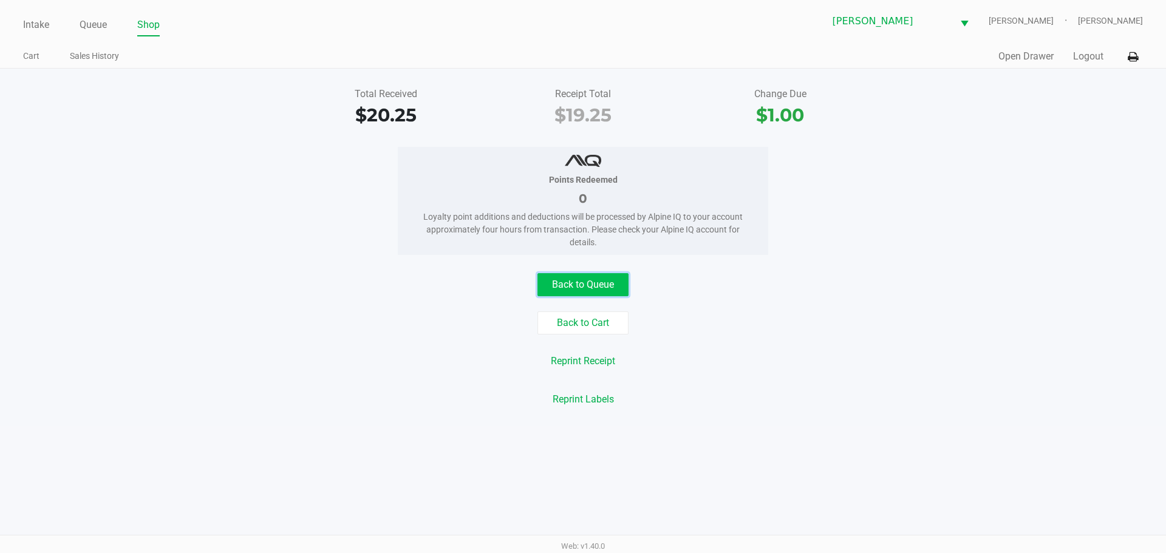
click at [592, 291] on button "Back to Queue" at bounding box center [583, 284] width 91 height 23
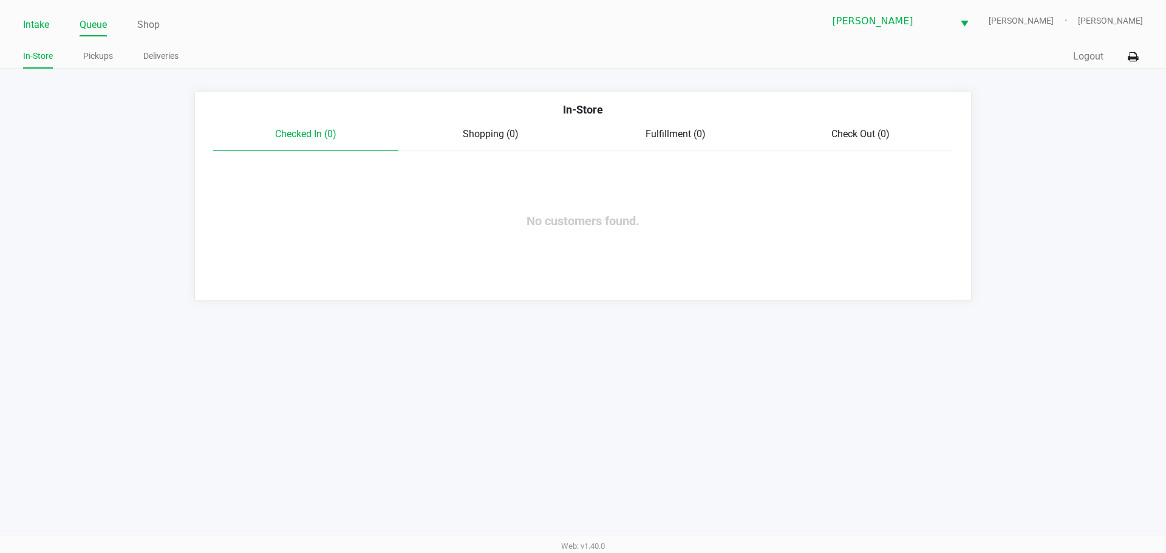
click at [35, 30] on link "Intake" at bounding box center [36, 24] width 26 height 17
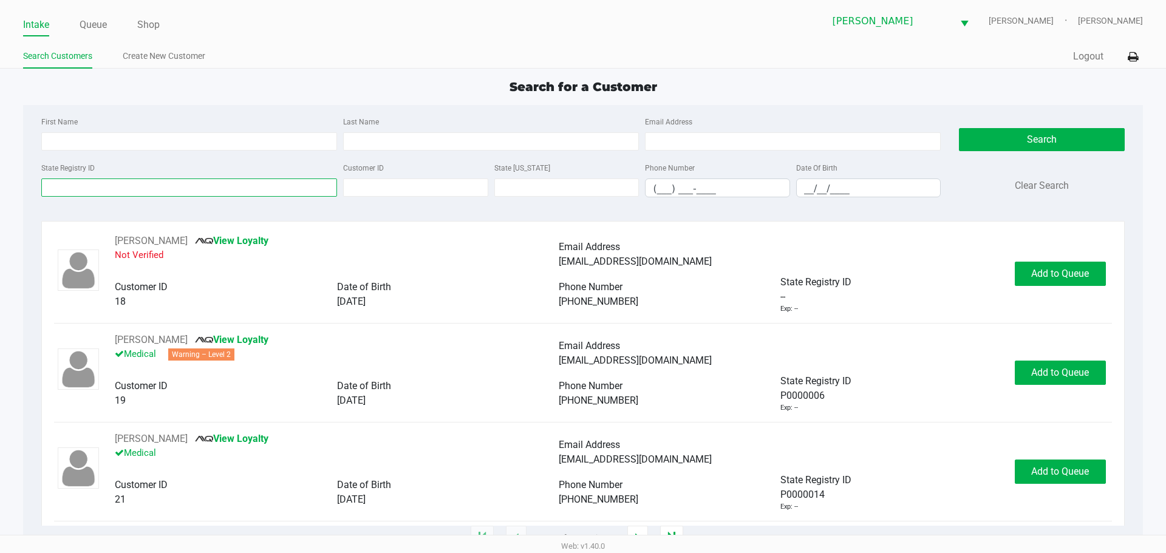
click at [190, 188] on input "State Registry ID" at bounding box center [189, 188] width 296 height 18
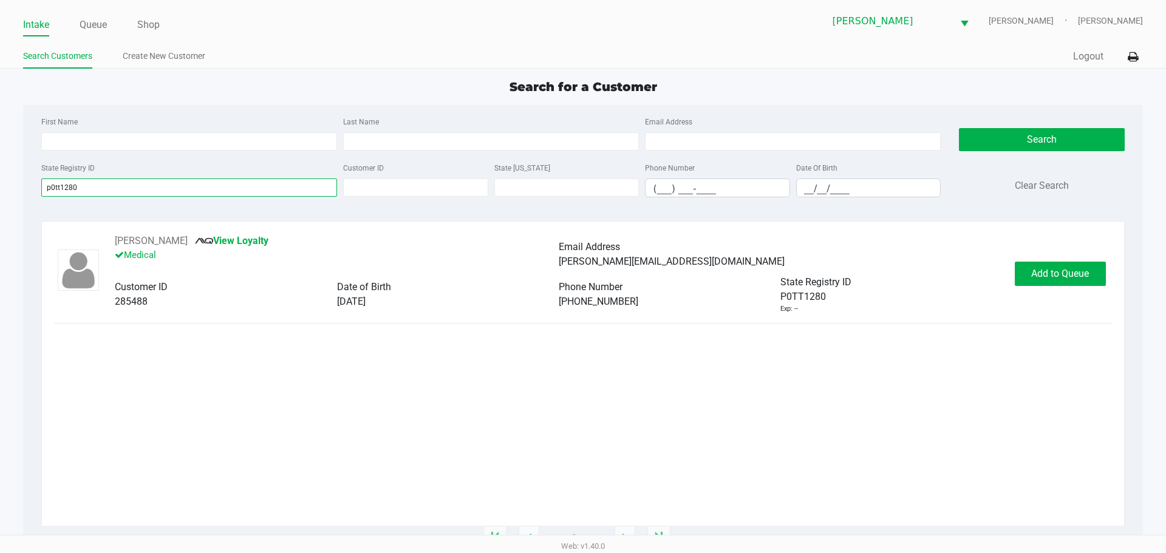
type input "p0tt1280"
click at [1046, 269] on span "Add to Queue" at bounding box center [1061, 274] width 58 height 12
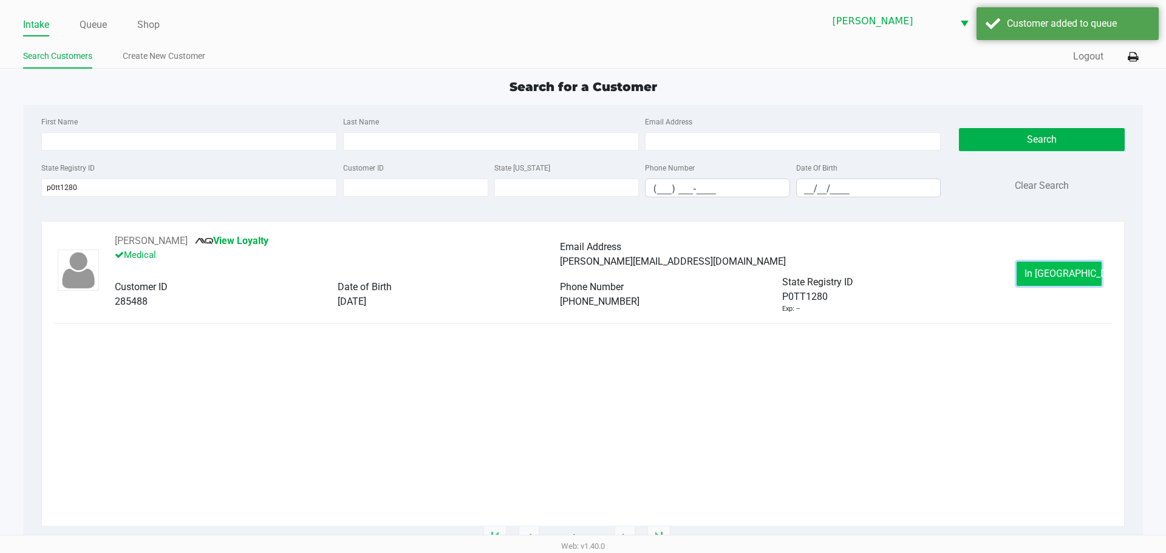
click at [1046, 273] on span "In [GEOGRAPHIC_DATA]" at bounding box center [1076, 274] width 102 height 12
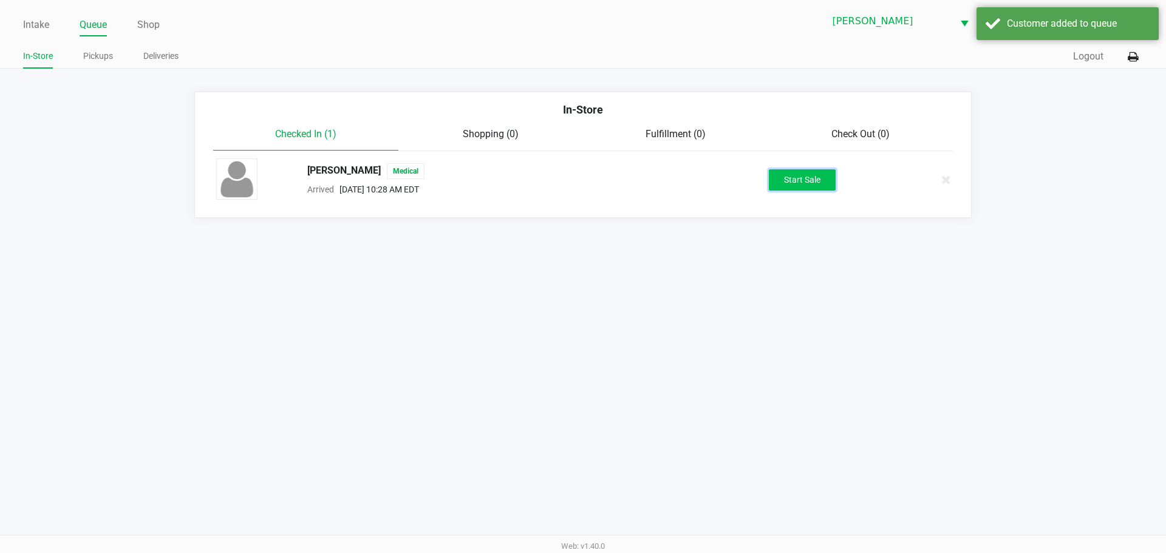
click at [796, 177] on button "Start Sale" at bounding box center [802, 179] width 67 height 21
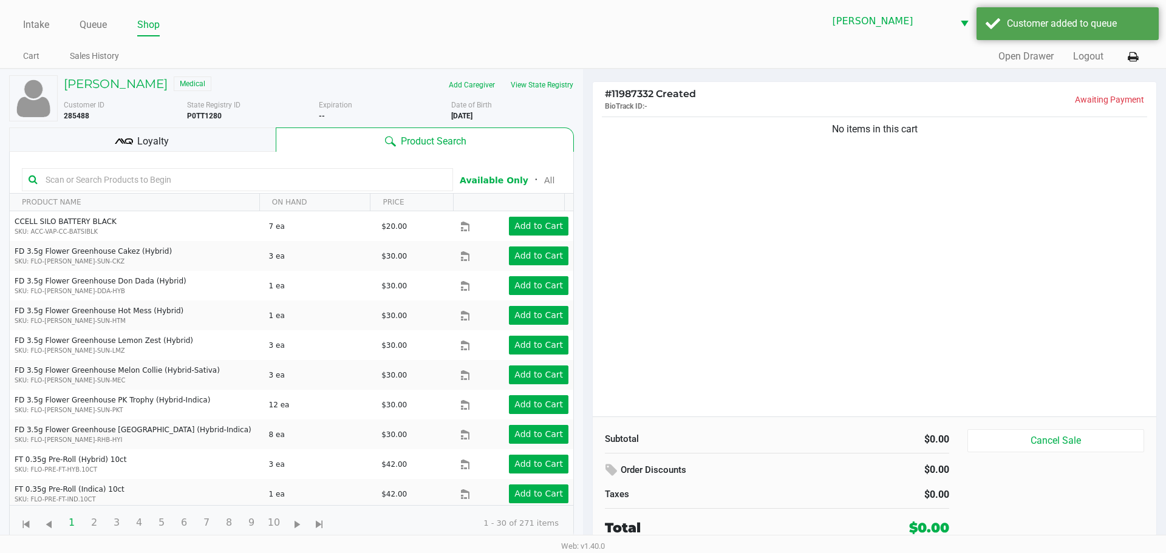
click at [197, 113] on b "P0TT1280" at bounding box center [204, 116] width 35 height 9
copy b "P0TT1280"
click at [222, 140] on div "Loyalty" at bounding box center [142, 140] width 267 height 24
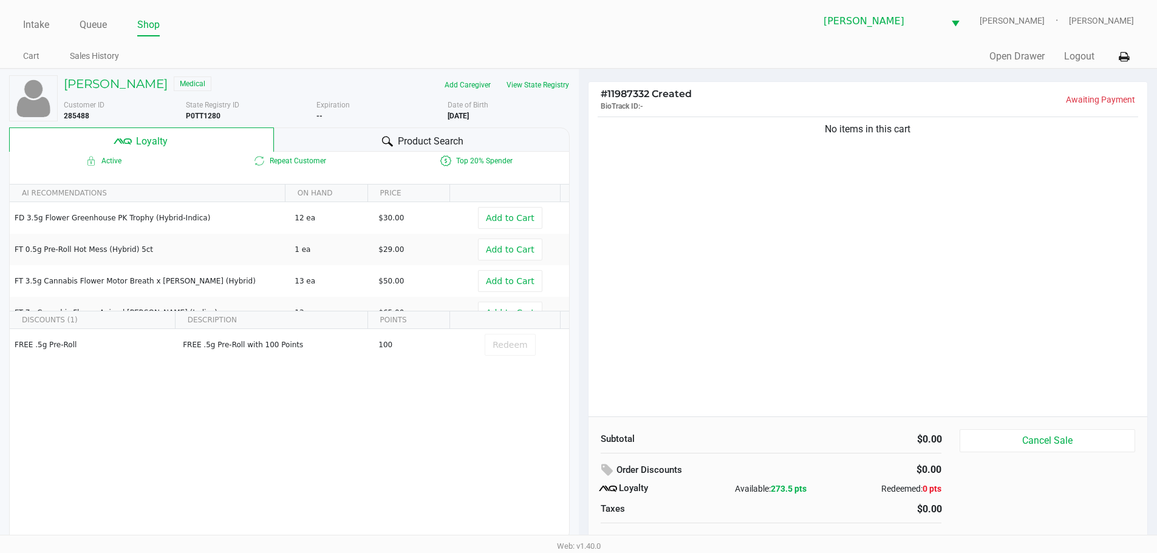
click at [771, 248] on div "No items in this cart" at bounding box center [869, 265] width 560 height 303
click at [663, 171] on div "No items in this cart" at bounding box center [869, 265] width 560 height 303
click at [775, 230] on div "No items in this cart" at bounding box center [869, 265] width 560 height 303
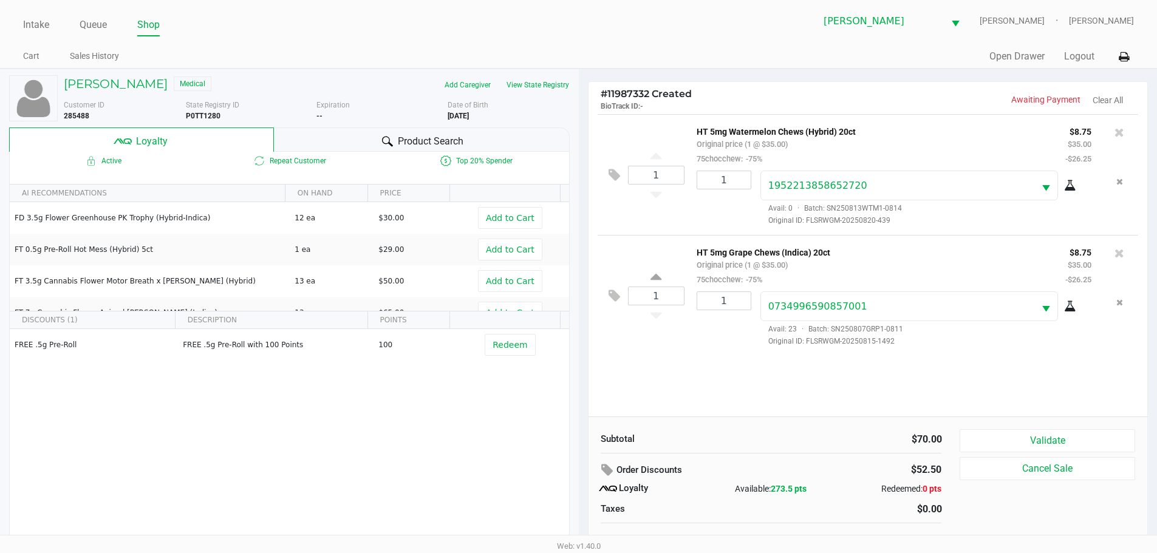
scroll to position [12, 0]
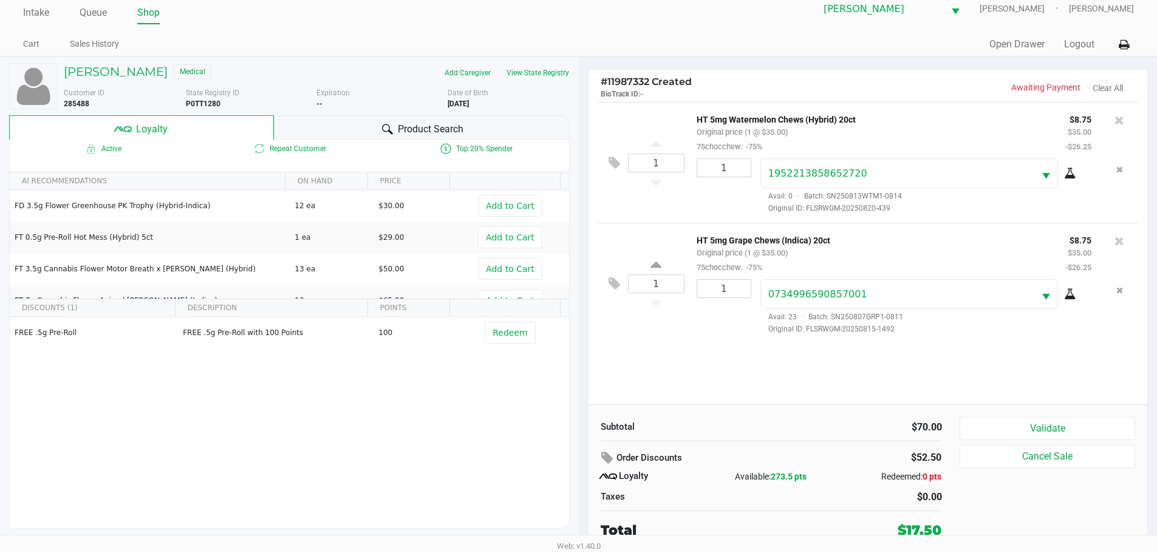
click at [313, 129] on div "Product Search" at bounding box center [422, 127] width 296 height 24
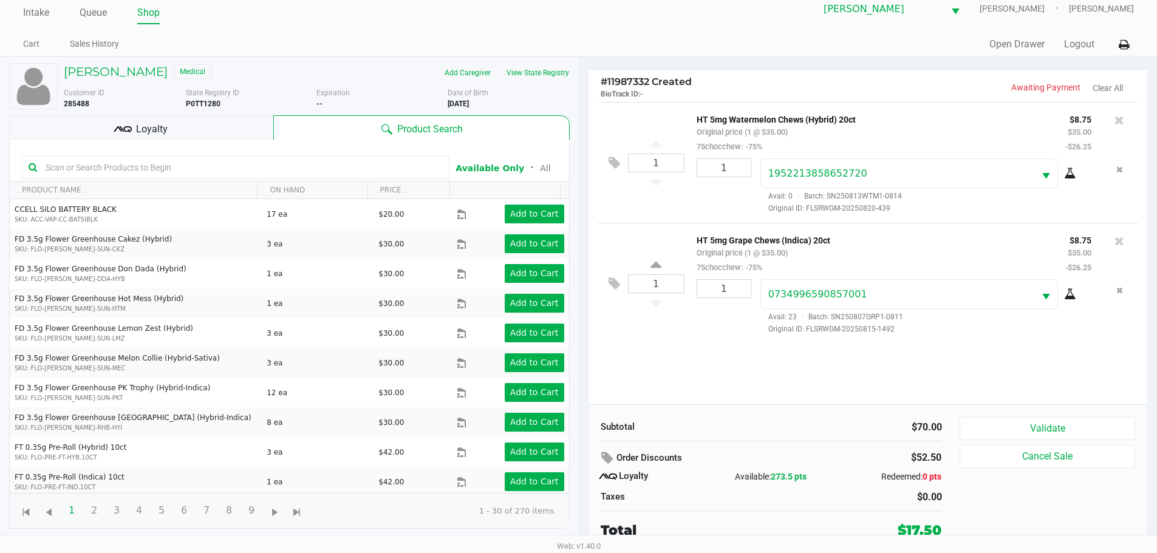
click at [157, 123] on span "Loyalty" at bounding box center [152, 129] width 32 height 15
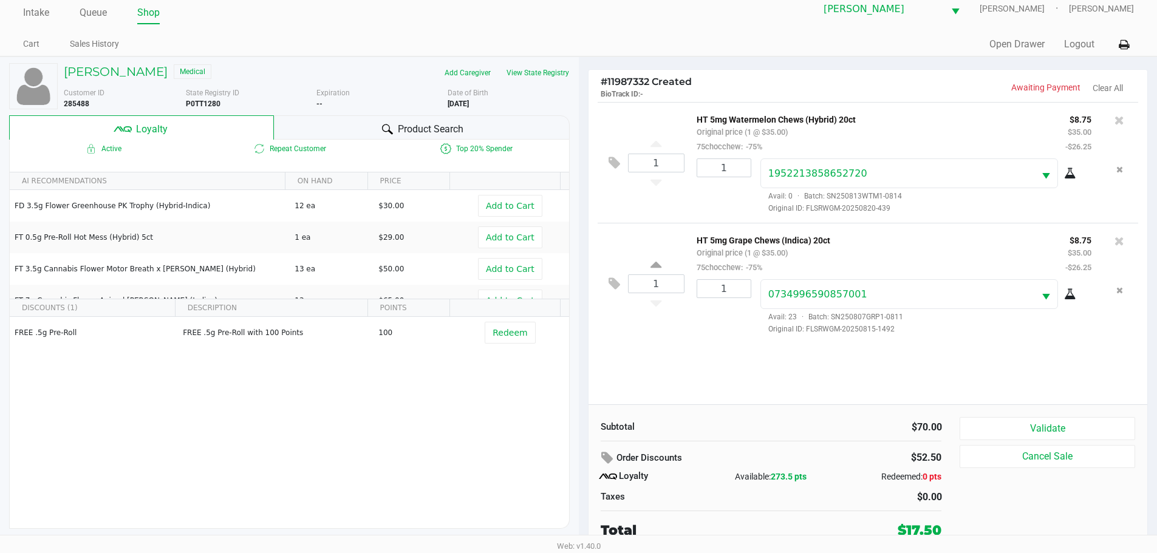
click at [731, 389] on div "1 HT 5mg Watermelon Chews (Hybrid) 20ct Original price (1 @ $35.00) 75chocchew:…" at bounding box center [869, 253] width 560 height 303
click at [1002, 414] on div "Subtotal $70.00 Order Discounts $52.50 Loyalty Available: 273.5 pts Redeemed: 0…" at bounding box center [869, 479] width 560 height 148
click at [1019, 425] on button "Validate" at bounding box center [1047, 428] width 175 height 23
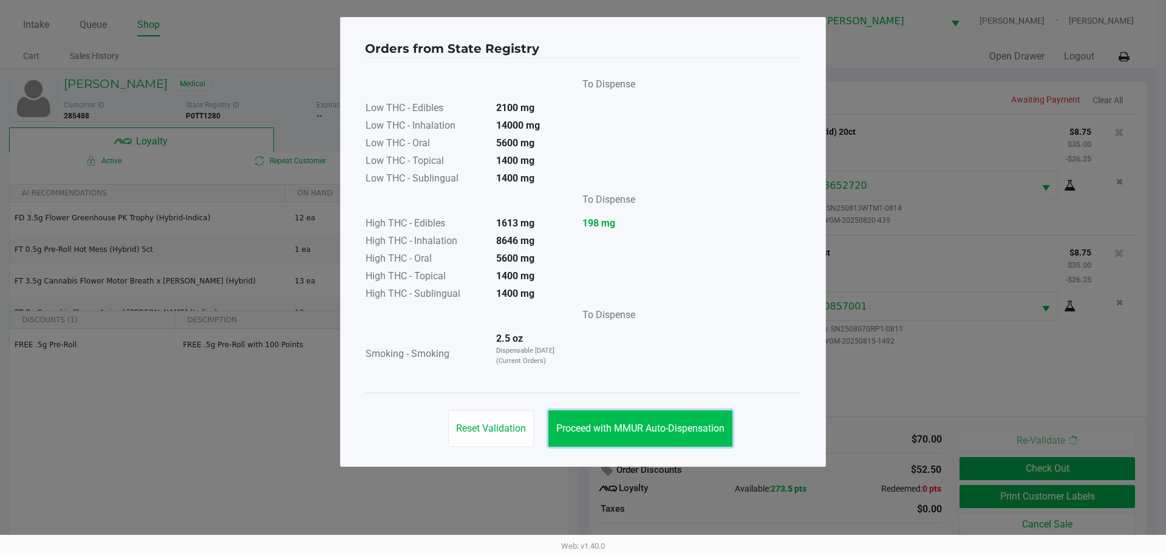
click at [659, 412] on button "Proceed with MMUR Auto-Dispensation" at bounding box center [641, 429] width 184 height 36
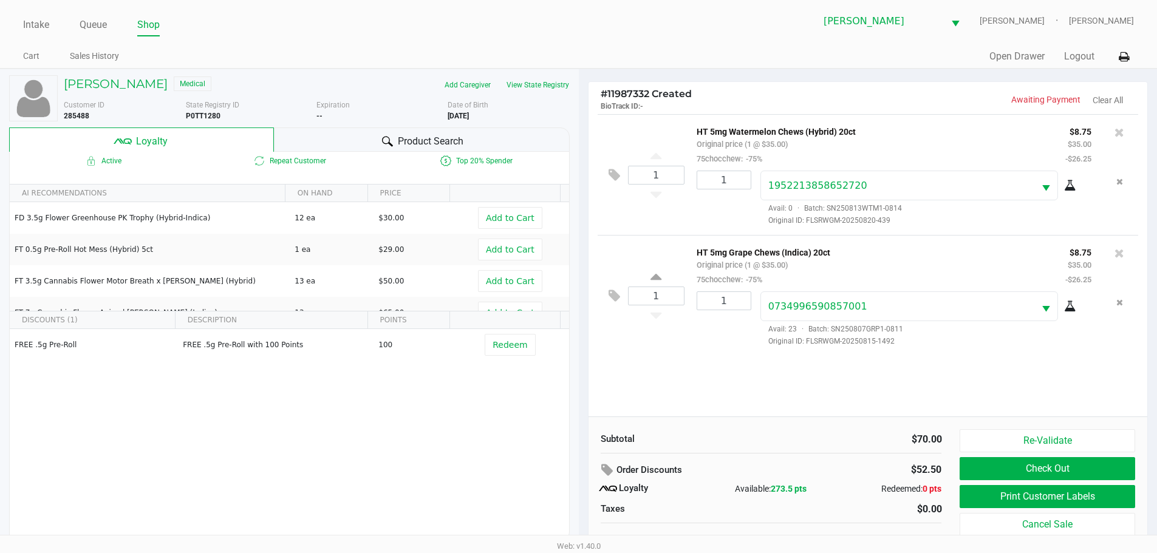
click at [733, 363] on div "1 HT 5mg Watermelon Chews (Hybrid) 20ct Original price (1 @ $35.00) 75chocchew:…" at bounding box center [869, 265] width 560 height 303
click at [625, 363] on div "1 HT 5mg Watermelon Chews (Hybrid) 20ct Original price (1 @ $35.00) 75chocchew:…" at bounding box center [869, 265] width 560 height 303
click at [1019, 445] on button "Re-Validate" at bounding box center [1047, 441] width 175 height 23
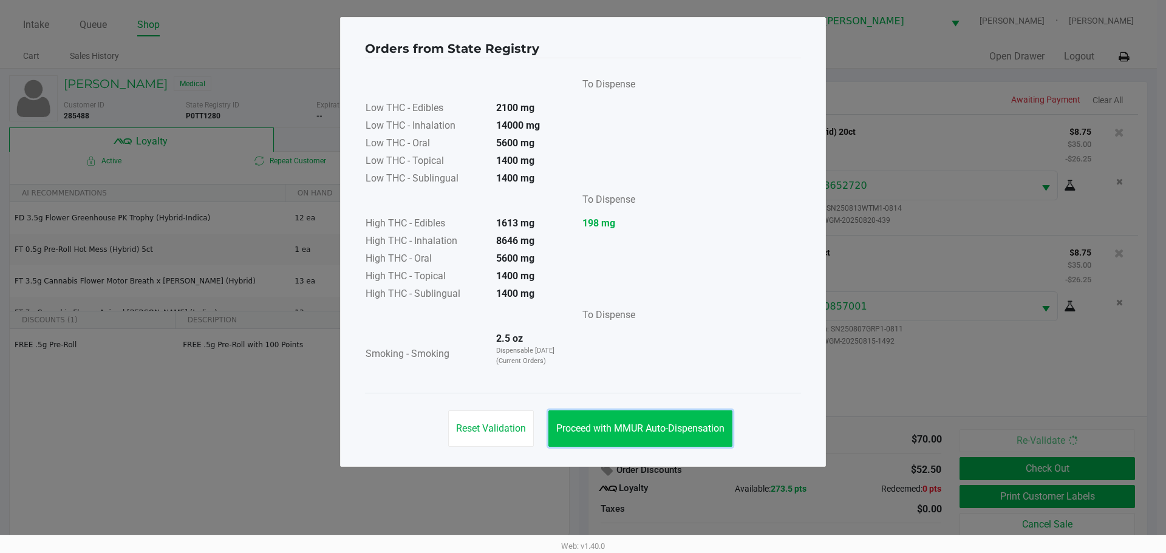
click at [692, 434] on button "Proceed with MMUR Auto-Dispensation" at bounding box center [641, 429] width 184 height 36
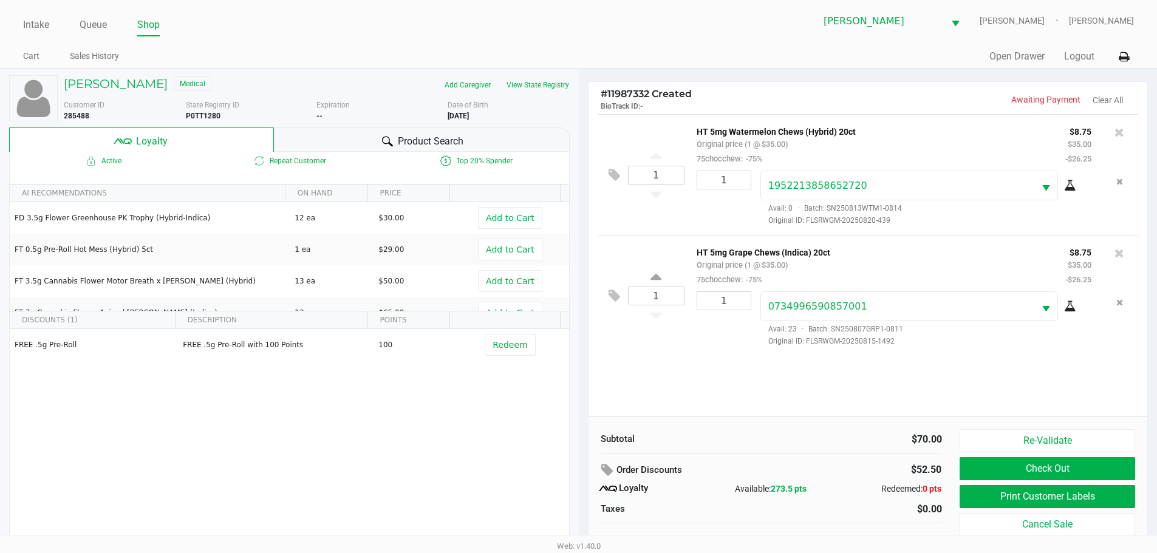
scroll to position [12, 0]
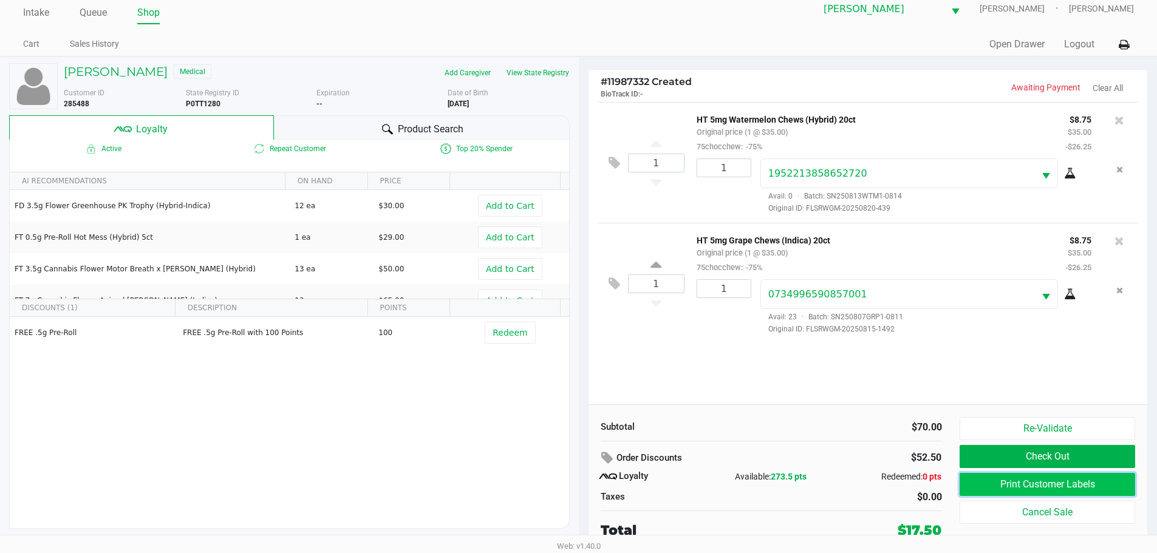
click at [1052, 481] on button "Print Customer Labels" at bounding box center [1047, 484] width 175 height 23
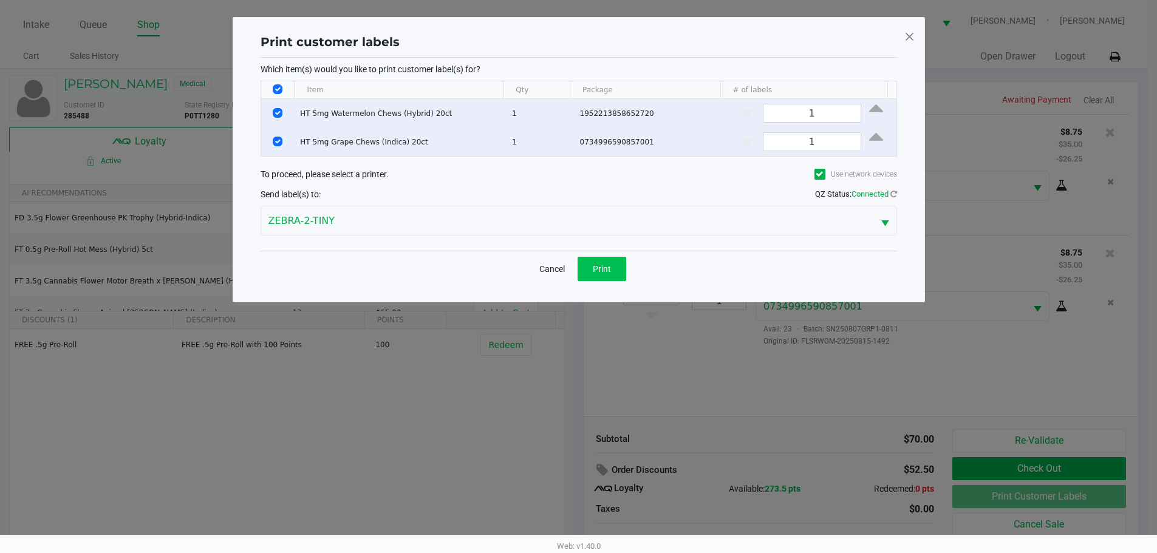
scroll to position [0, 0]
click at [614, 264] on span "Print" at bounding box center [606, 269] width 18 height 10
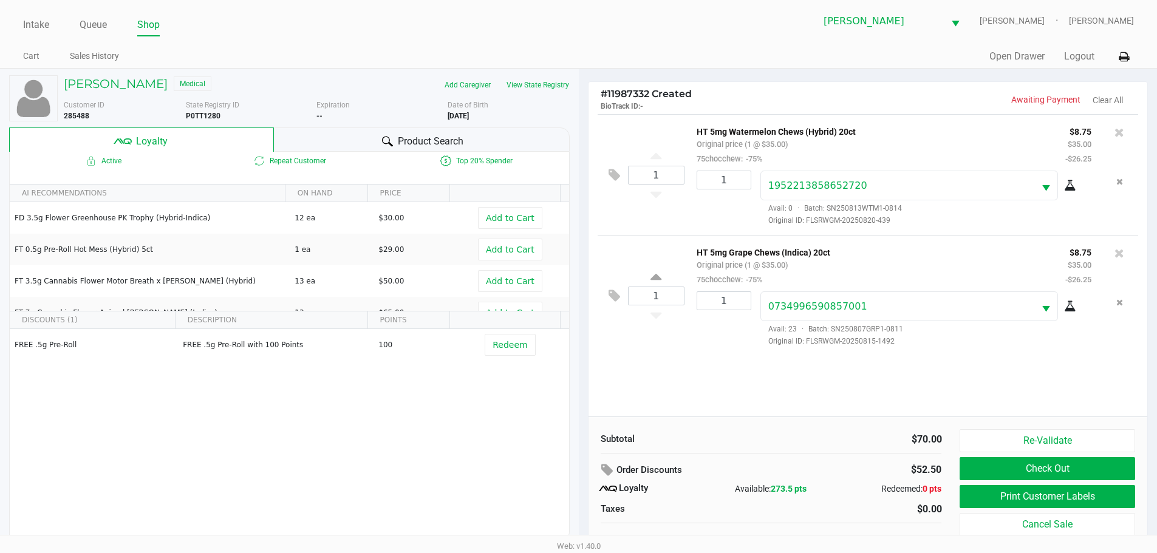
scroll to position [12, 0]
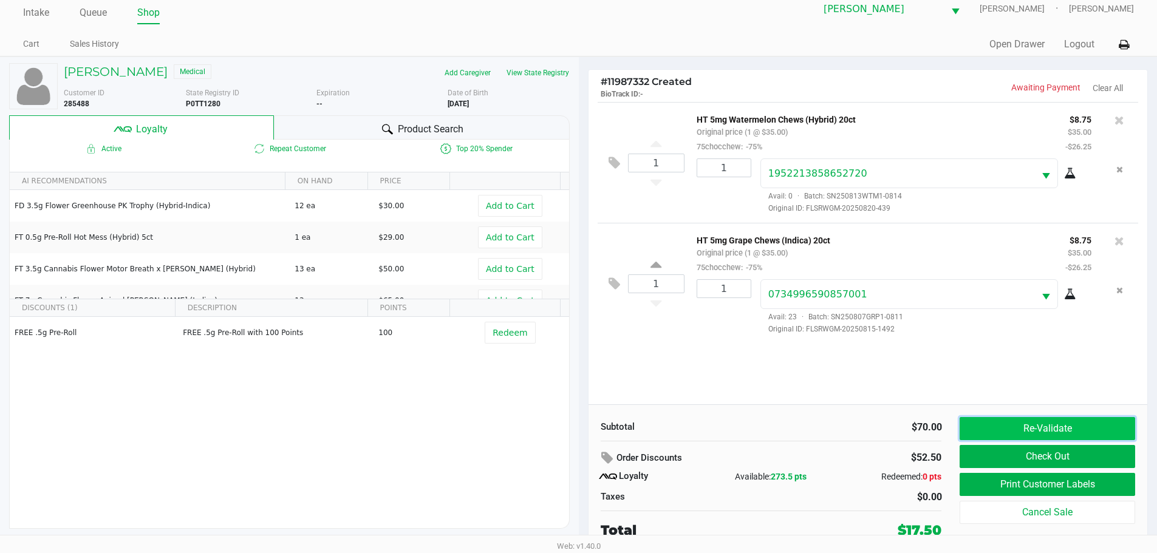
click at [1046, 432] on button "Re-Validate" at bounding box center [1047, 428] width 175 height 23
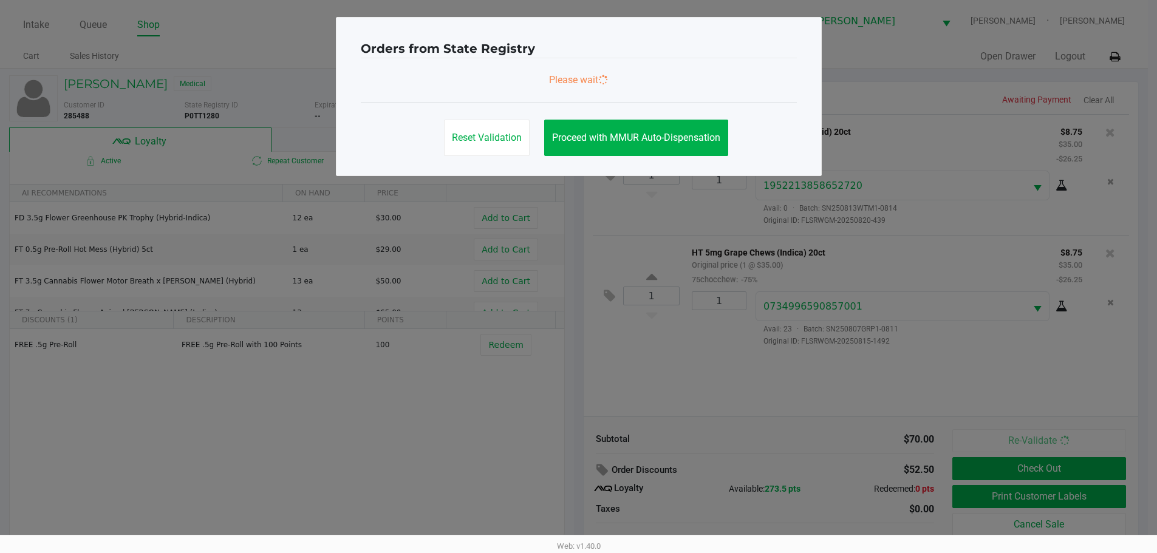
scroll to position [0, 0]
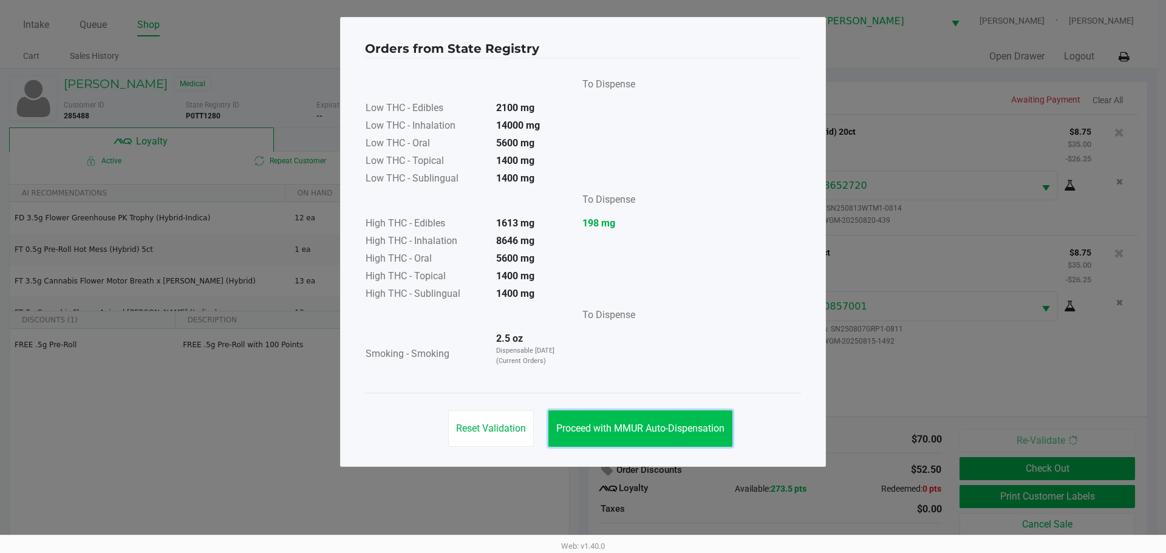
click at [609, 420] on button "Proceed with MMUR Auto-Dispensation" at bounding box center [641, 429] width 184 height 36
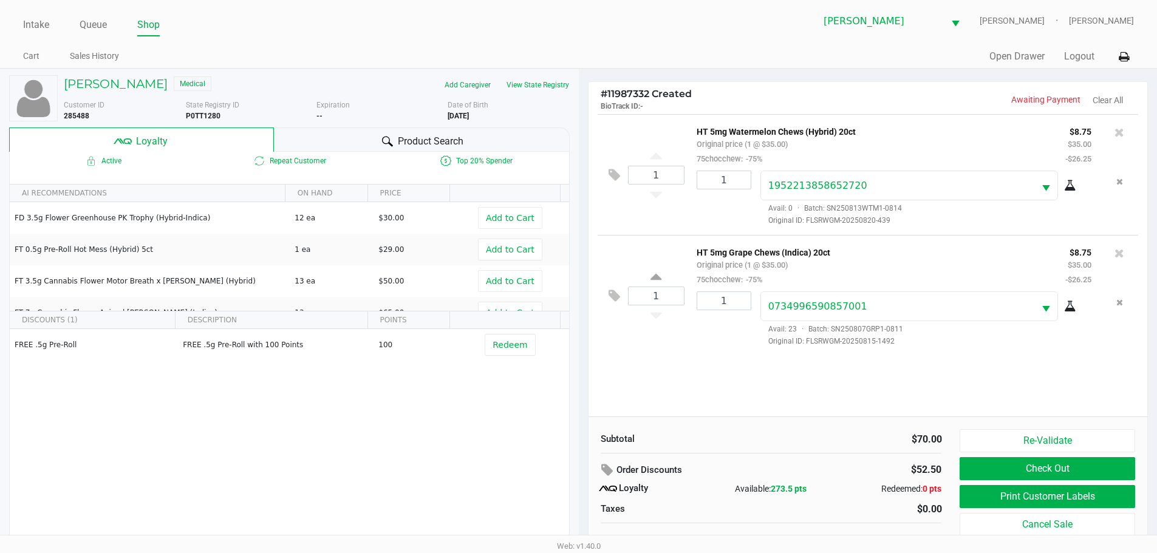
scroll to position [12, 0]
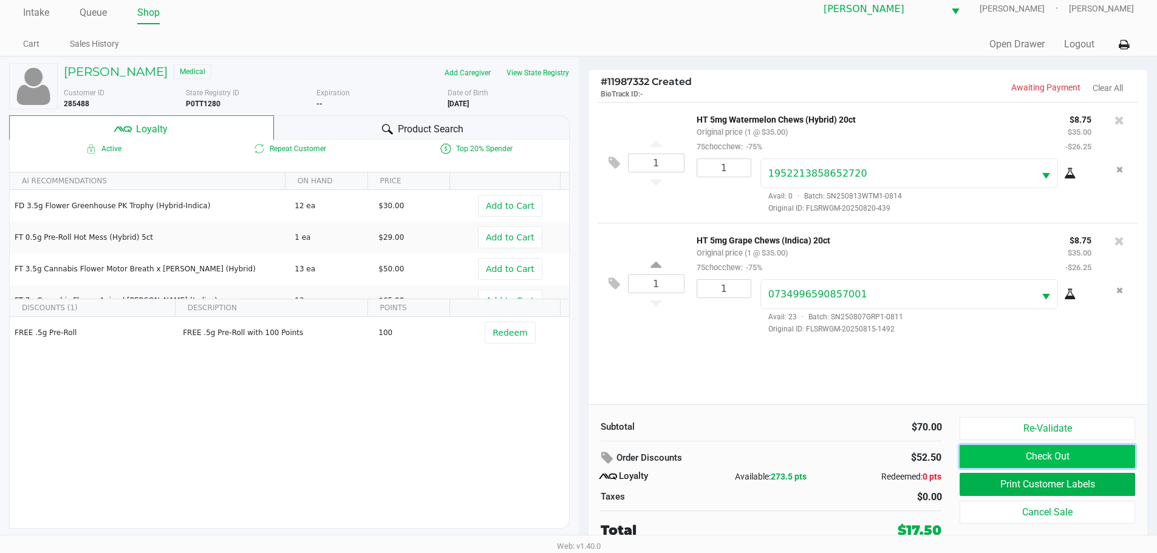
click at [1046, 461] on button "Check Out" at bounding box center [1047, 456] width 175 height 23
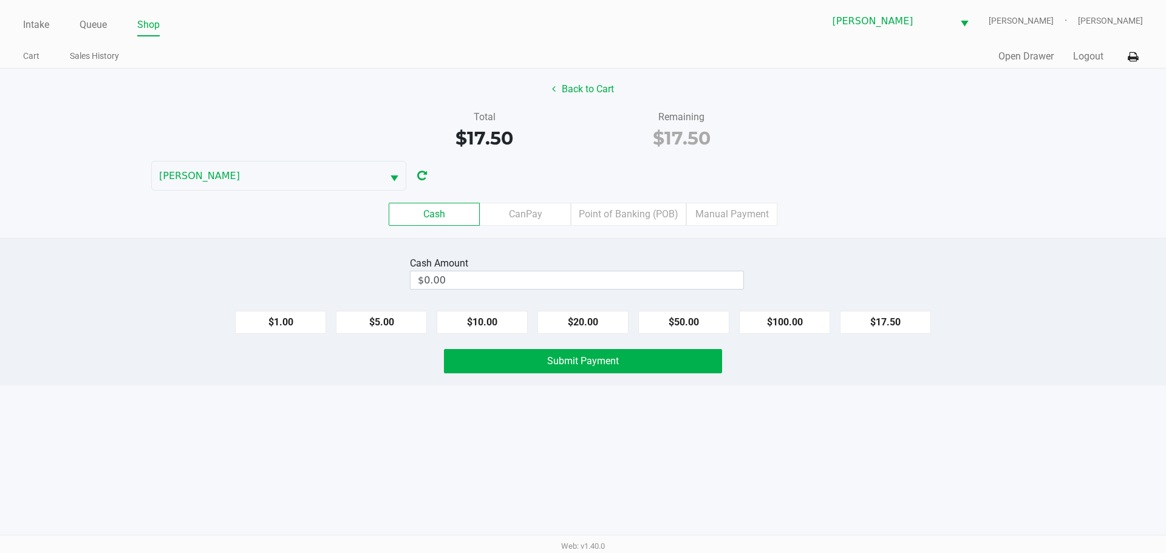
click at [818, 179] on div "Back to Cart Total $17.50 Remaining $17.50 [PERSON_NAME] Cash CanPay Point of B…" at bounding box center [583, 153] width 1166 height 169
click at [622, 221] on label "Point of Banking (POB)" at bounding box center [628, 214] width 115 height 23
click at [0, 0] on 7 "Point of Banking (POB)" at bounding box center [0, 0] width 0 height 0
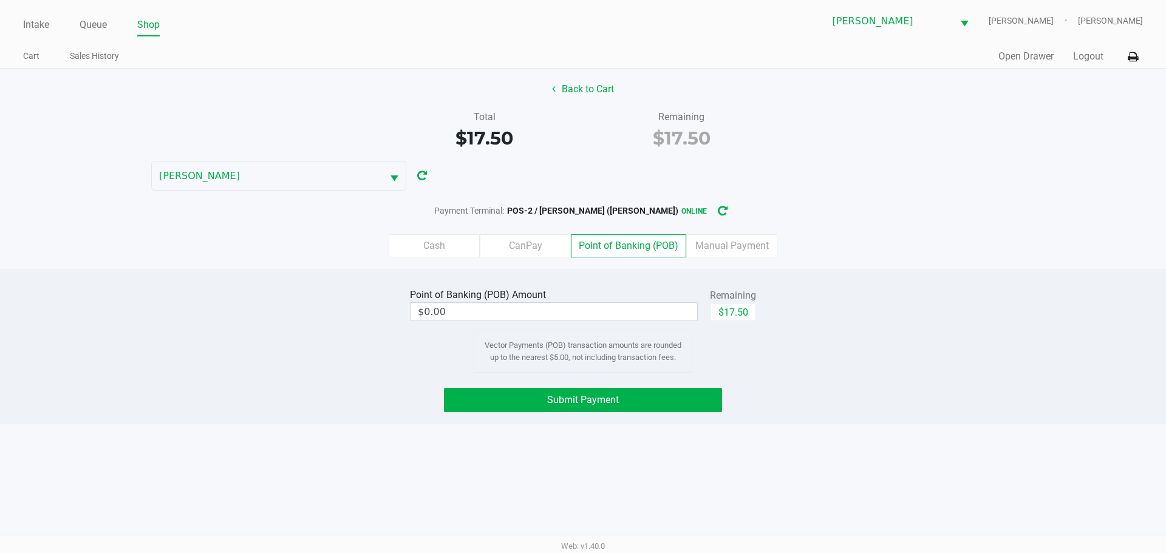
click at [803, 318] on div "Point of Banking (POB) Amount $0.00 Remaining $17.50 Vector Payments (POB) tran…" at bounding box center [583, 329] width 1185 height 87
click at [632, 311] on input "0" at bounding box center [554, 312] width 287 height 18
click at [837, 265] on div "Cash CanPay Point of Banking (POB) Manual Payment" at bounding box center [583, 245] width 1185 height 47
click at [626, 391] on button "Submit Payment" at bounding box center [583, 400] width 278 height 24
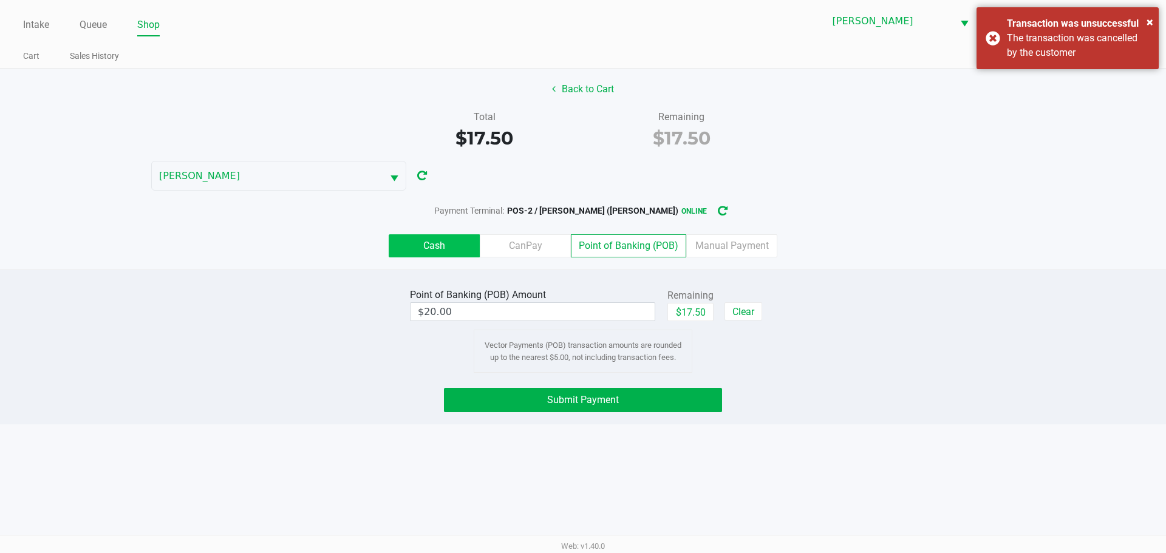
click at [447, 256] on label "Cash" at bounding box center [434, 245] width 91 height 23
click at [0, 0] on 0 "Cash" at bounding box center [0, 0] width 0 height 0
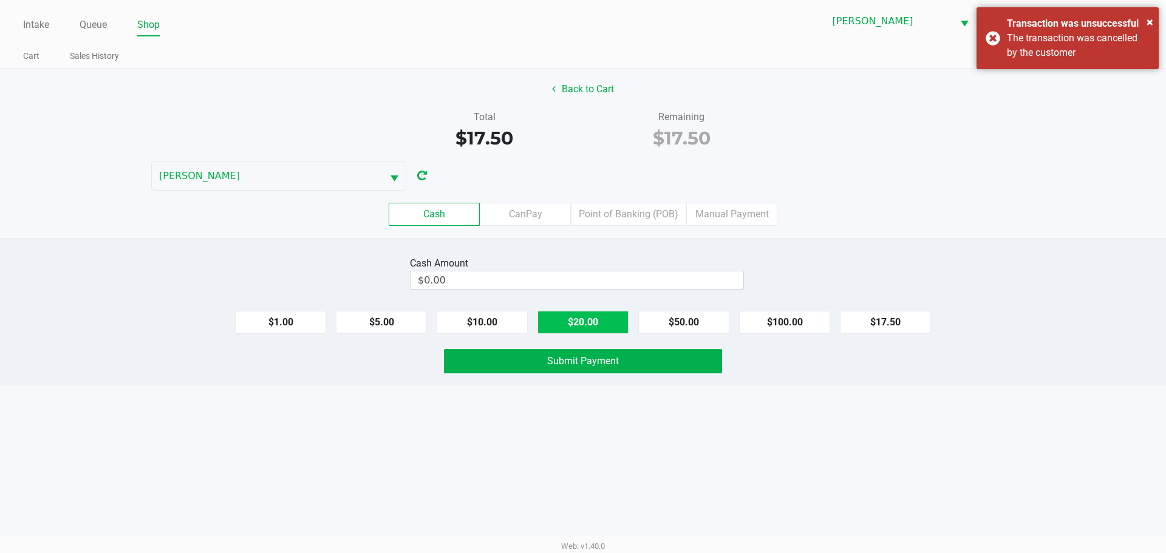
click at [592, 319] on button "$20.00" at bounding box center [583, 322] width 91 height 23
type input "$20.00"
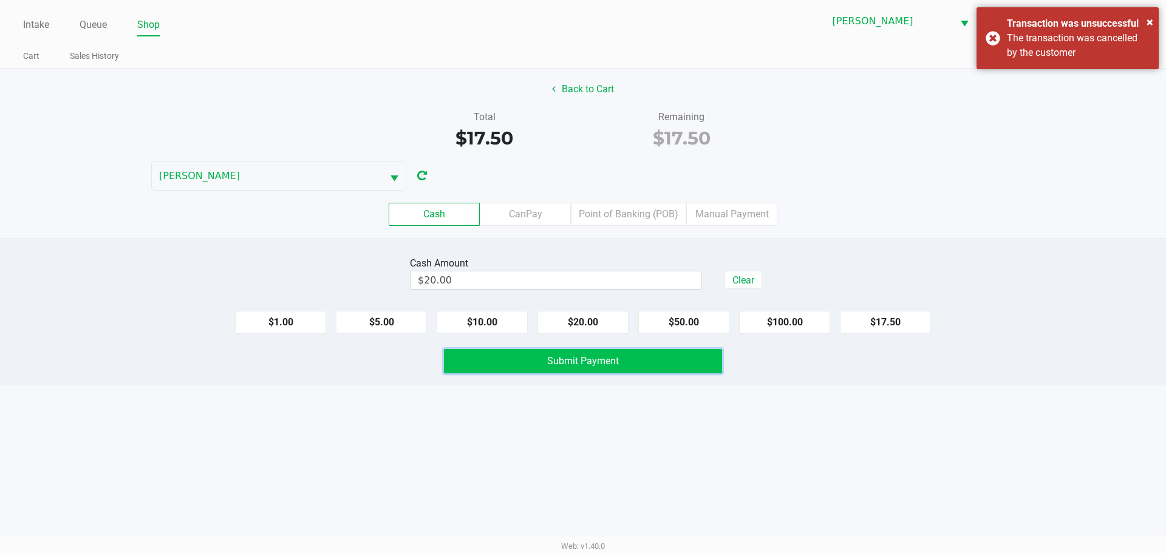
click at [645, 362] on button "Submit Payment" at bounding box center [583, 361] width 278 height 24
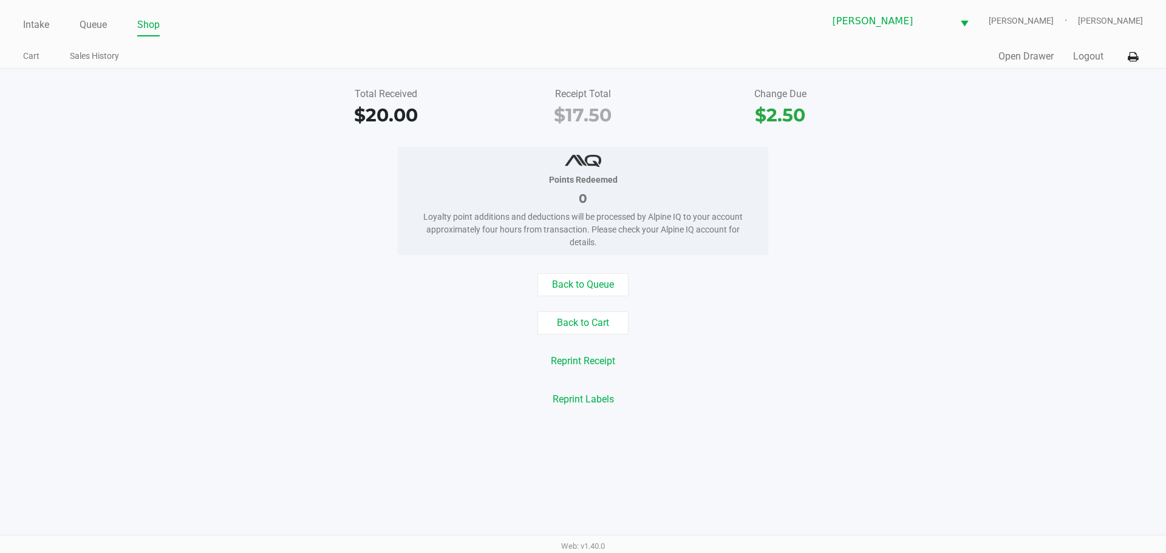
drag, startPoint x: 575, startPoint y: 267, endPoint x: 592, endPoint y: 300, distance: 37.2
click at [579, 270] on div "Total Received $20.00 Receipt Total $17.50 Change Due $2.50 Points Redeemed 0 L…" at bounding box center [583, 247] width 1166 height 357
click at [592, 300] on div "Back to Queue Back to Cart Reprint Receipt Reprint Labels" at bounding box center [583, 342] width 1185 height 138
click at [586, 289] on button "Back to Queue" at bounding box center [583, 284] width 91 height 23
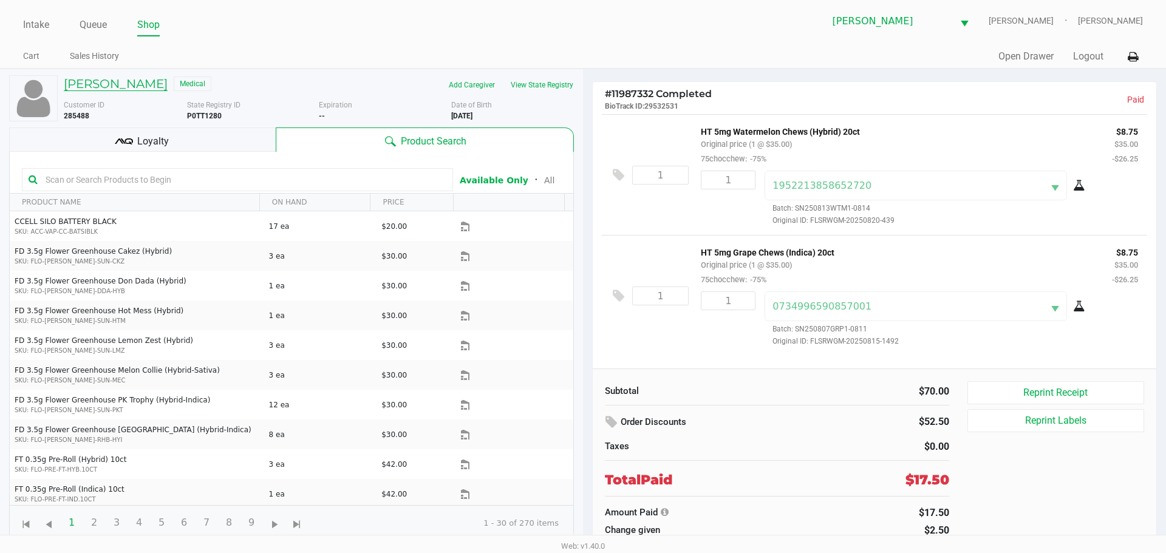
click at [126, 87] on h5 "[PERSON_NAME]" at bounding box center [116, 84] width 104 height 15
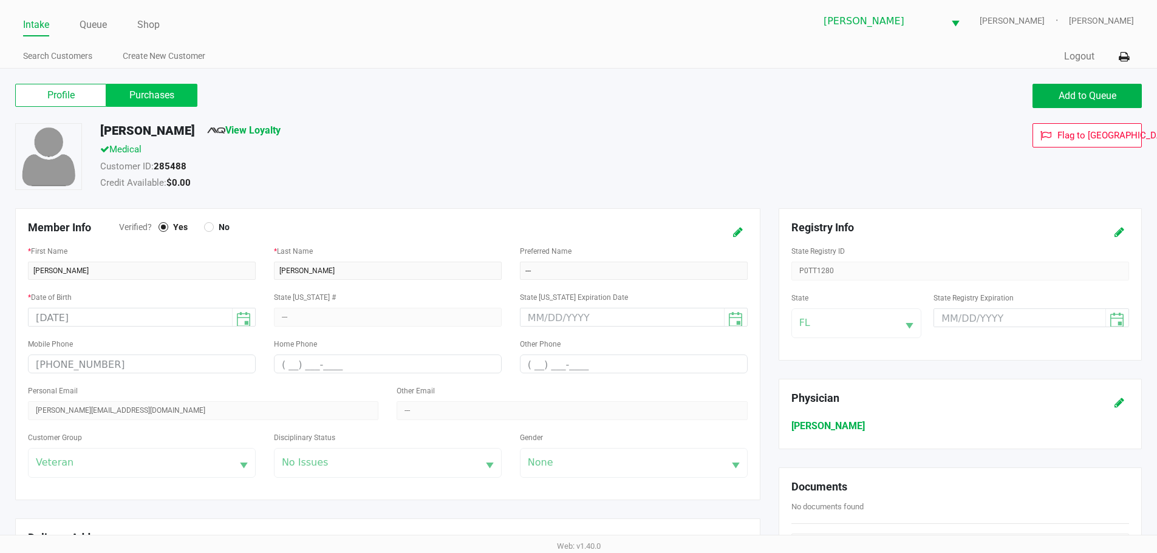
click at [169, 100] on label "Purchases" at bounding box center [151, 95] width 91 height 23
click at [0, 0] on 1 "Purchases" at bounding box center [0, 0] width 0 height 0
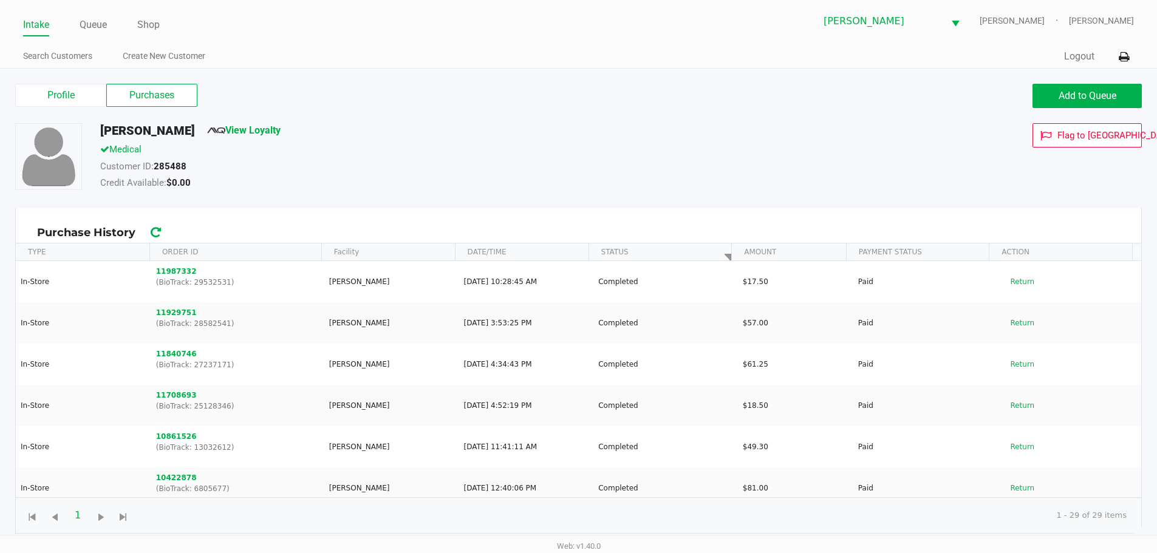
click at [35, 25] on link "Intake" at bounding box center [36, 24] width 26 height 17
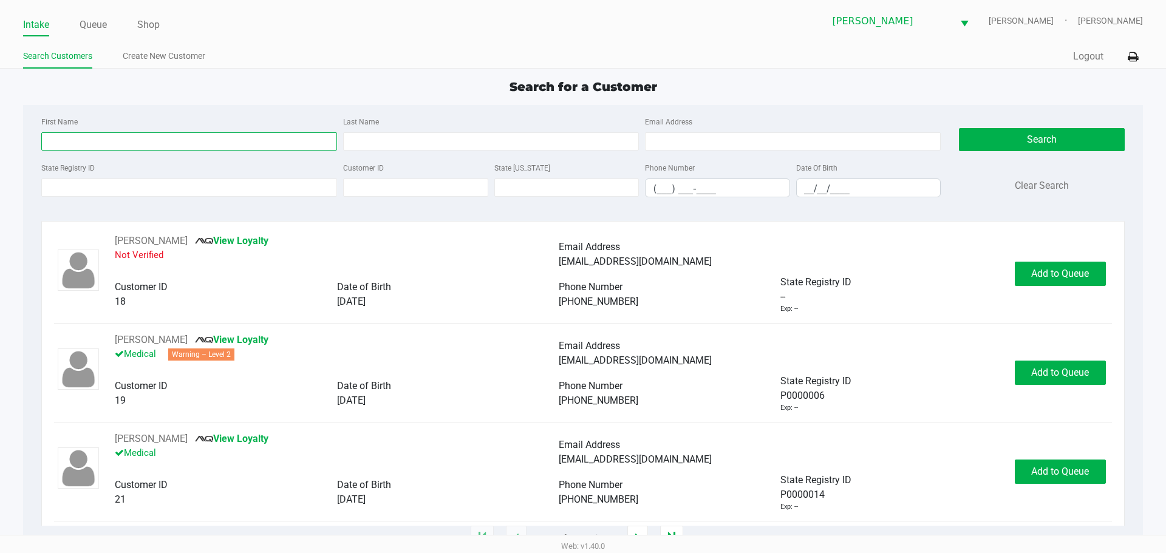
click at [98, 148] on input "First Name" at bounding box center [189, 141] width 296 height 18
type input "[PERSON_NAME]"
click at [470, 139] on input "Last Name" at bounding box center [491, 141] width 296 height 18
type input "[PERSON_NAME]"
click at [808, 183] on input "__/__/____" at bounding box center [869, 188] width 144 height 19
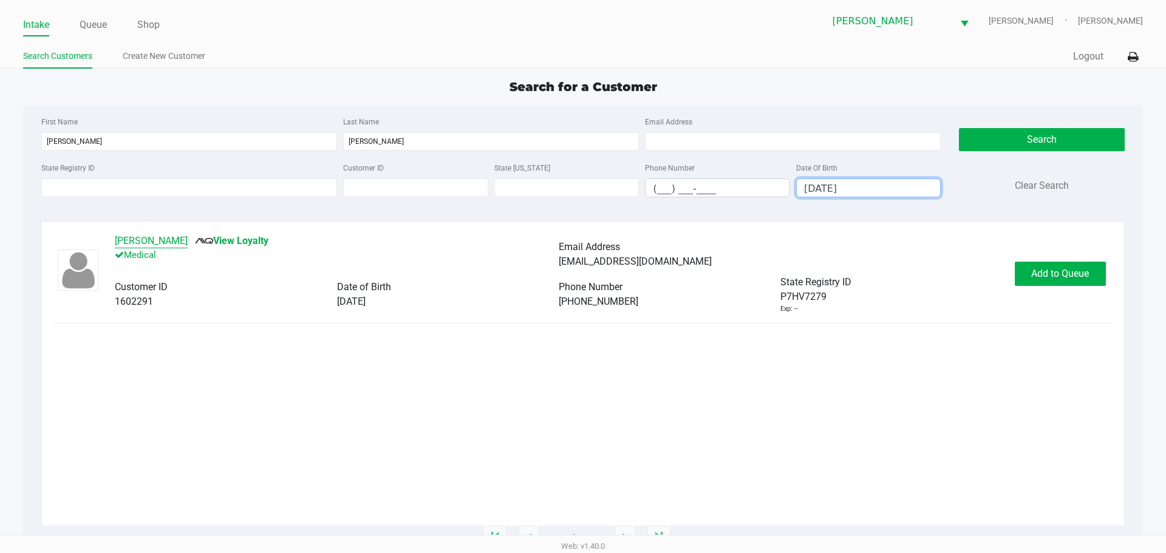
type input "[DATE]"
click at [154, 242] on button "[PERSON_NAME]" at bounding box center [151, 241] width 73 height 15
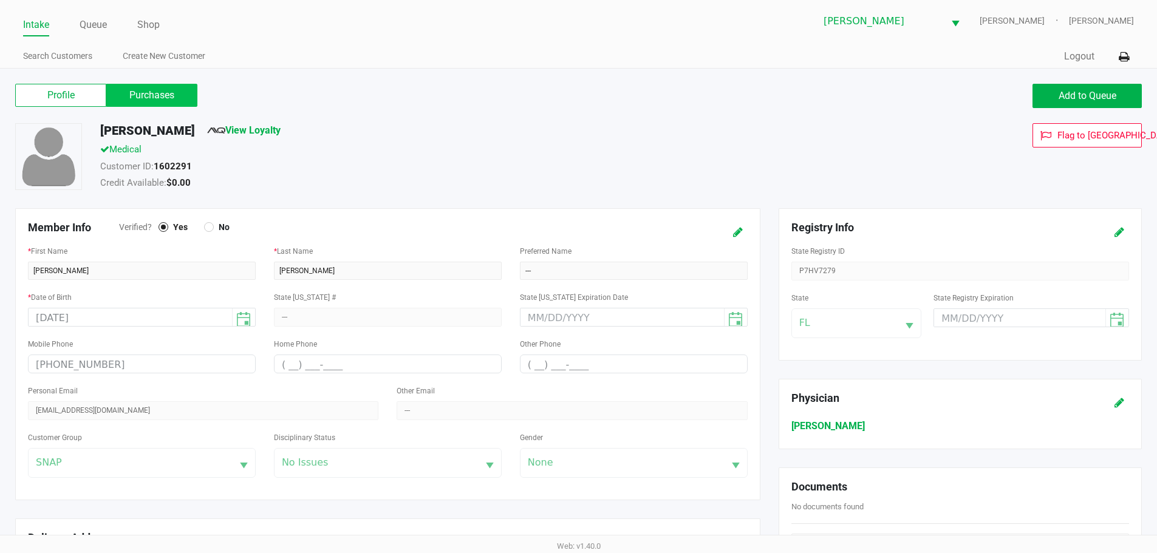
click at [171, 98] on label "Purchases" at bounding box center [151, 95] width 91 height 23
click at [0, 0] on 1 "Purchases" at bounding box center [0, 0] width 0 height 0
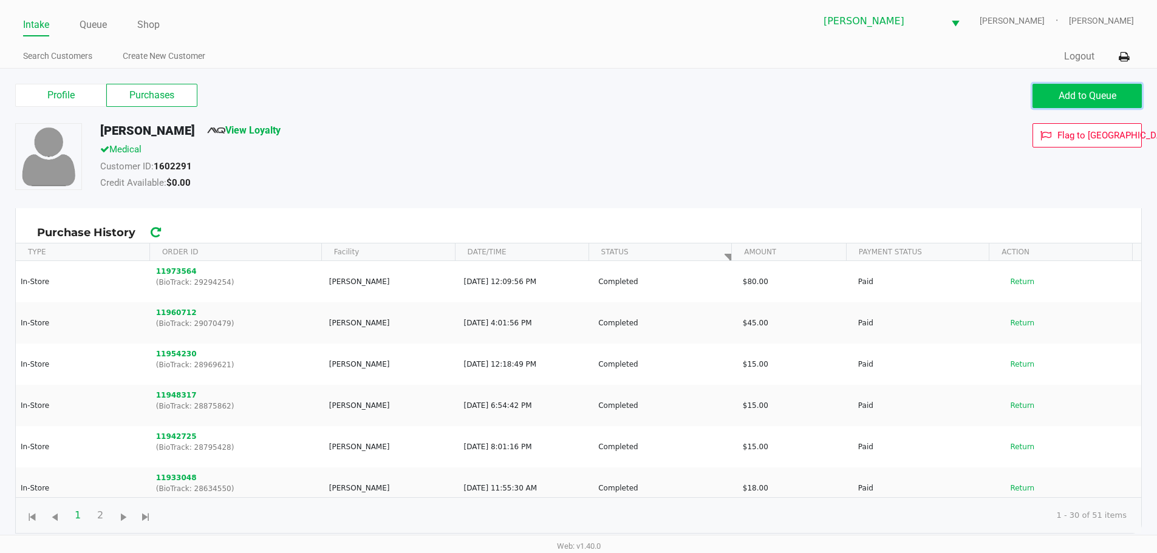
click at [1102, 95] on span "Add to Queue" at bounding box center [1088, 96] width 58 height 12
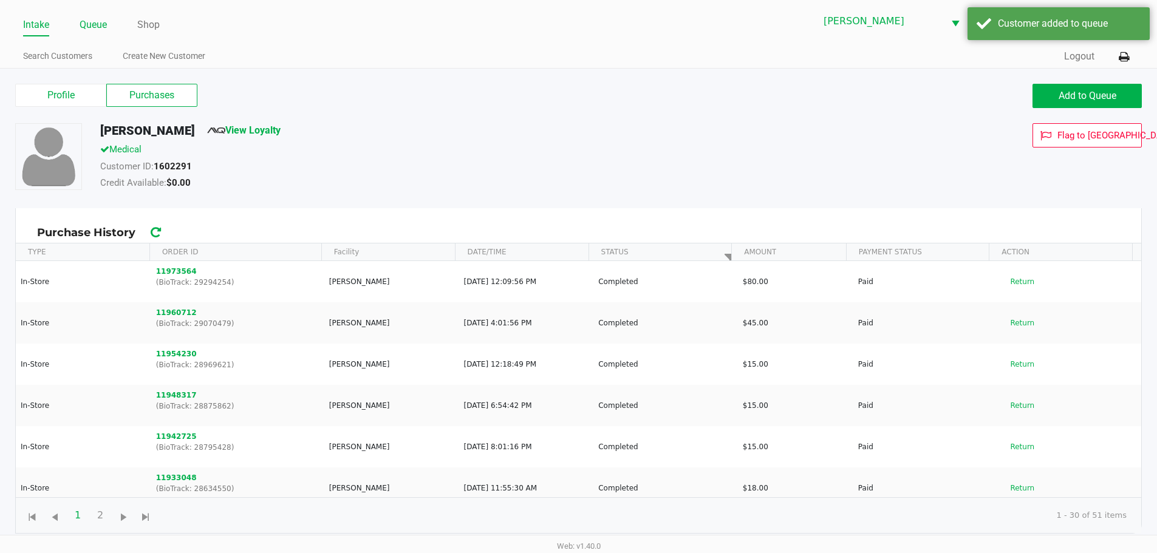
click at [95, 25] on link "Queue" at bounding box center [93, 24] width 27 height 17
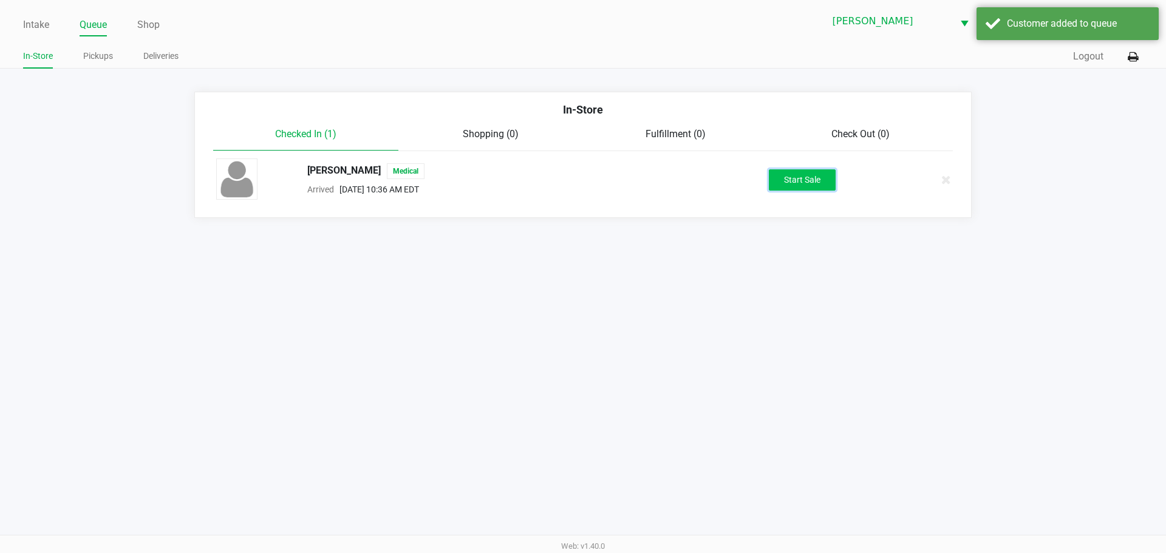
click at [799, 173] on button "Start Sale" at bounding box center [802, 179] width 67 height 21
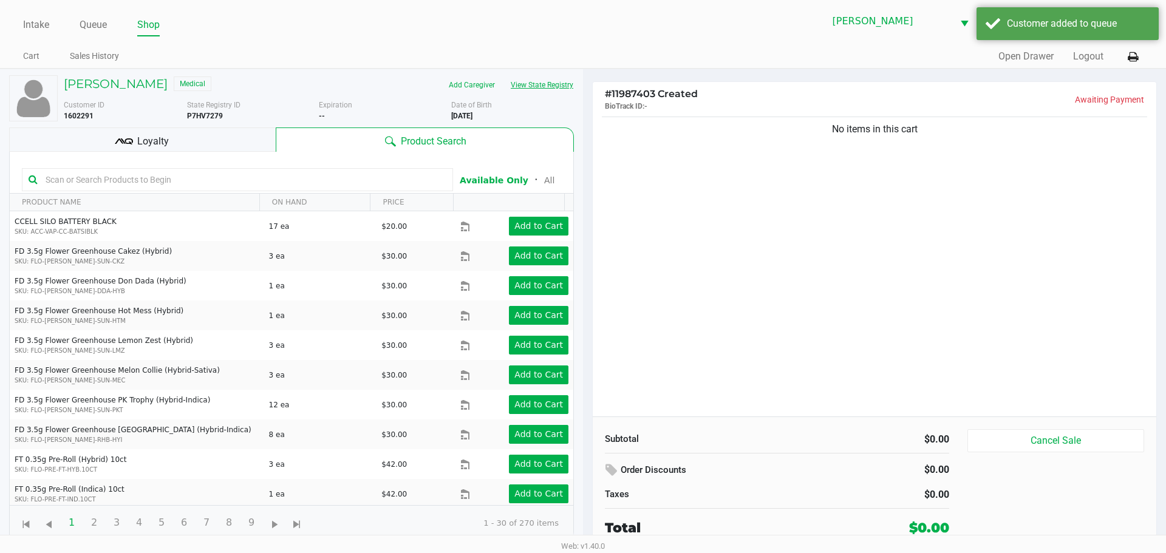
click at [538, 85] on button "View State Registry" at bounding box center [538, 84] width 71 height 19
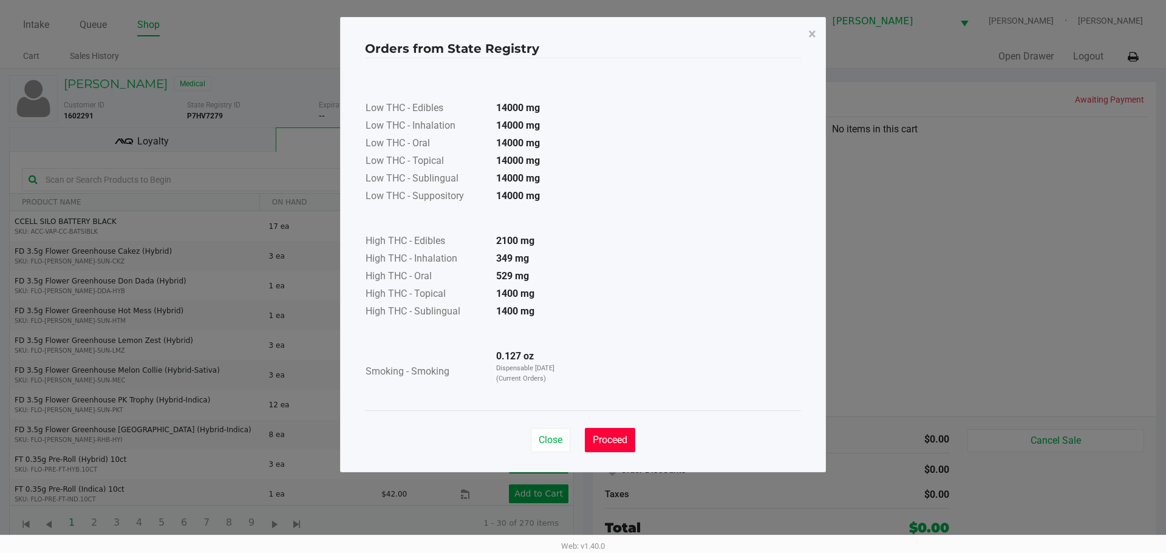
click at [606, 433] on button "Proceed" at bounding box center [610, 440] width 50 height 24
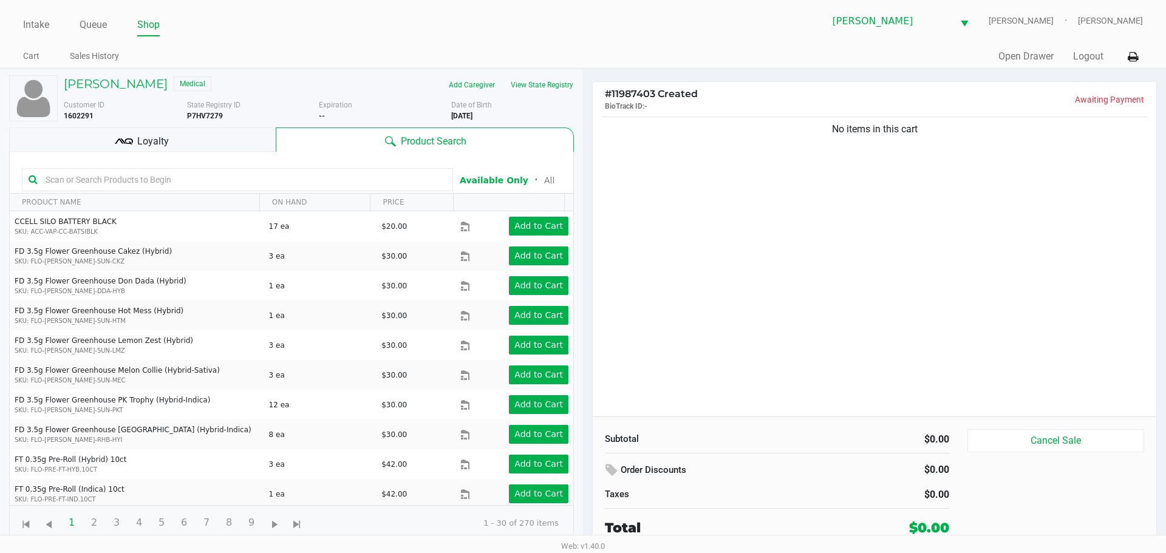
click at [205, 117] on b "P7HV7279" at bounding box center [205, 116] width 36 height 9
copy b "P7HV7279"
click at [676, 239] on div "No items in this cart" at bounding box center [875, 265] width 564 height 303
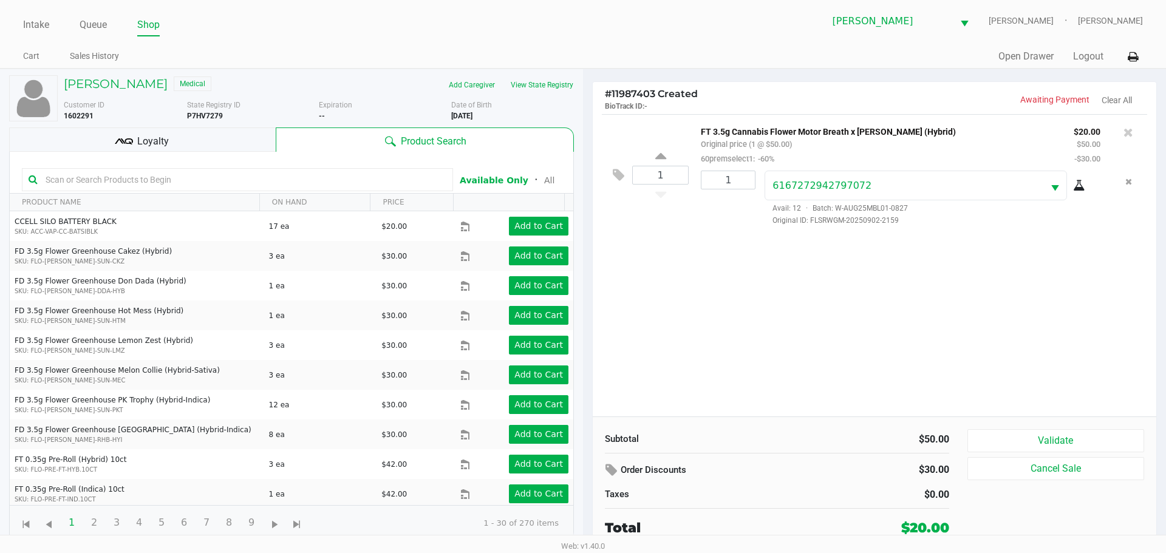
click at [231, 139] on div "Loyalty" at bounding box center [142, 140] width 267 height 24
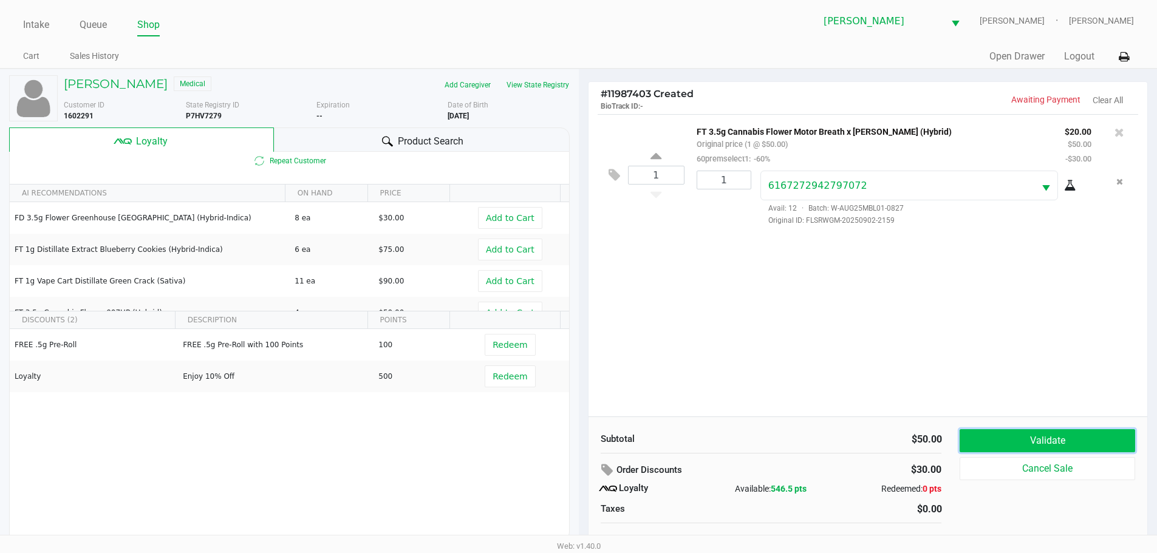
click at [981, 447] on button "Validate" at bounding box center [1047, 441] width 175 height 23
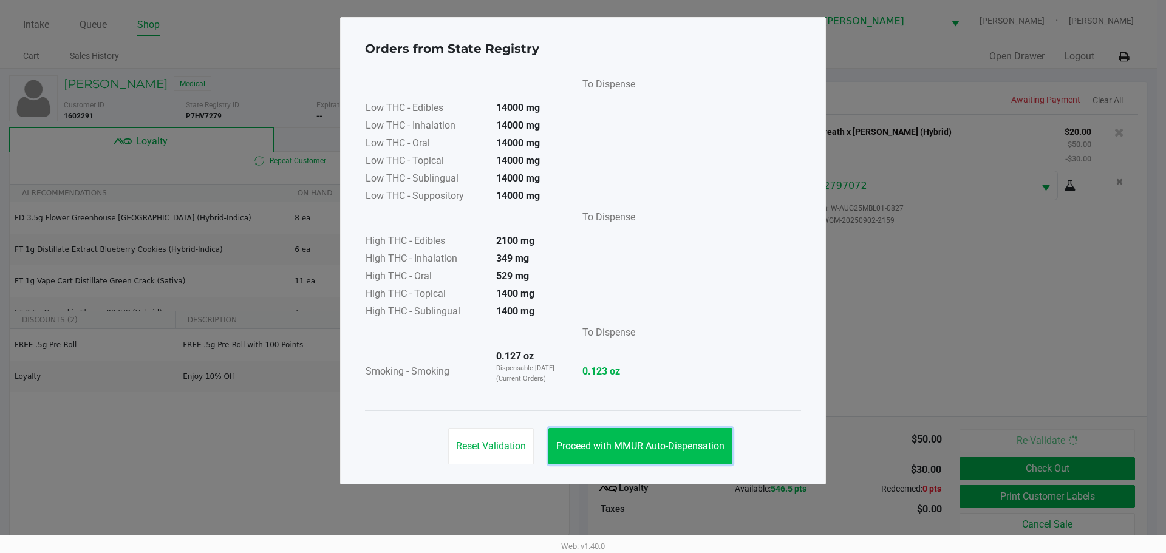
click at [631, 451] on span "Proceed with MMUR Auto-Dispensation" at bounding box center [640, 446] width 168 height 12
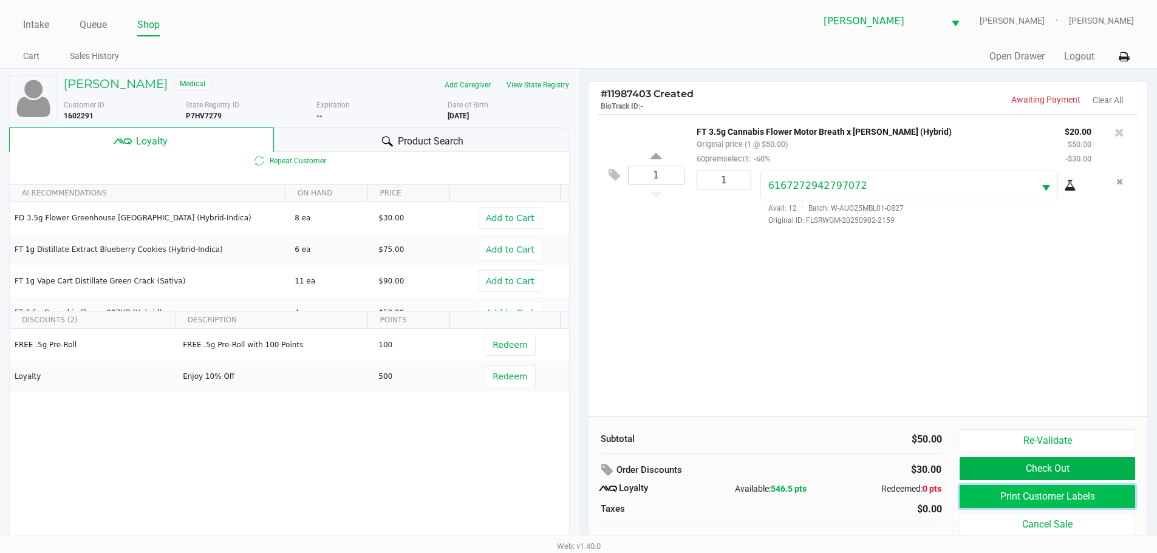
click at [1071, 491] on button "Print Customer Labels" at bounding box center [1047, 496] width 175 height 23
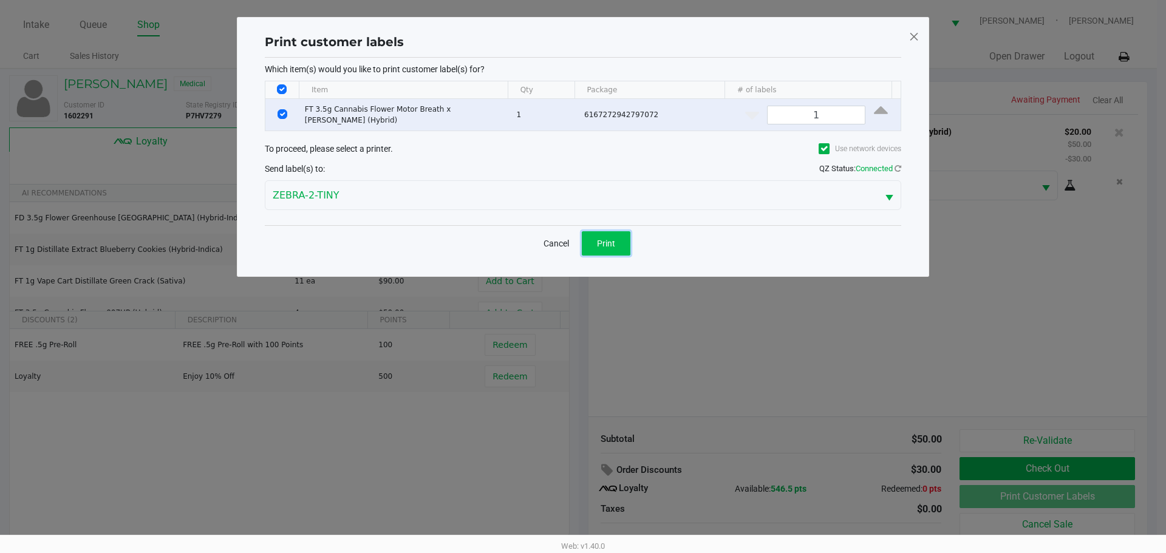
click at [586, 239] on button "Print" at bounding box center [606, 243] width 49 height 24
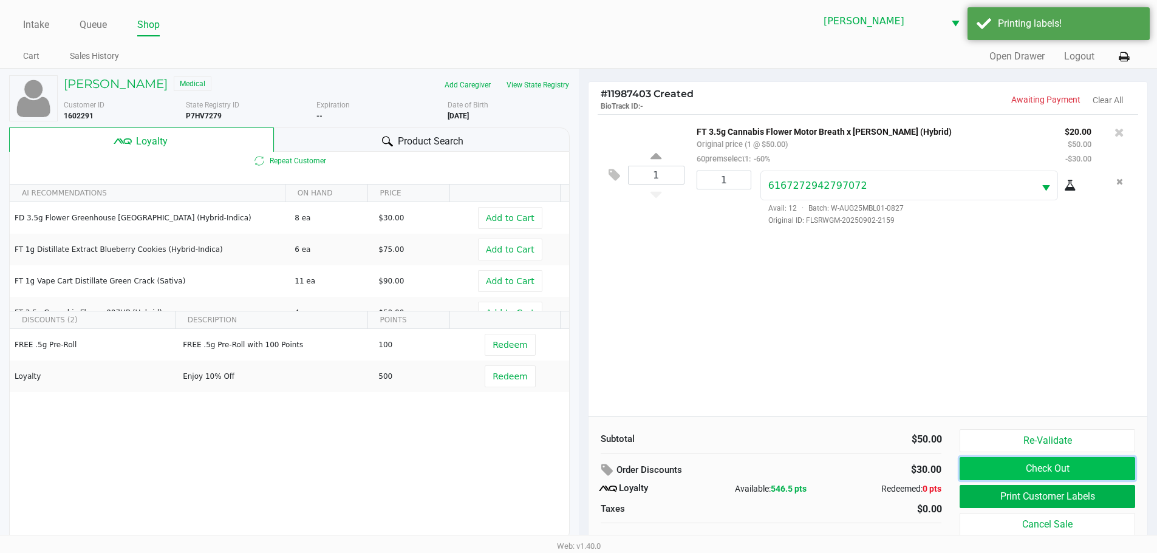
click at [1077, 467] on button "Check Out" at bounding box center [1047, 468] width 175 height 23
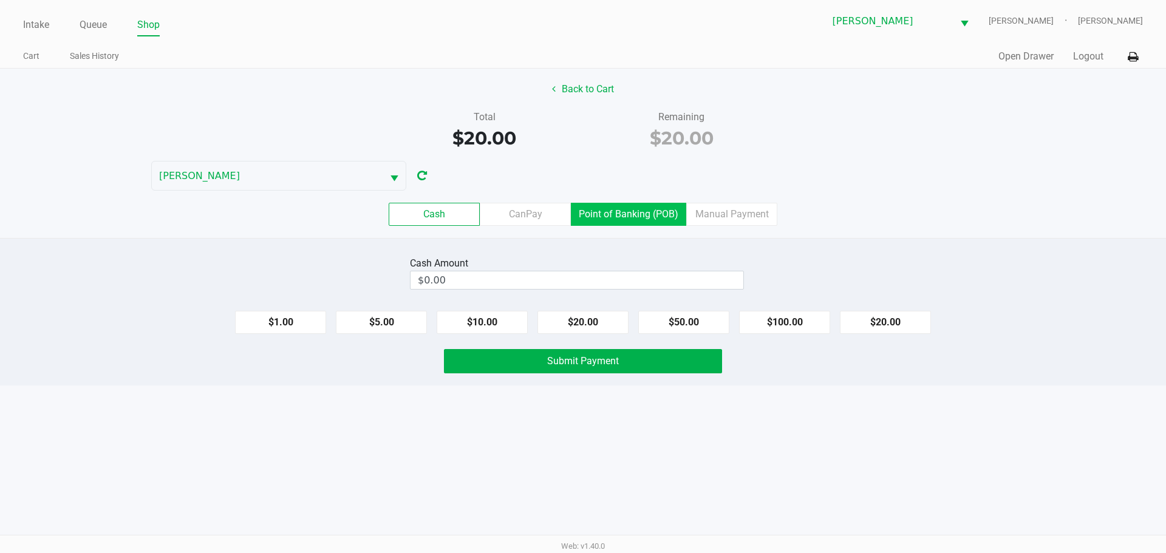
click at [611, 214] on label "Point of Banking (POB)" at bounding box center [628, 214] width 115 height 23
click at [0, 0] on 7 "Point of Banking (POB)" at bounding box center [0, 0] width 0 height 0
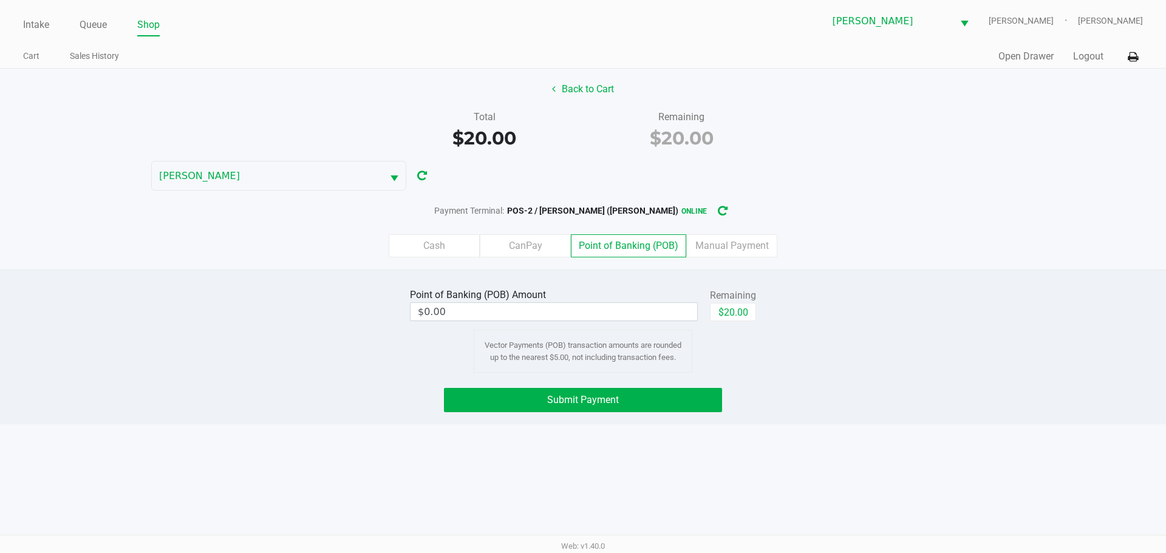
click at [730, 314] on button "$20.00" at bounding box center [733, 312] width 46 height 18
type input "$20.00"
click at [611, 405] on span "Submit Payment" at bounding box center [583, 400] width 72 height 12
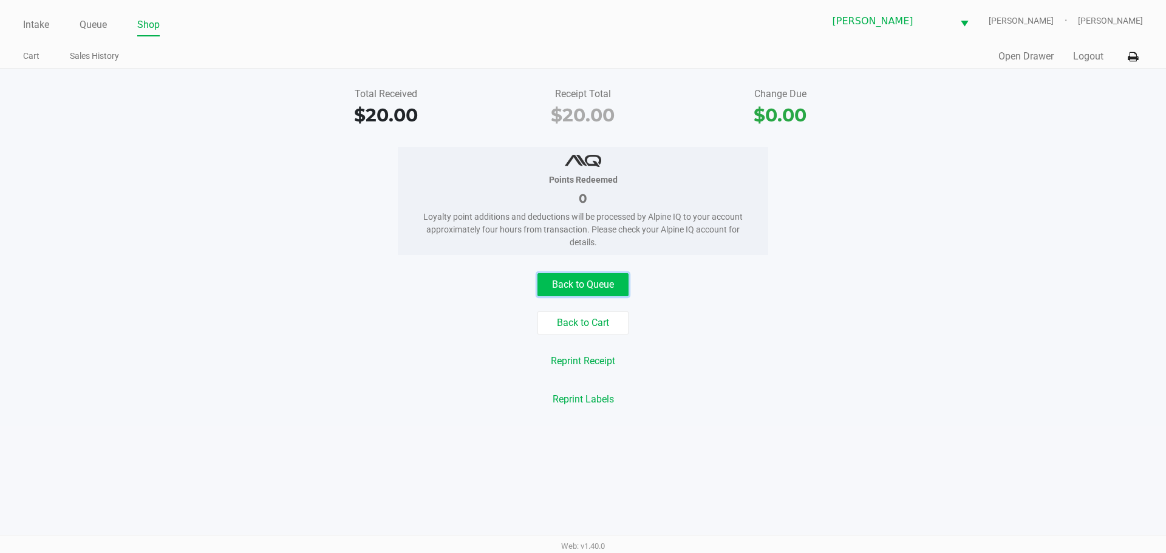
click at [618, 281] on button "Back to Queue" at bounding box center [583, 284] width 91 height 23
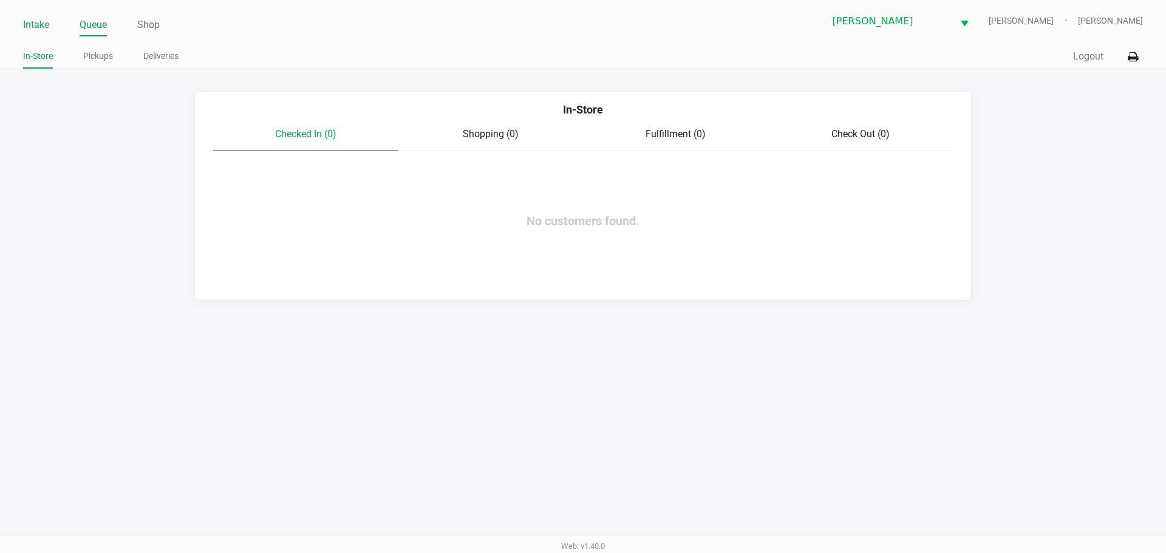
drag, startPoint x: 27, startPoint y: 36, endPoint x: 31, endPoint y: 29, distance: 8.2
click at [28, 36] on li "Intake" at bounding box center [36, 25] width 26 height 21
click at [33, 25] on link "Intake" at bounding box center [36, 24] width 26 height 17
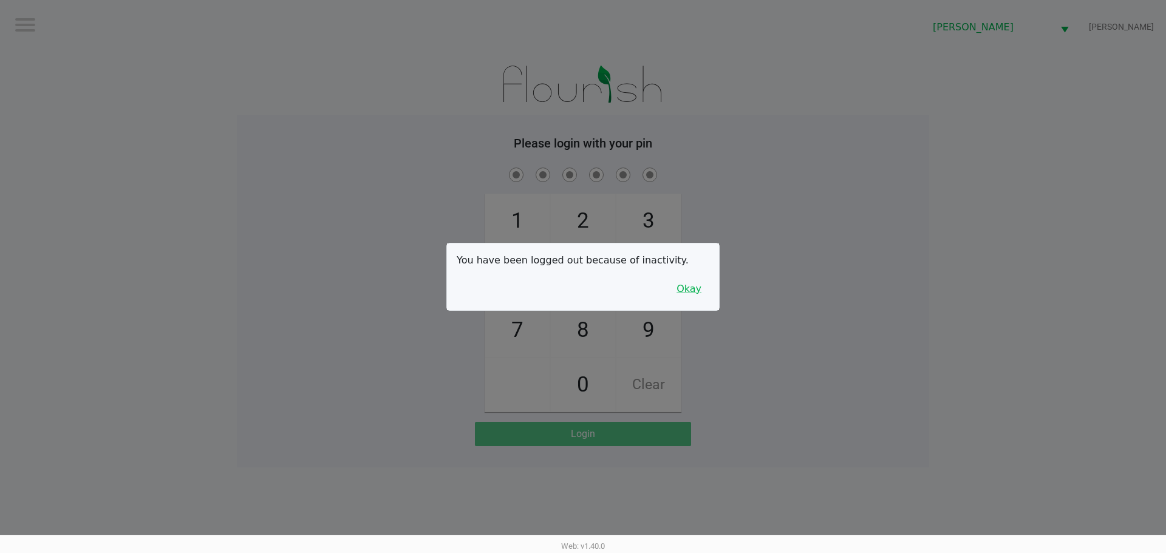
click at [696, 296] on button "Okay" at bounding box center [689, 289] width 41 height 23
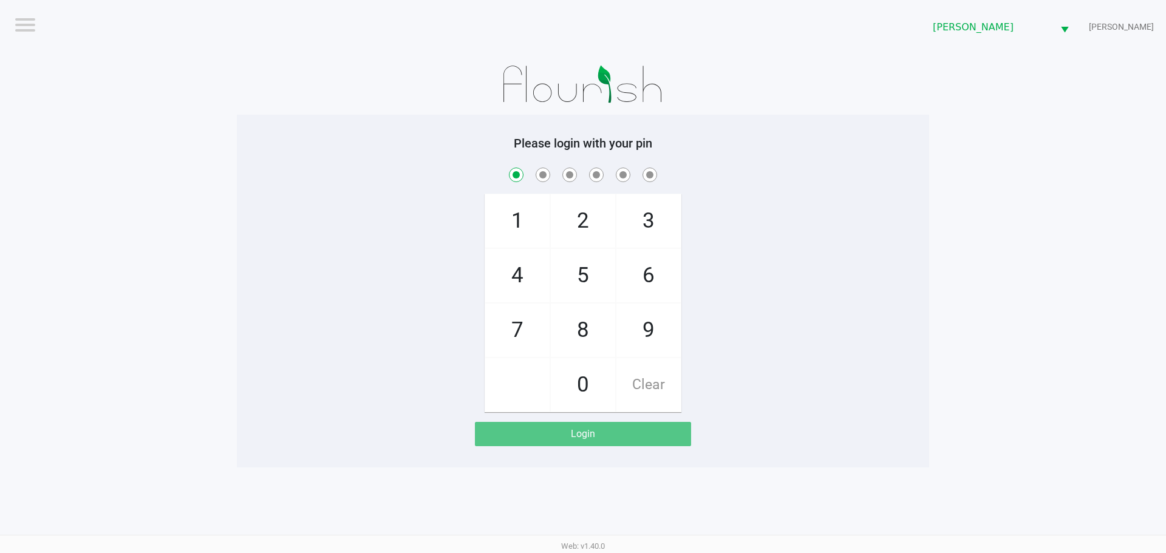
checkbox input "true"
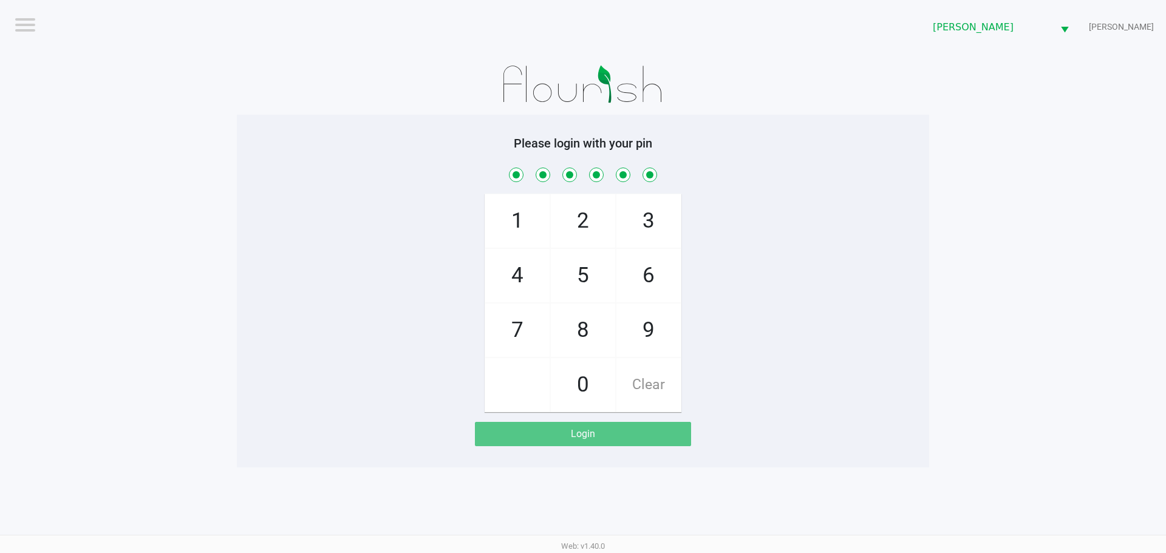
checkbox input "true"
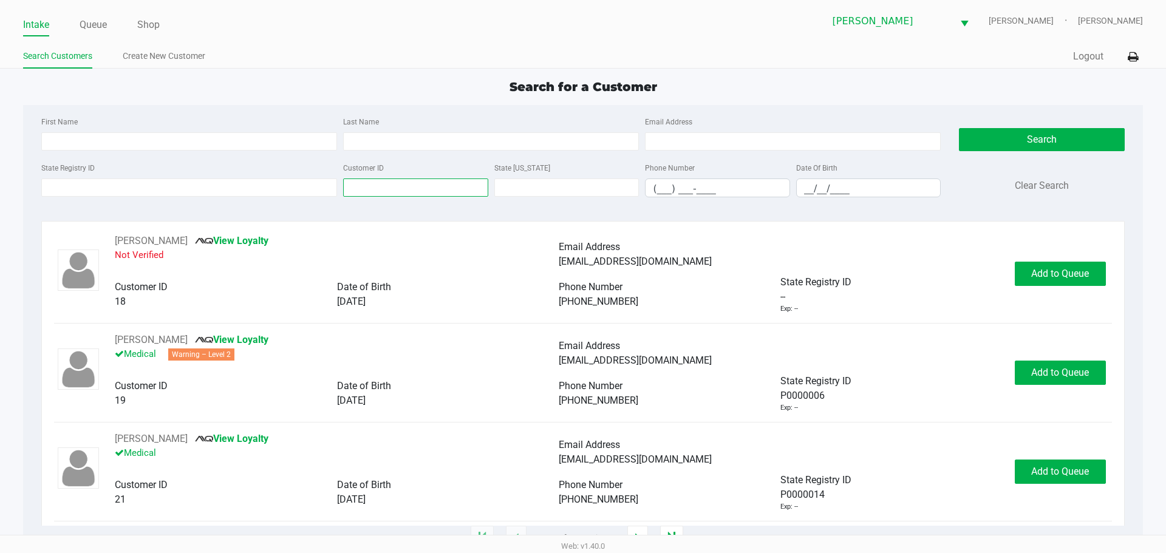
click at [385, 182] on input "Customer ID" at bounding box center [415, 188] width 145 height 18
paste input "575157"
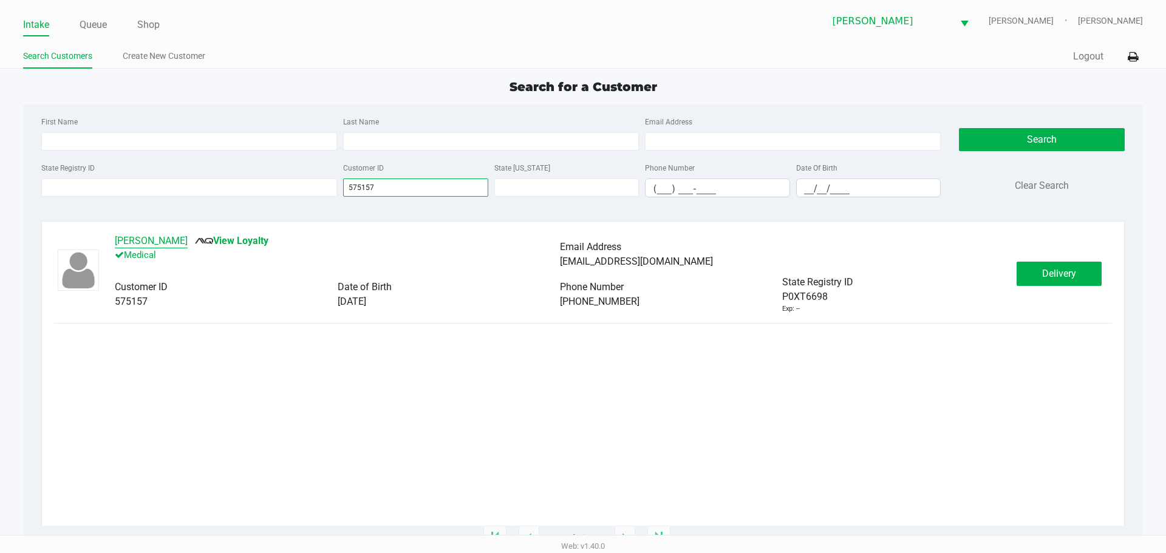
type input "575157"
click at [179, 240] on button "[PERSON_NAME]" at bounding box center [151, 241] width 73 height 15
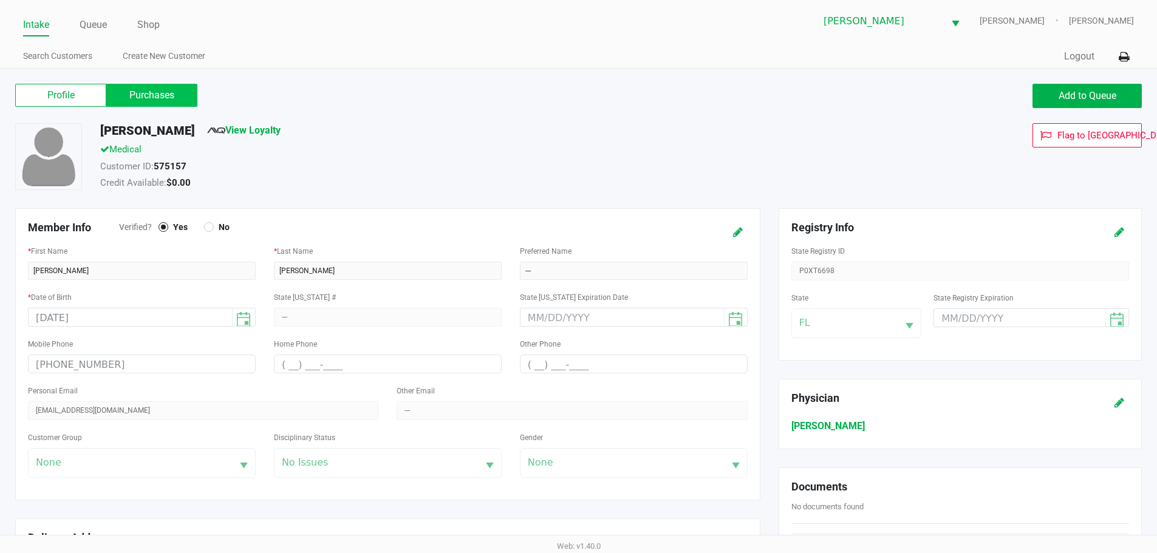
click at [163, 97] on label "Purchases" at bounding box center [151, 95] width 91 height 23
click at [0, 0] on 1 "Purchases" at bounding box center [0, 0] width 0 height 0
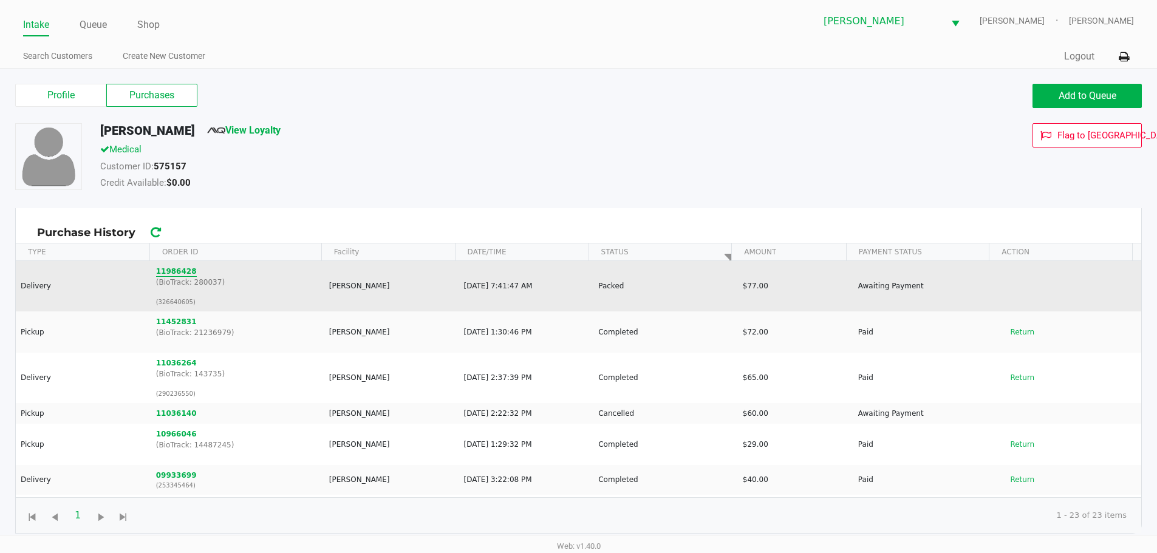
click at [176, 275] on button "11986428" at bounding box center [176, 271] width 41 height 11
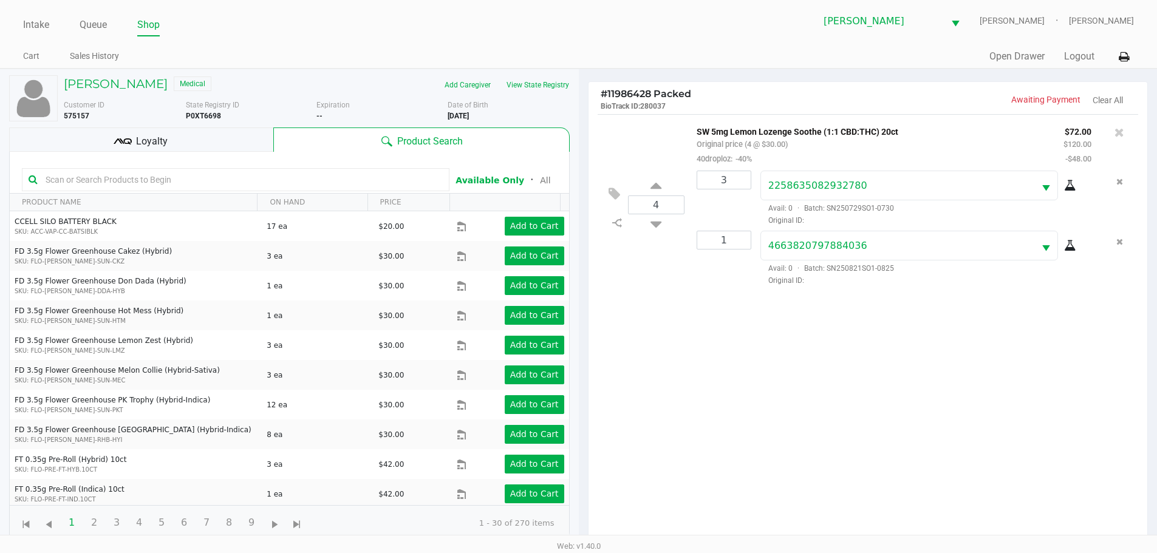
click at [456, 50] on ul "Cart Sales History" at bounding box center [300, 57] width 555 height 21
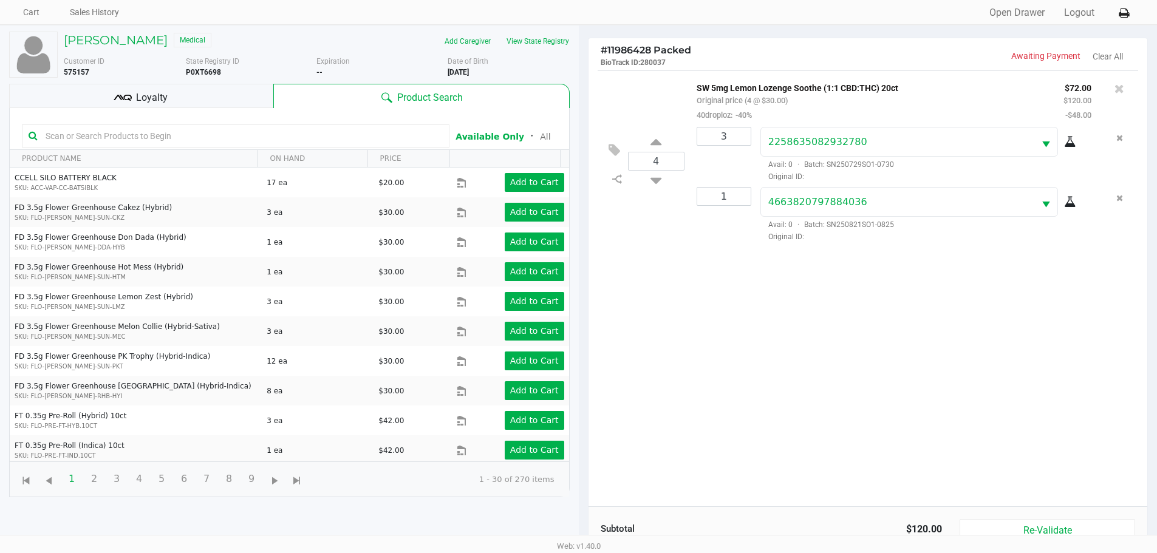
scroll to position [61, 0]
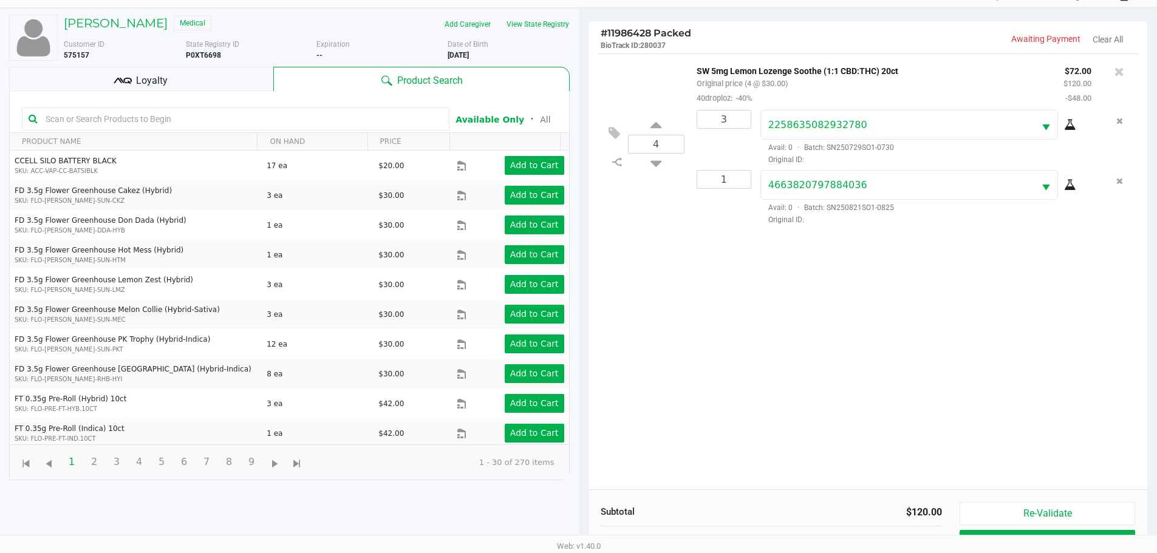
click at [793, 307] on div "4 SW 5mg Lemon Lozenge Soothe (1:1 CBD:THC) 20ct Original price (4 @ $30.00) 40…" at bounding box center [869, 271] width 560 height 436
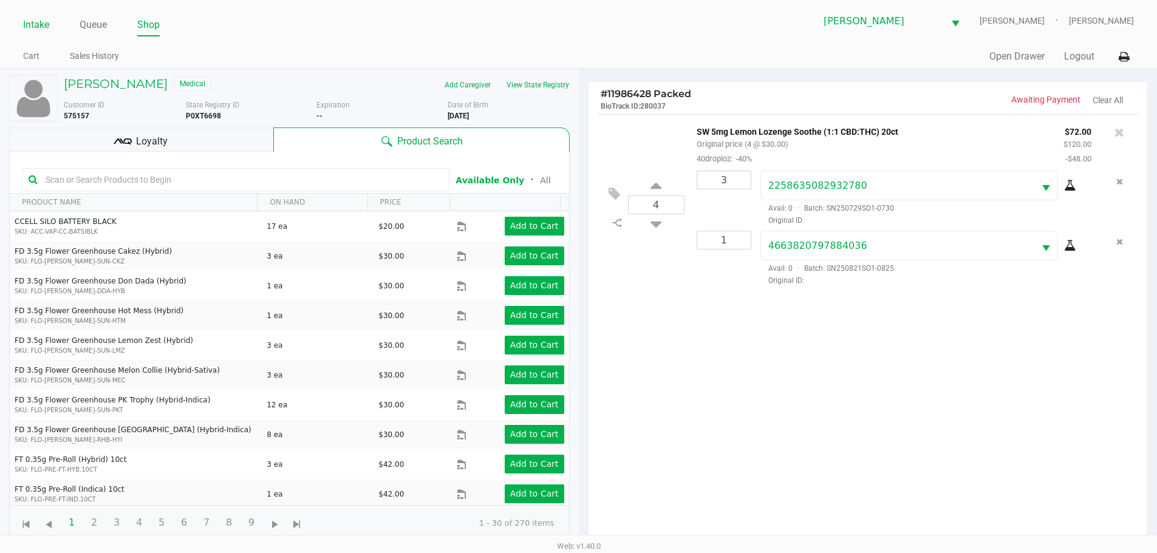
click at [26, 23] on link "Intake" at bounding box center [36, 24] width 26 height 17
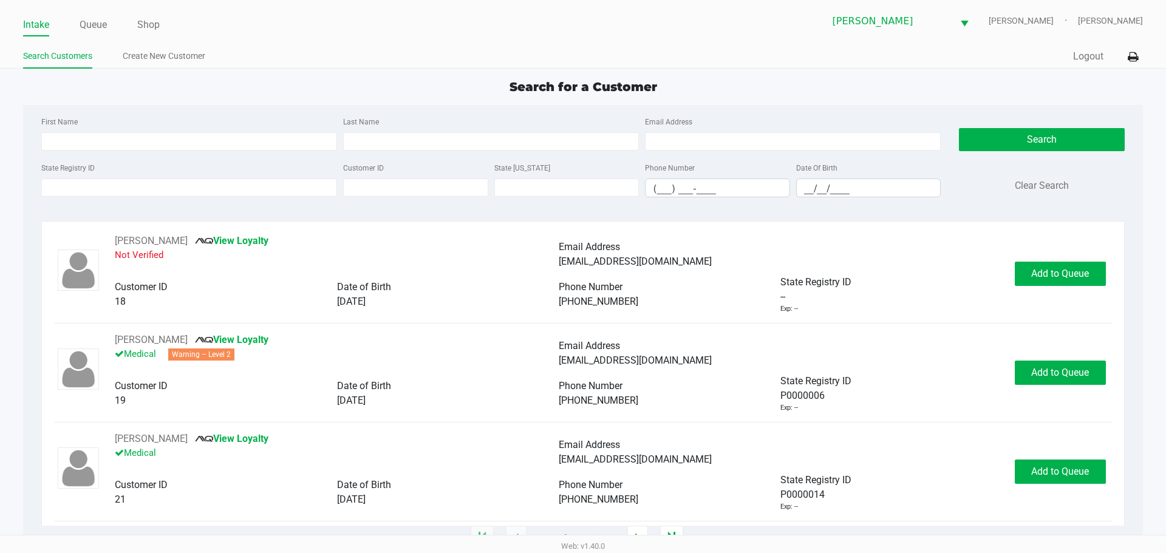
click at [134, 87] on div "Search for a Customer" at bounding box center [583, 87] width 1138 height 18
click at [145, 112] on div "First Name Last Name Email Address State Registry ID Customer ID State [US_STAT…" at bounding box center [582, 160] width 1101 height 111
click at [129, 140] on input "First Name" at bounding box center [189, 141] width 296 height 18
click at [101, 22] on link "Queue" at bounding box center [93, 24] width 27 height 17
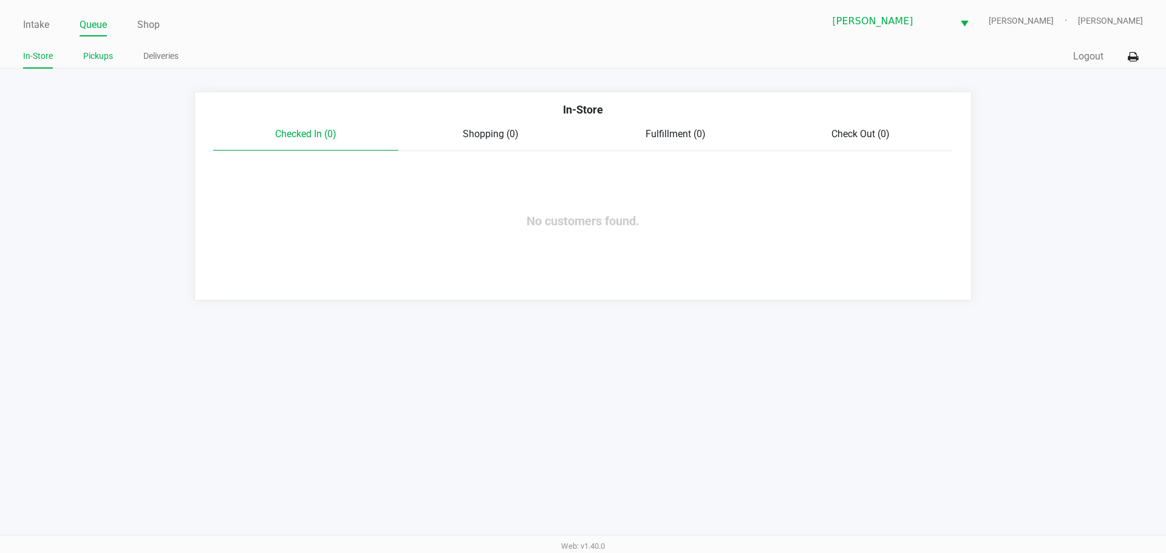
click at [99, 64] on li "Pickups" at bounding box center [98, 57] width 30 height 21
click at [101, 61] on link "Pickups" at bounding box center [98, 56] width 30 height 15
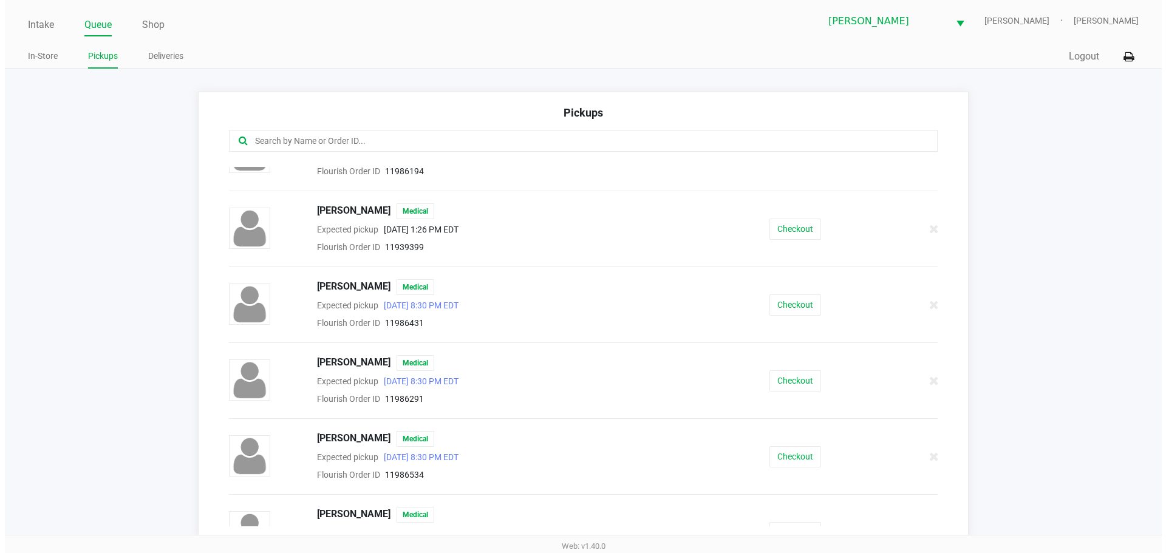
scroll to position [807, 0]
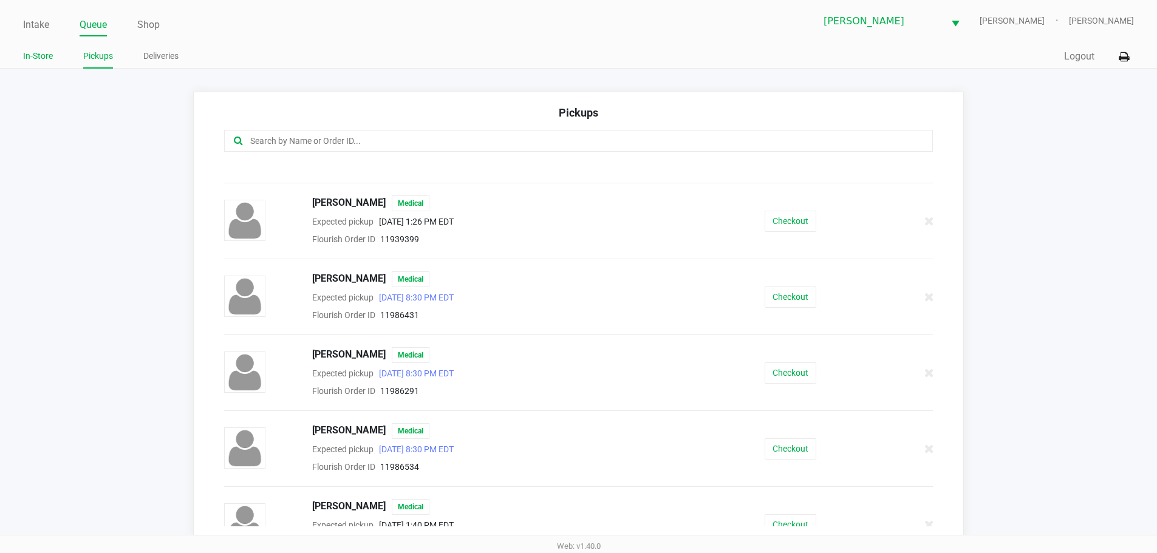
click at [44, 55] on link "In-Store" at bounding box center [38, 56] width 30 height 15
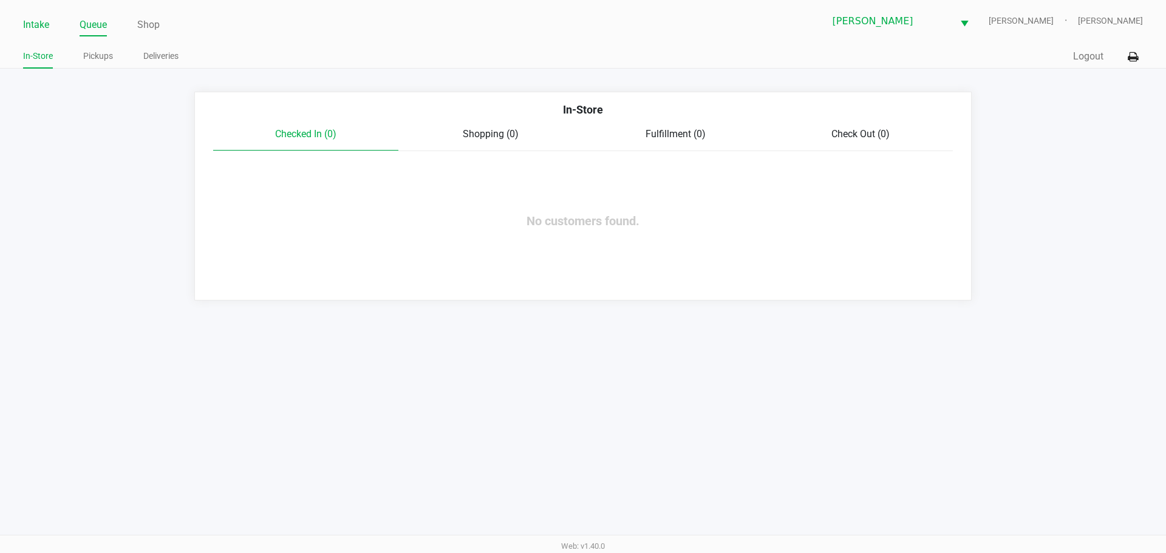
click at [43, 30] on link "Intake" at bounding box center [36, 24] width 26 height 17
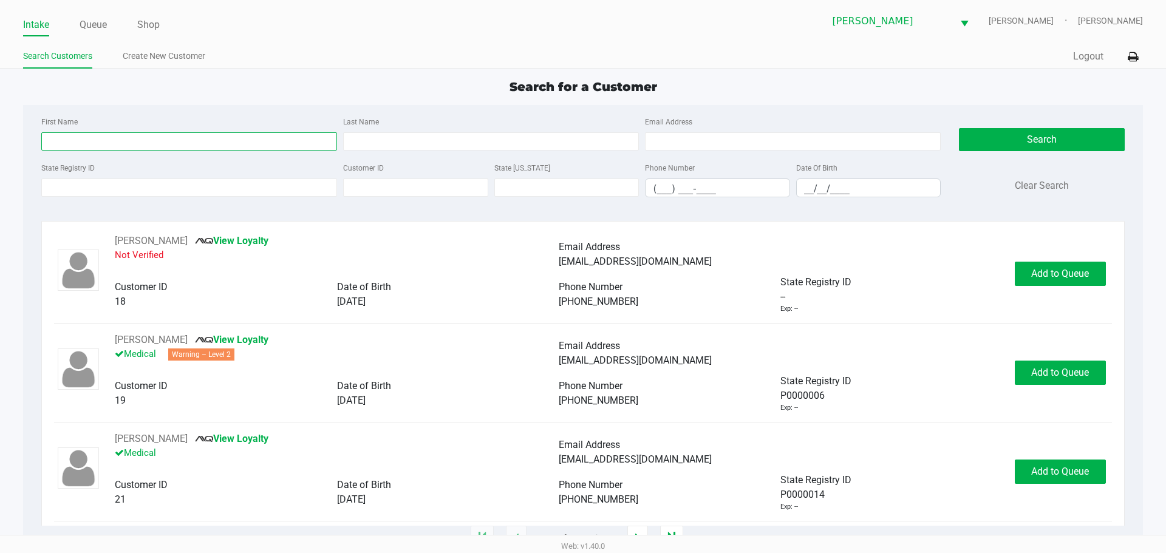
drag, startPoint x: 123, startPoint y: 139, endPoint x: 152, endPoint y: 144, distance: 29.1
click at [125, 139] on input "First Name" at bounding box center [189, 141] width 296 height 18
type input "[PERSON_NAME]"
click at [443, 136] on input "Last Name" at bounding box center [491, 141] width 296 height 18
type input "[PERSON_NAME]"
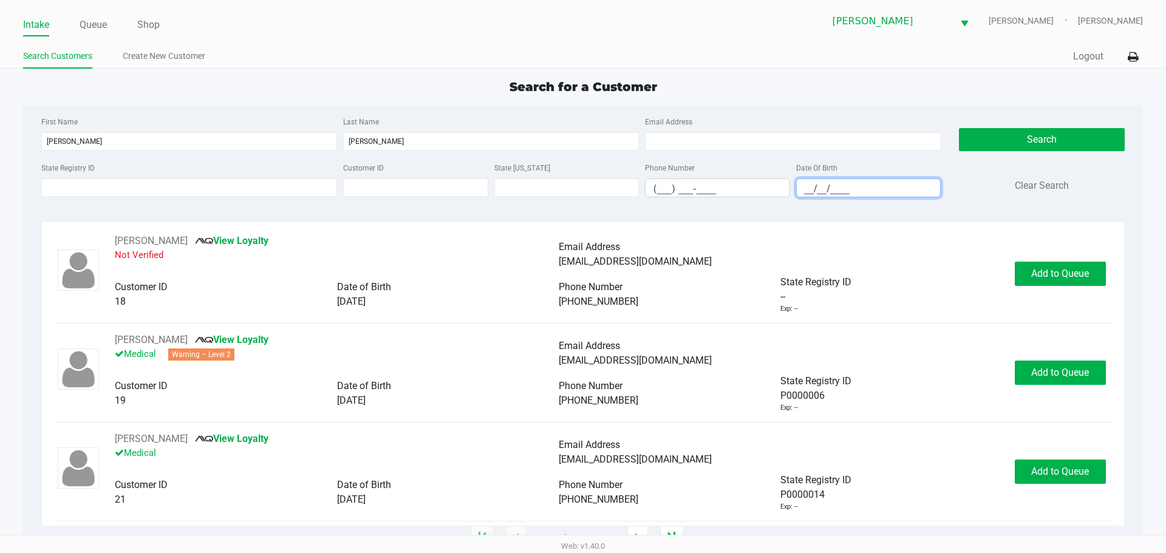
drag, startPoint x: 801, startPoint y: 187, endPoint x: 812, endPoint y: 187, distance: 10.9
click at [803, 187] on input "__/__/____" at bounding box center [869, 188] width 144 height 19
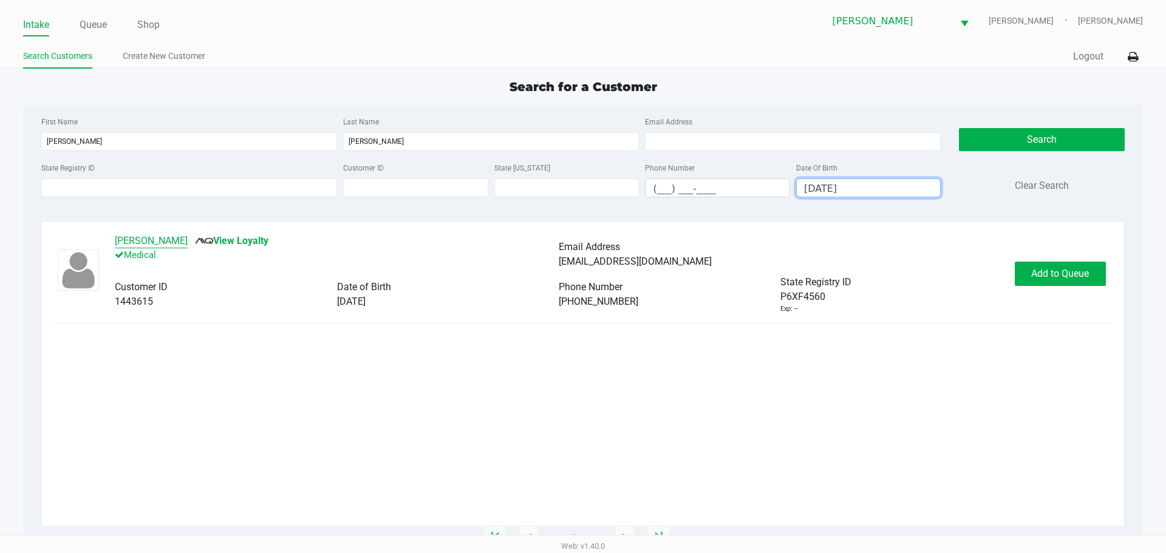
type input "[DATE]"
click at [174, 239] on button "[PERSON_NAME]" at bounding box center [151, 241] width 73 height 15
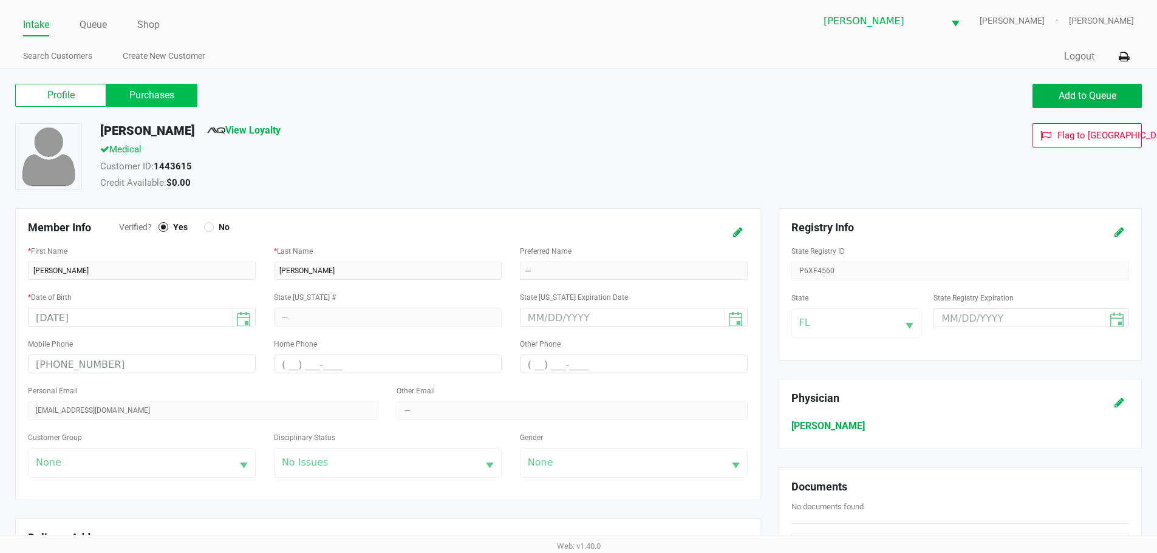
click at [156, 105] on label "Purchases" at bounding box center [151, 95] width 91 height 23
click at [0, 0] on 1 "Purchases" at bounding box center [0, 0] width 0 height 0
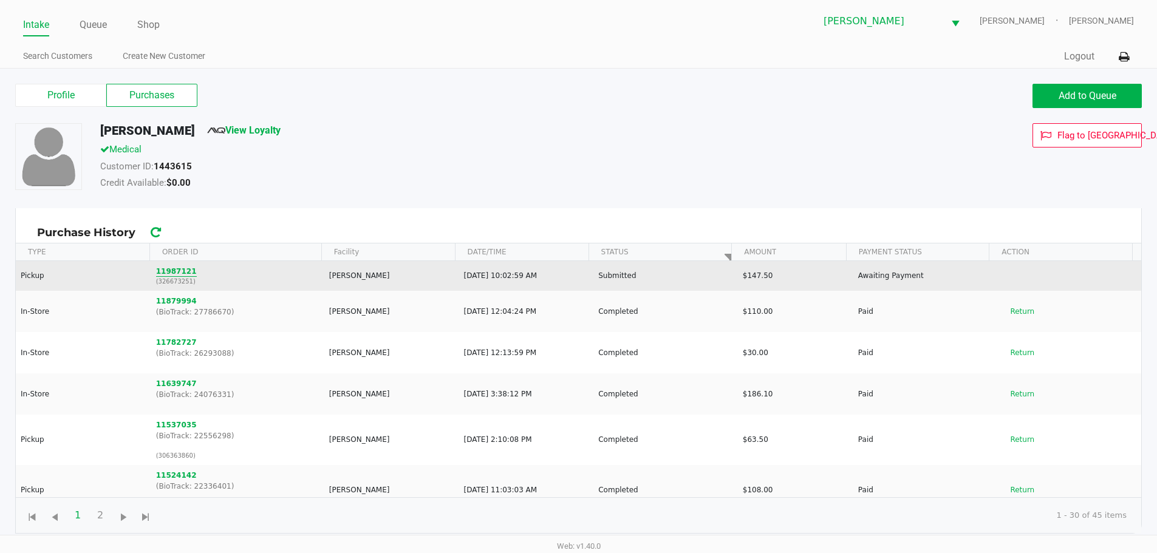
click at [173, 273] on button "11987121" at bounding box center [176, 271] width 41 height 11
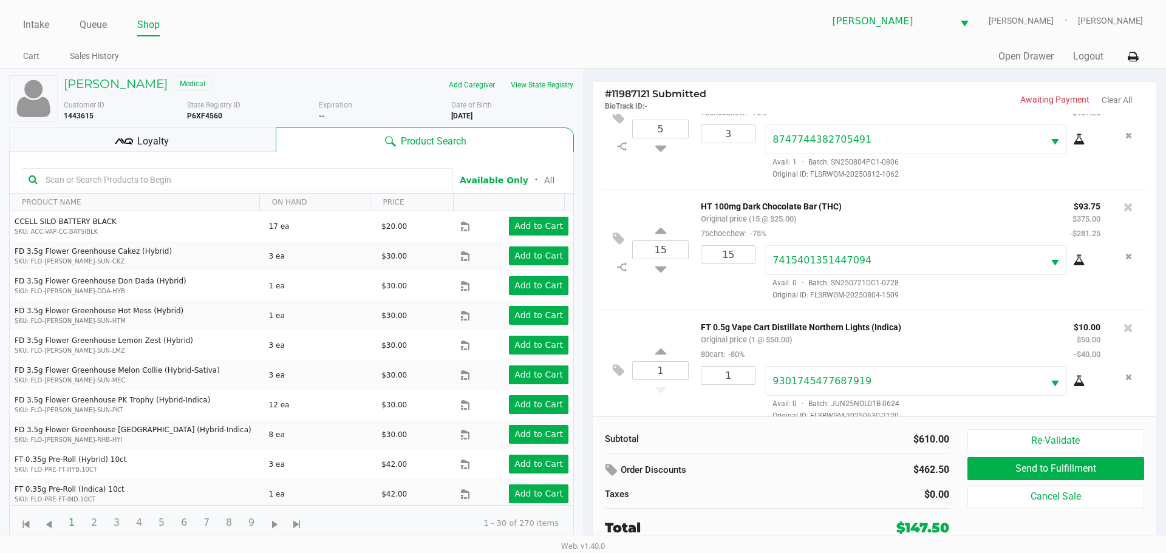
scroll to position [183, 0]
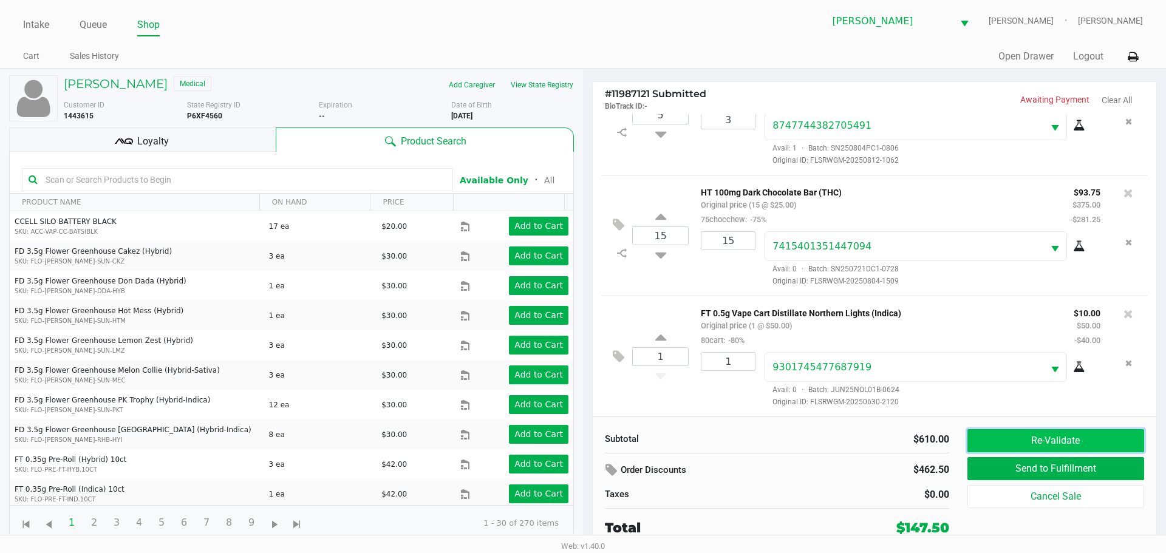
click at [1068, 437] on button "Re-Validate" at bounding box center [1056, 441] width 177 height 23
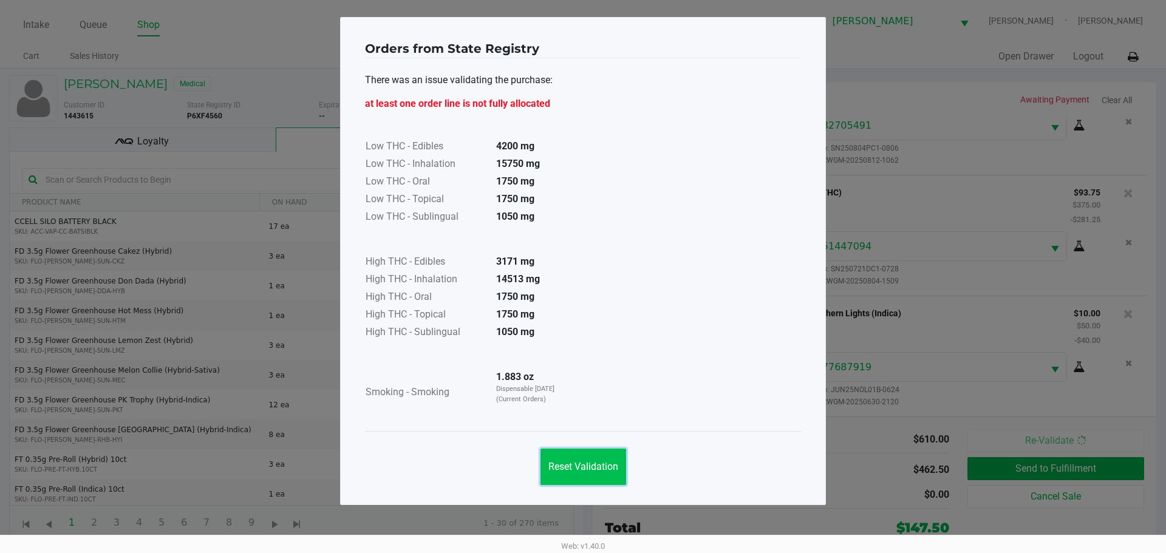
click at [604, 473] on button "Reset Validation" at bounding box center [584, 467] width 86 height 36
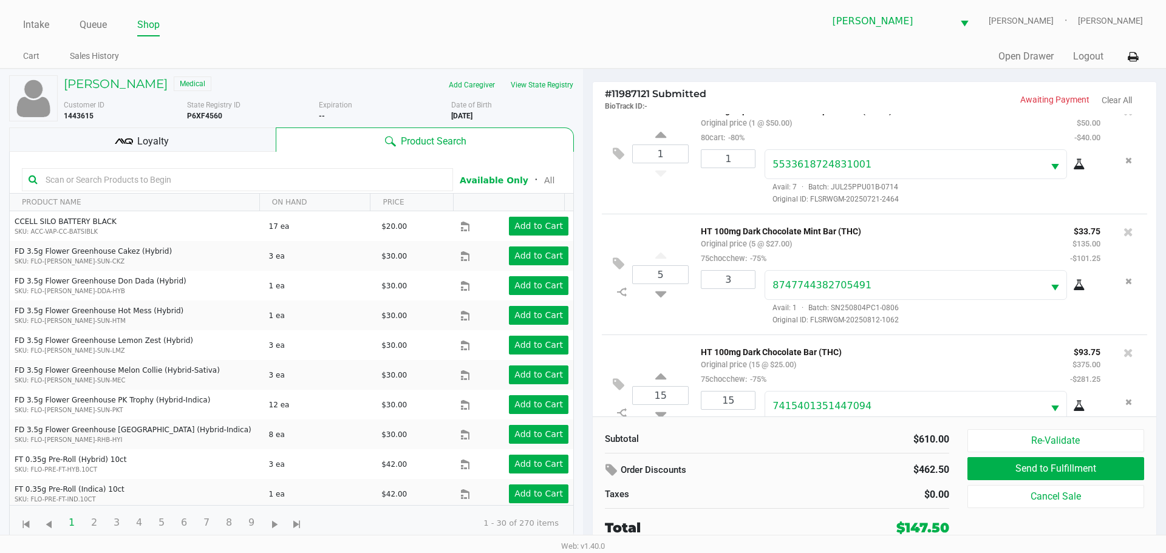
scroll to position [0, 0]
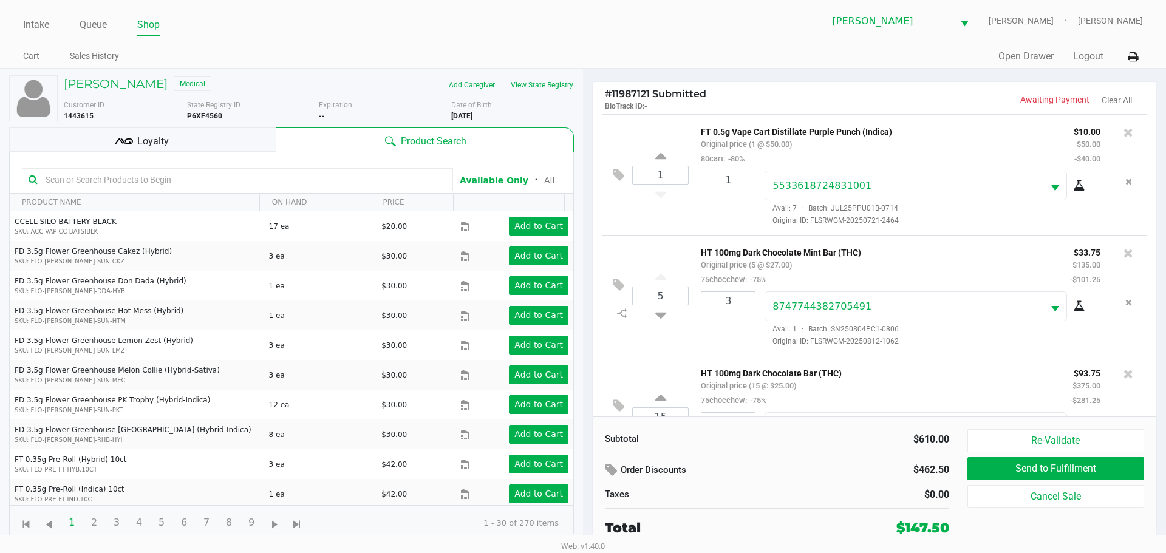
click at [950, 111] on div "# 11987121 Submitted BioTrack ID: - Awaiting Payment Clear All" at bounding box center [875, 98] width 564 height 32
click at [873, 262] on div "HT 100mg Dark Chocolate Mint Bar (THC) Original price (5 @ $27.00) 75chocchew: …" at bounding box center [876, 266] width 369 height 42
click at [793, 248] on p "HT 100mg Dark Chocolate Mint Bar (THC)" at bounding box center [876, 251] width 351 height 13
click at [739, 307] on input "4" at bounding box center [728, 301] width 53 height 18
type input "3"
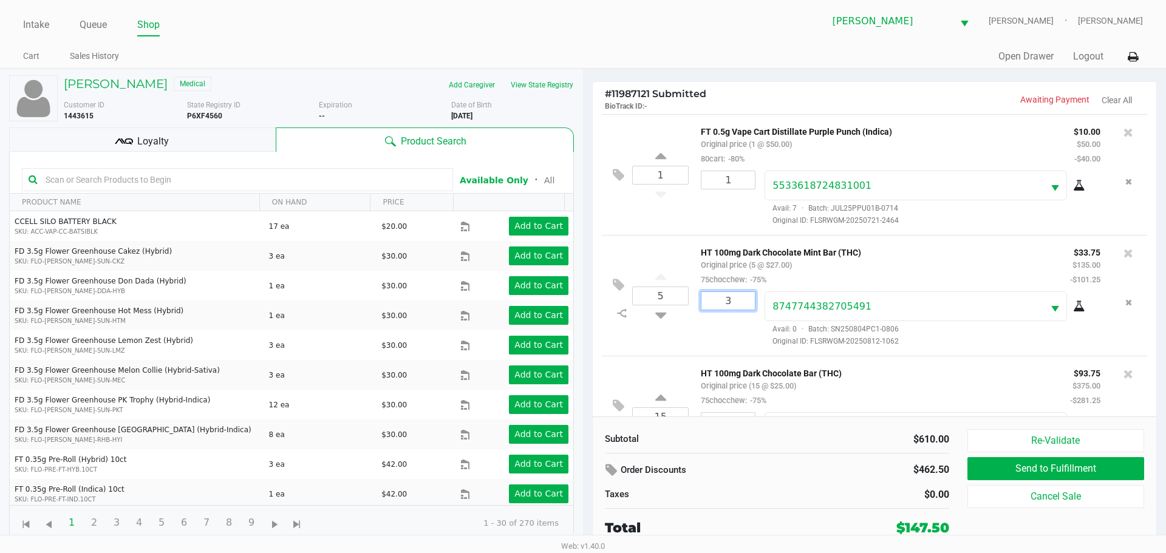
click at [924, 257] on div "[PERSON_NAME] Medical Add Caregiver View State Registry Customer ID 1443615 Sta…" at bounding box center [583, 310] width 1166 height 482
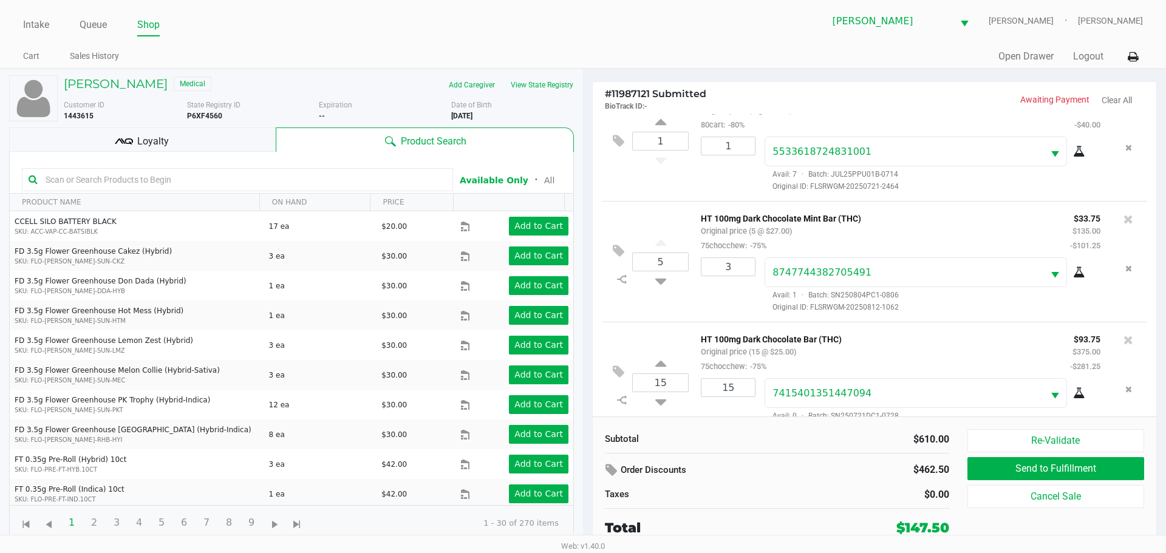
scroll to position [32, 0]
click at [866, 240] on div "HT 100mg Dark Chocolate Mint Bar (THC) Original price (5 @ $27.00) 75chocchew: …" at bounding box center [876, 234] width 369 height 42
click at [864, 248] on div "HT 100mg Dark Chocolate Mint Bar (THC) Original price (5 @ $27.00) 75chocchew: …" at bounding box center [876, 234] width 369 height 42
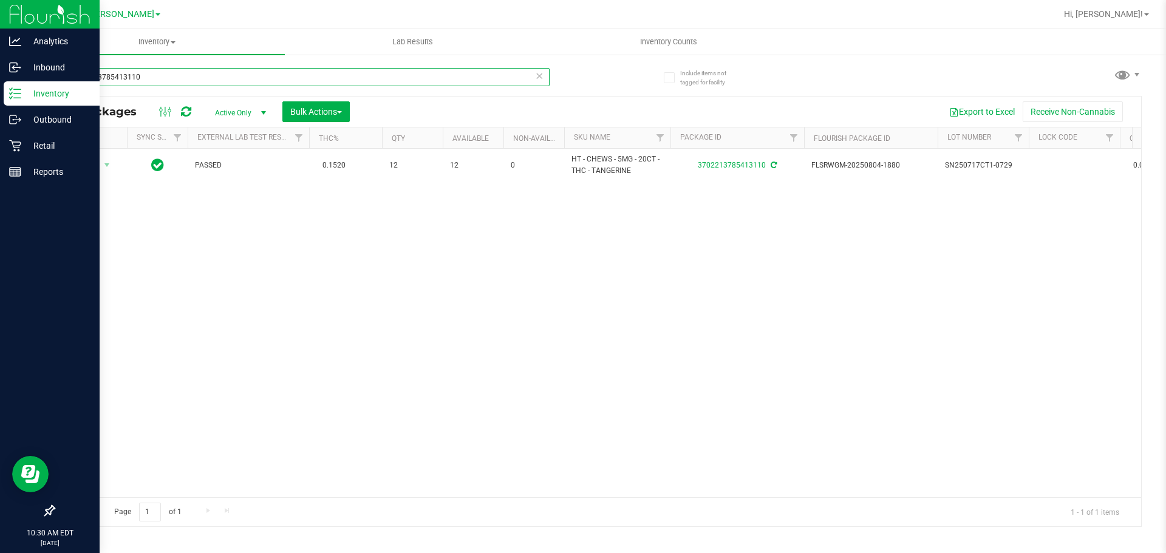
click at [0, 103] on div "Analytics Inbound Inventory Outbound Retail Reports 10:30 AM EDT 09/22/2025 09/…" at bounding box center [583, 276] width 1166 height 553
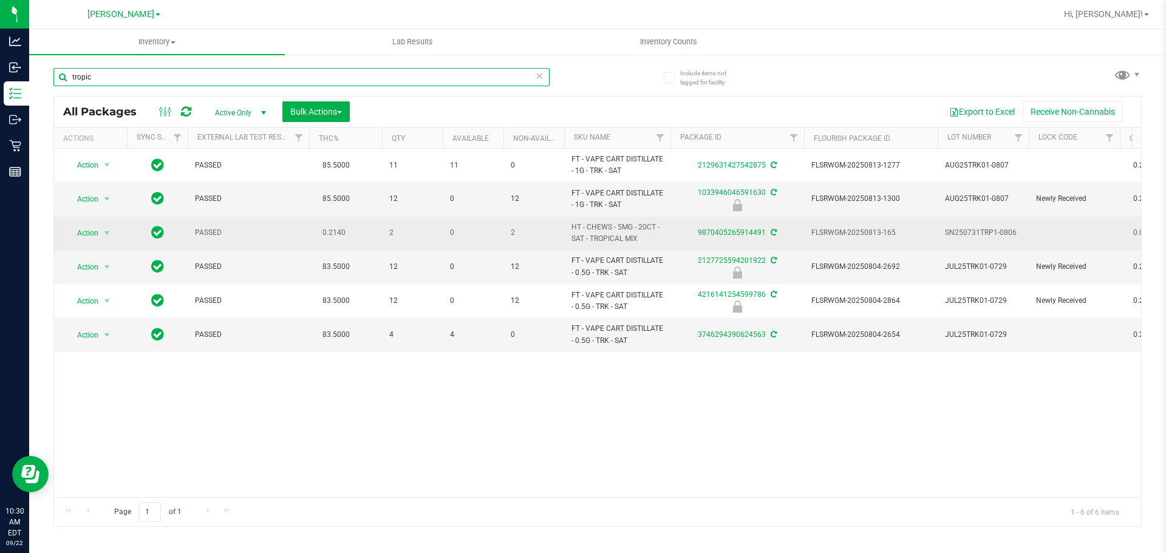
type input "tropic"
click at [629, 234] on span "HT - CHEWS - 5MG - 20CT - SAT - TROPICAL MIX" at bounding box center [618, 233] width 92 height 23
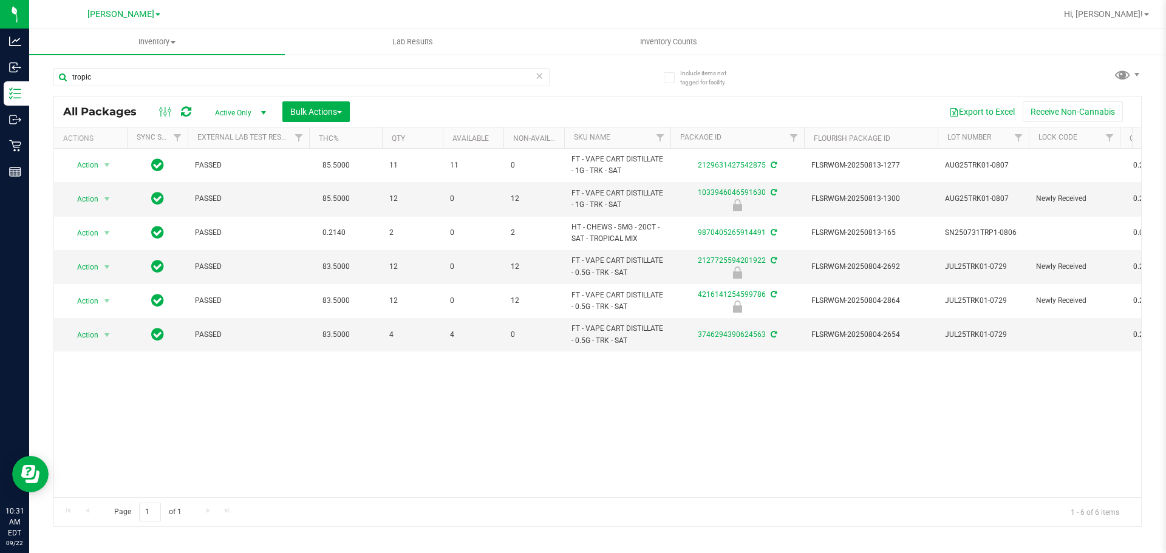
click at [654, 395] on div "Action Action Adjust qty Create package Edit attributes Global inventory Locate…" at bounding box center [597, 323] width 1087 height 349
drag, startPoint x: 101, startPoint y: 76, endPoint x: 55, endPoint y: 81, distance: 46.5
click at [55, 81] on input "tropic" at bounding box center [301, 77] width 496 height 18
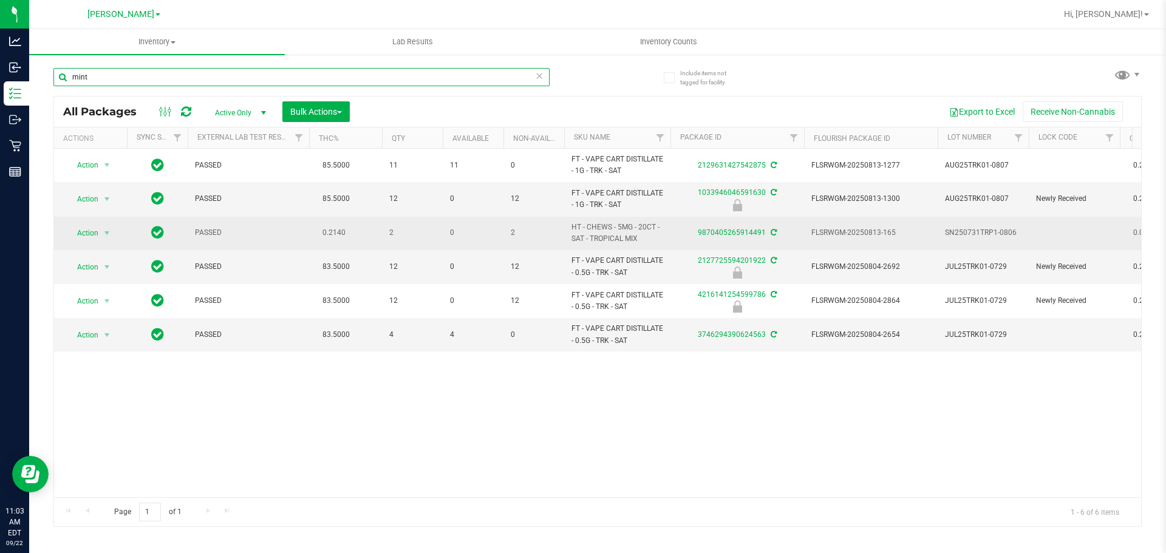
type input "mint"
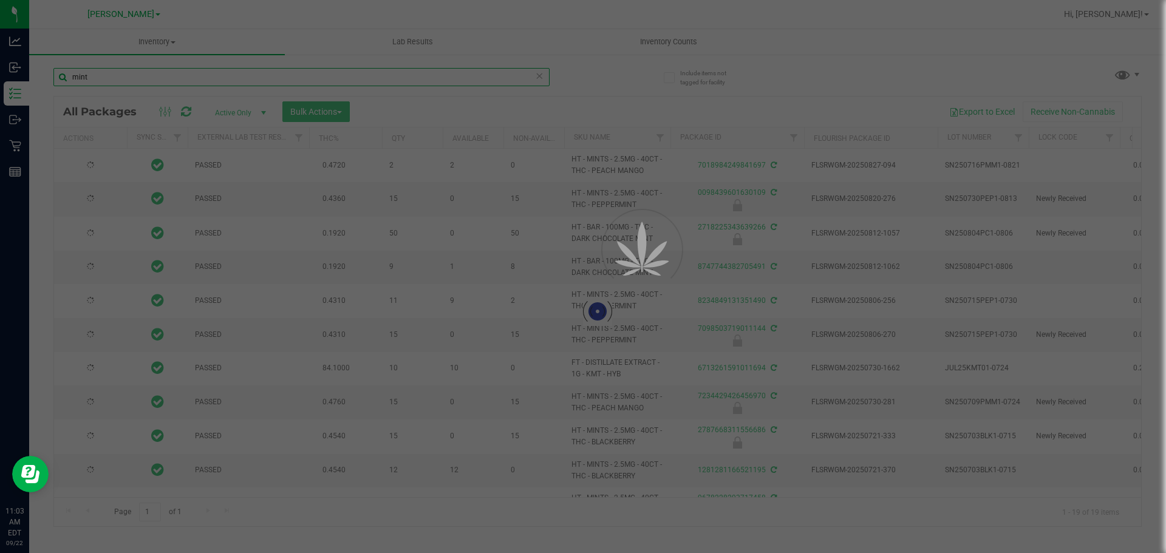
type input "[DATE]"
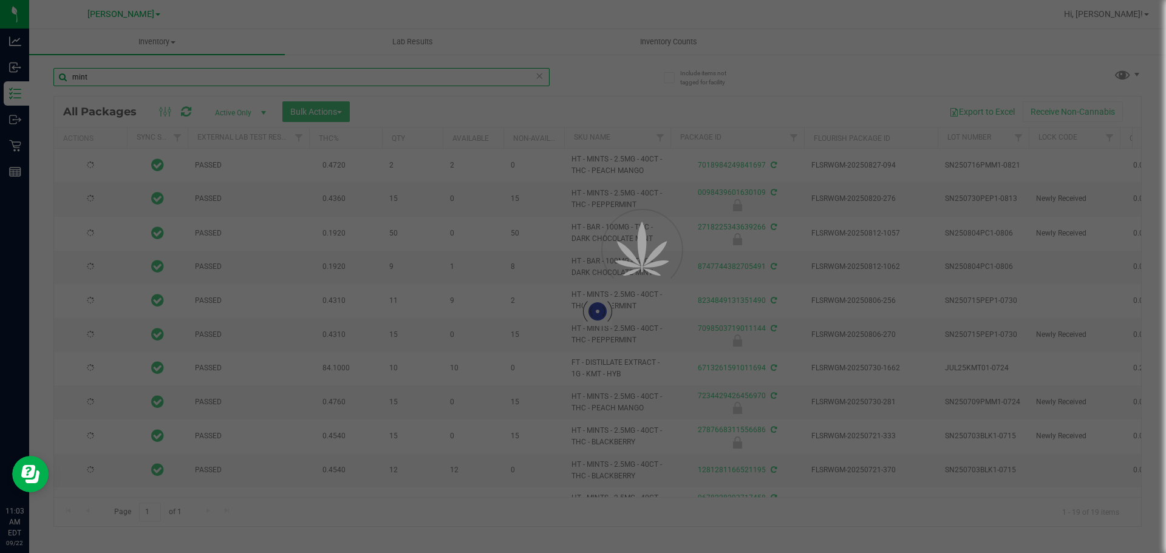
type input "[DATE]"
type input "2026-01-18"
type input "2026-01-12"
type input "2026-01-10"
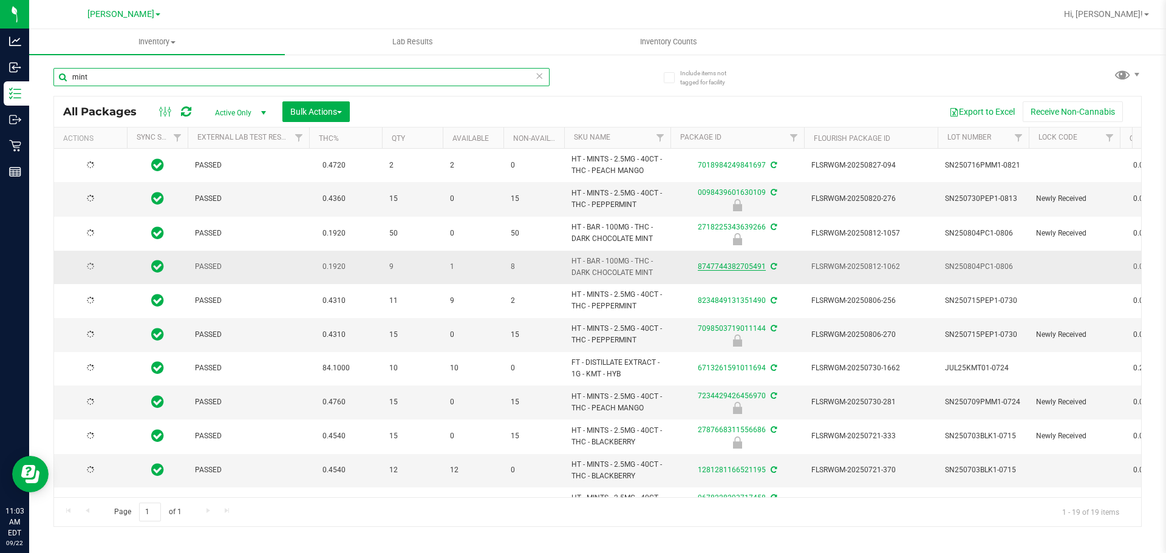
type input "2026-01-25"
type input "2026-02-08"
type input "2026-02-14"
type input "2026-01-20"
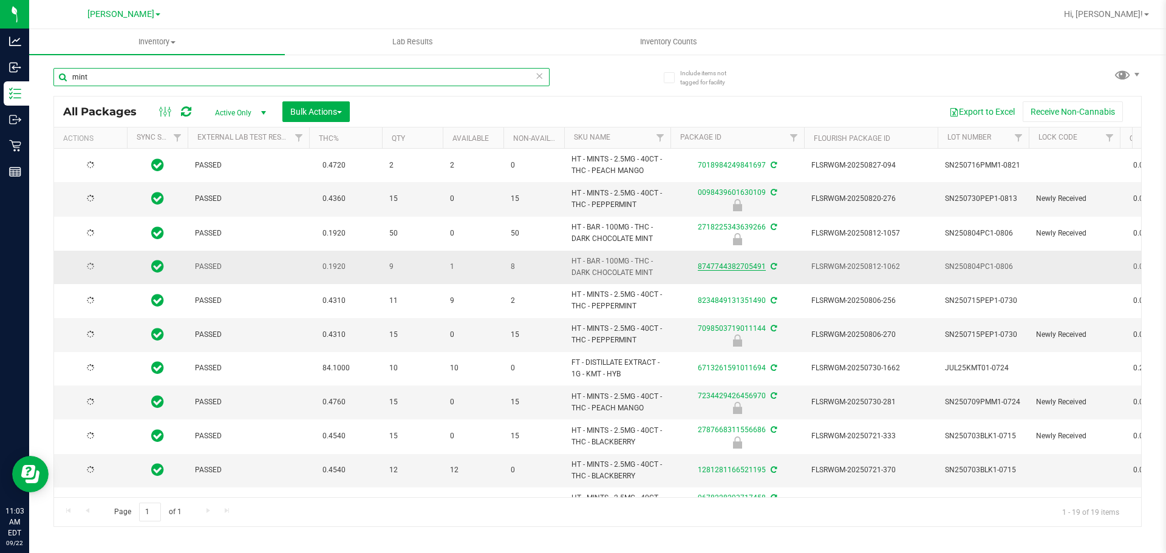
type input "2026-01-20"
type input "2026-01-18"
type input "2026-01-12"
type input "2026-01-10"
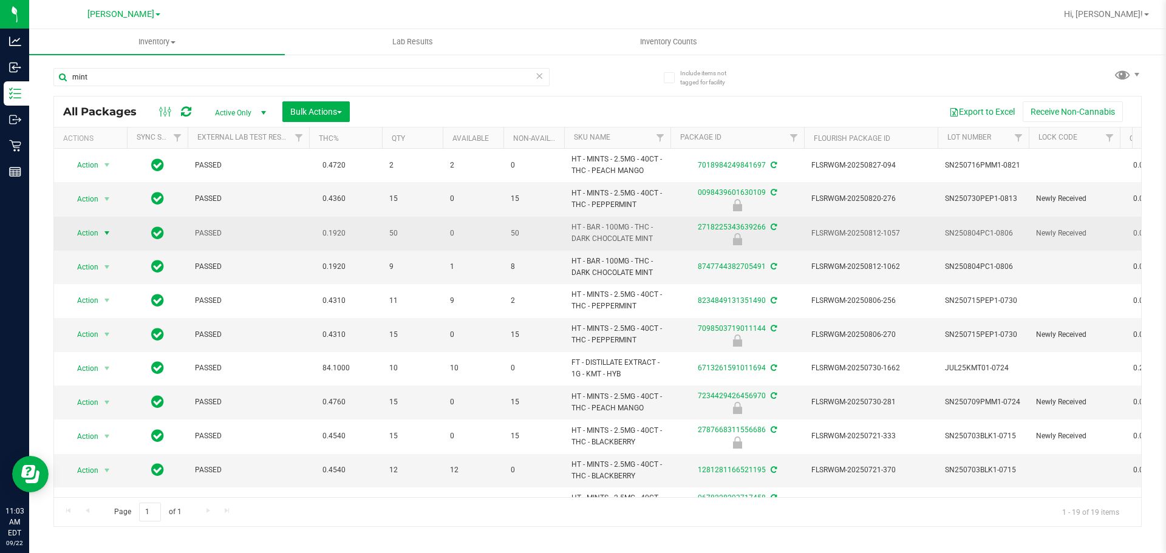
click at [104, 233] on span "select" at bounding box center [107, 233] width 10 height 10
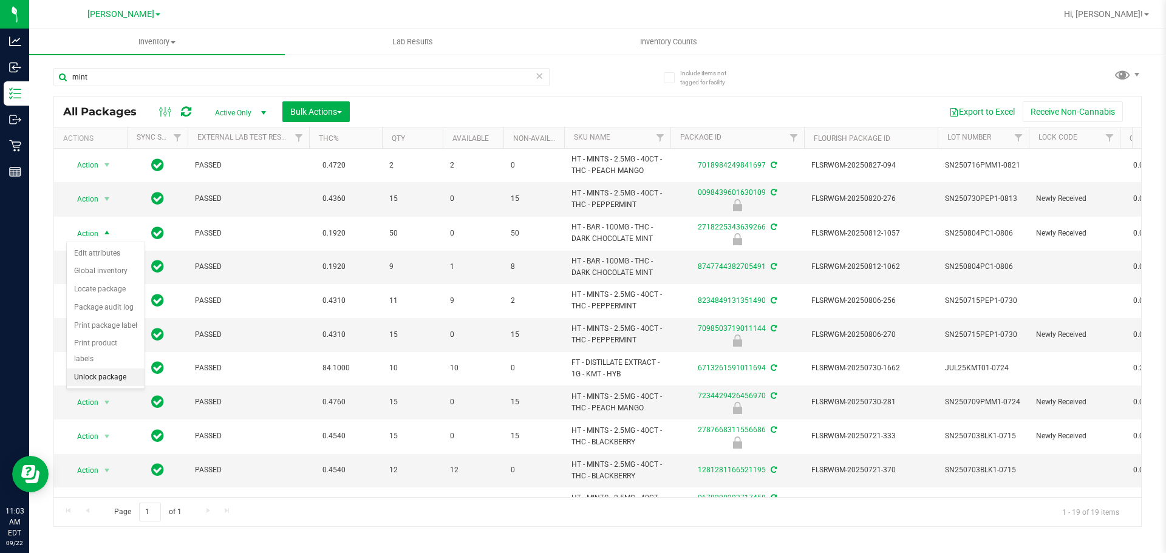
click at [110, 369] on li "Unlock package" at bounding box center [106, 378] width 78 height 18
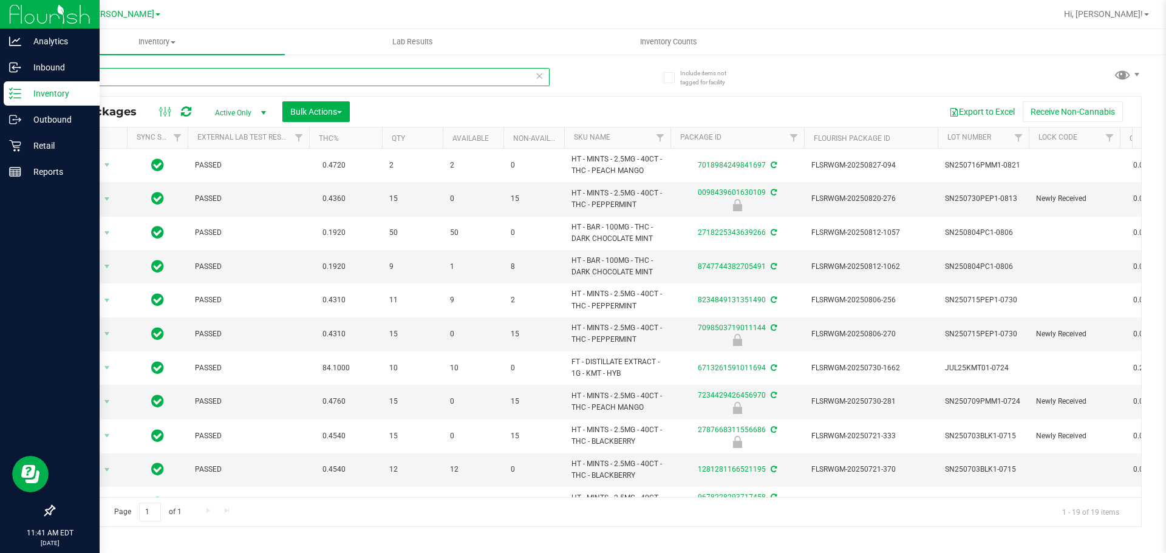
drag, startPoint x: 102, startPoint y: 78, endPoint x: 0, endPoint y: 14, distance: 120.7
click at [0, 39] on div "Analytics Inbound Inventory Outbound Retail Reports 11:41 AM EDT 09/22/2025 09/…" at bounding box center [583, 276] width 1166 height 553
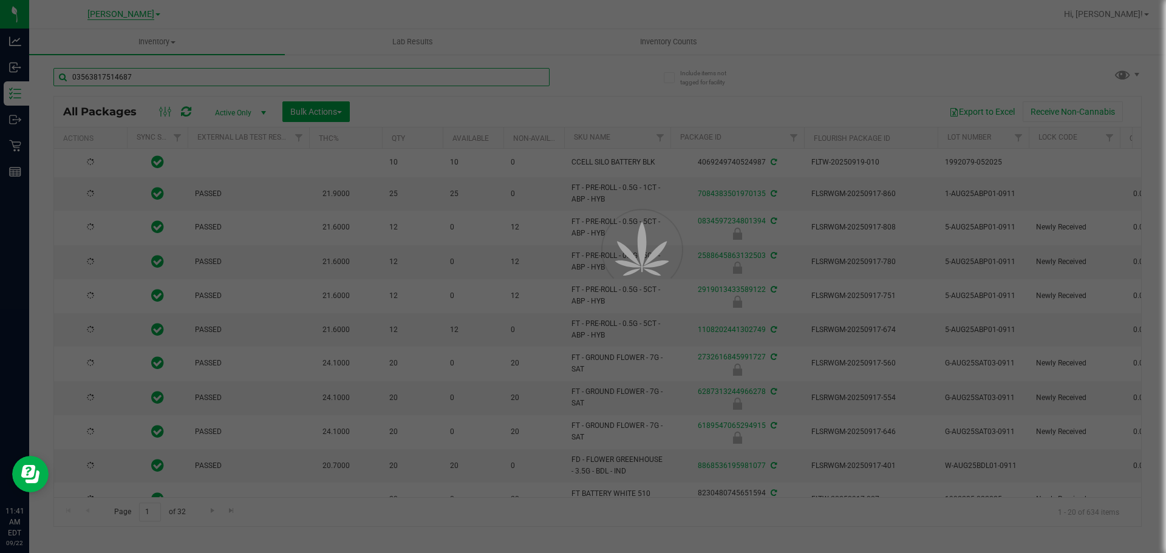
type input "035638175146879"
type input "2026-03-16"
type input "0356381751468799"
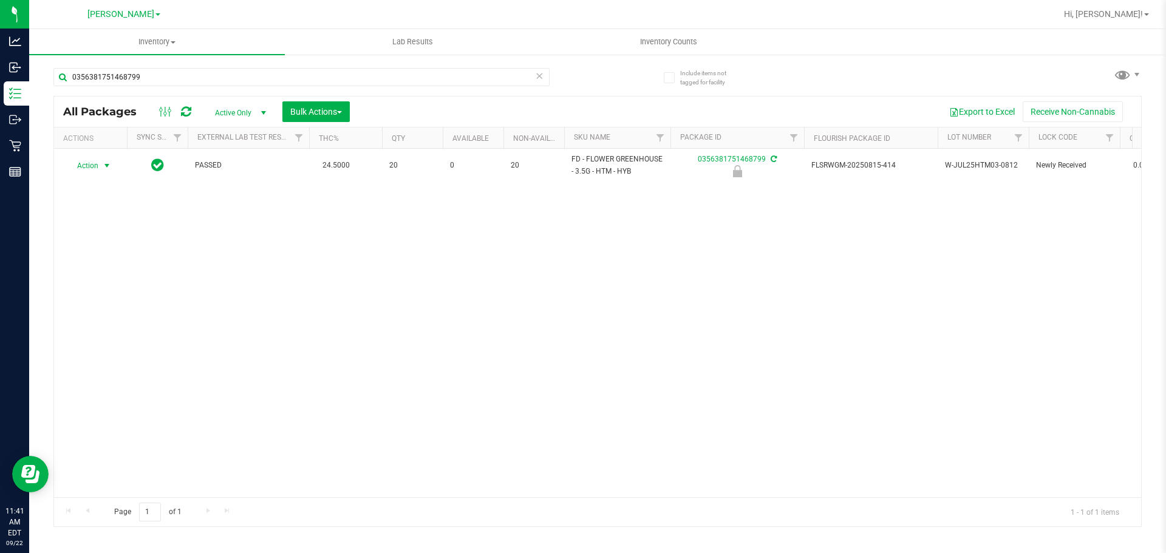
click at [92, 167] on span "Action" at bounding box center [82, 165] width 33 height 17
click at [111, 301] on li "Unlock package" at bounding box center [106, 310] width 78 height 18
